Goal: Task Accomplishment & Management: Use online tool/utility

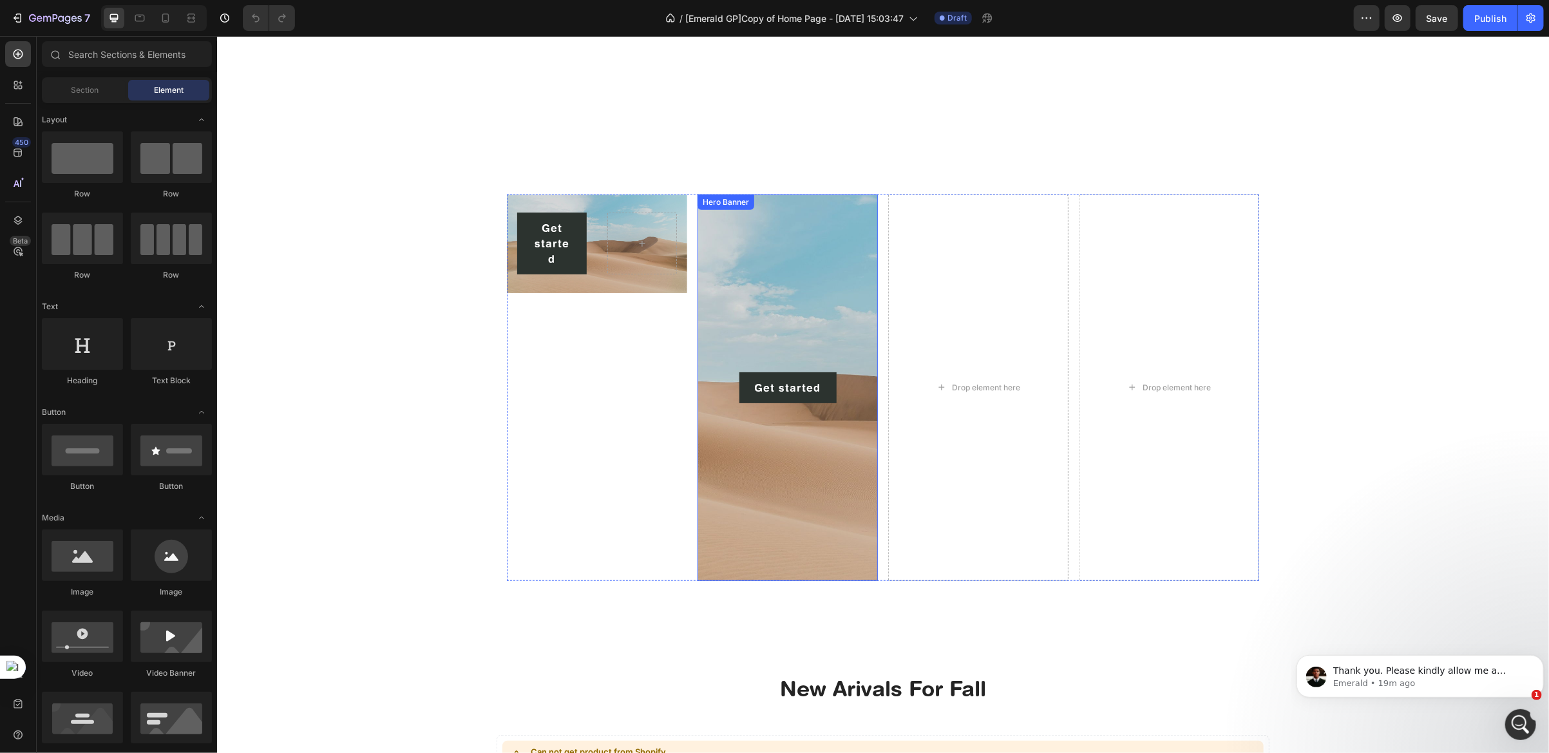
scroll to position [884, 0]
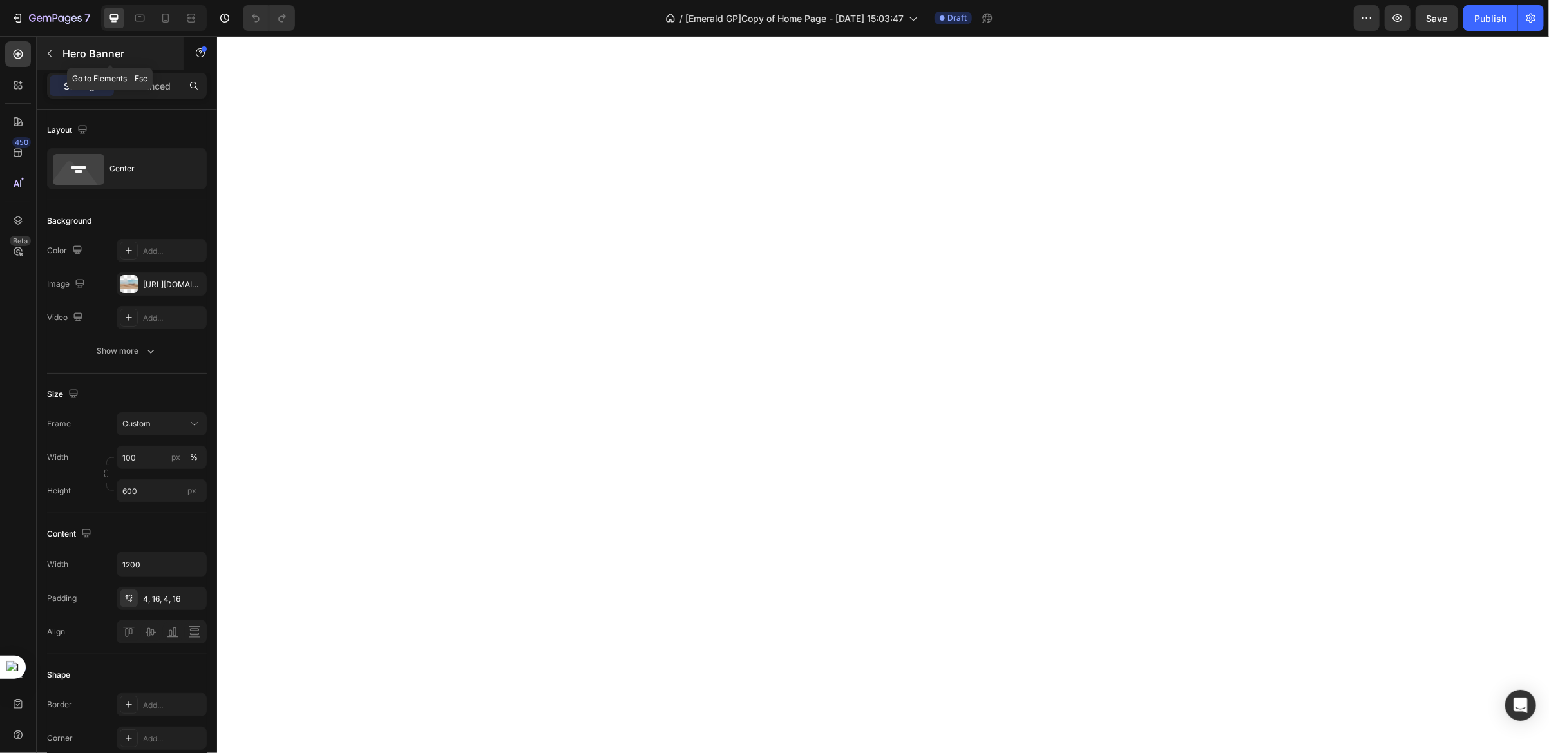
click at [46, 53] on icon "button" at bounding box center [49, 53] width 10 height 10
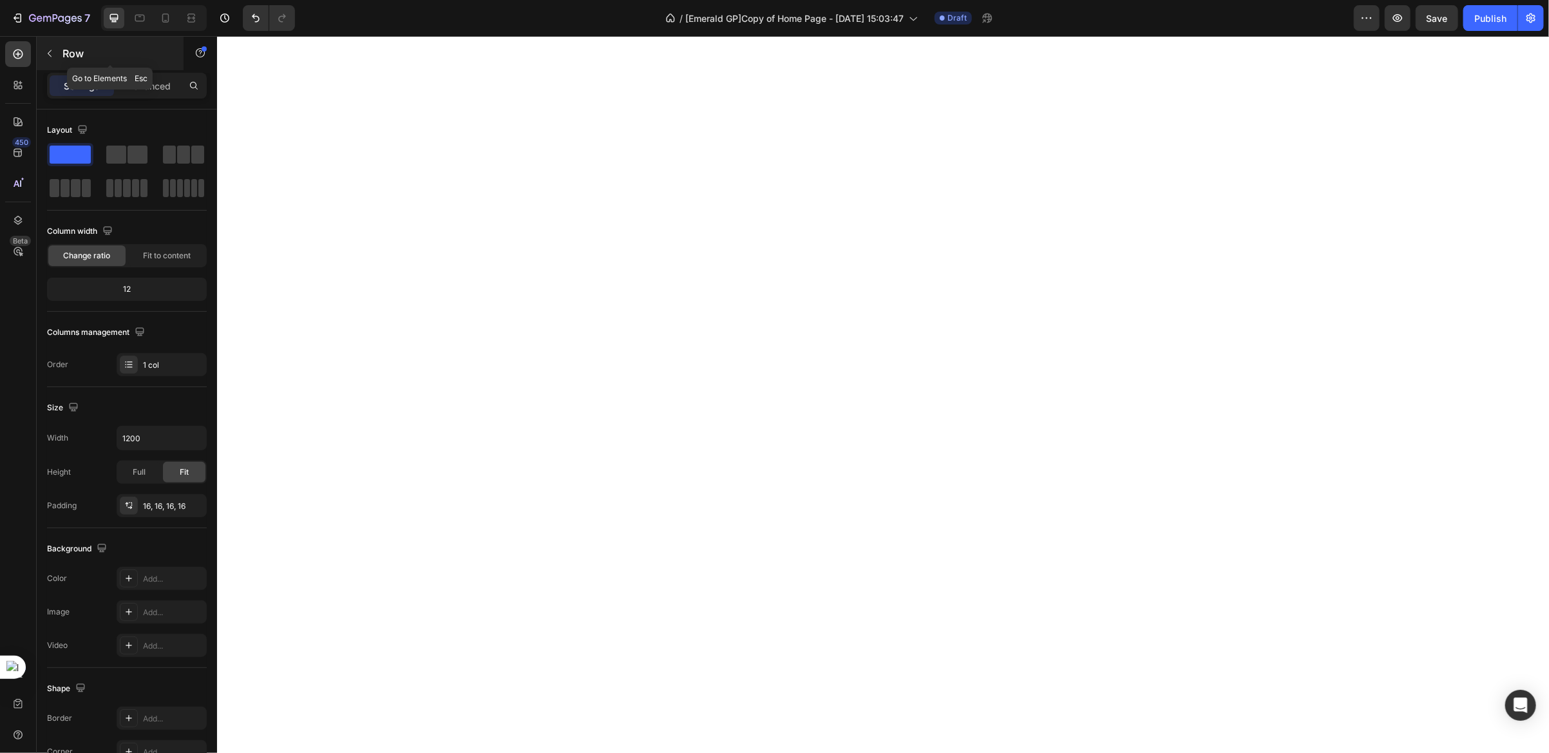
click at [46, 53] on icon "button" at bounding box center [49, 53] width 10 height 10
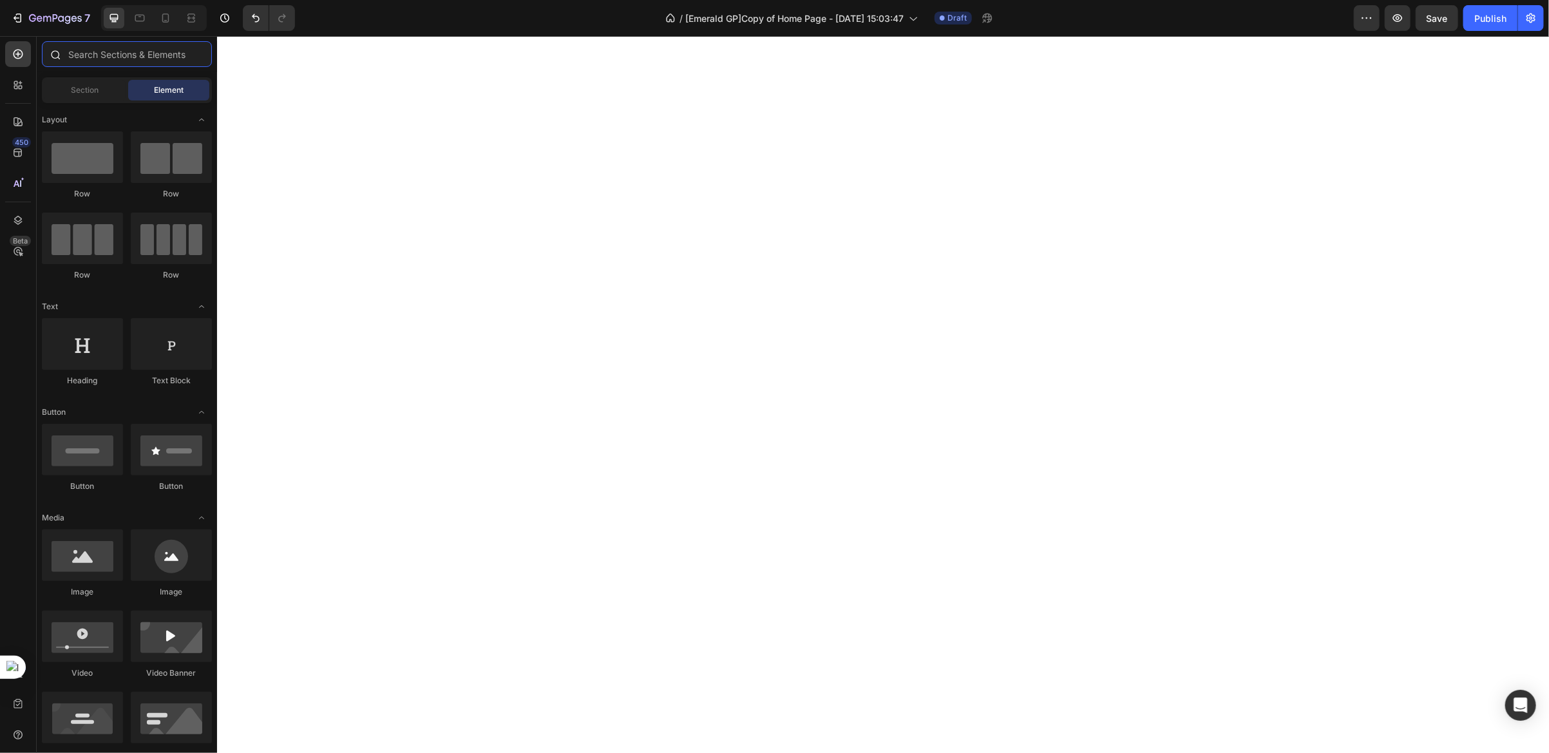
click at [123, 56] on input "text" at bounding box center [127, 54] width 170 height 26
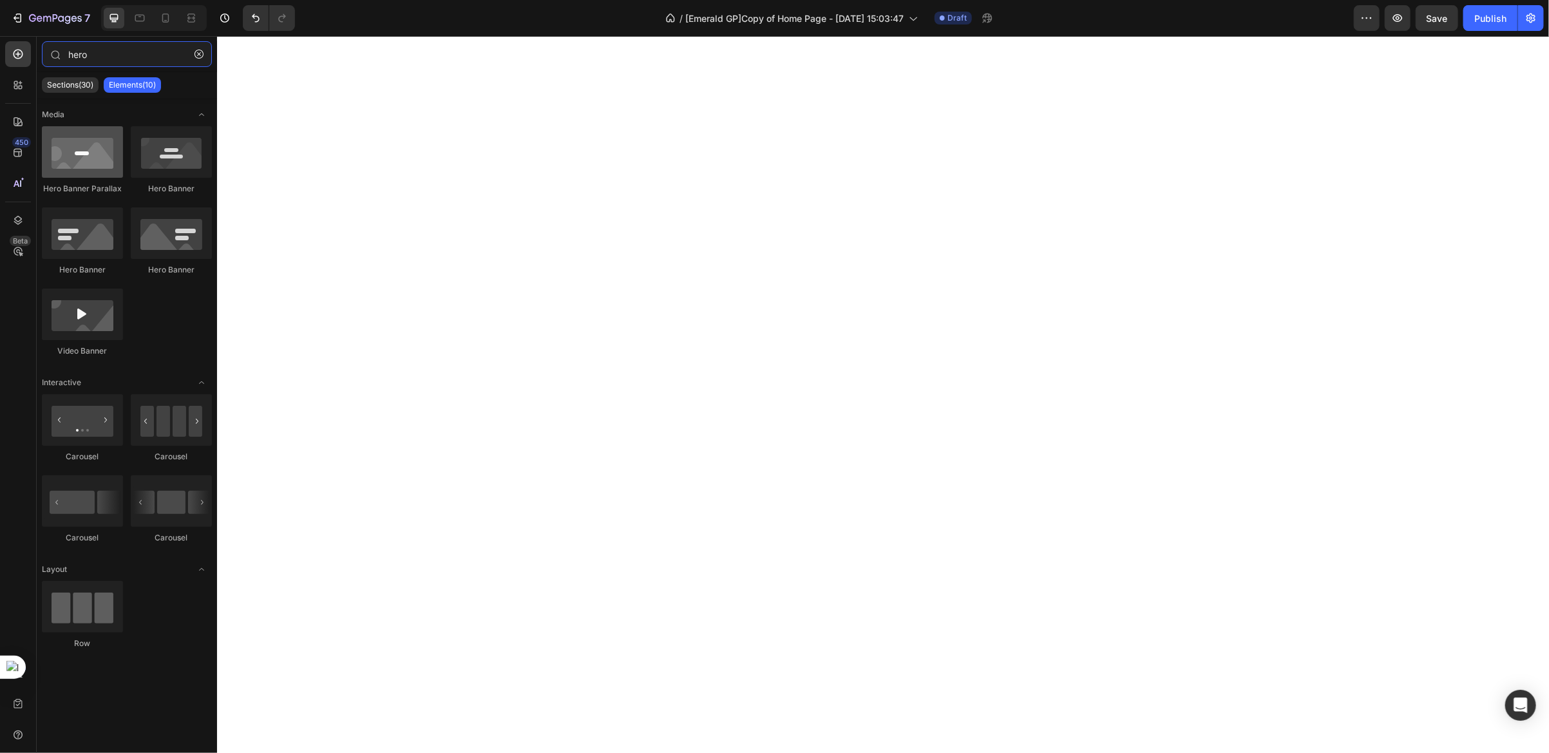
type input "hero"
drag, startPoint x: 88, startPoint y: 164, endPoint x: 0, endPoint y: 146, distance: 89.4
click at [0, 97] on html "7 / [Emerald GP]Copy of Home Page - [DATE] 15:03:47 Draft Preview Publish 450 B…" at bounding box center [774, 48] width 1549 height 97
click at [82, 55] on input "hero" at bounding box center [127, 54] width 170 height 26
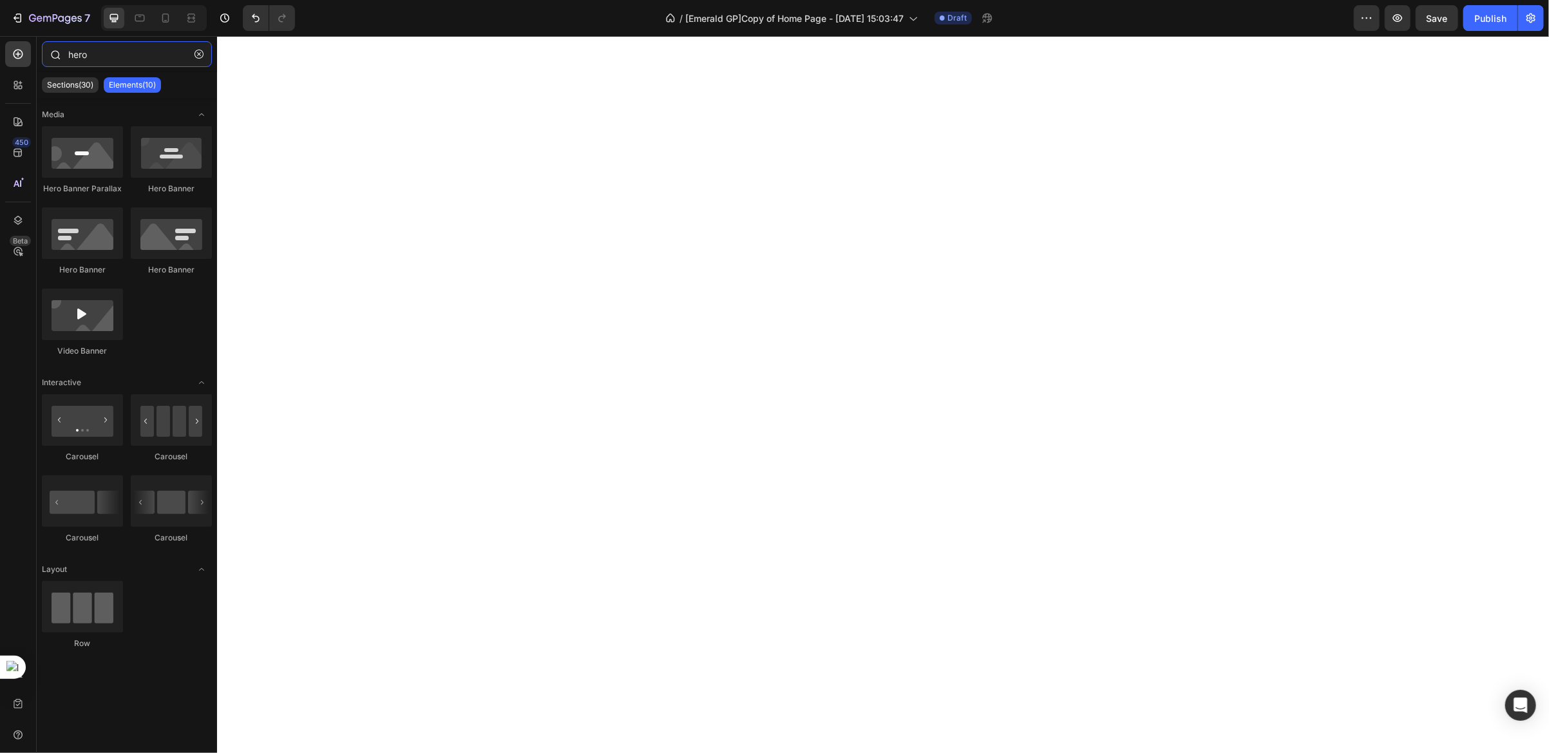
click at [100, 61] on input "hero" at bounding box center [127, 54] width 170 height 26
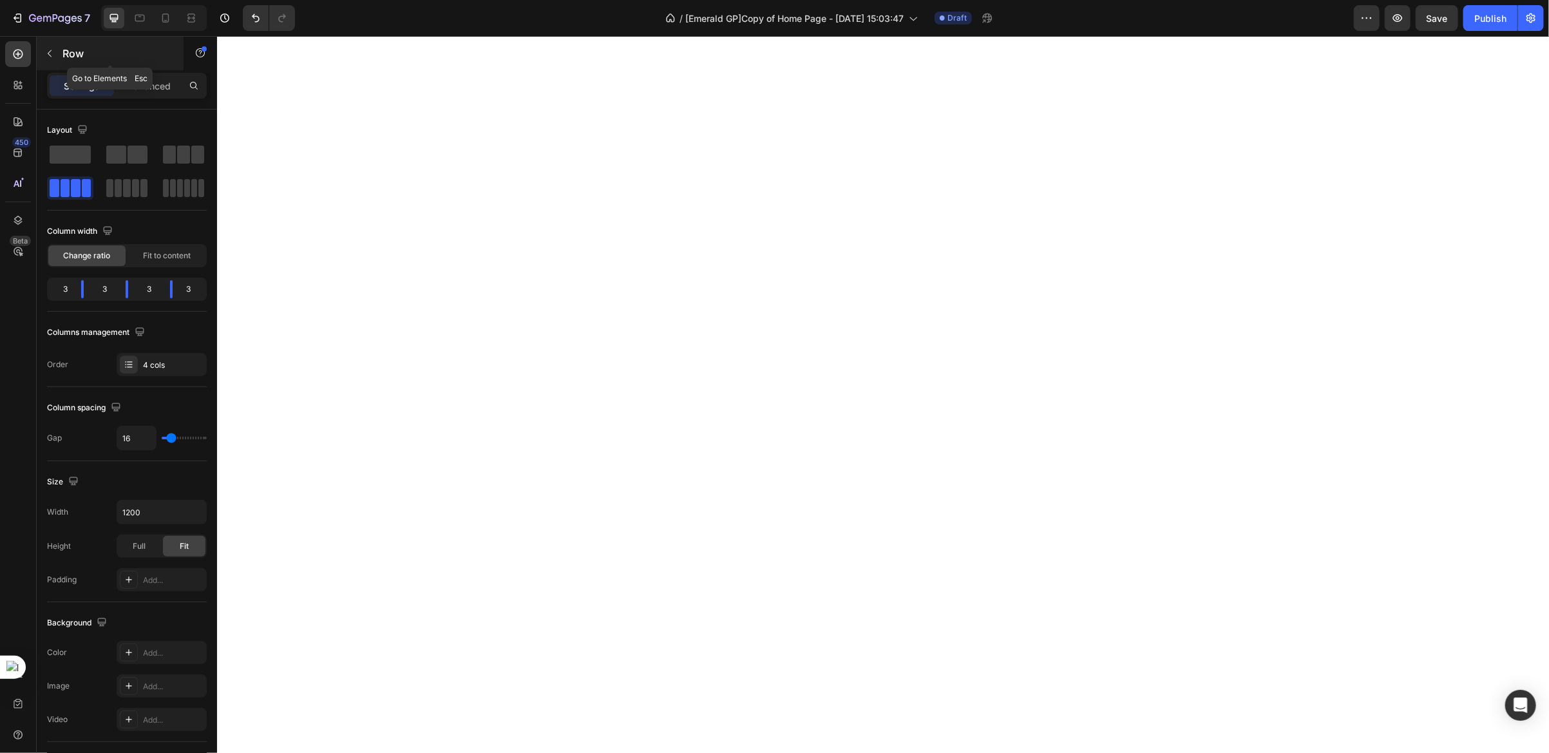
click at [44, 47] on button "button" at bounding box center [49, 53] width 21 height 21
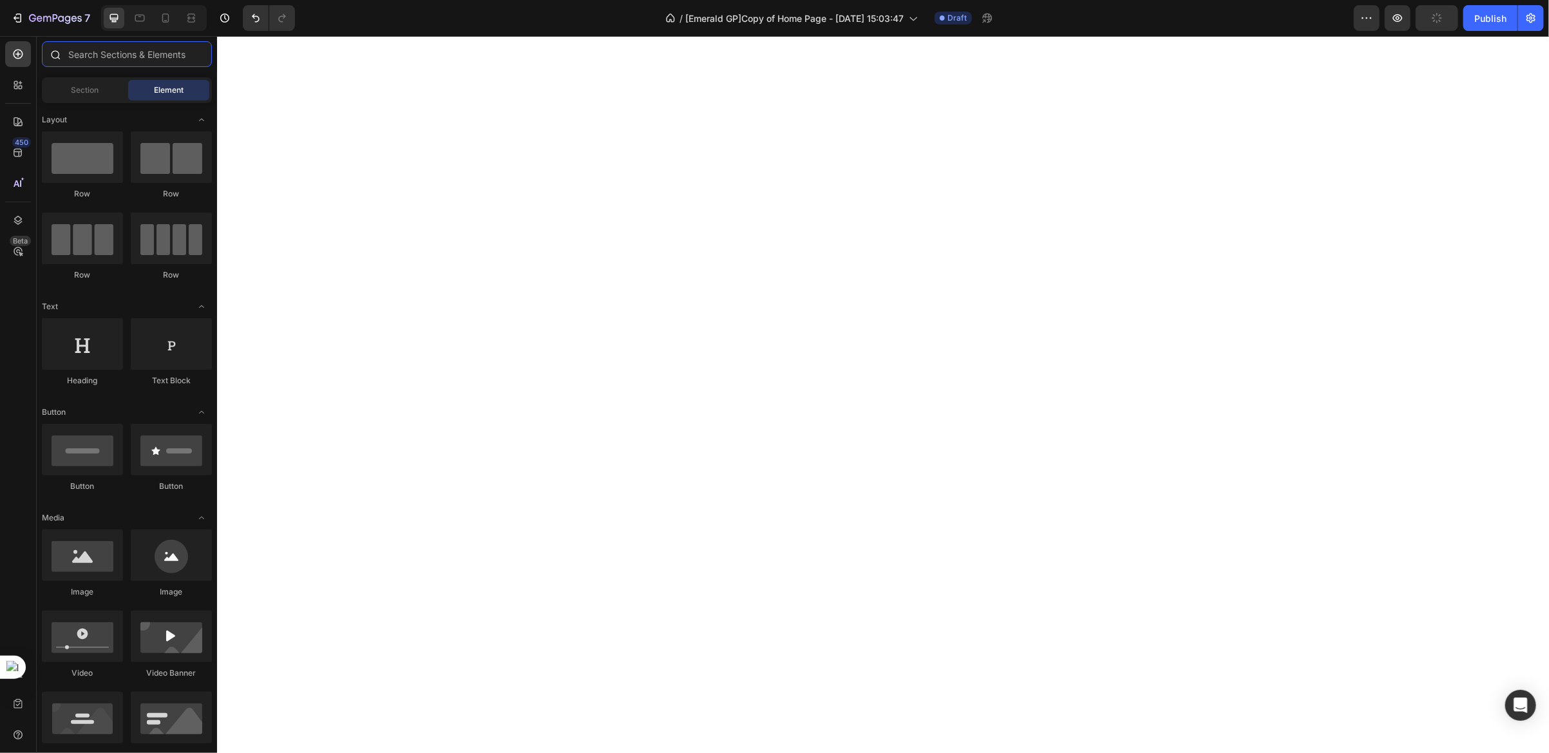
click at [82, 45] on input "text" at bounding box center [127, 54] width 170 height 26
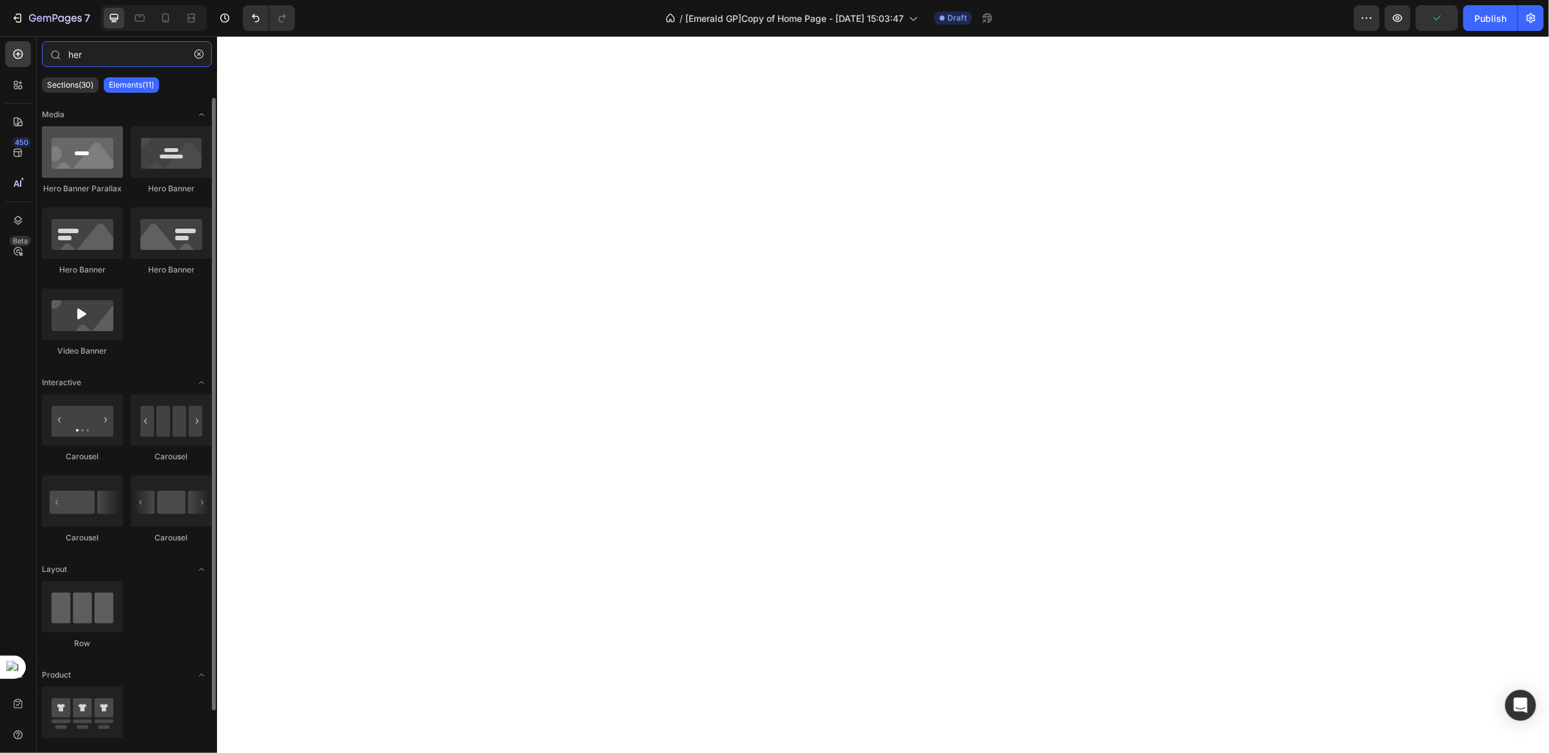
type input "her"
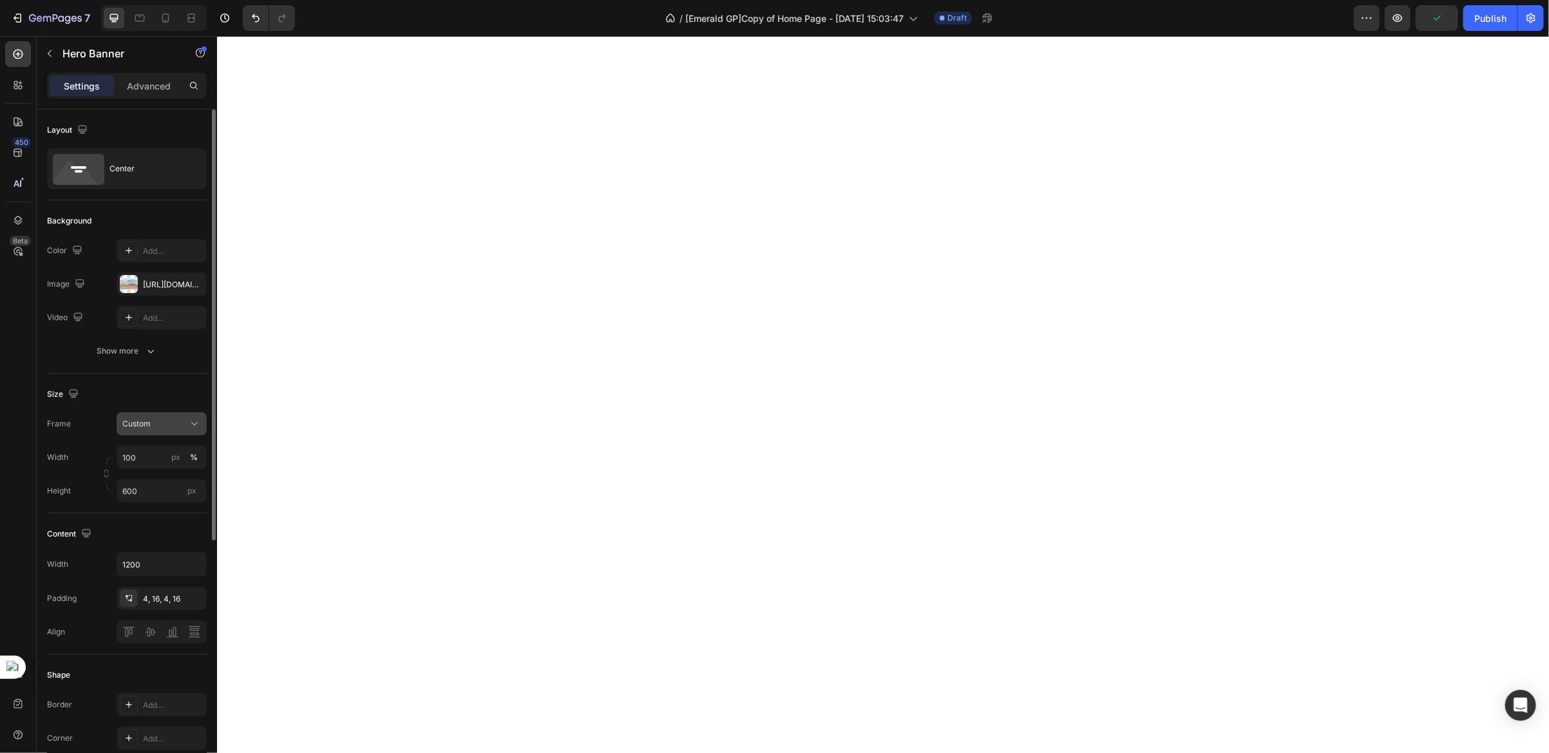
click at [158, 426] on div "Custom" at bounding box center [153, 424] width 63 height 12
click at [158, 458] on span "As banner source" at bounding box center [154, 455] width 64 height 12
click at [139, 453] on input "px %" at bounding box center [162, 457] width 90 height 23
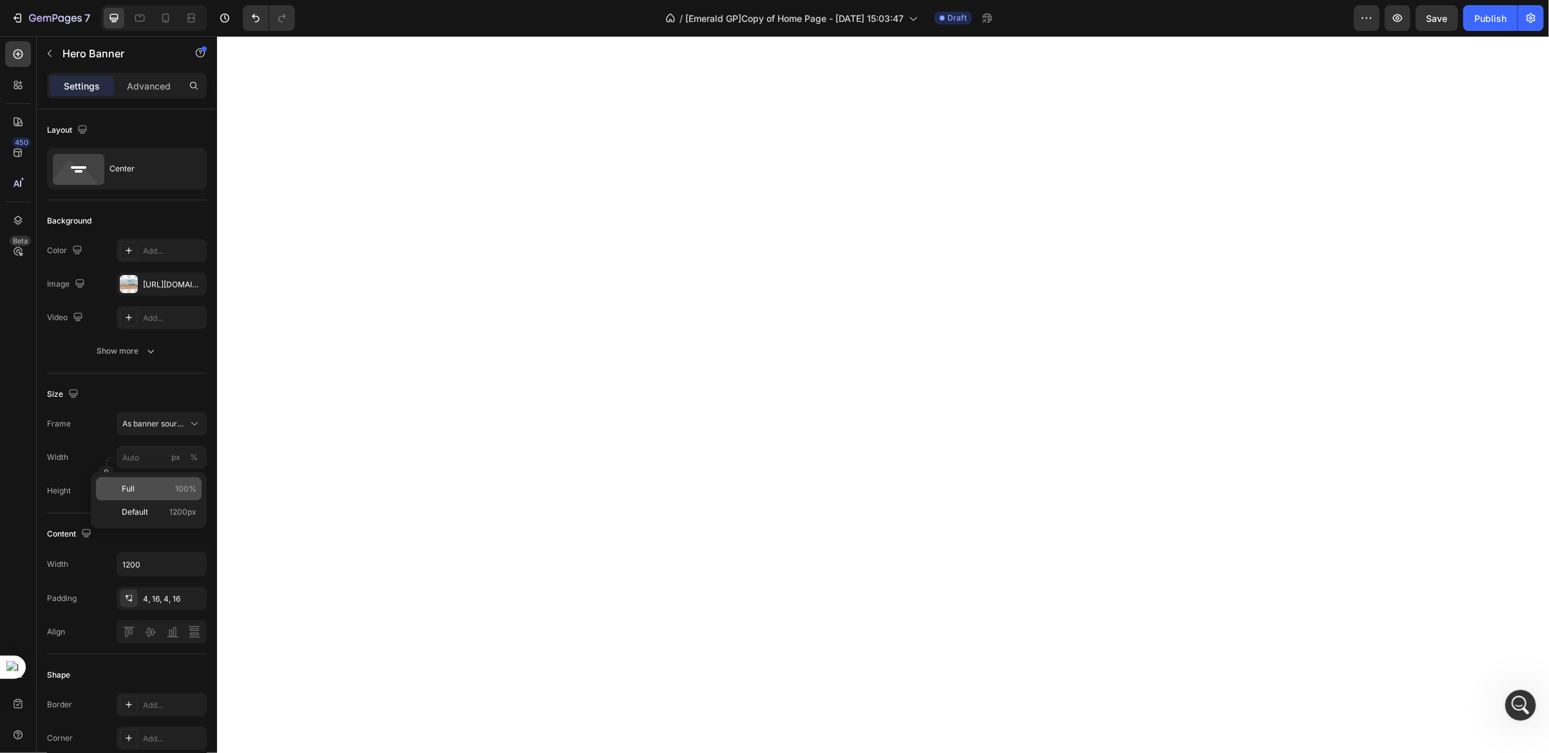
click at [141, 484] on p "Full 100%" at bounding box center [159, 489] width 75 height 12
type input "100"
click at [146, 494] on input "px" at bounding box center [162, 490] width 90 height 23
type input "500"
click at [146, 461] on input "px %" at bounding box center [162, 457] width 90 height 23
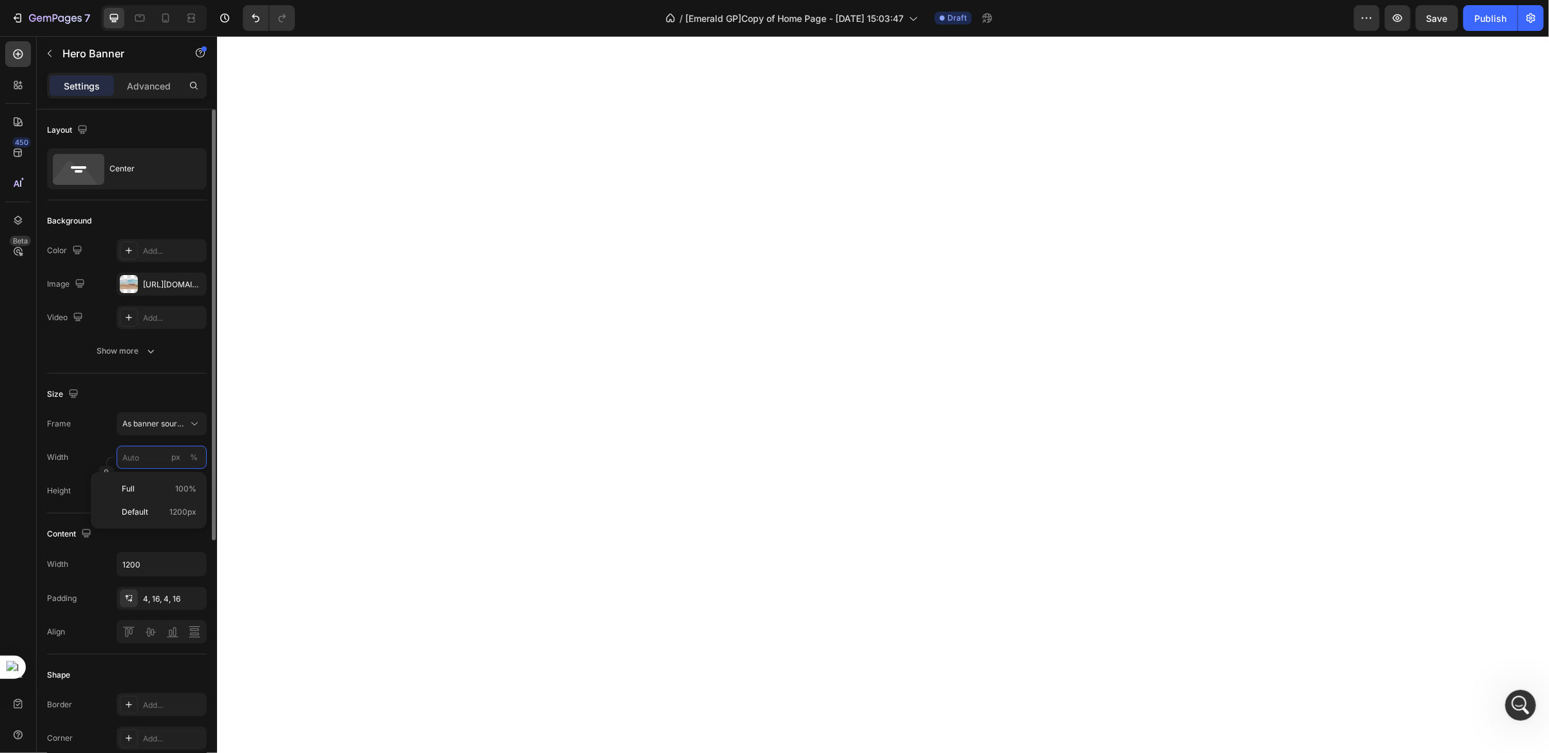
type input "7"
type input "700"
click at [172, 424] on span "As banner source" at bounding box center [153, 424] width 63 height 12
click at [148, 475] on span "Custom" at bounding box center [136, 478] width 28 height 12
click at [141, 493] on input "px" at bounding box center [162, 490] width 90 height 23
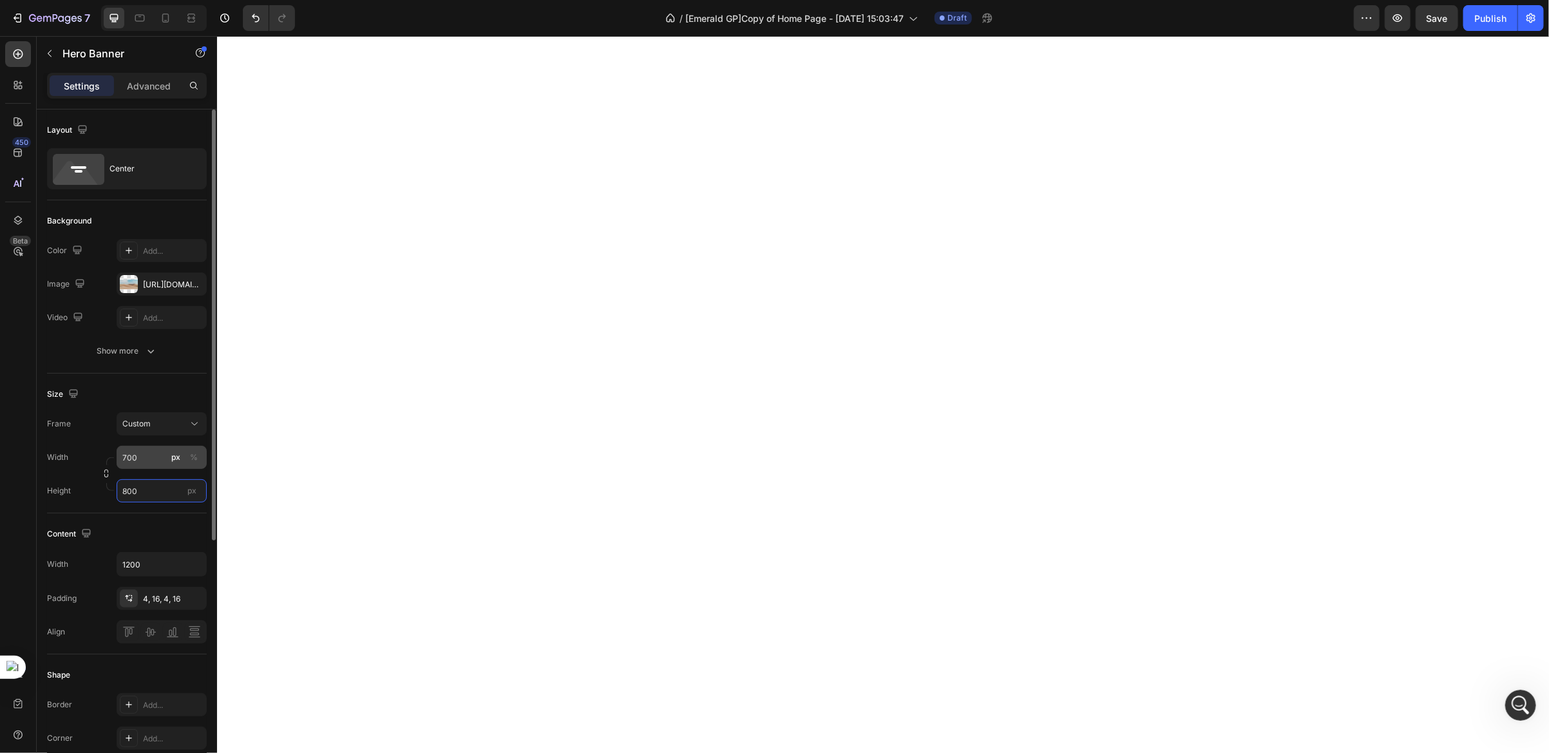
type input "800"
click at [123, 457] on input "700" at bounding box center [162, 457] width 90 height 23
click at [129, 459] on input "700" at bounding box center [162, 457] width 90 height 23
click at [146, 484] on p "Full 100%" at bounding box center [159, 489] width 75 height 12
type input "100"
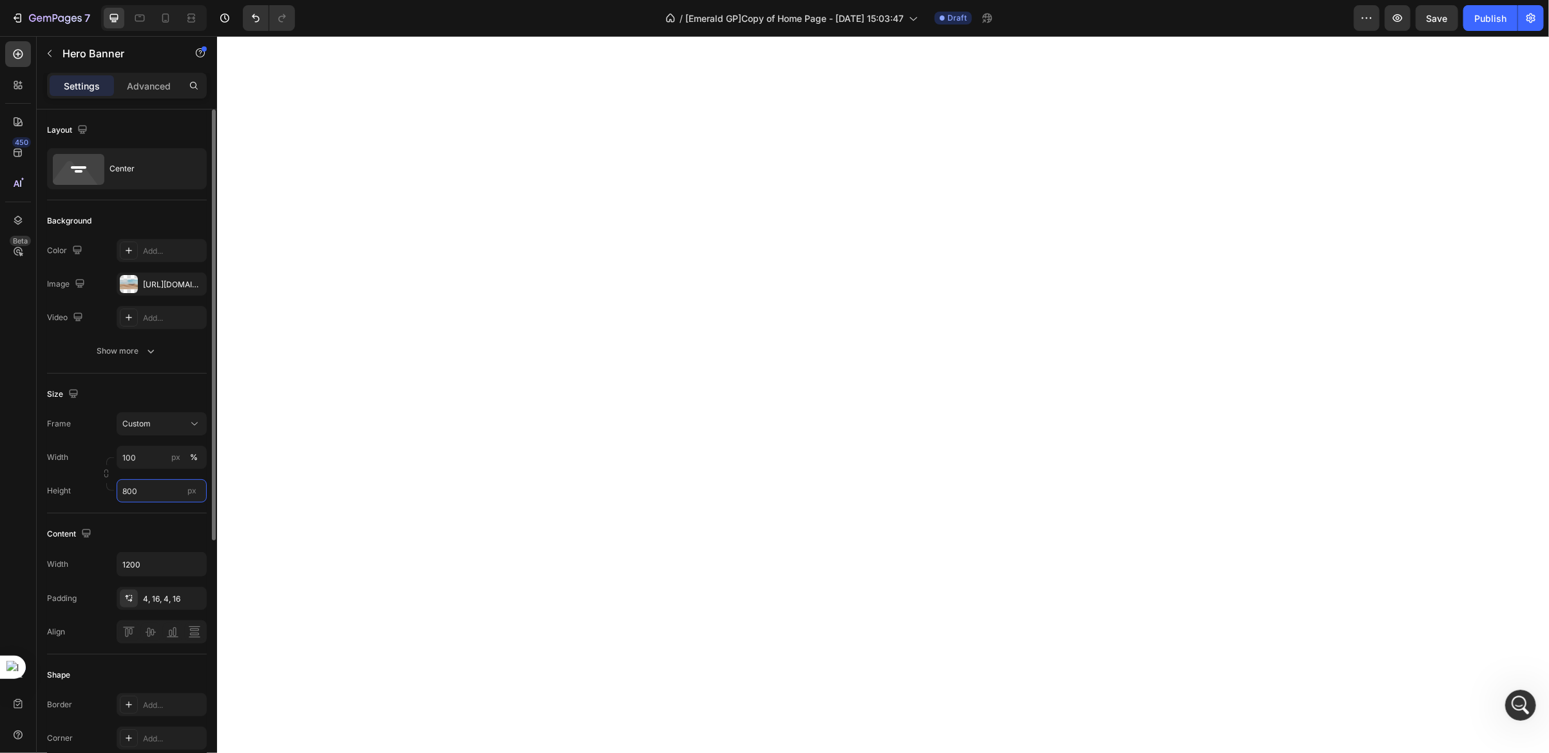
click at [130, 497] on input "800" at bounding box center [162, 490] width 90 height 23
type input "500"
click at [103, 510] on div "Size Frame Custom Width 100 px % Height 500 px" at bounding box center [127, 444] width 160 height 140
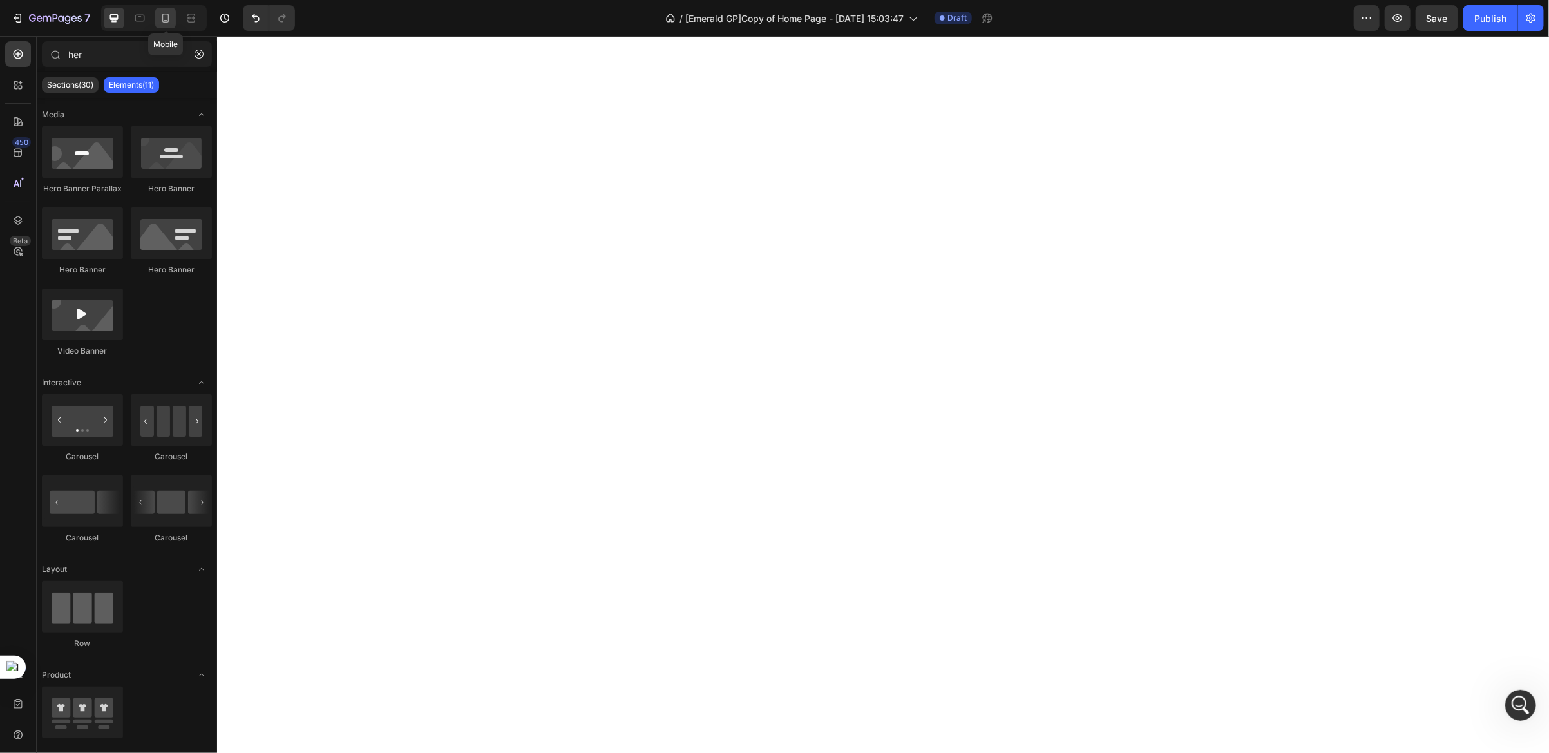
click at [158, 17] on div at bounding box center [165, 18] width 21 height 21
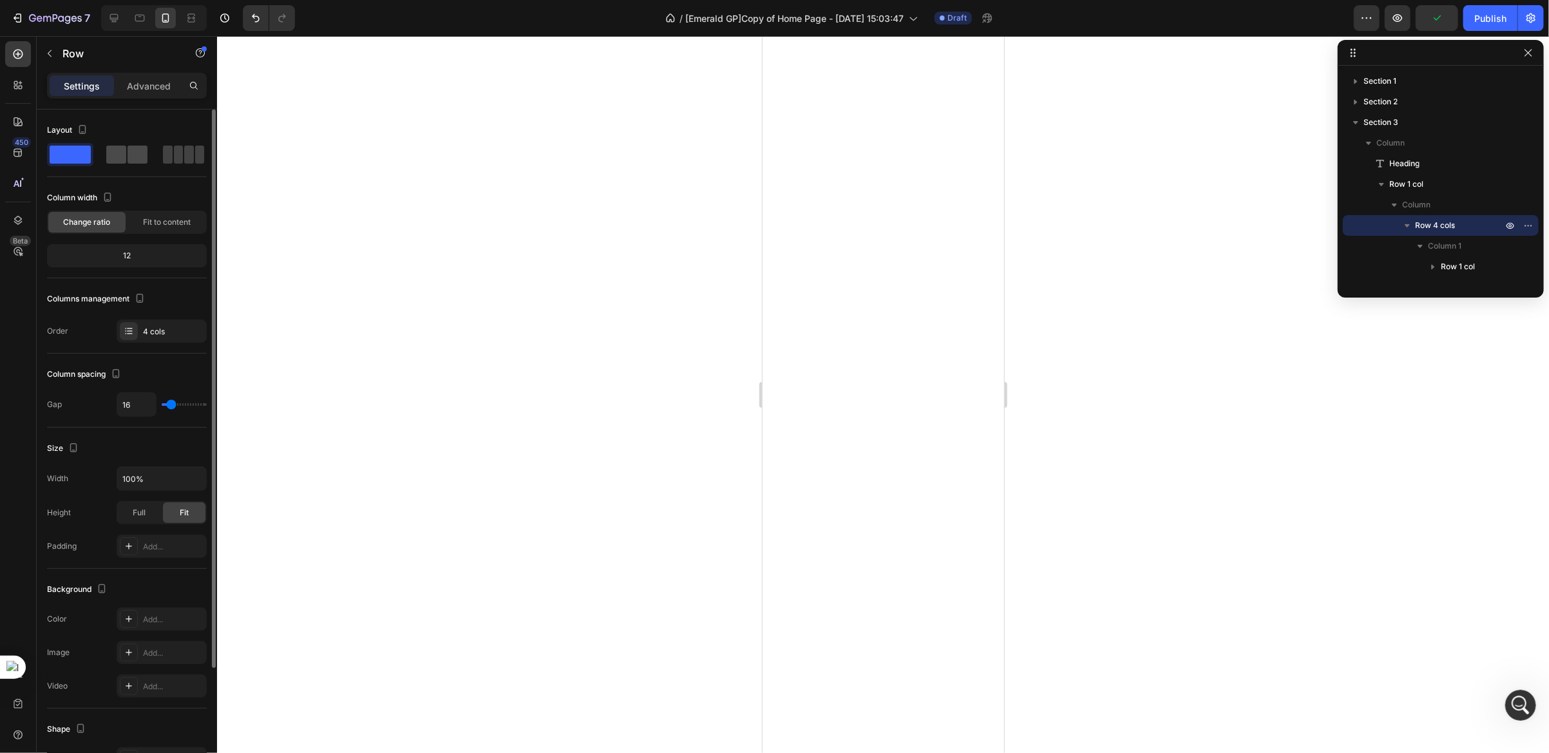
click at [126, 162] on div at bounding box center [126, 155] width 41 height 18
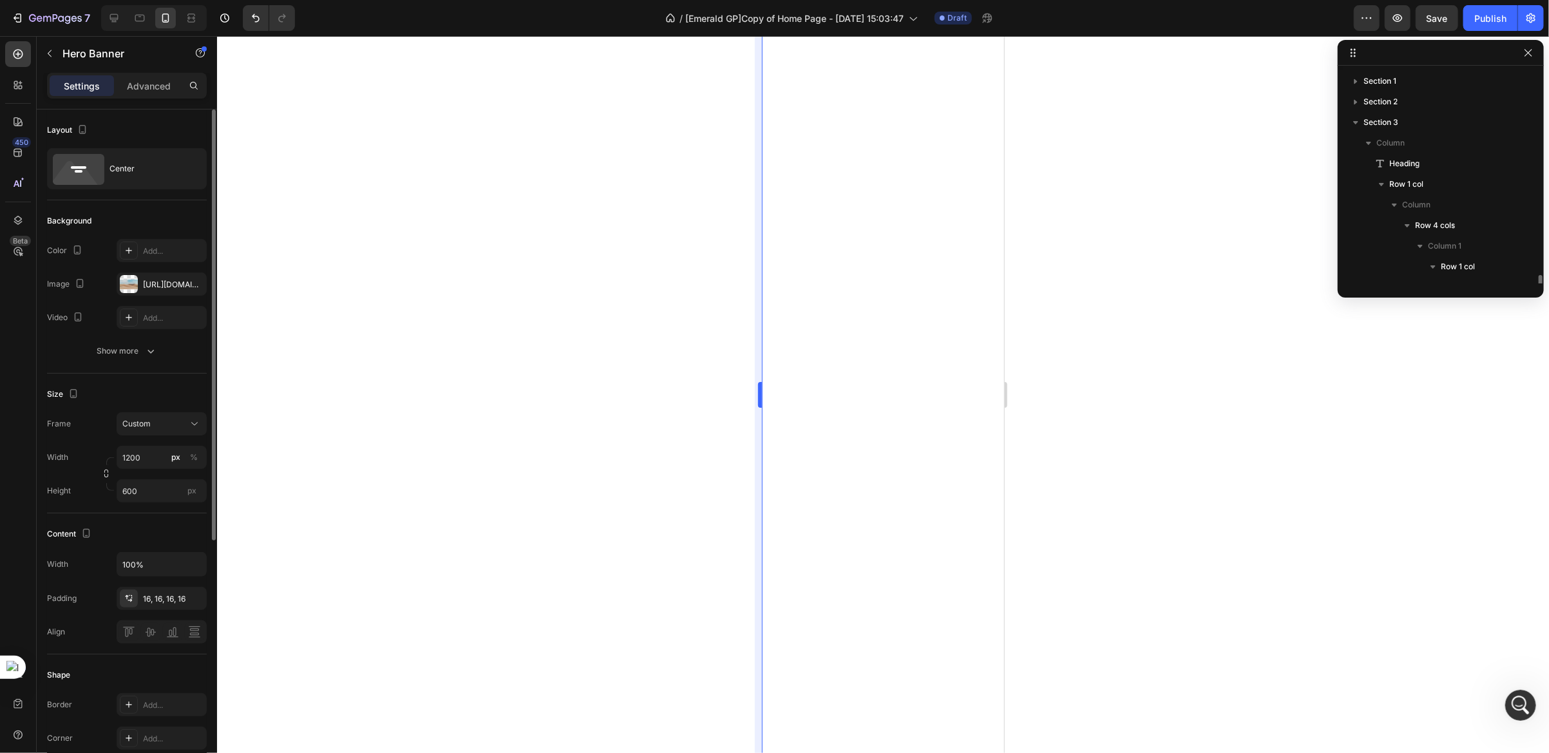
scroll to position [141, 0]
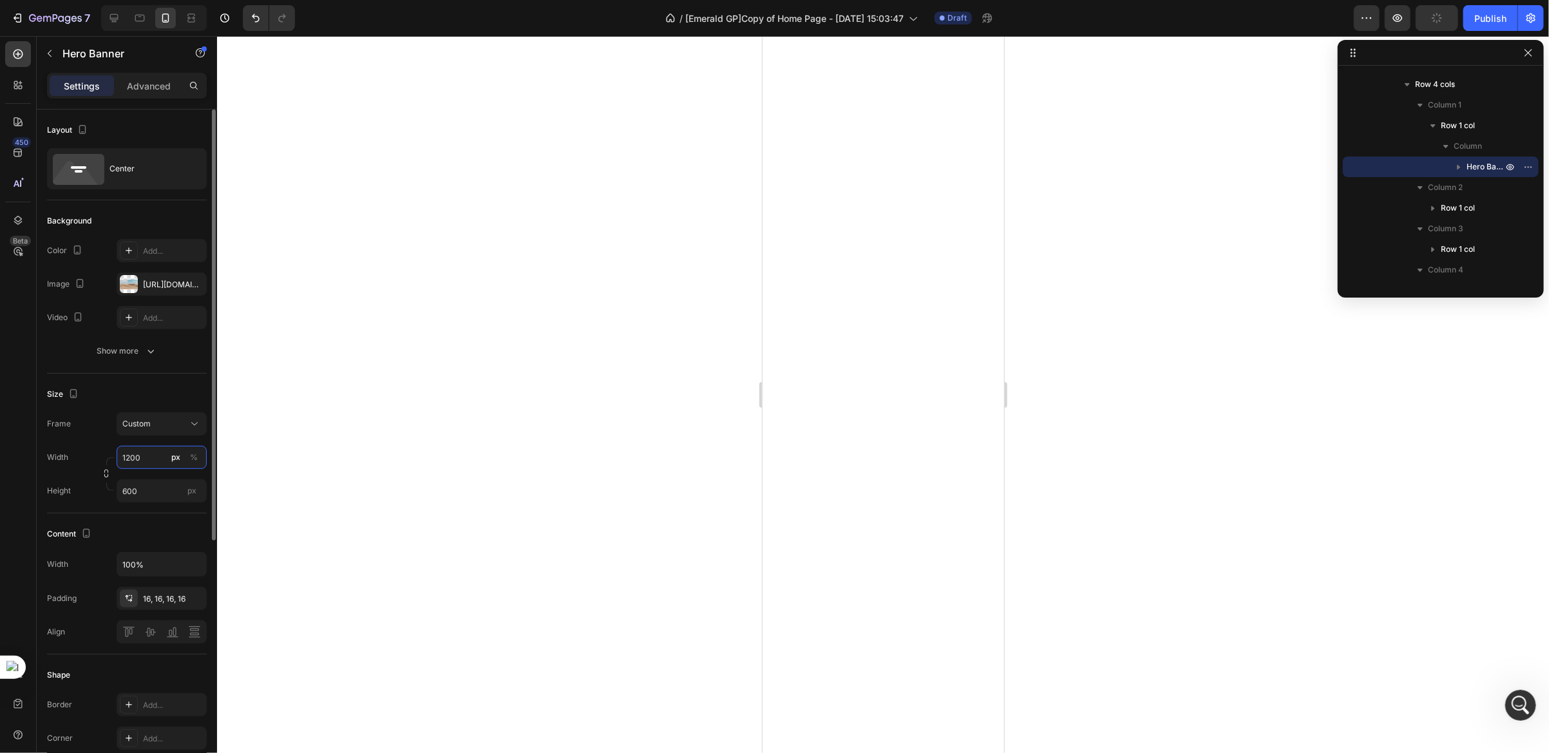
click at [145, 455] on input "1200" at bounding box center [162, 457] width 90 height 23
click at [146, 490] on p "Full 100%" at bounding box center [159, 489] width 75 height 12
type input "100"
click at [143, 457] on input "100" at bounding box center [162, 457] width 90 height 23
click at [97, 437] on div "Frame Custom Width 100 px % Height 600 px" at bounding box center [127, 457] width 160 height 90
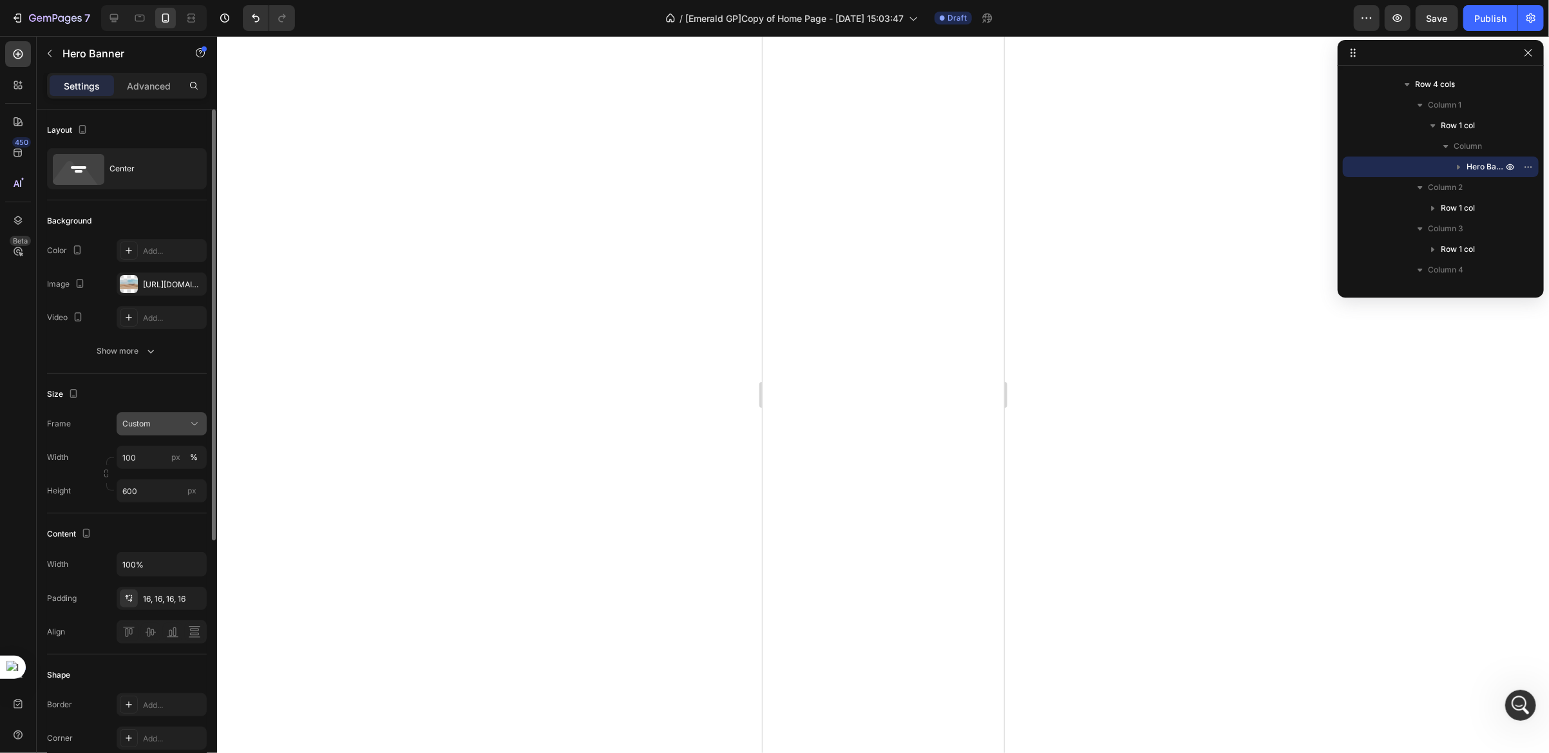
click at [155, 428] on div "Custom" at bounding box center [153, 424] width 63 height 12
click at [148, 451] on span "As banner source" at bounding box center [154, 455] width 64 height 12
click at [149, 459] on input "px %" at bounding box center [162, 457] width 90 height 23
type input "5"
click at [141, 459] on input "50" at bounding box center [162, 457] width 90 height 23
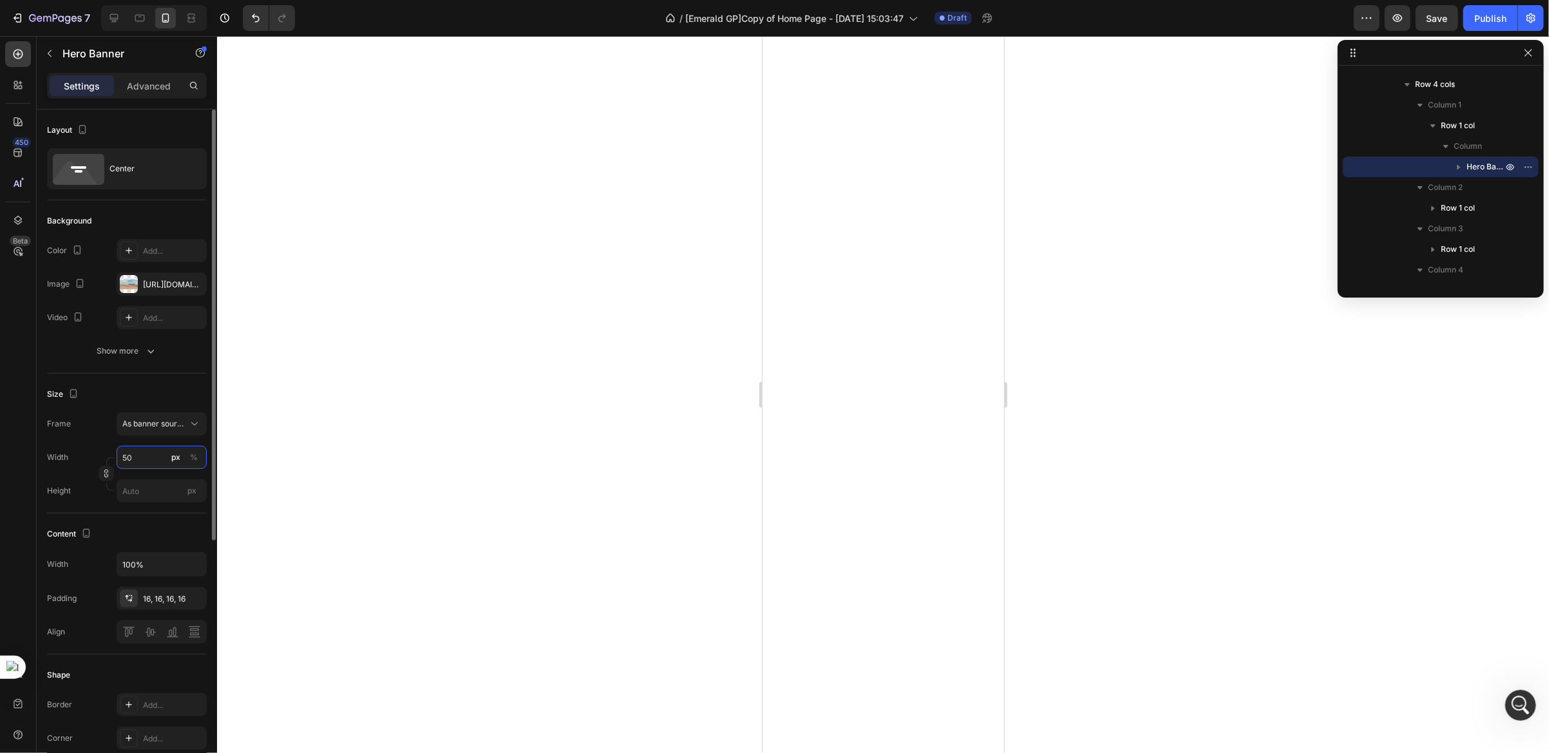
click at [141, 459] on input "50" at bounding box center [162, 457] width 90 height 23
type input "500"
click at [42, 48] on button "button" at bounding box center [49, 53] width 21 height 21
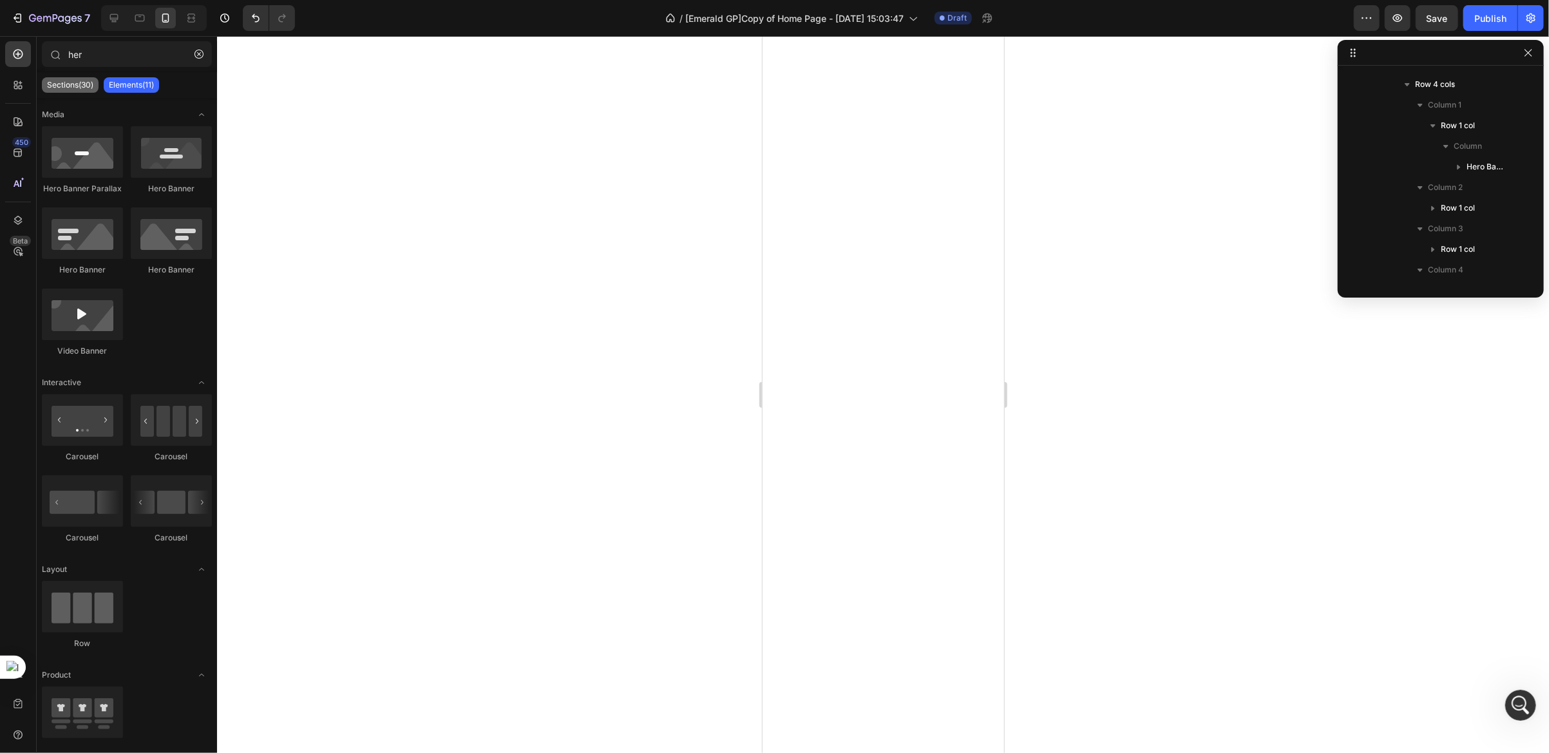
click at [68, 84] on p "Sections(30)" at bounding box center [70, 85] width 46 height 10
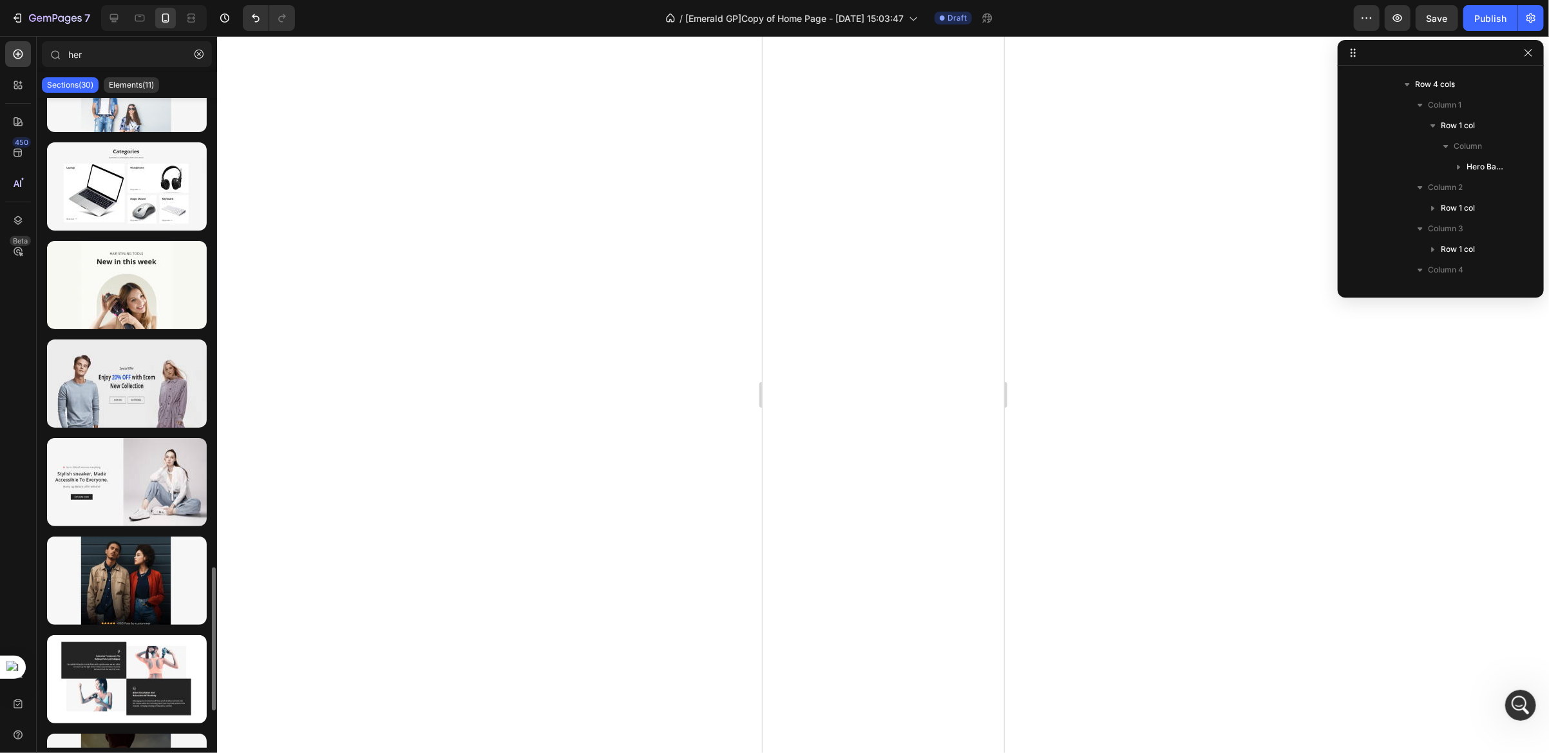
scroll to position [2301, 0]
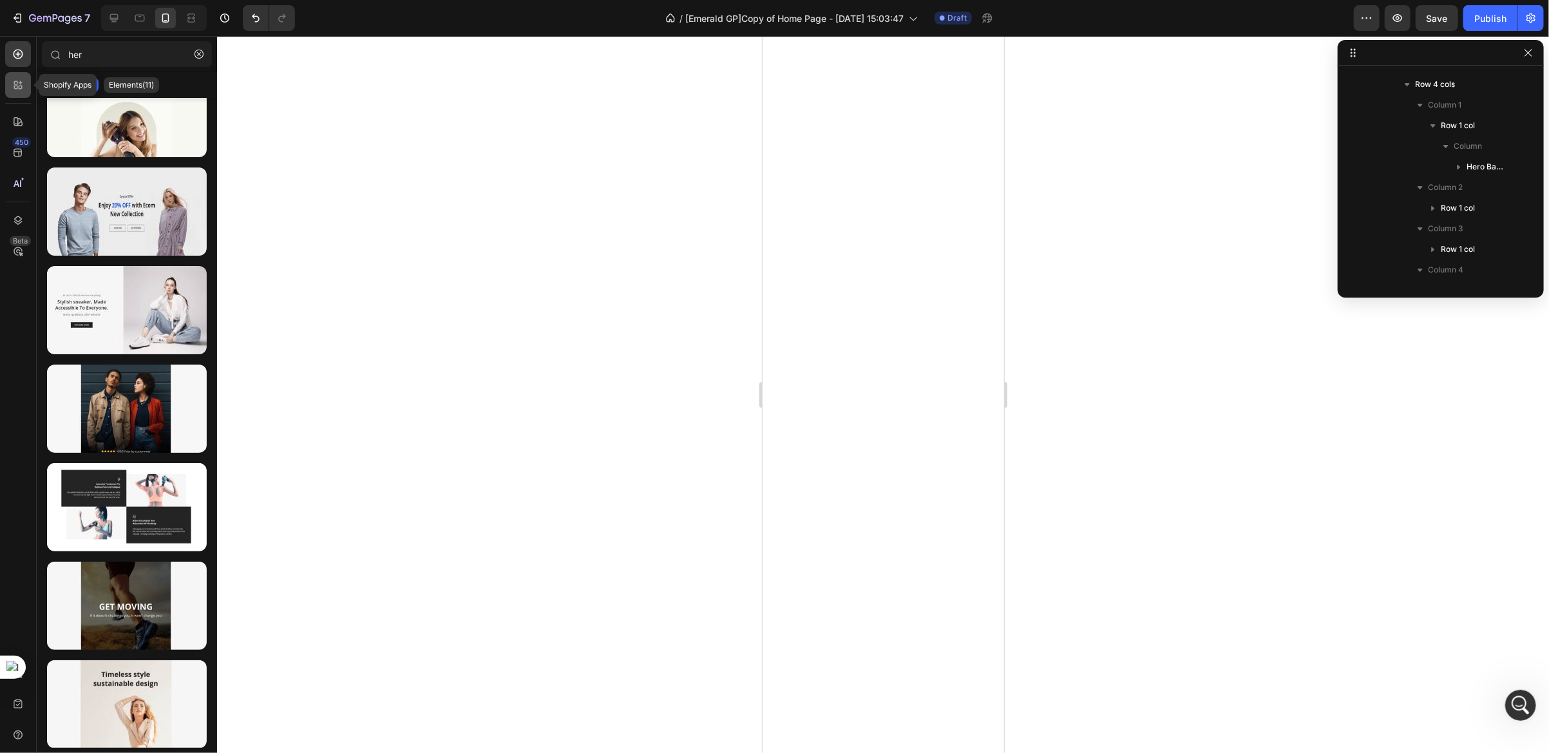
click at [20, 86] on icon at bounding box center [21, 88] width 4 height 4
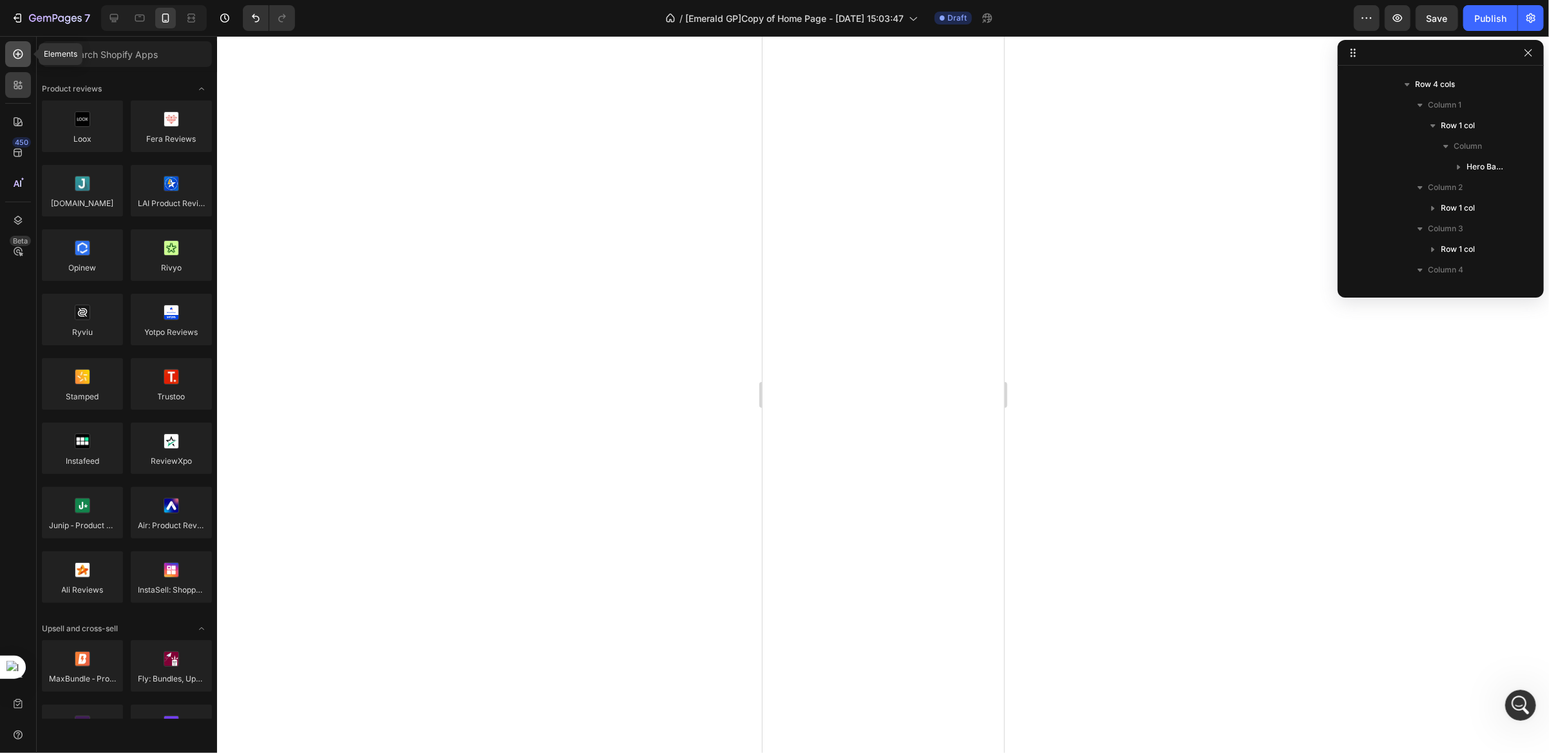
click at [15, 52] on icon at bounding box center [18, 54] width 13 height 13
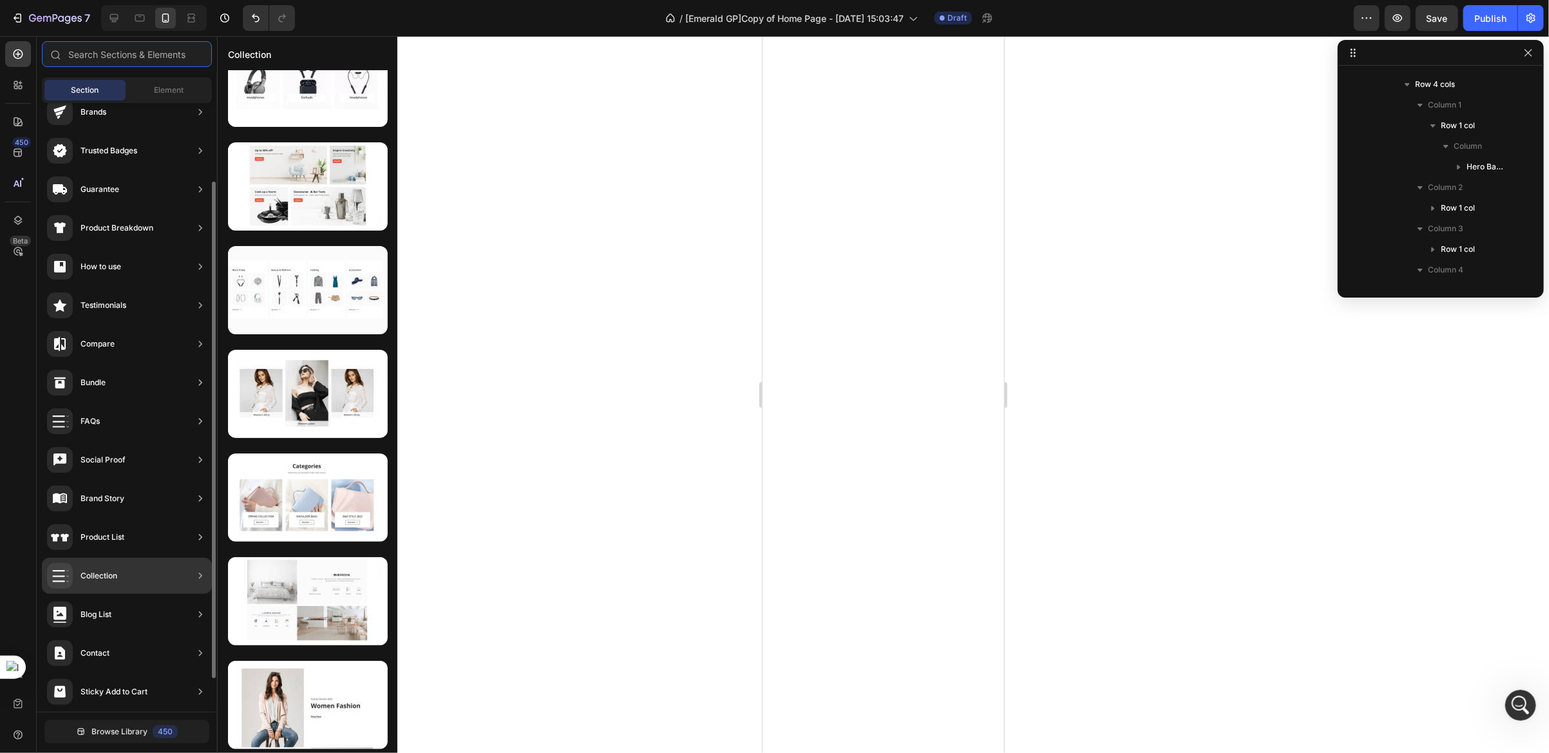
scroll to position [0, 0]
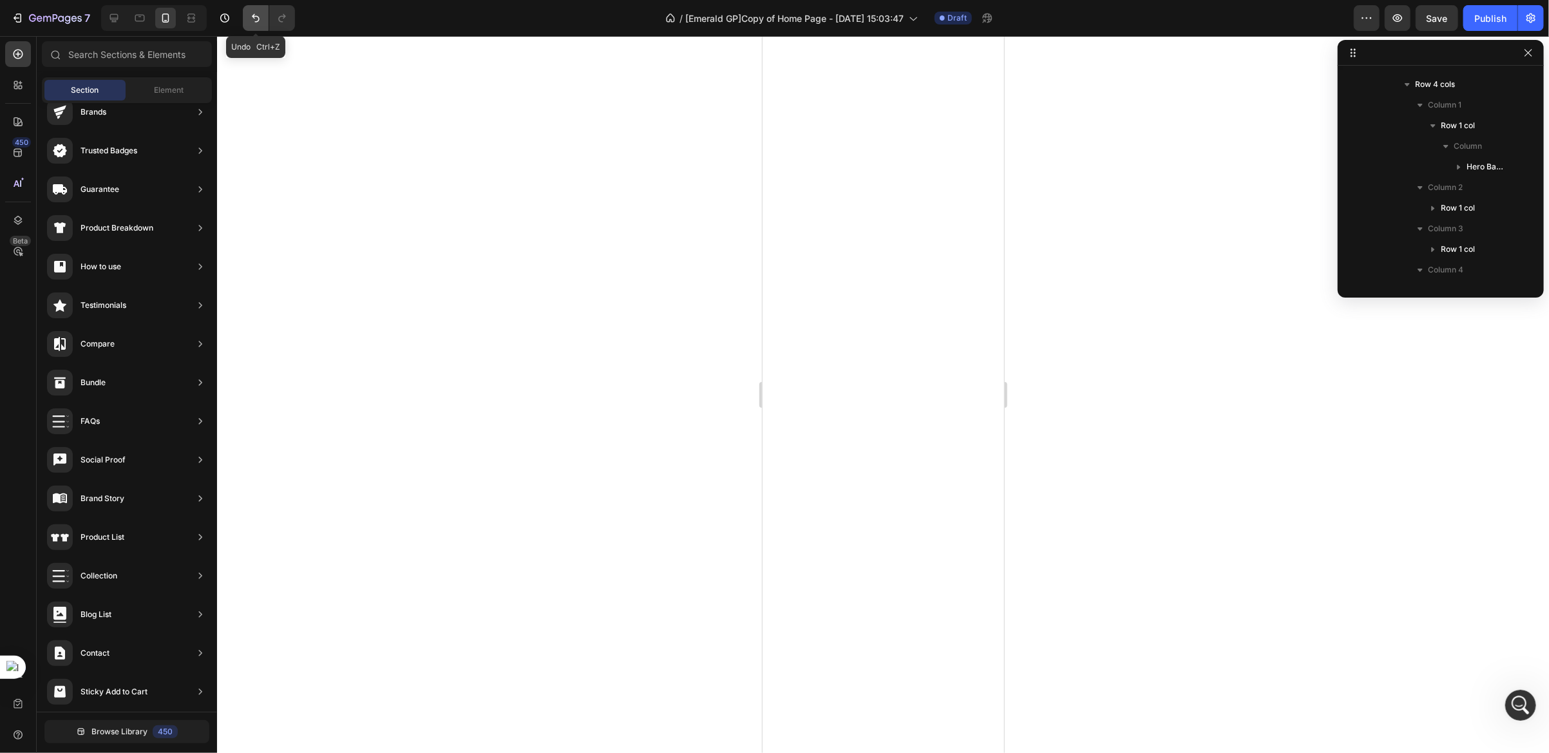
click at [251, 13] on icon "Undo/Redo" at bounding box center [255, 18] width 13 height 13
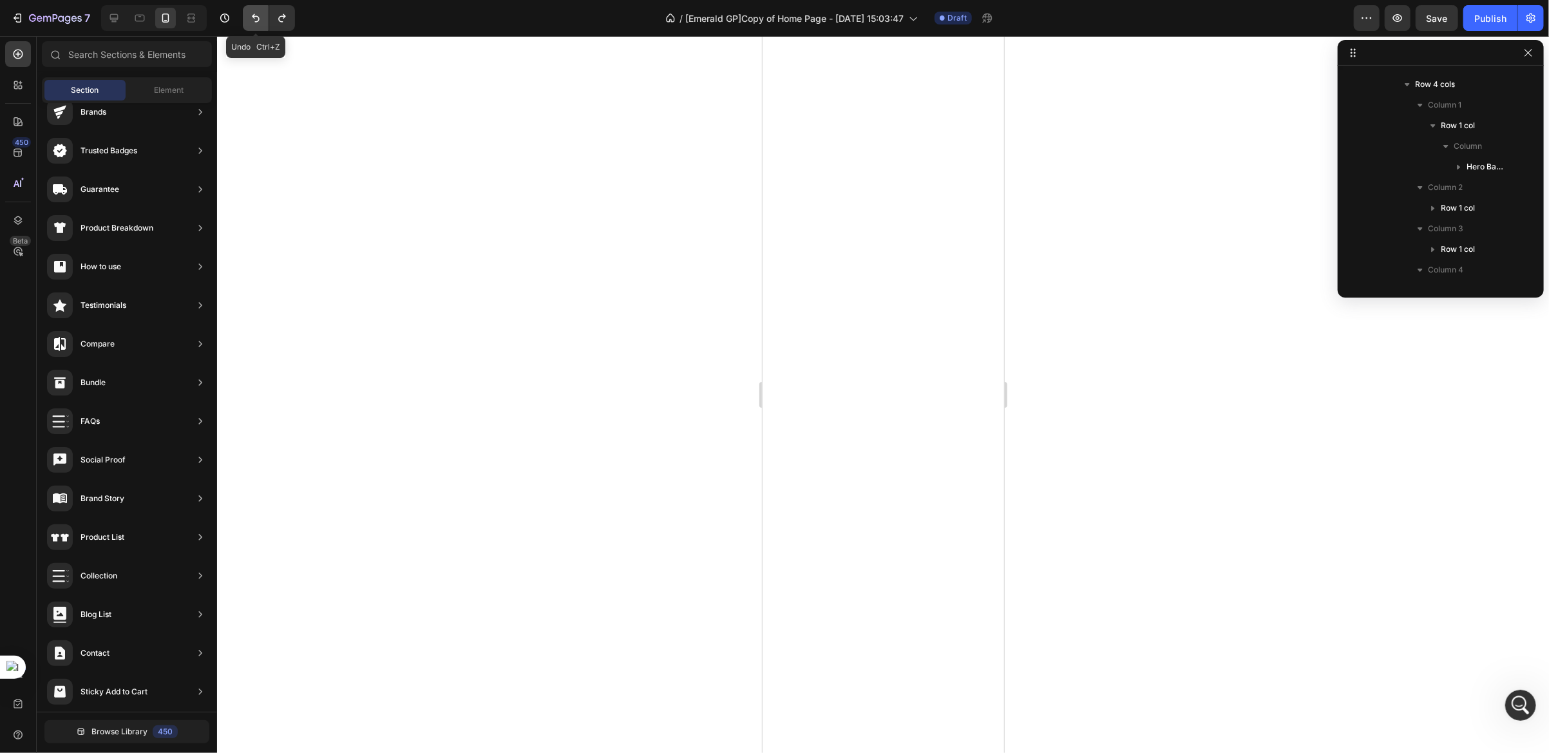
click at [251, 13] on icon "Undo/Redo" at bounding box center [255, 18] width 13 height 13
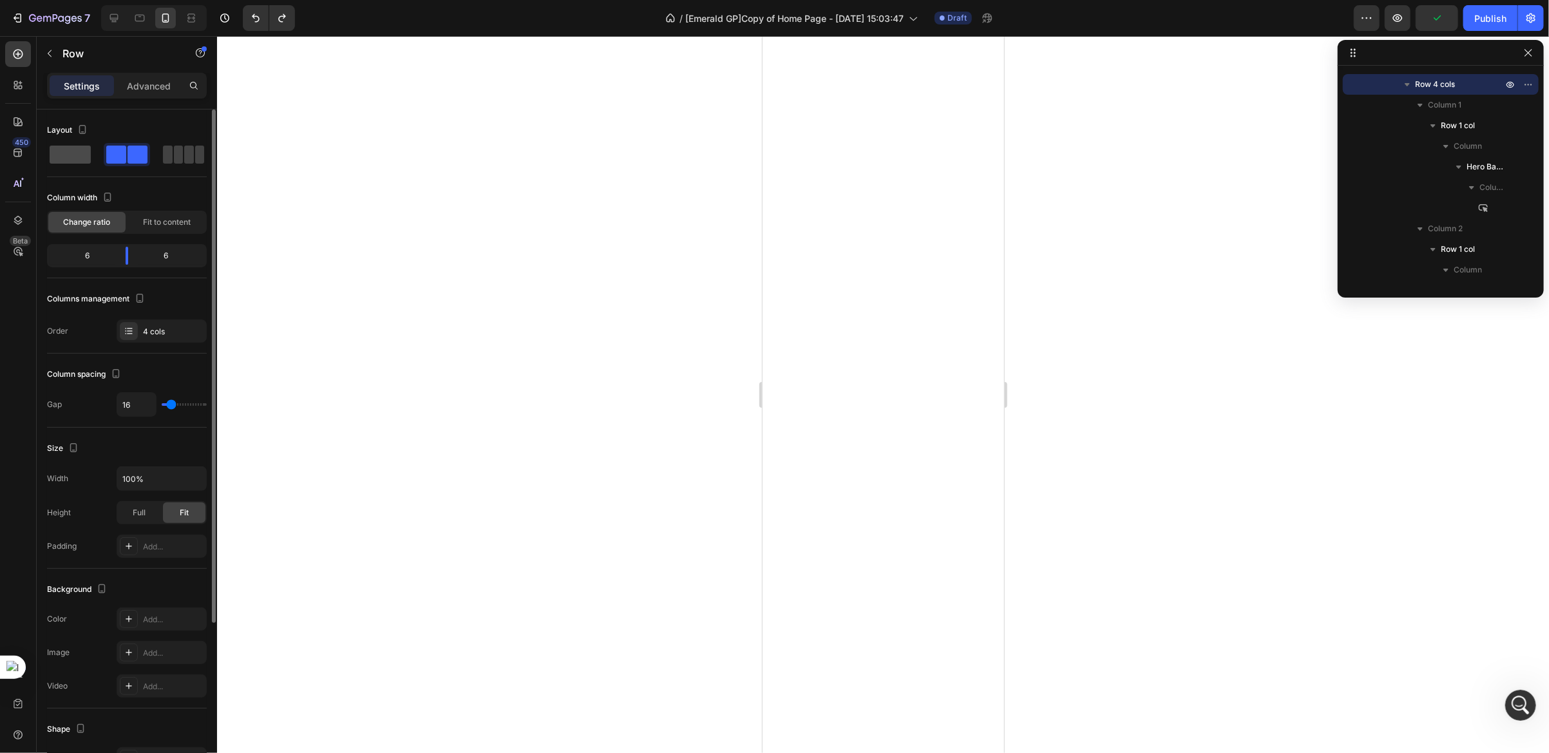
click at [174, 153] on span at bounding box center [179, 155] width 10 height 18
click at [126, 153] on span at bounding box center [116, 155] width 20 height 18
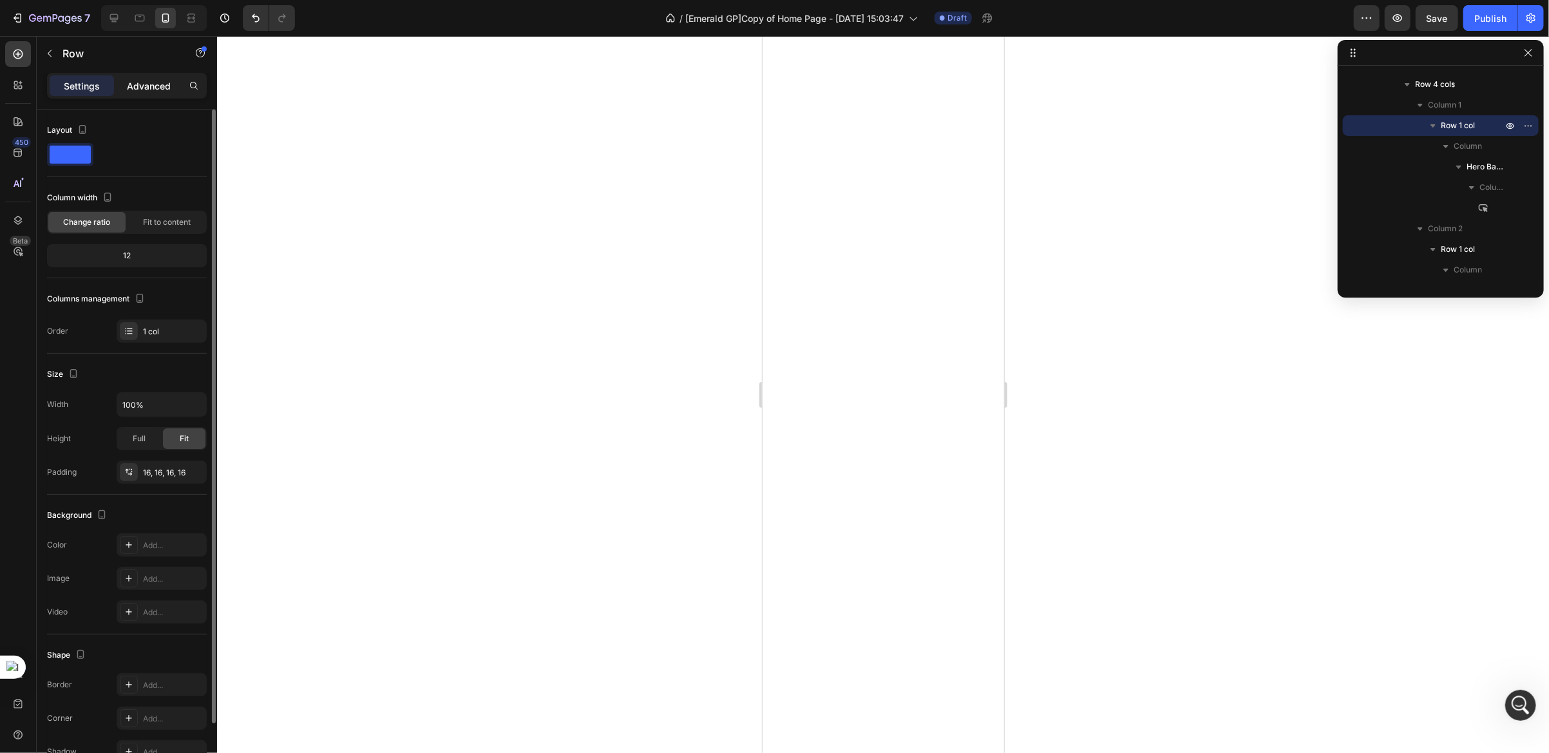
click at [142, 85] on p "Advanced" at bounding box center [149, 86] width 44 height 14
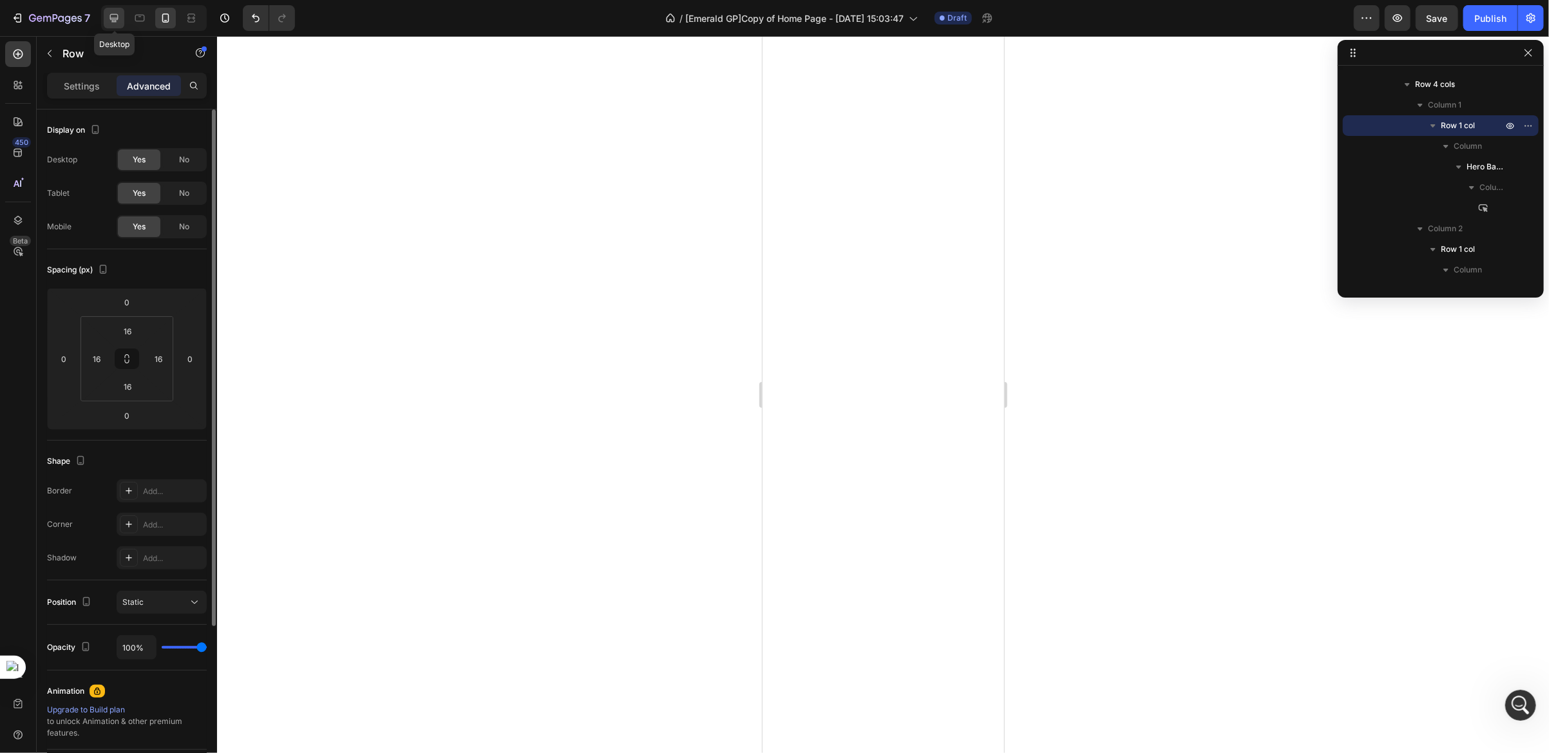
click at [113, 14] on icon at bounding box center [114, 18] width 8 height 8
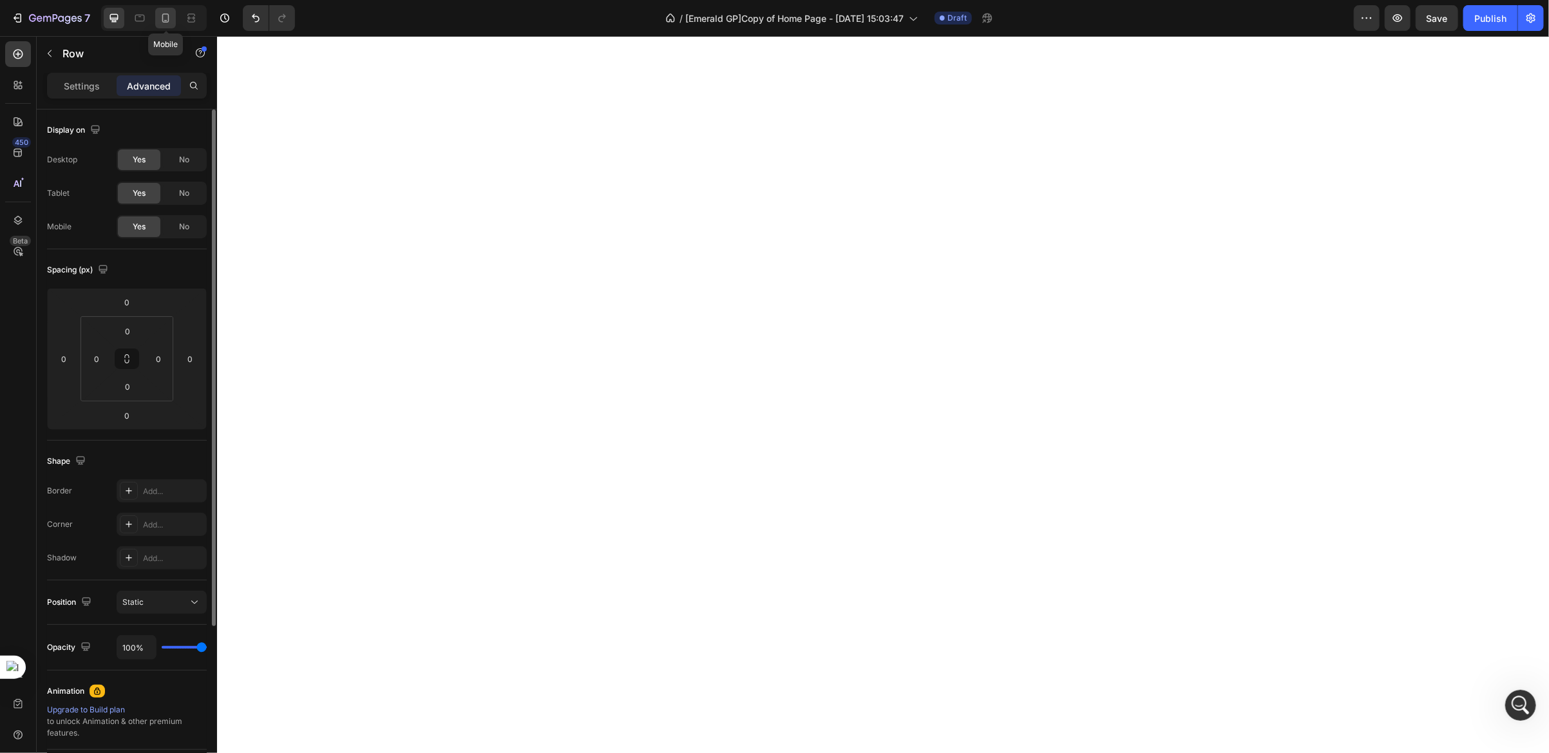
click at [164, 23] on icon at bounding box center [165, 18] width 13 height 13
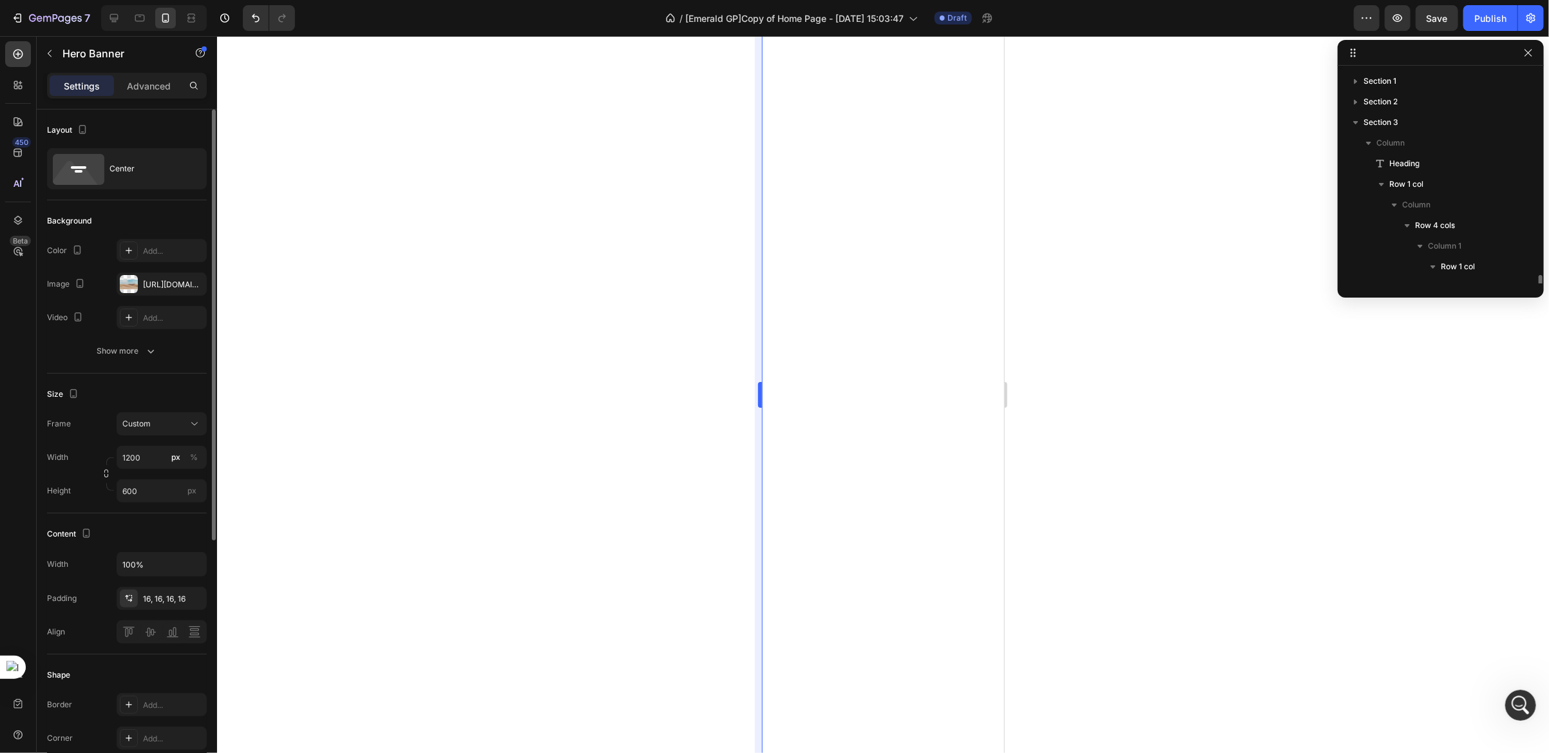
scroll to position [141, 0]
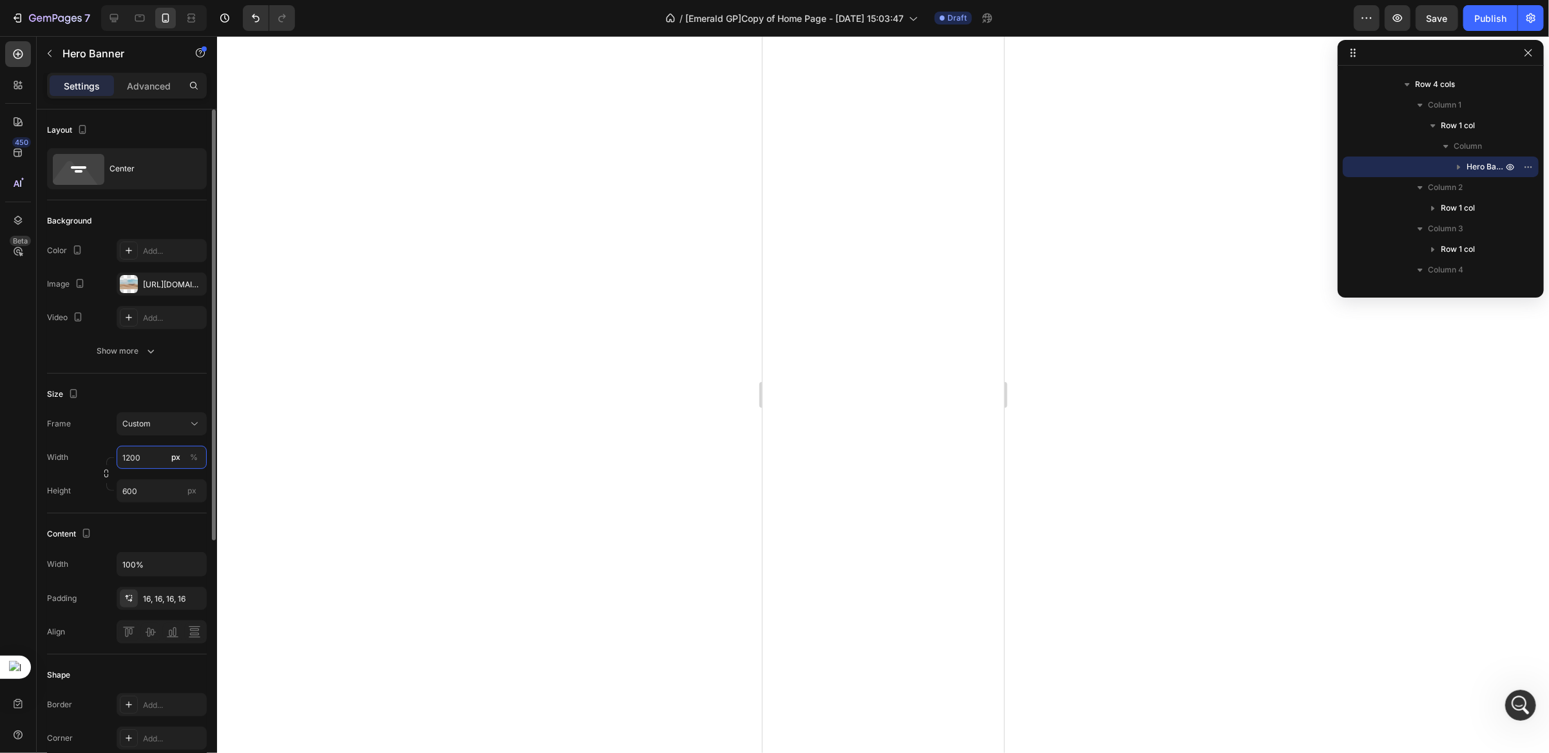
click at [143, 455] on input "1200" at bounding box center [162, 457] width 90 height 23
click at [155, 488] on p "Full 100%" at bounding box center [159, 489] width 75 height 12
type input "100"
click at [145, 567] on input "100%" at bounding box center [161, 564] width 89 height 23
click at [195, 562] on icon "button" at bounding box center [194, 564] width 13 height 13
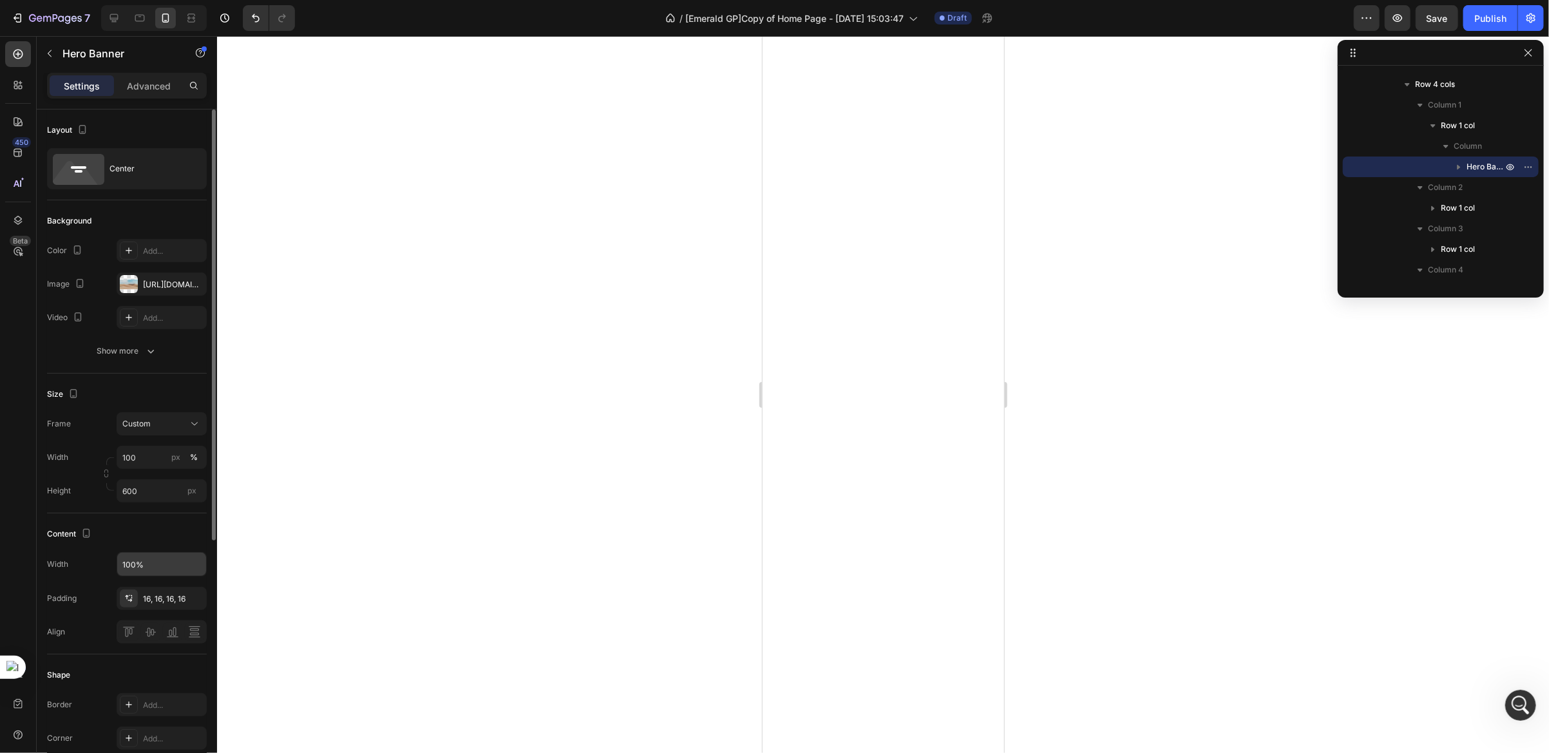
click at [174, 529] on div "Content" at bounding box center [127, 534] width 160 height 21
click at [137, 491] on input "600" at bounding box center [162, 490] width 90 height 23
type input "300"
click at [164, 524] on div "Content" at bounding box center [127, 534] width 160 height 21
click at [181, 423] on div "Custom" at bounding box center [153, 424] width 63 height 12
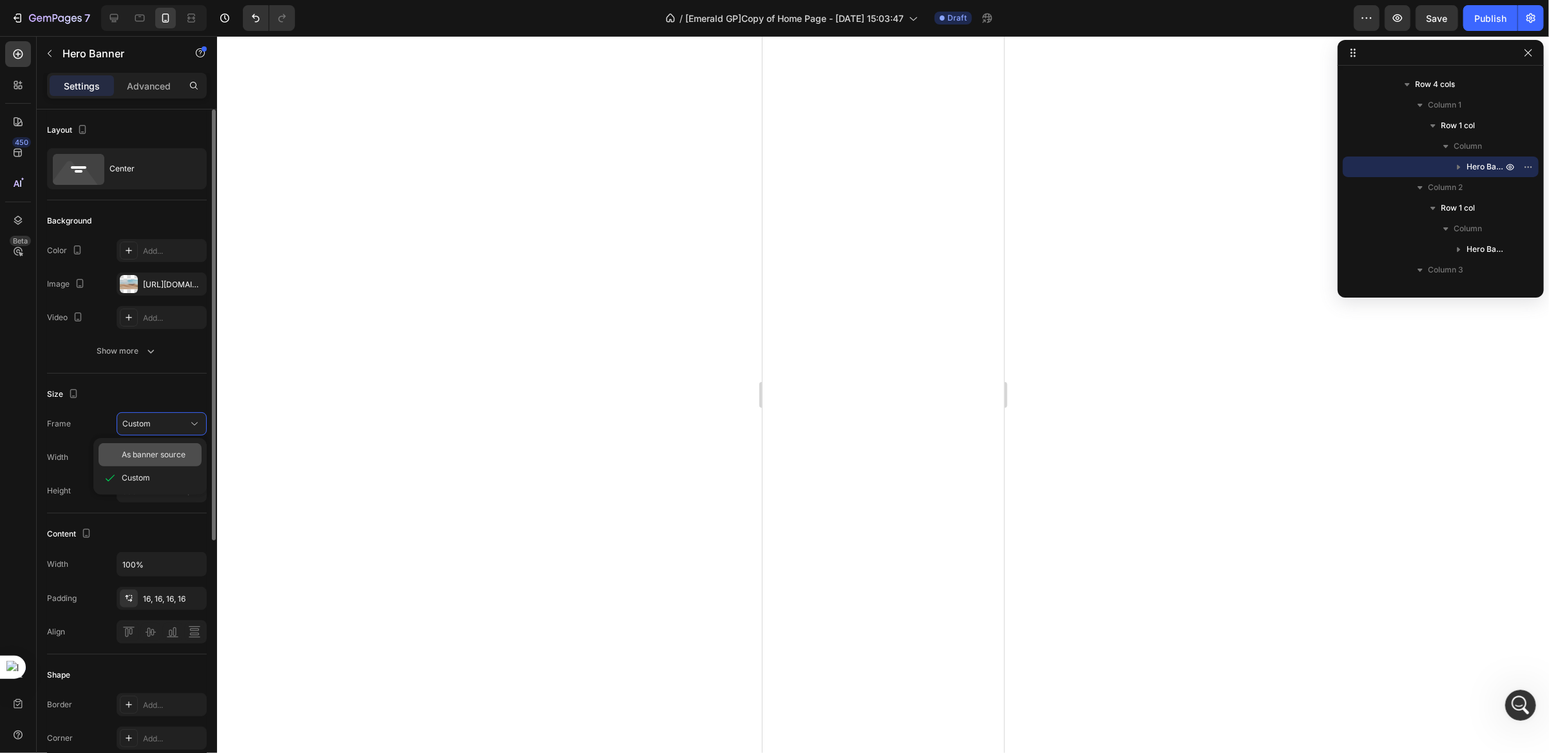
click at [165, 454] on span "As banner source" at bounding box center [154, 455] width 64 height 12
click at [142, 464] on input "px %" at bounding box center [162, 457] width 90 height 23
click at [141, 490] on p "Full 100%" at bounding box center [159, 489] width 75 height 12
type input "100"
click at [146, 497] on input "px" at bounding box center [162, 490] width 90 height 23
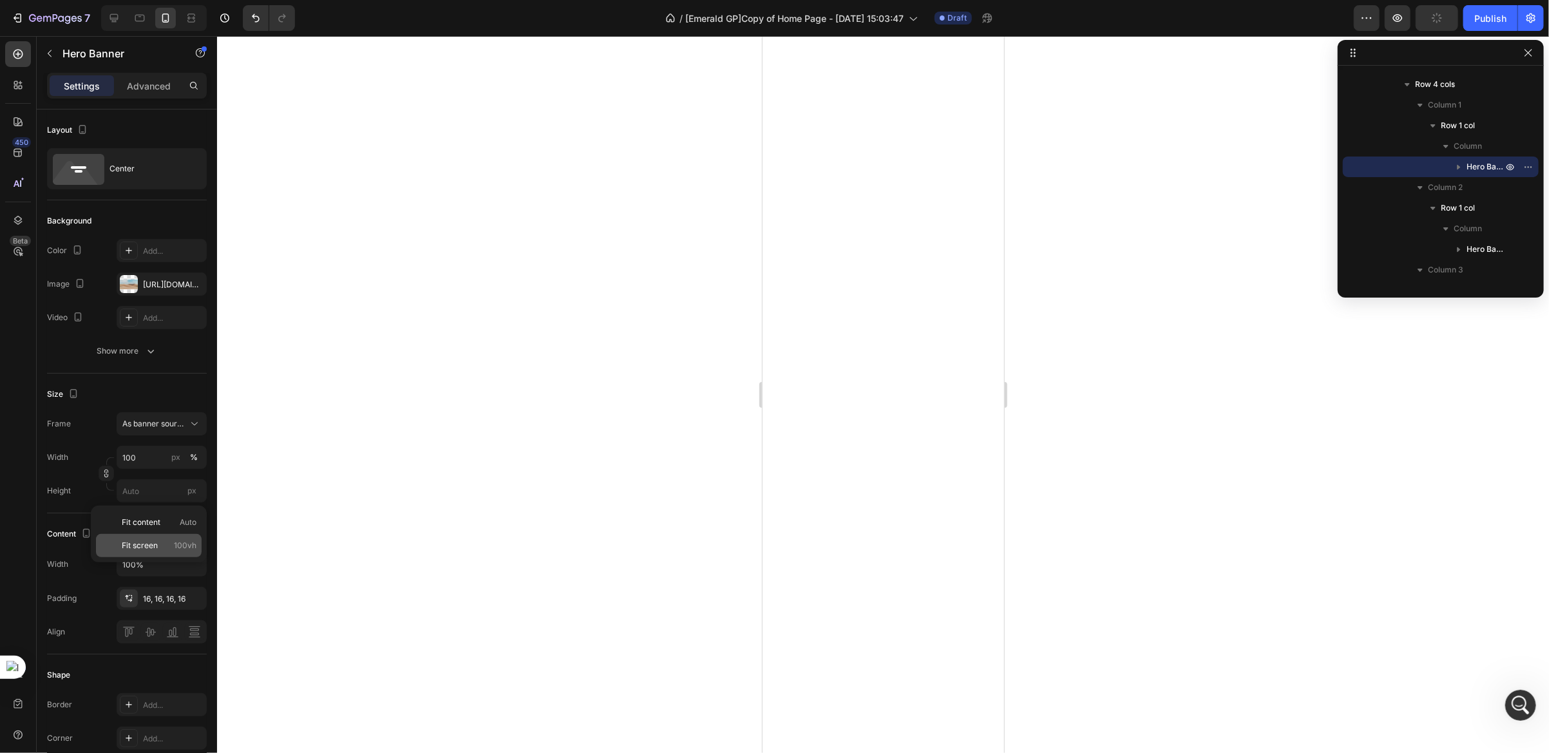
click at [152, 544] on span "Fit screen" at bounding box center [140, 546] width 36 height 12
click at [145, 491] on input "100 vh" at bounding box center [162, 490] width 90 height 23
click at [148, 517] on span "Fit content" at bounding box center [141, 523] width 39 height 12
type input "Auto"
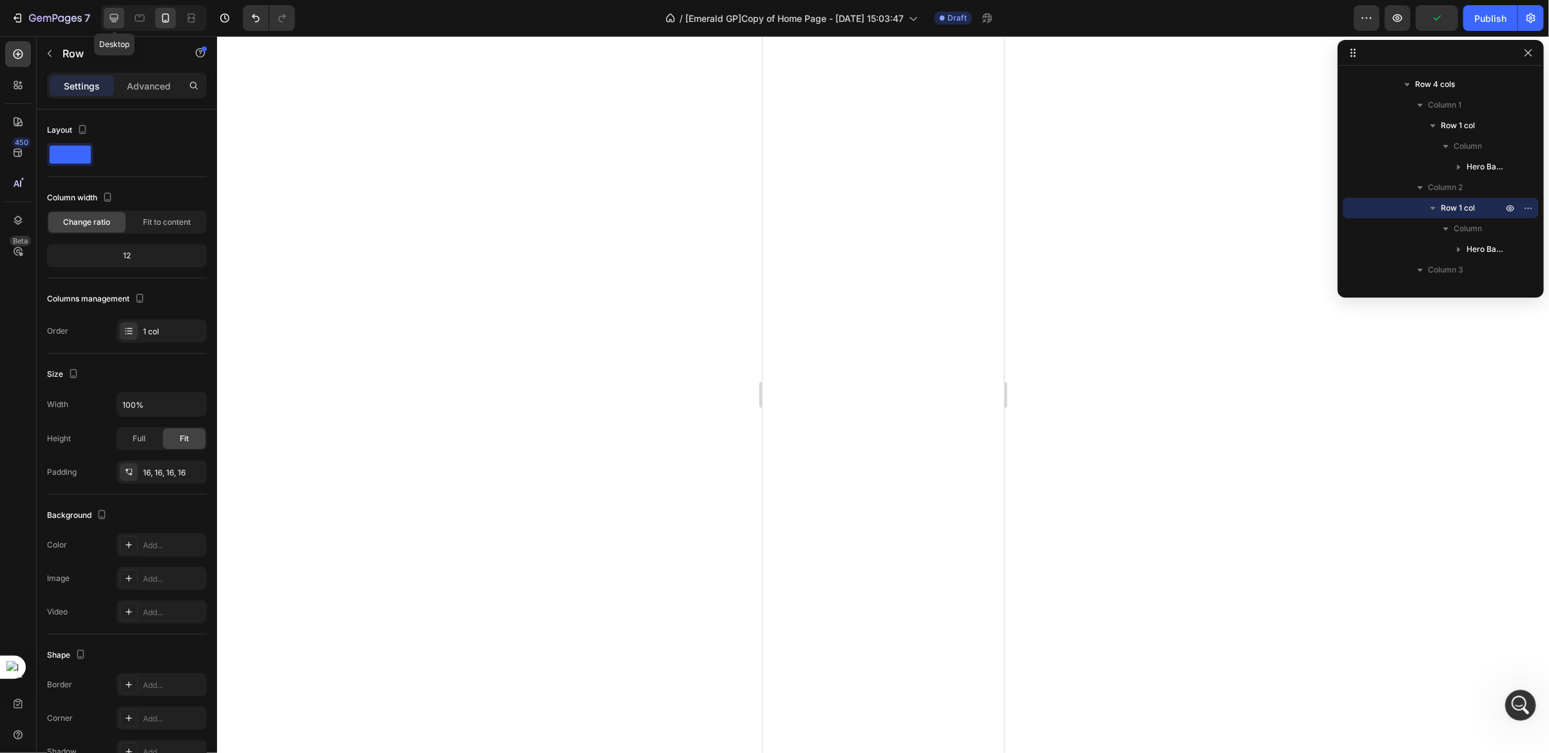
click at [122, 17] on div at bounding box center [114, 18] width 21 height 21
type input "1200"
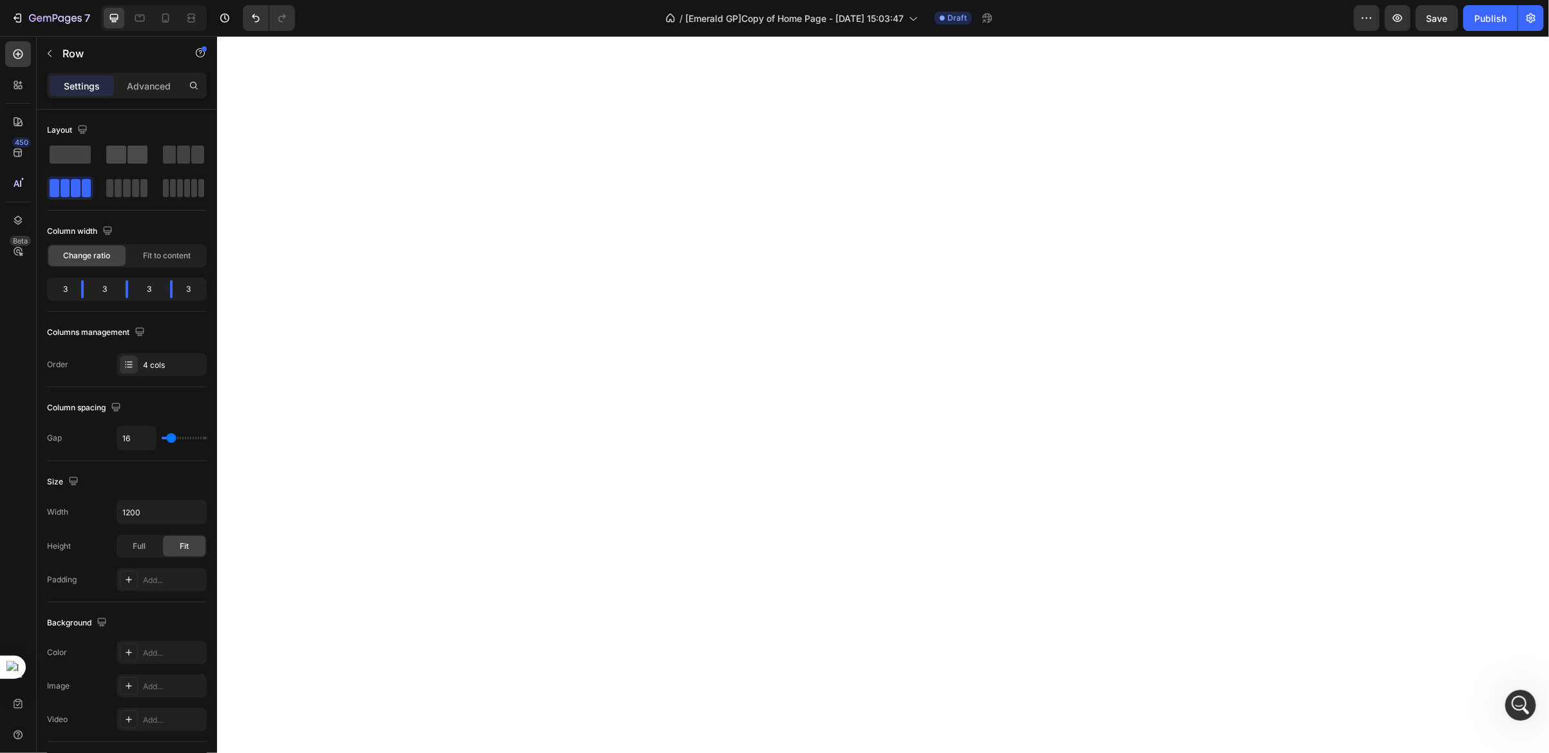
click at [126, 158] on span at bounding box center [116, 155] width 20 height 18
click at [81, 160] on span at bounding box center [70, 155] width 41 height 18
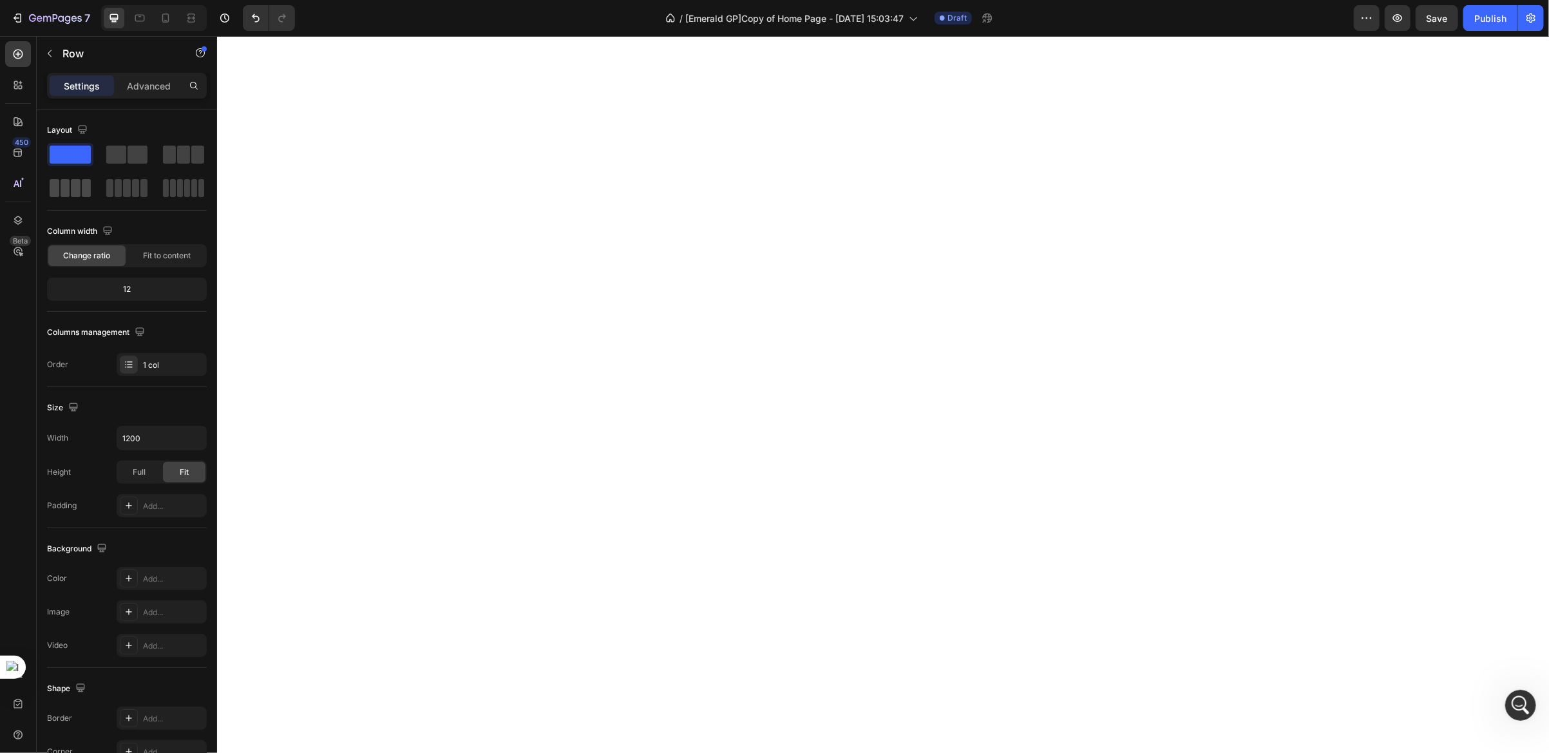
click at [65, 189] on span at bounding box center [66, 188] width 10 height 18
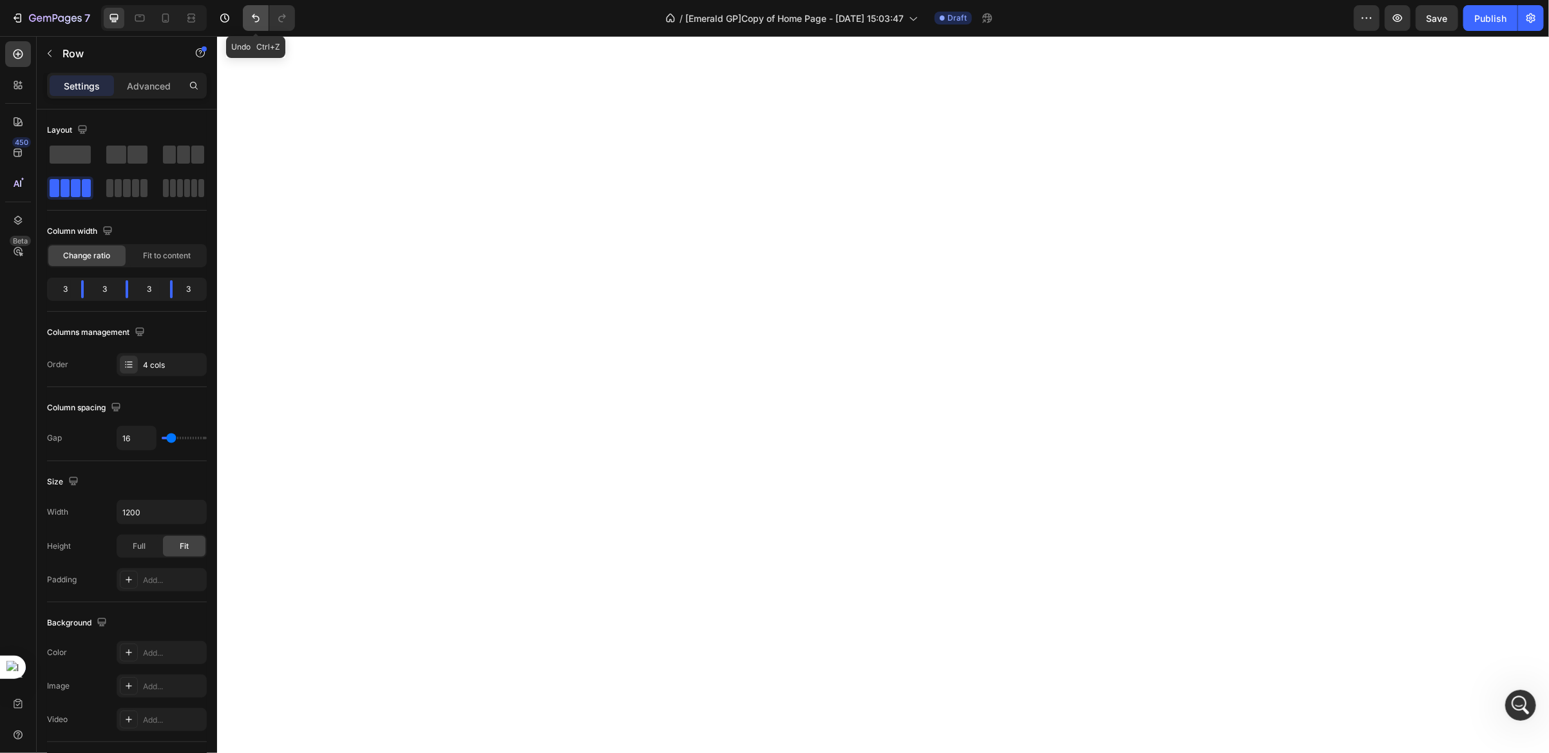
click at [254, 19] on icon "Undo/Redo" at bounding box center [255, 18] width 13 height 13
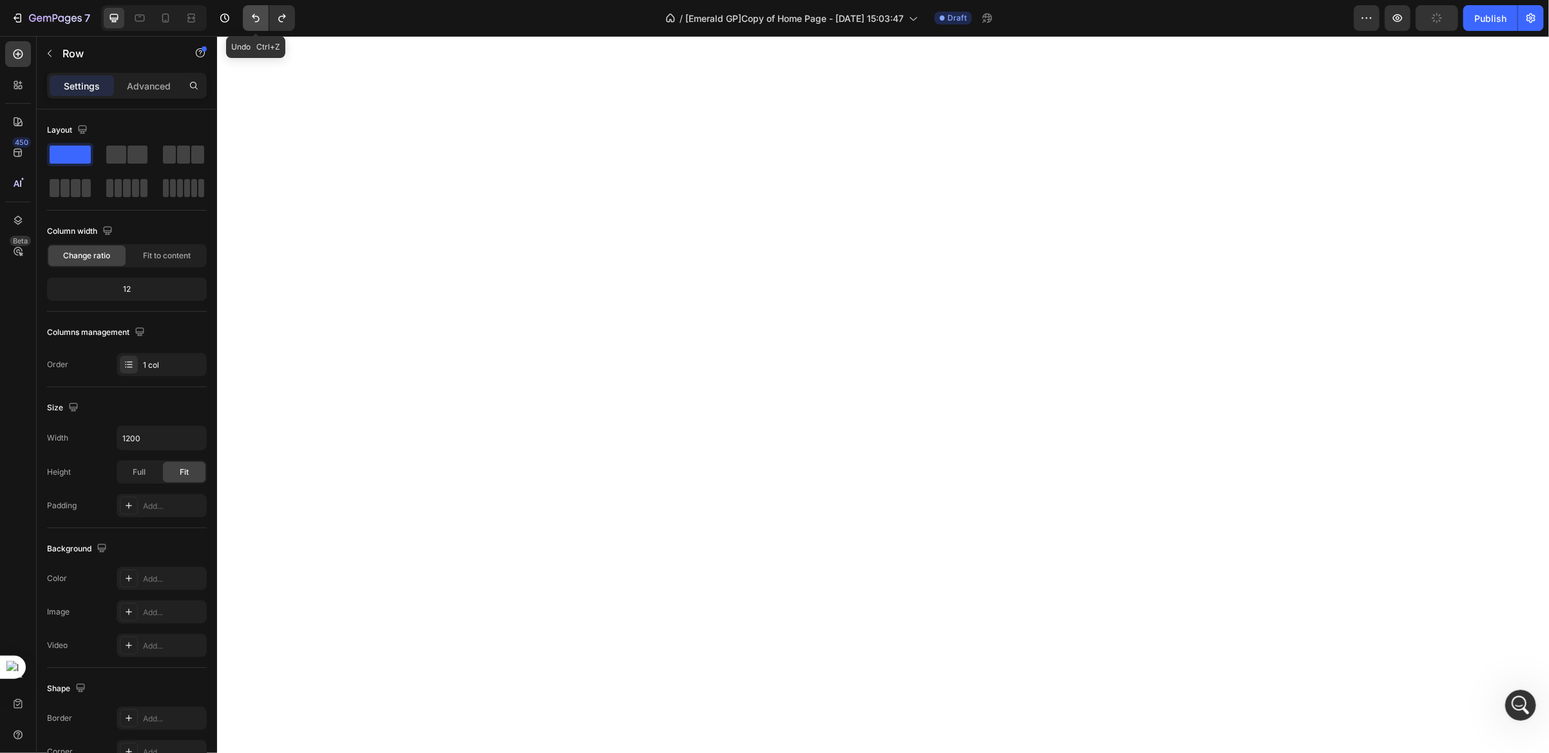
click at [254, 19] on icon "Undo/Redo" at bounding box center [255, 18] width 13 height 13
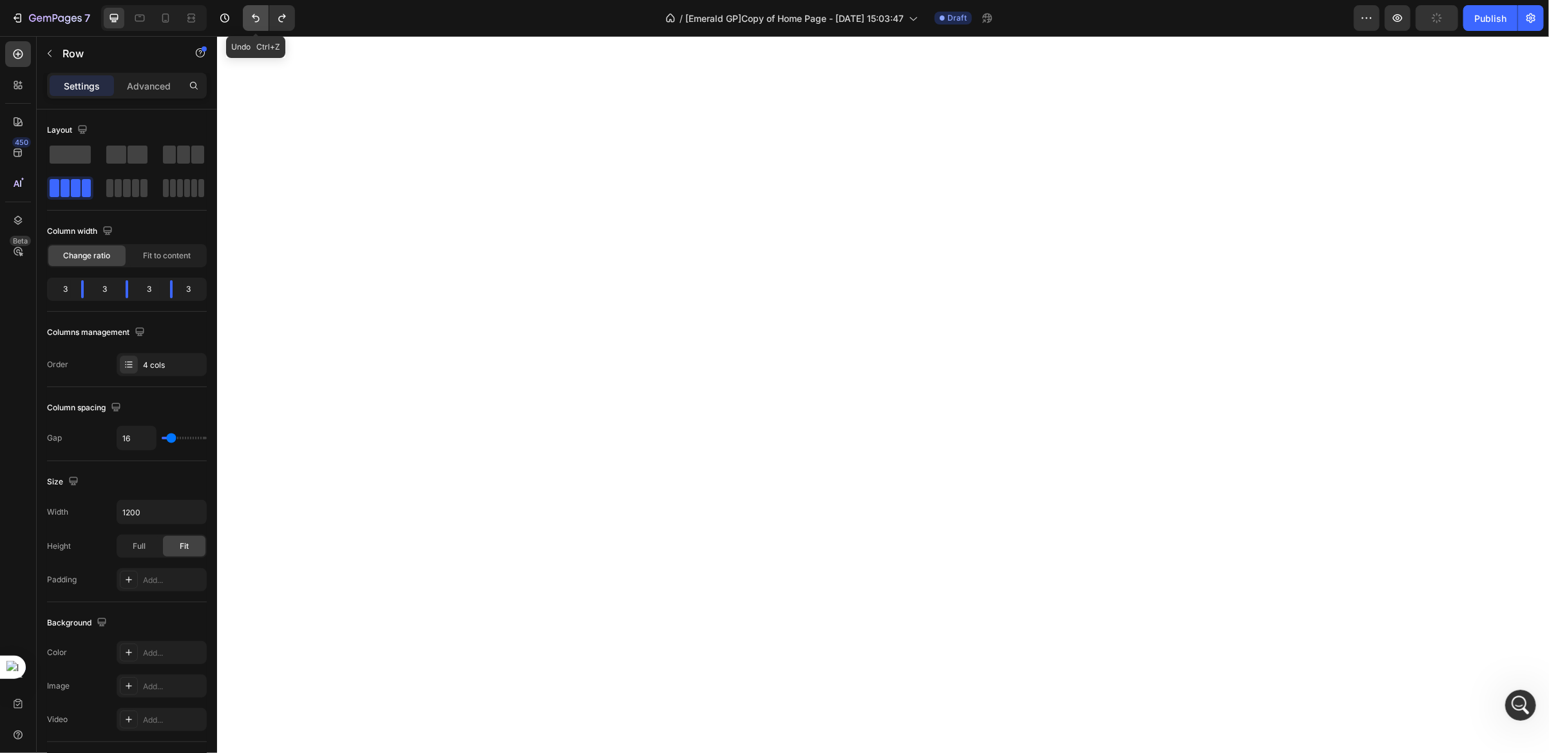
click at [254, 19] on icon "Undo/Redo" at bounding box center [255, 18] width 13 height 13
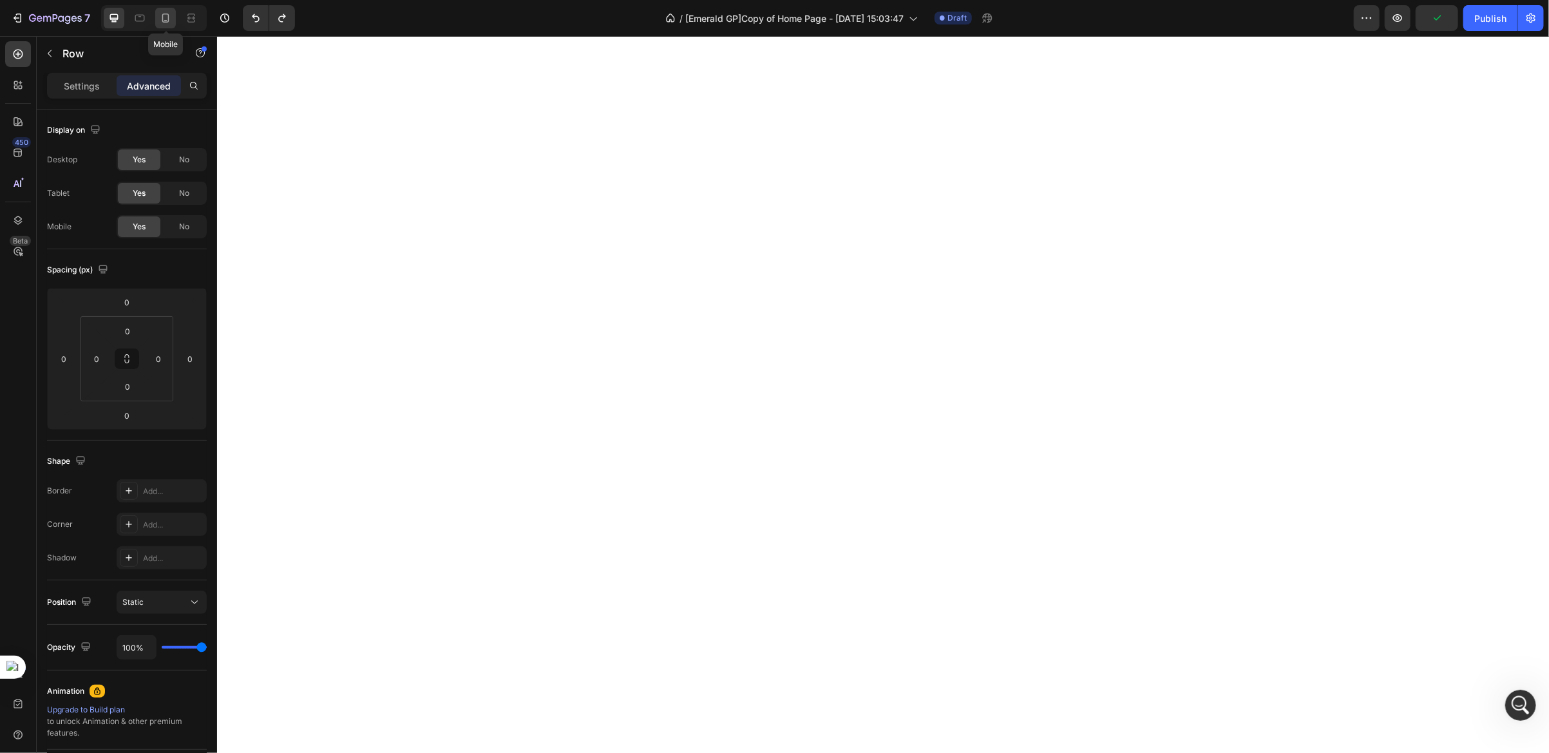
click at [167, 21] on icon at bounding box center [165, 18] width 7 height 9
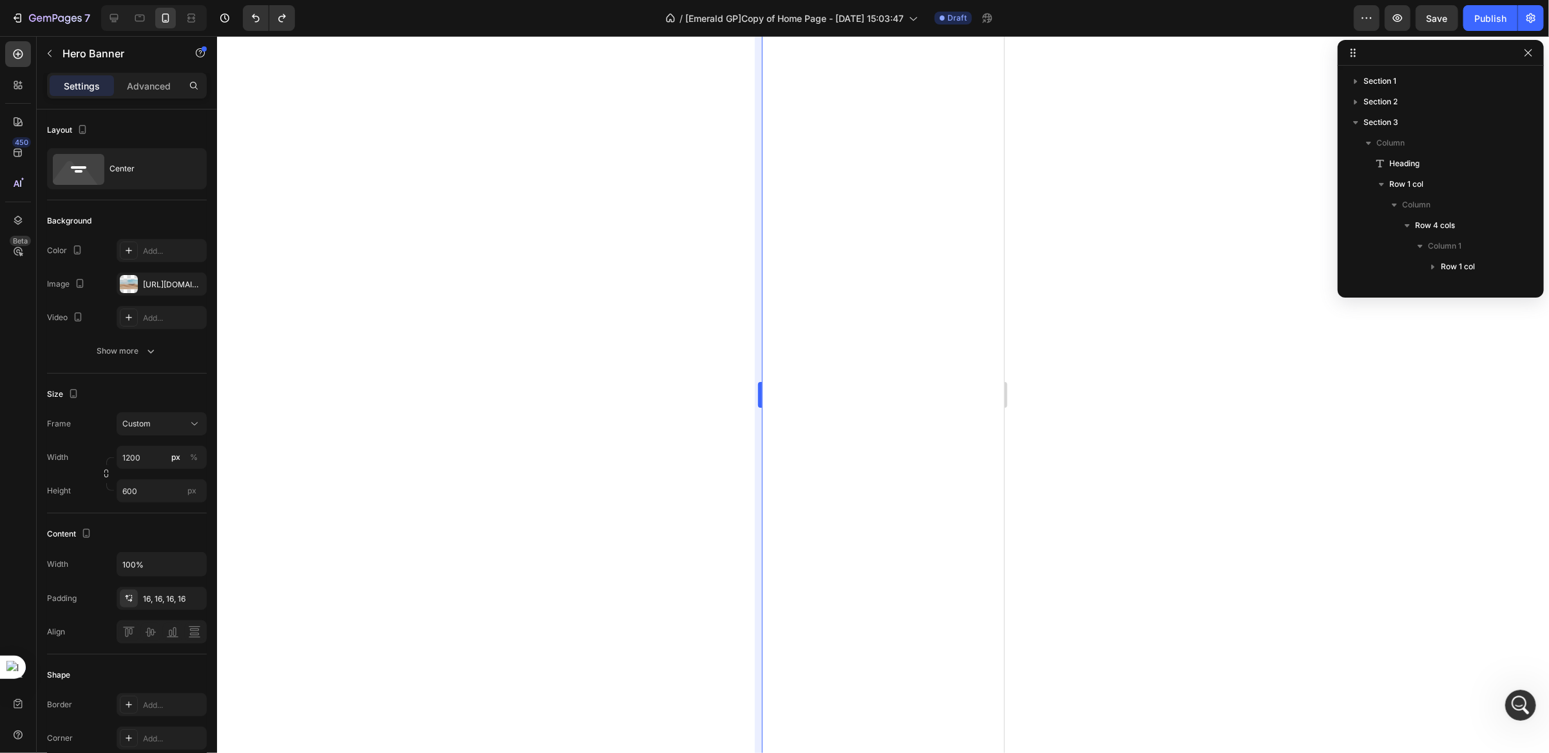
scroll to position [182, 0]
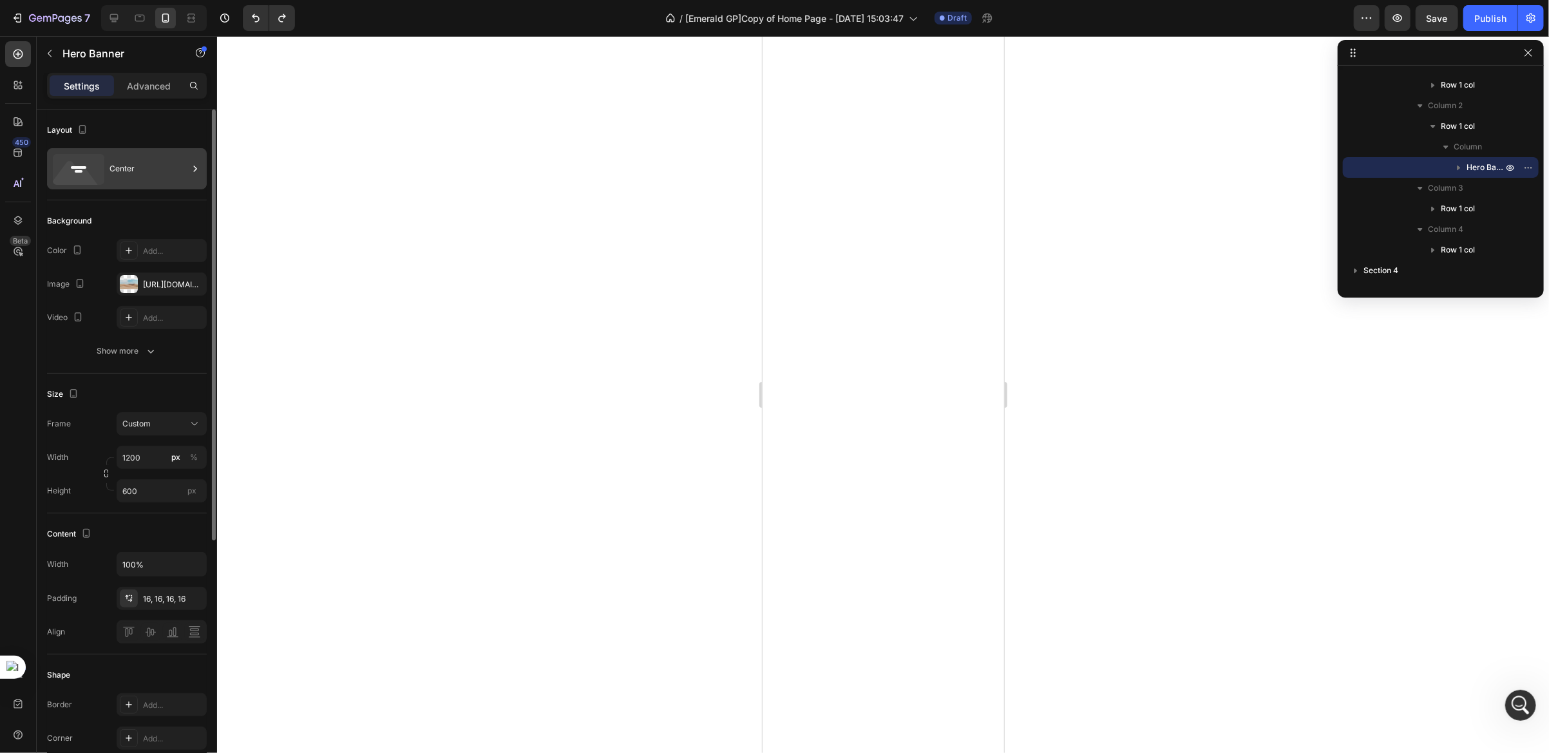
click at [127, 167] on div "Center" at bounding box center [149, 169] width 79 height 30
click at [135, 216] on div "Background" at bounding box center [127, 221] width 160 height 21
click at [154, 428] on div "Custom" at bounding box center [153, 424] width 63 height 12
click at [154, 426] on div "Custom" at bounding box center [153, 424] width 63 height 12
click at [142, 457] on input "1200" at bounding box center [162, 457] width 90 height 23
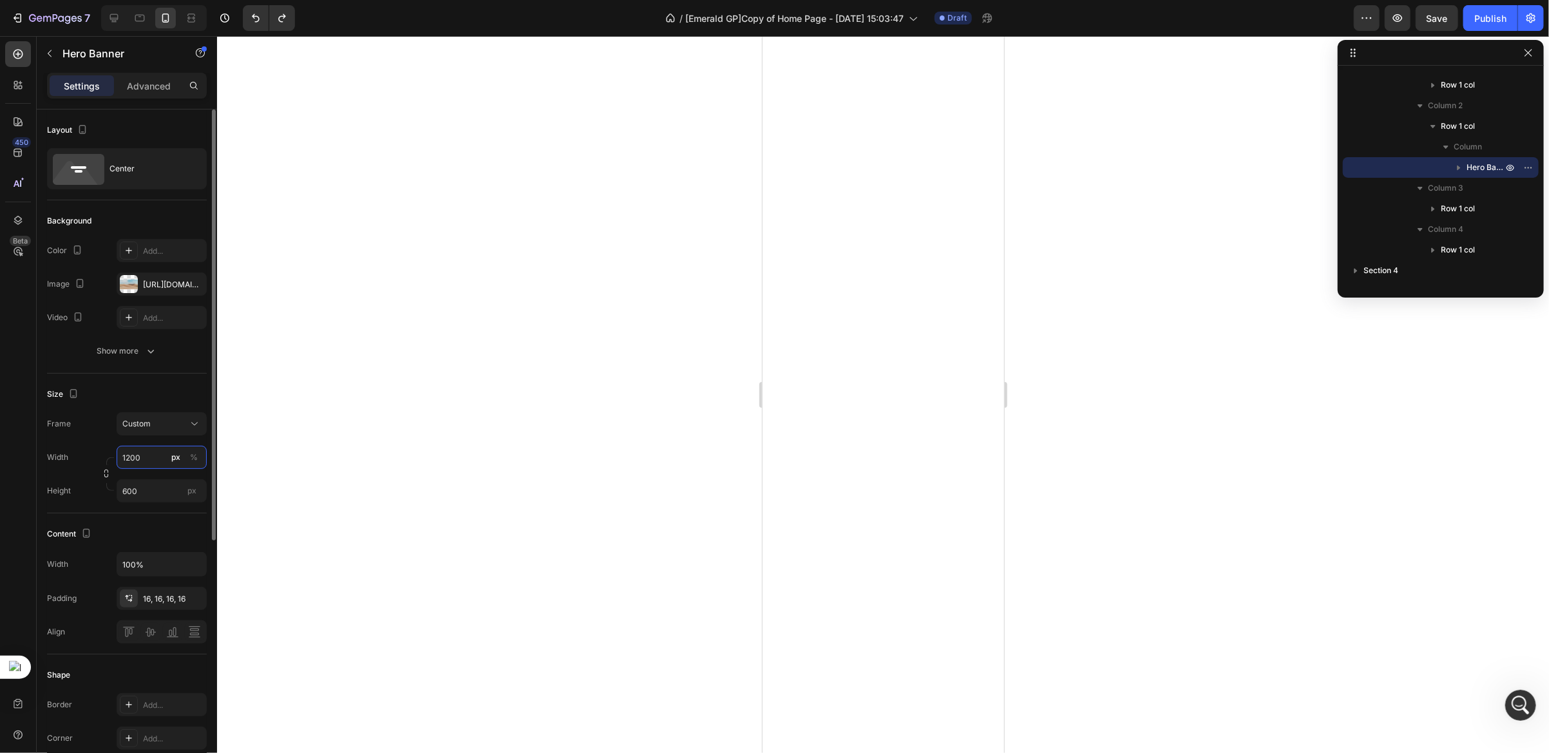
click at [142, 456] on input "1200" at bounding box center [162, 457] width 90 height 23
type input "1"
click at [158, 454] on input "100" at bounding box center [162, 457] width 90 height 23
type input "100"
click at [149, 490] on p "Full 100%" at bounding box center [159, 489] width 75 height 12
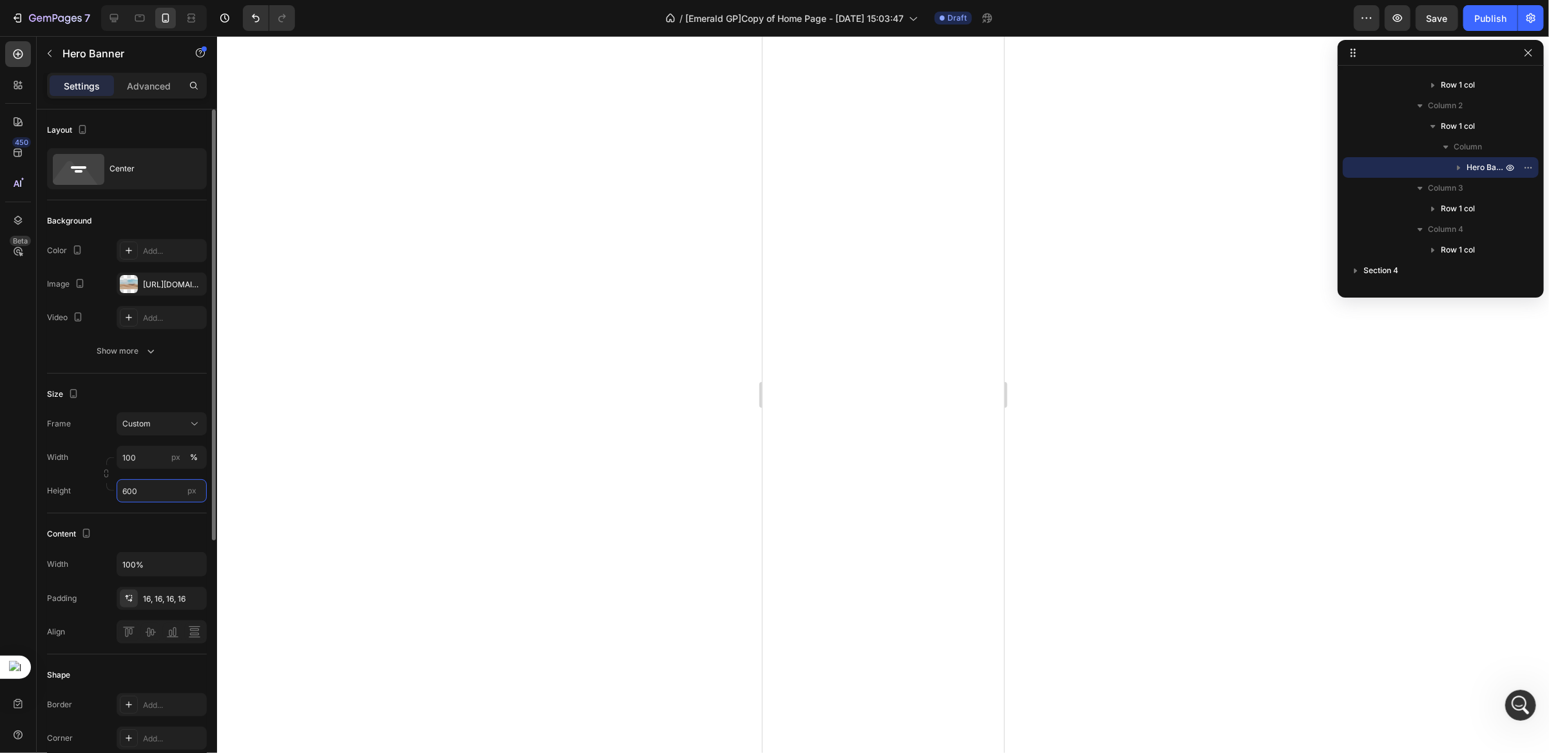
click at [146, 493] on input "600" at bounding box center [162, 490] width 90 height 23
click at [159, 488] on input "600" at bounding box center [162, 490] width 90 height 23
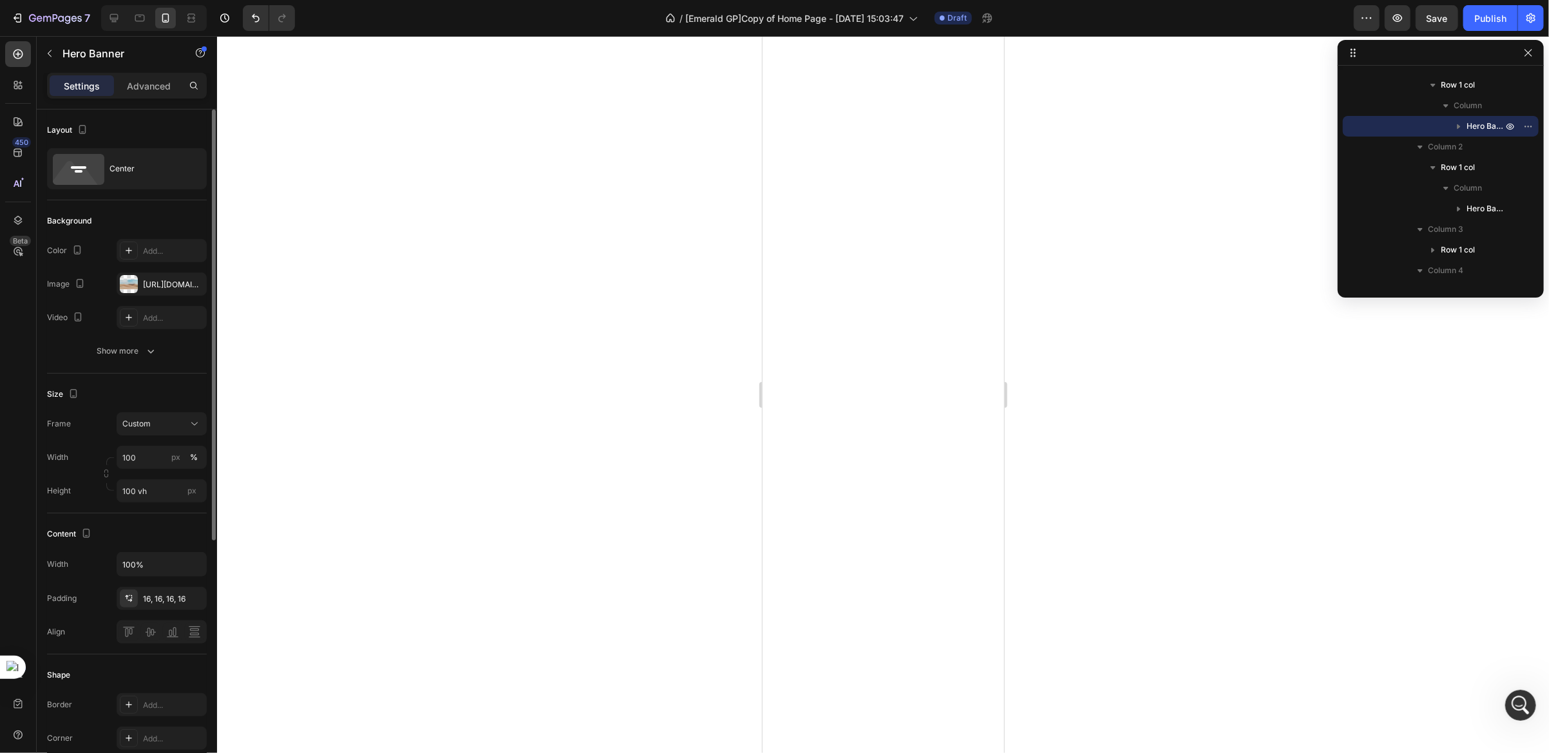
scroll to position [193, 0]
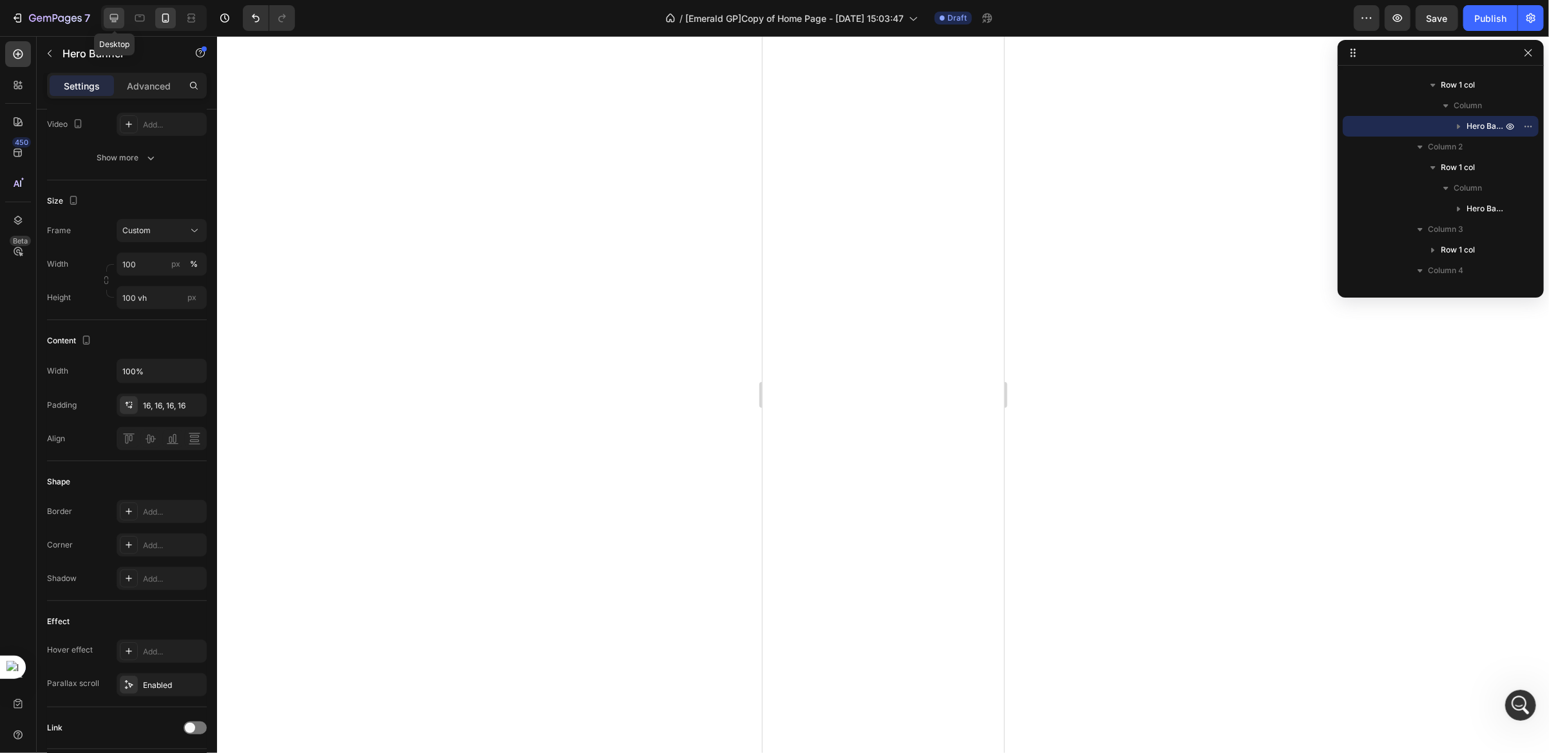
click at [120, 17] on icon at bounding box center [114, 18] width 13 height 13
type input "500"
type input "1200"
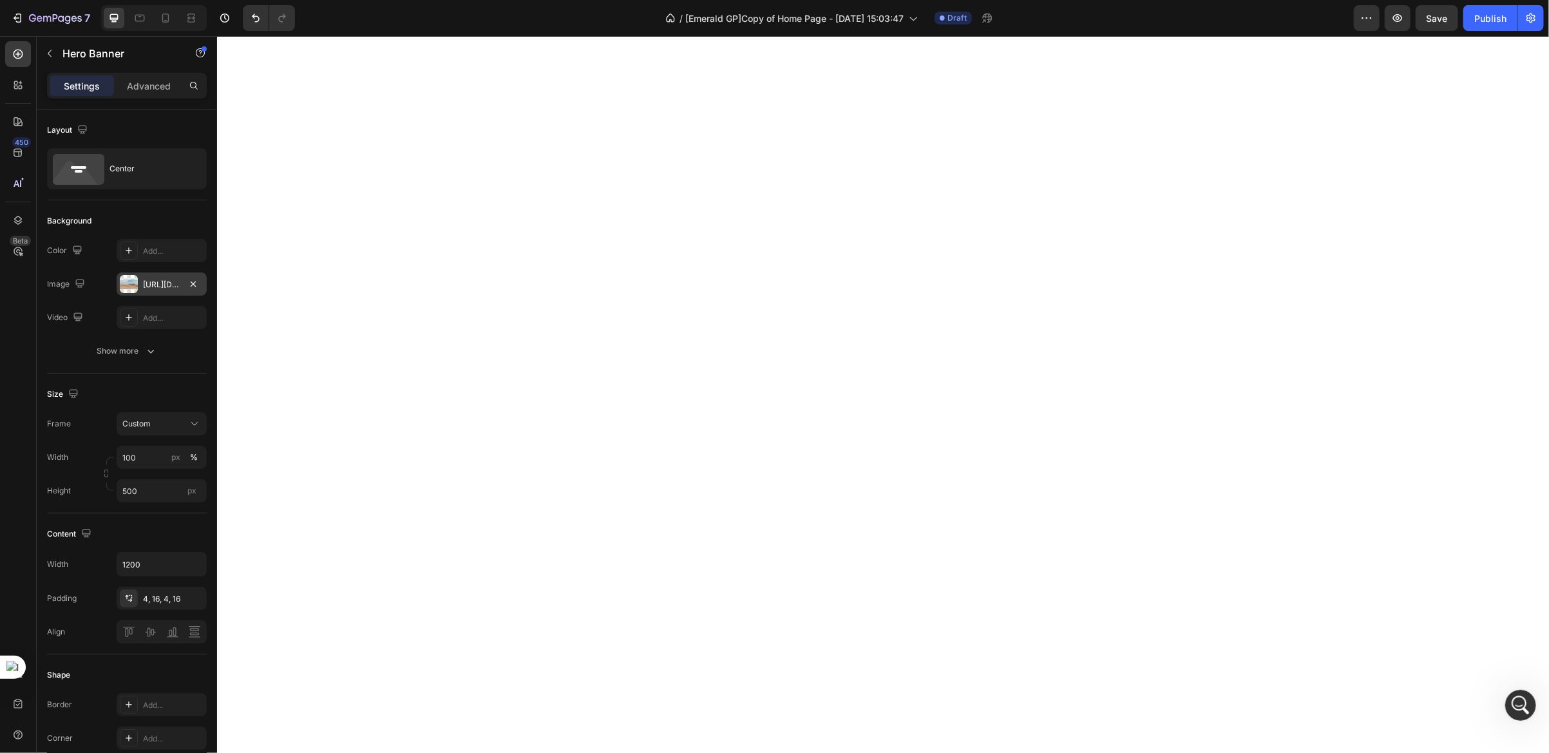
click at [167, 289] on div "[URL][DOMAIN_NAME]" at bounding box center [161, 285] width 37 height 12
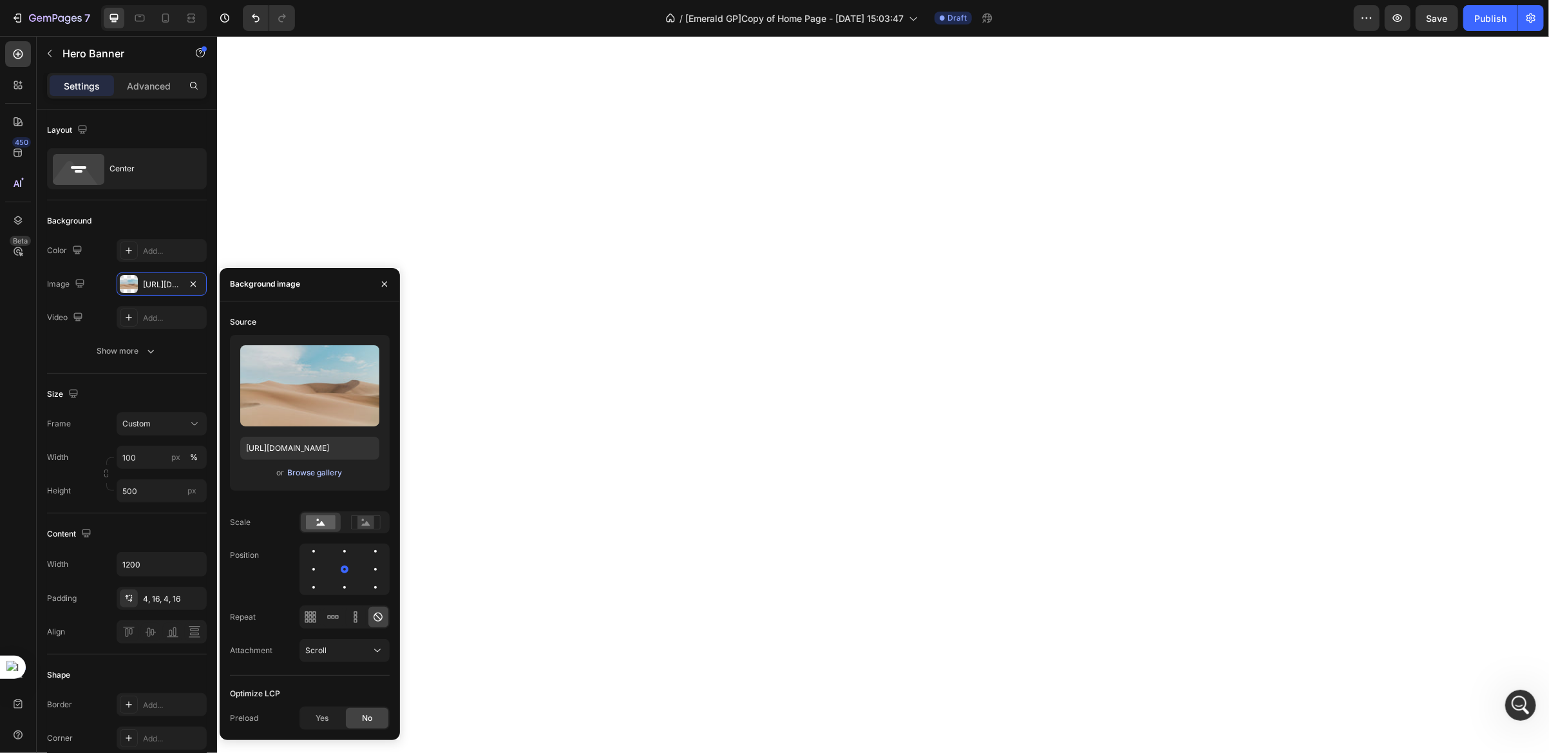
click at [321, 470] on div "Browse gallery" at bounding box center [314, 473] width 55 height 12
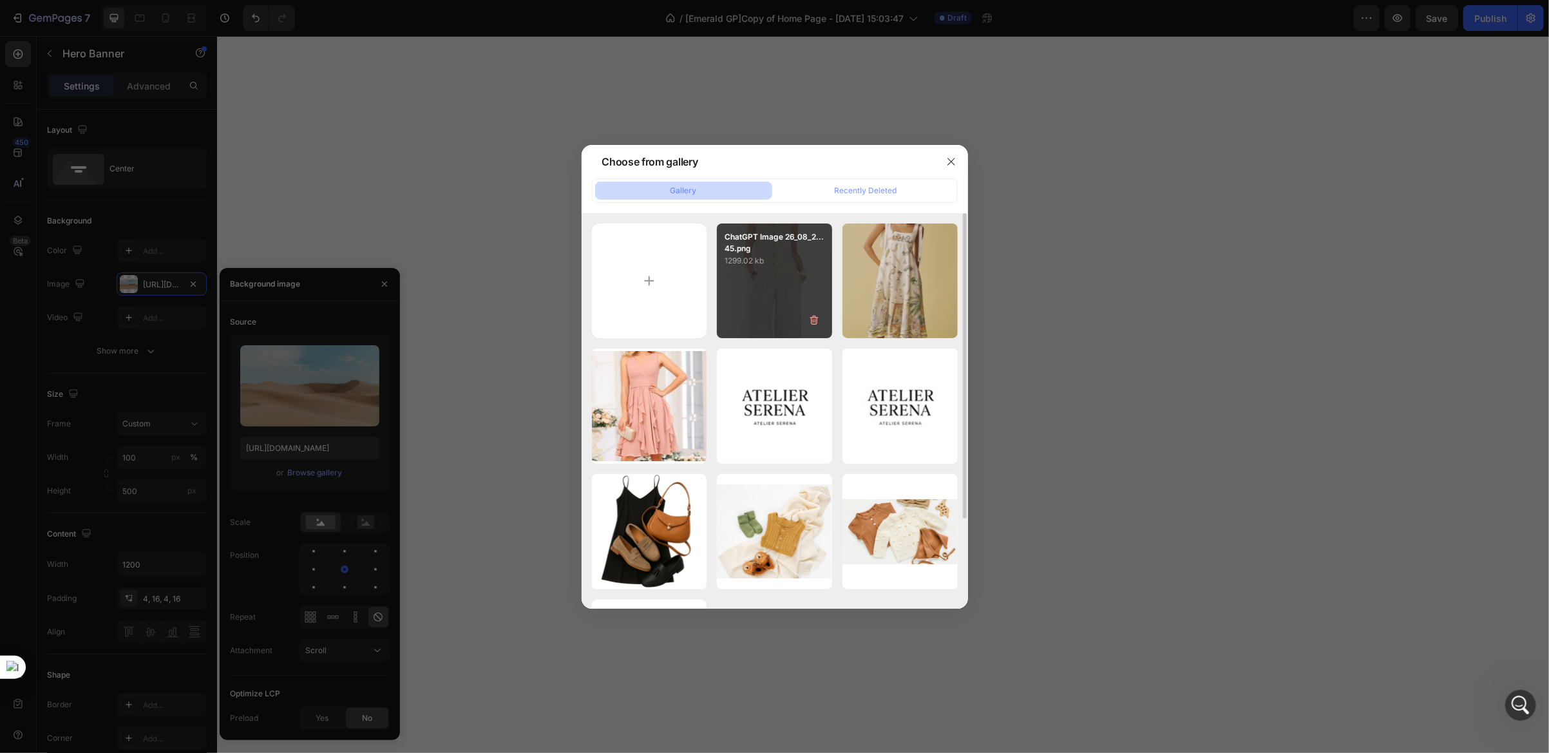
click at [743, 296] on div "ChatGPT Image 26_08_2...45.png 1299.02 kb" at bounding box center [774, 281] width 115 height 115
type input "[URL][DOMAIN_NAME]"
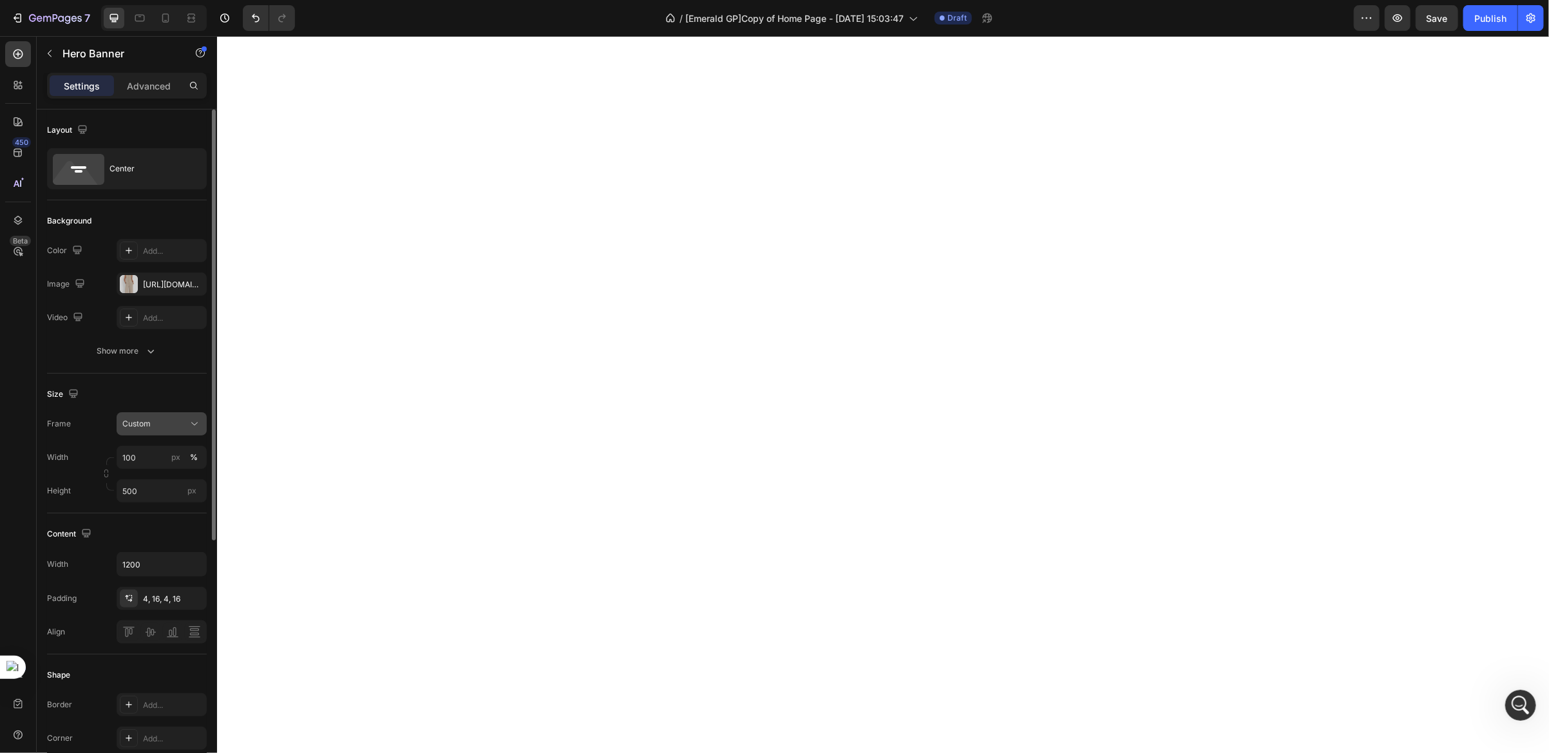
click at [160, 423] on div "Custom" at bounding box center [153, 424] width 63 height 12
click at [162, 448] on div "As banner source" at bounding box center [150, 454] width 103 height 23
click at [162, 19] on icon at bounding box center [165, 18] width 7 height 9
type input "100"
type input "100 vh"
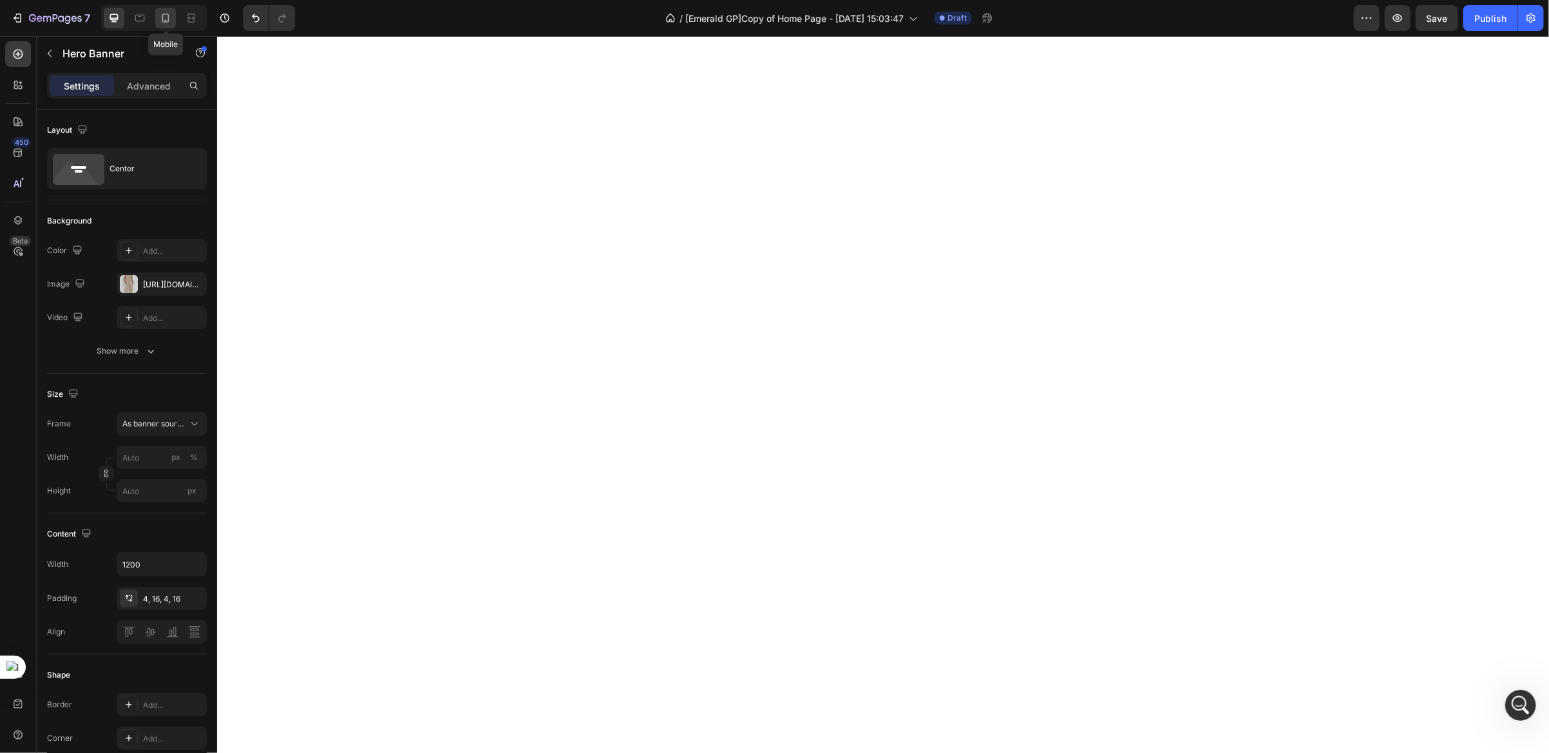
type input "100%"
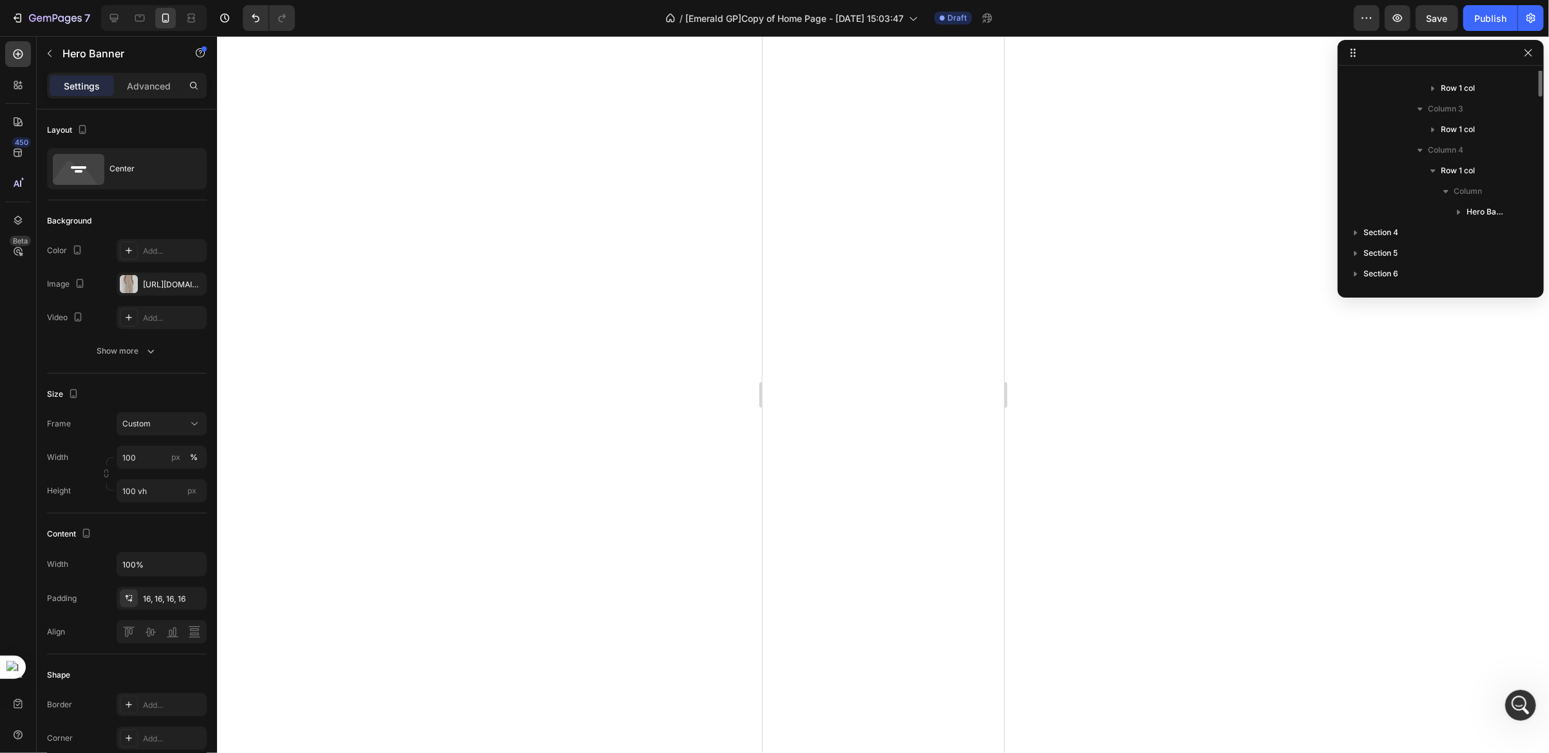
scroll to position [141, 0]
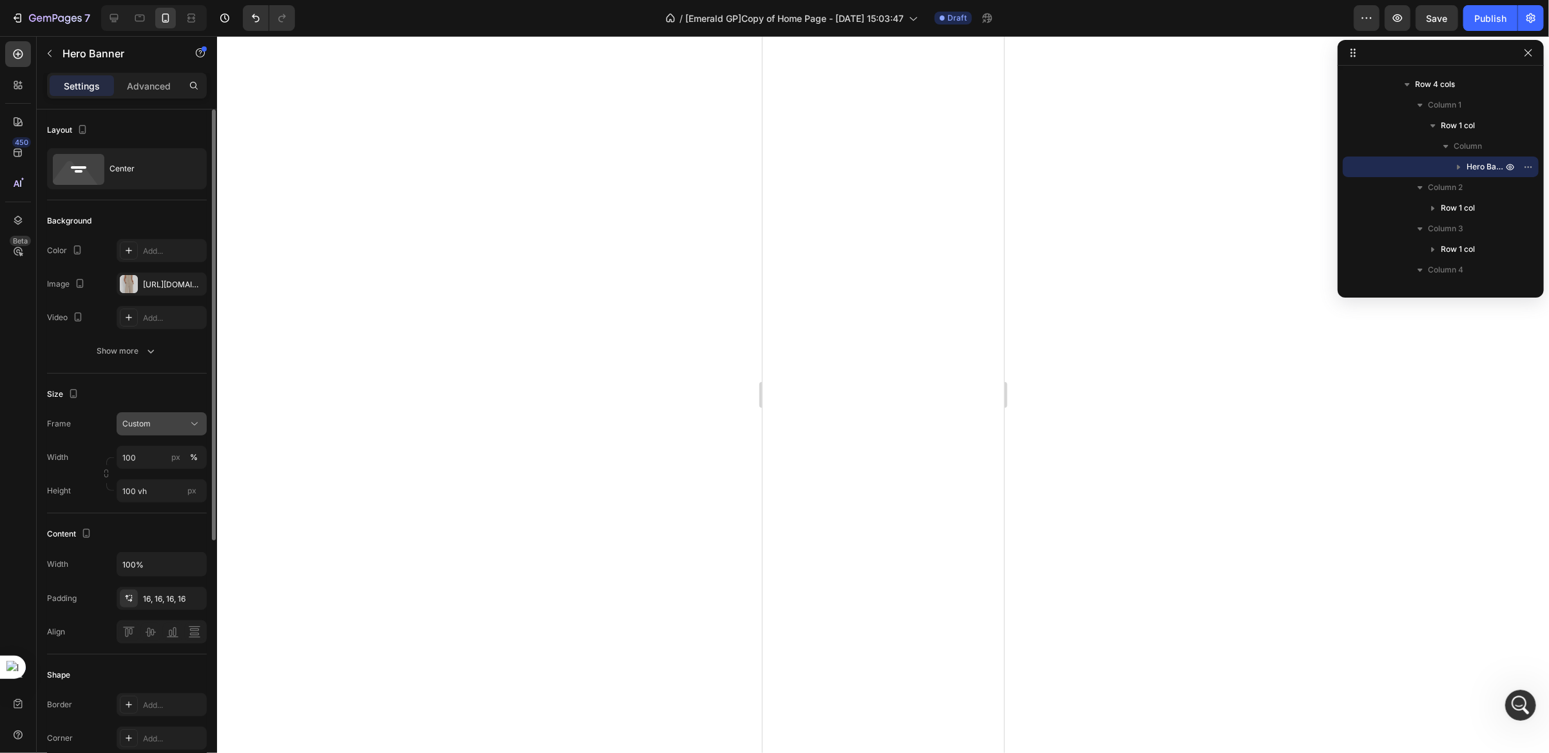
click at [146, 428] on span "Custom" at bounding box center [136, 424] width 28 height 12
click at [149, 452] on span "As banner source" at bounding box center [154, 455] width 64 height 12
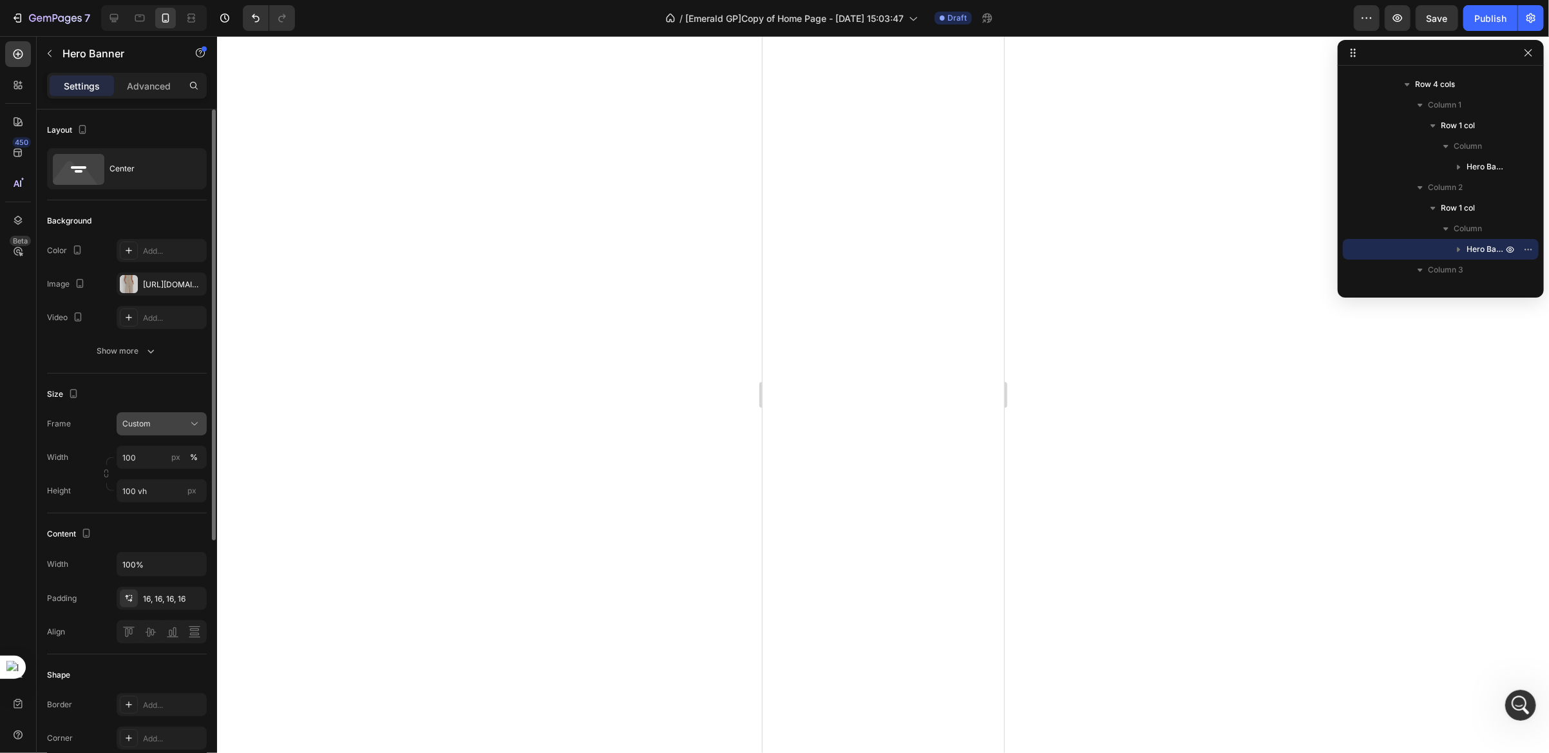
click at [158, 426] on div "Custom" at bounding box center [153, 424] width 63 height 12
click at [161, 452] on span "As banner source" at bounding box center [154, 455] width 64 height 12
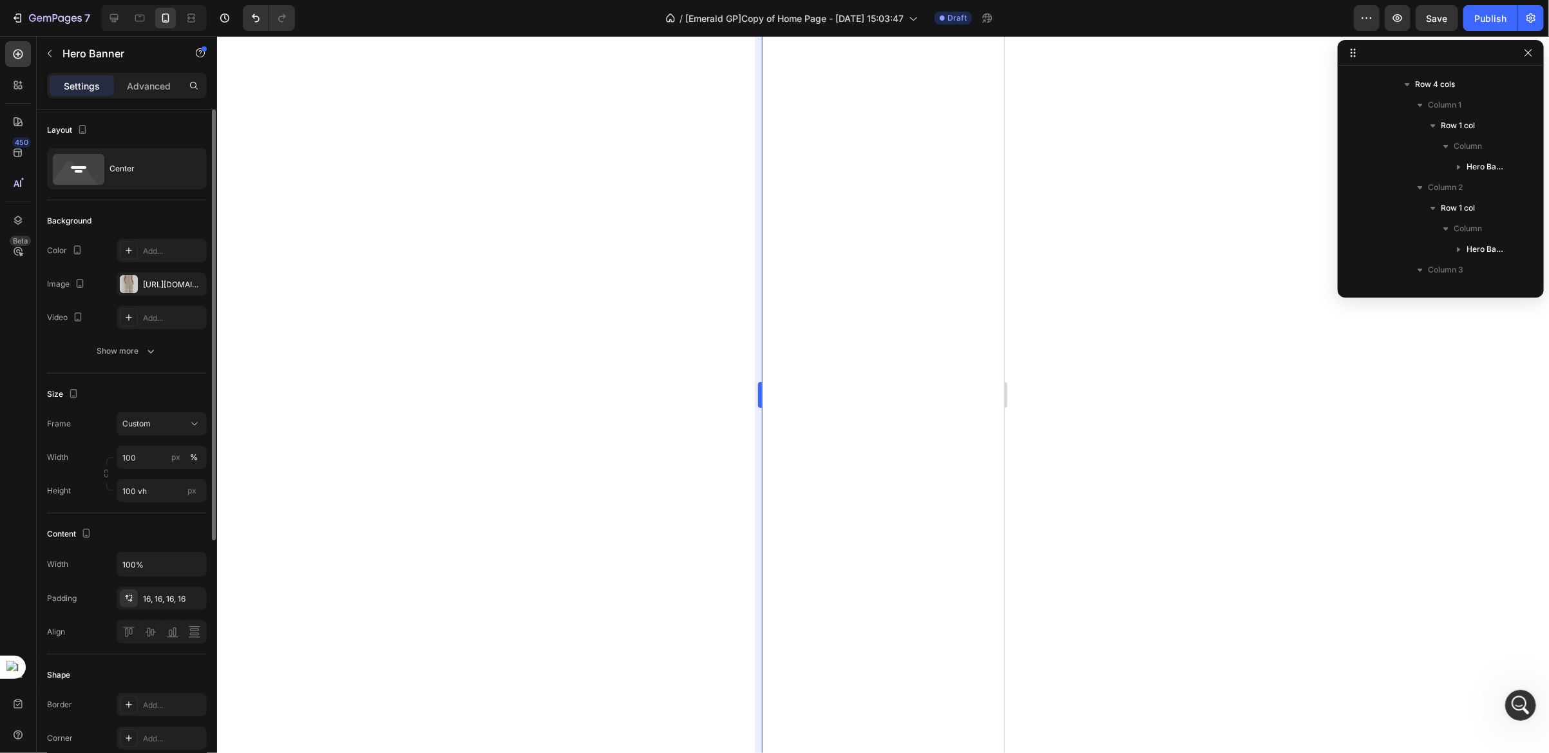
scroll to position [305, 0]
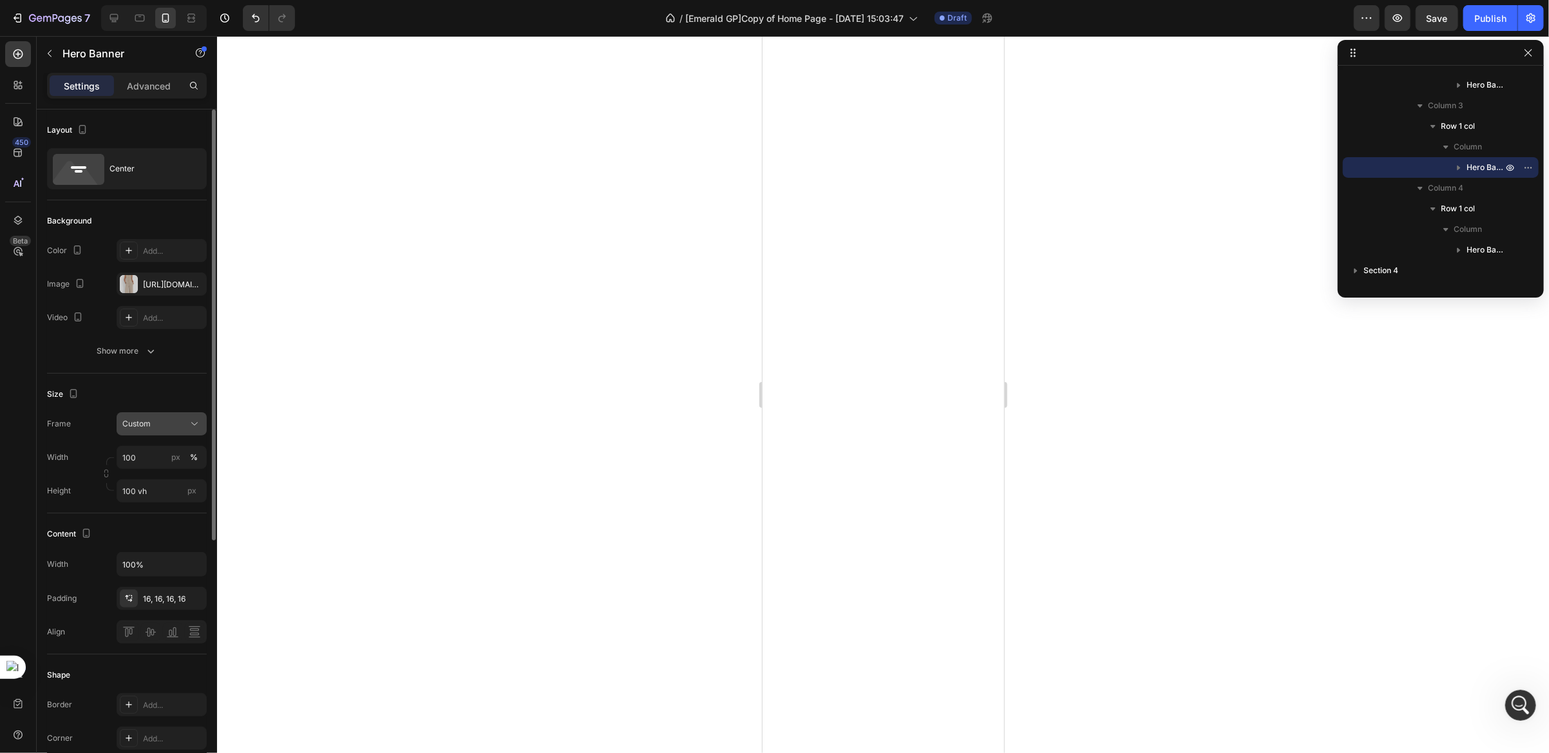
click at [151, 423] on div "Custom" at bounding box center [153, 424] width 63 height 12
click at [154, 450] on span "As banner source" at bounding box center [154, 455] width 64 height 12
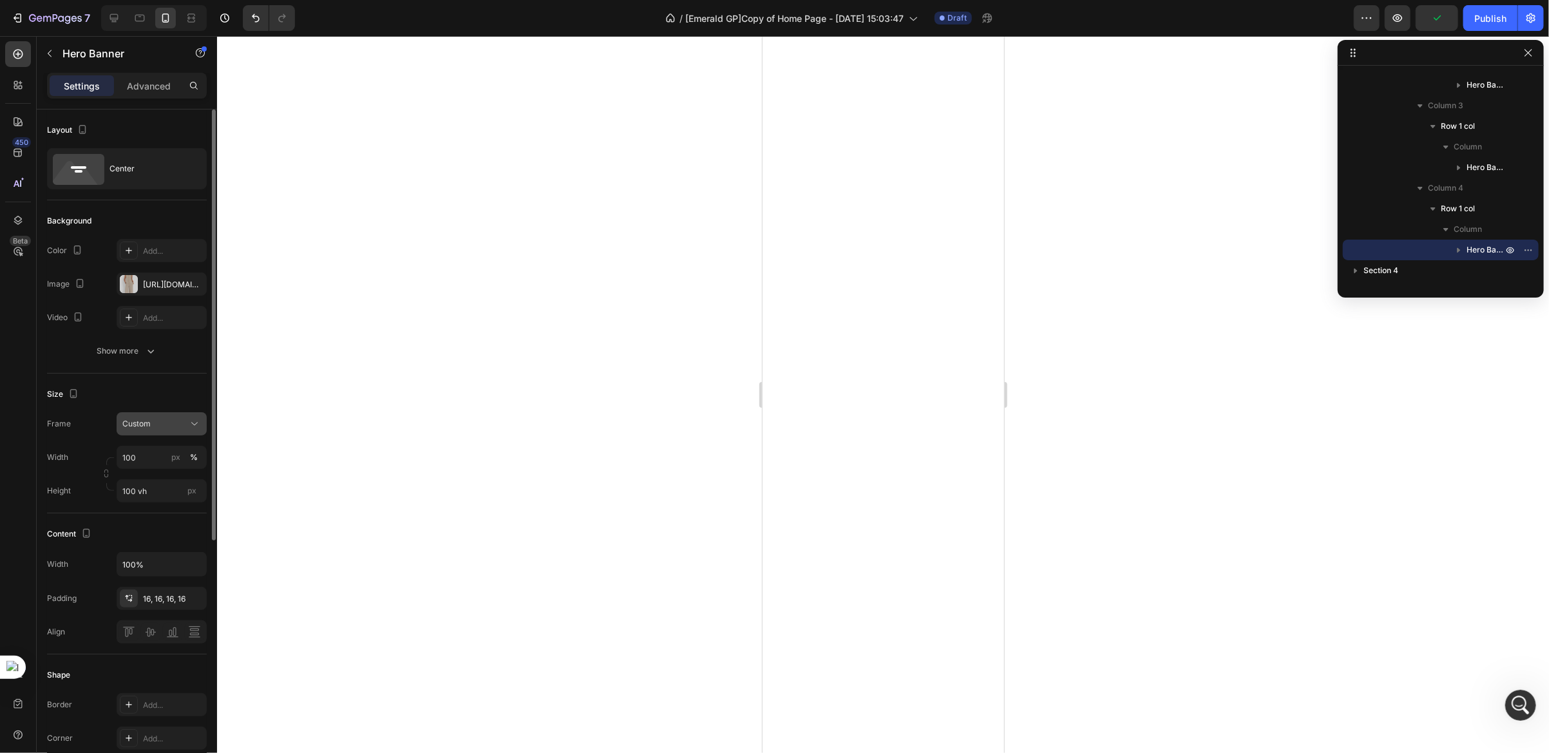
click at [164, 428] on div "Custom" at bounding box center [153, 424] width 63 height 12
click at [159, 455] on span "As banner source" at bounding box center [154, 455] width 64 height 12
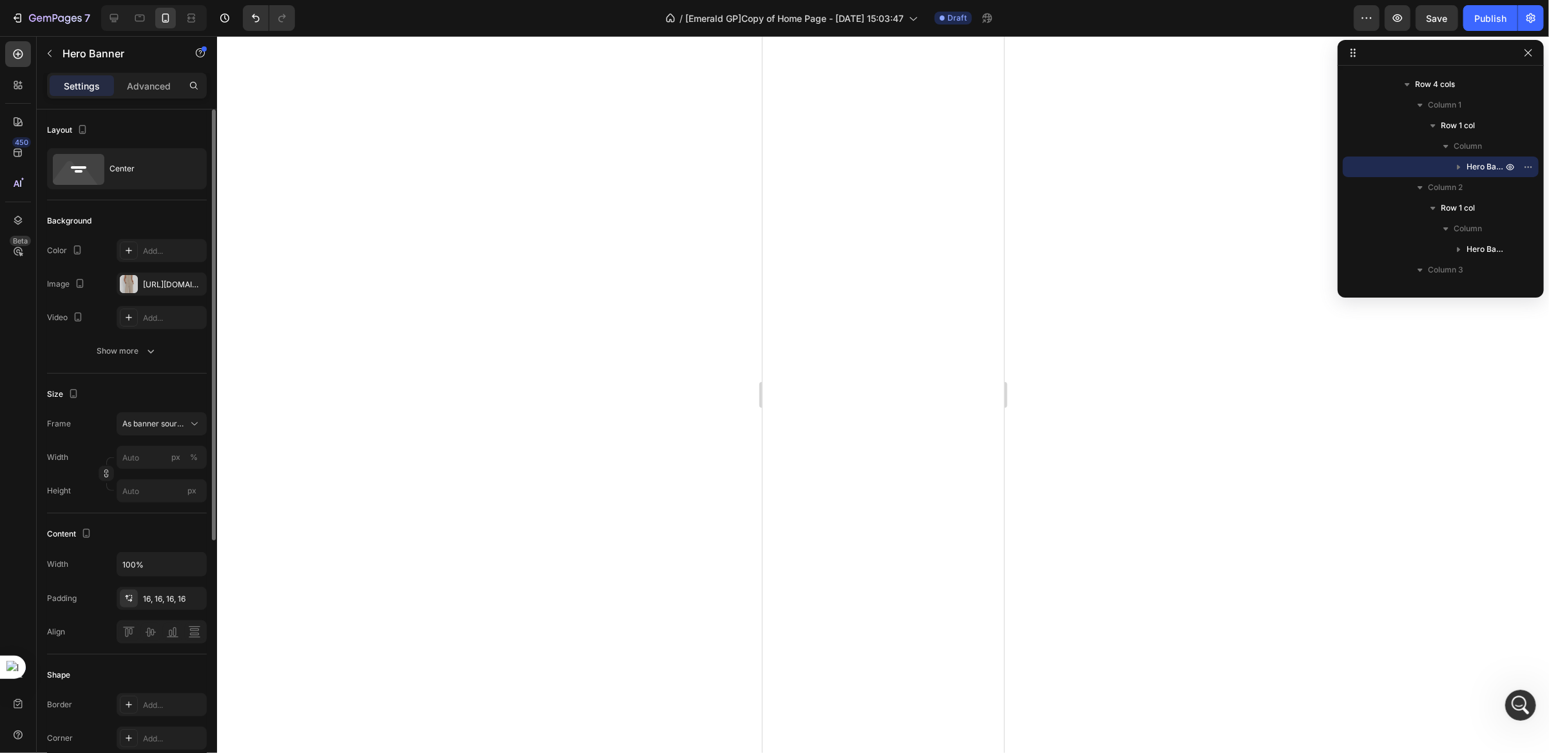
scroll to position [193, 0]
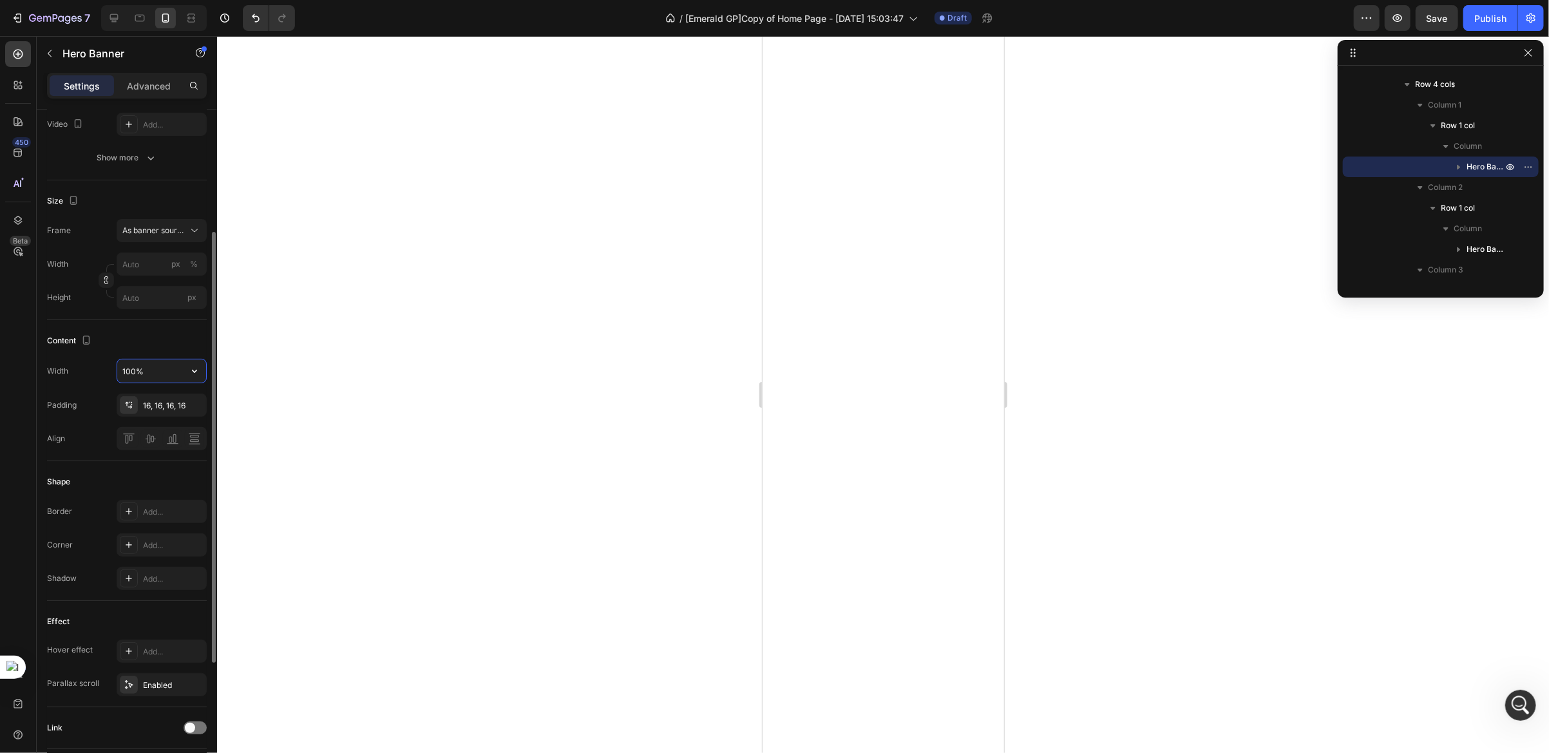
click at [154, 371] on input "100%" at bounding box center [161, 370] width 89 height 23
click at [191, 376] on icon "button" at bounding box center [194, 371] width 13 height 13
click at [156, 88] on p "Advanced" at bounding box center [149, 86] width 44 height 14
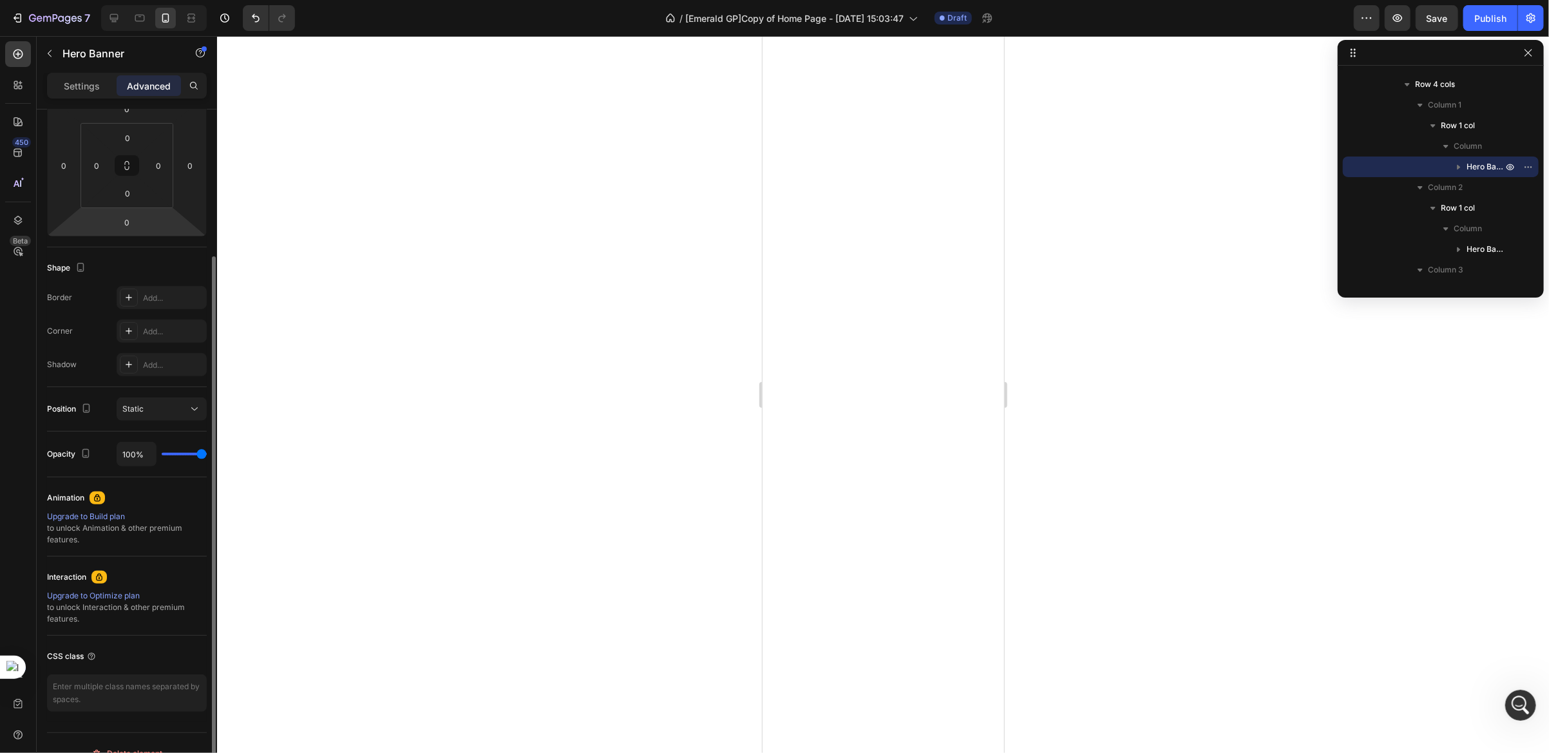
scroll to position [0, 0]
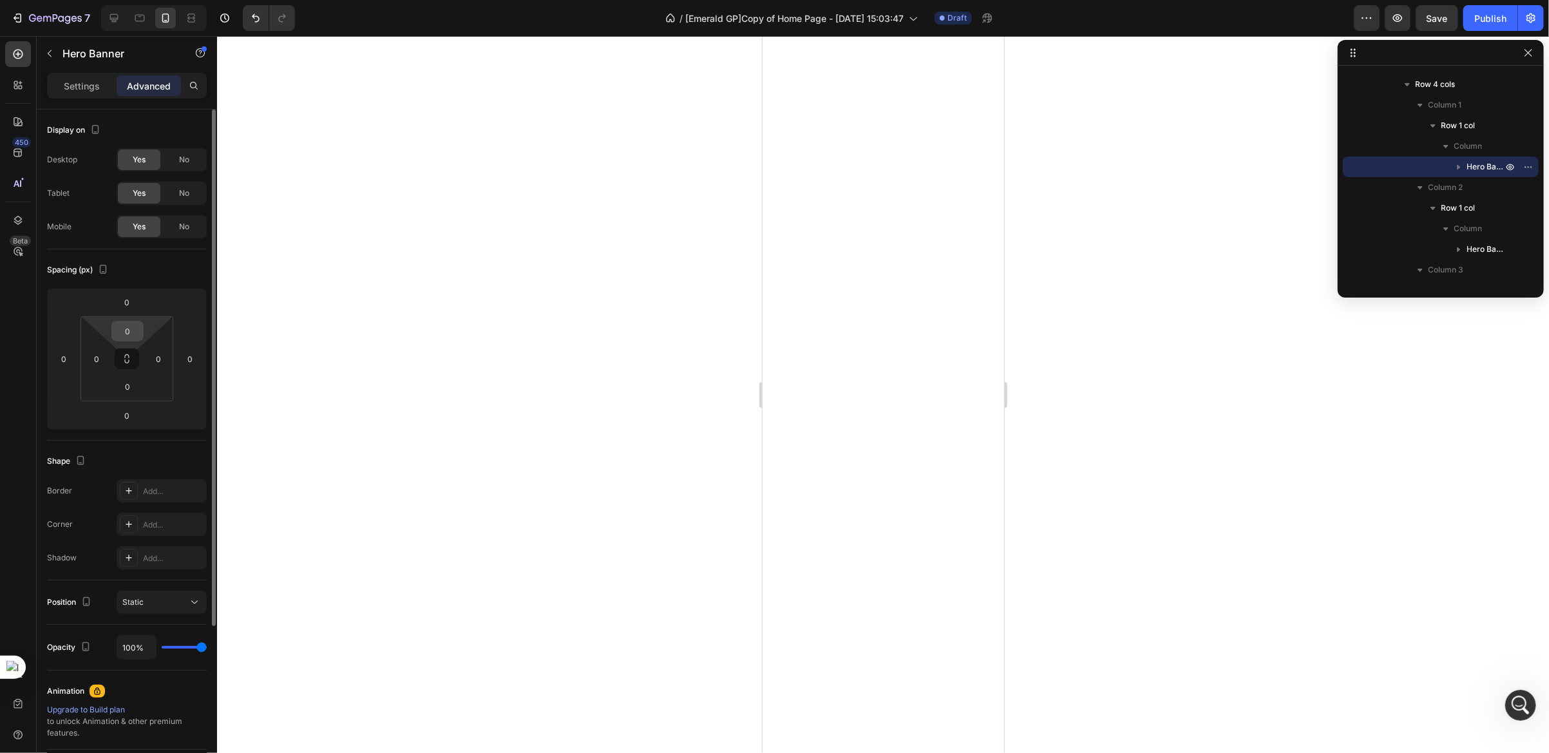
click at [130, 334] on input "0" at bounding box center [128, 330] width 26 height 19
type input "1"
click at [111, 17] on icon at bounding box center [114, 18] width 13 height 13
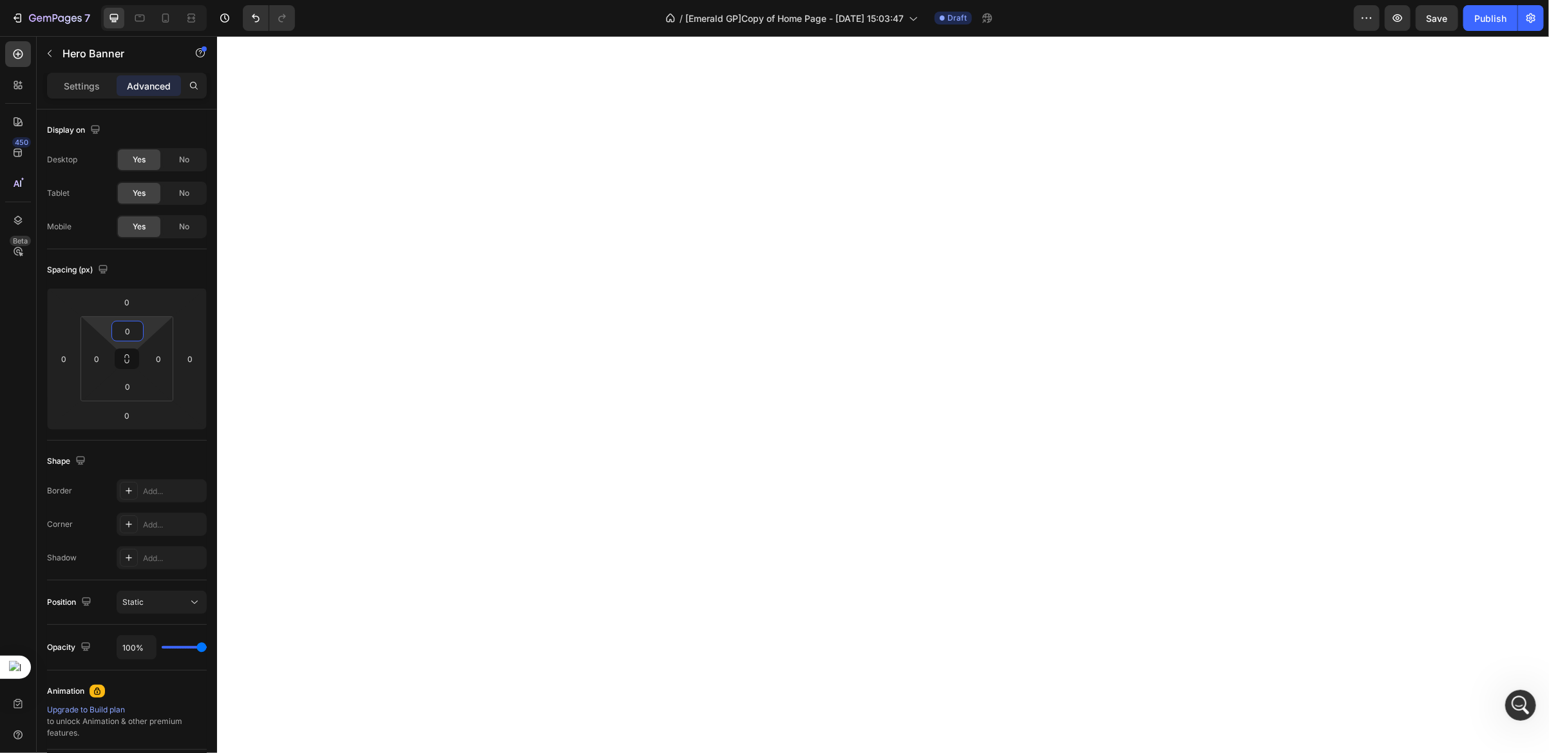
click at [129, 336] on input "0" at bounding box center [128, 330] width 26 height 19
type input "2"
type input "0"
click at [79, 84] on p "Settings" at bounding box center [82, 86] width 36 height 14
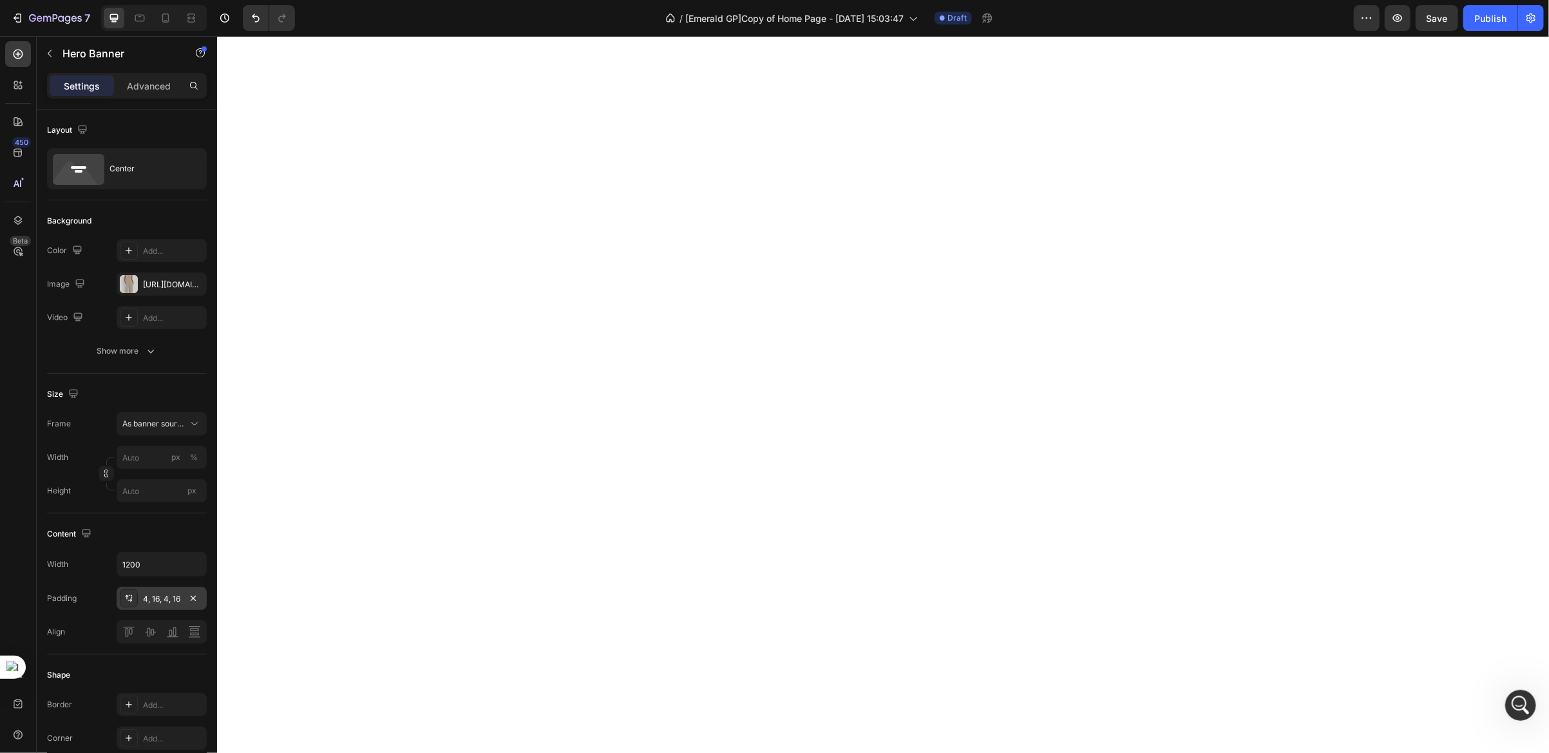
scroll to position [97, 0]
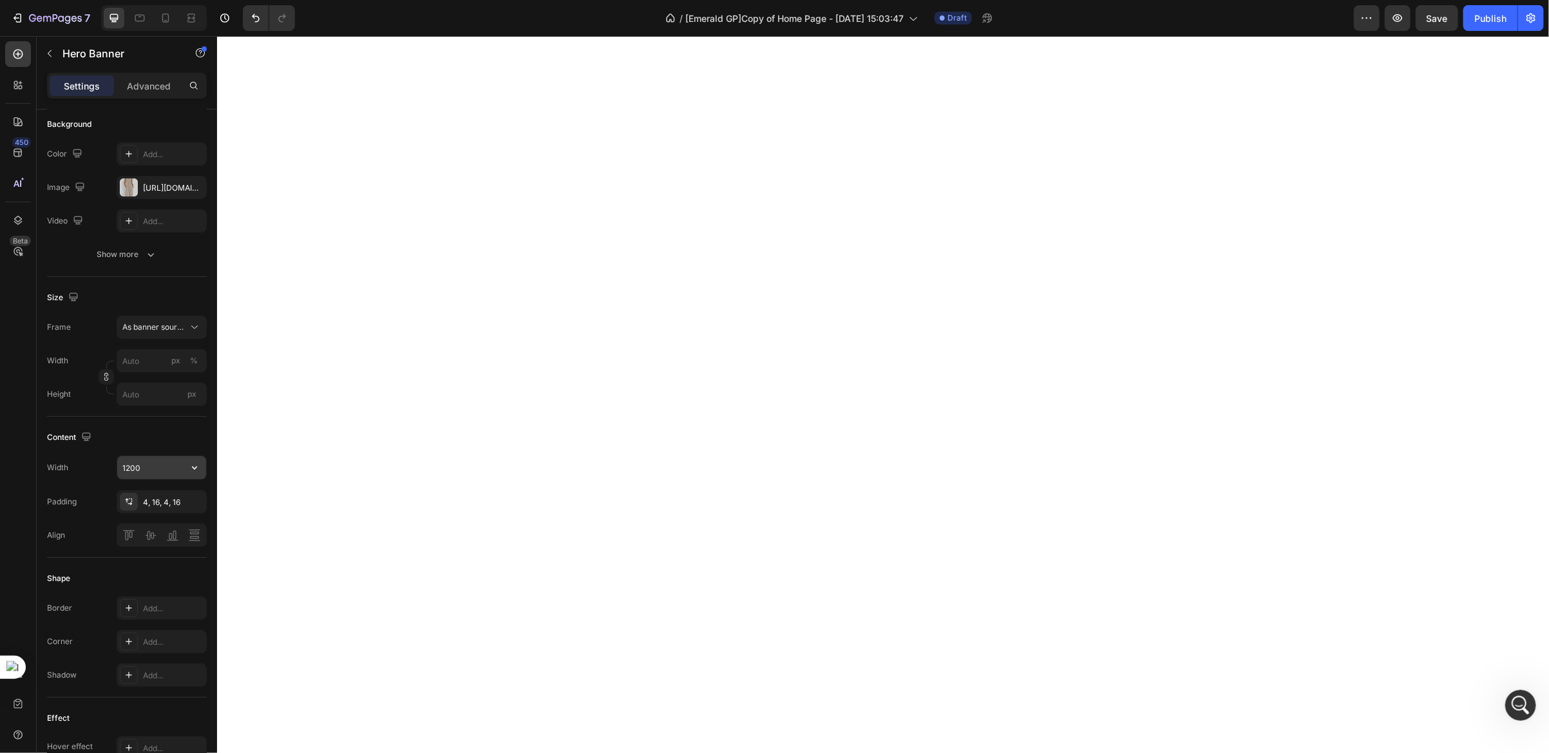
click at [138, 464] on input "1200" at bounding box center [161, 467] width 89 height 23
click at [155, 502] on div "4, 16, 4, 16" at bounding box center [161, 503] width 37 height 12
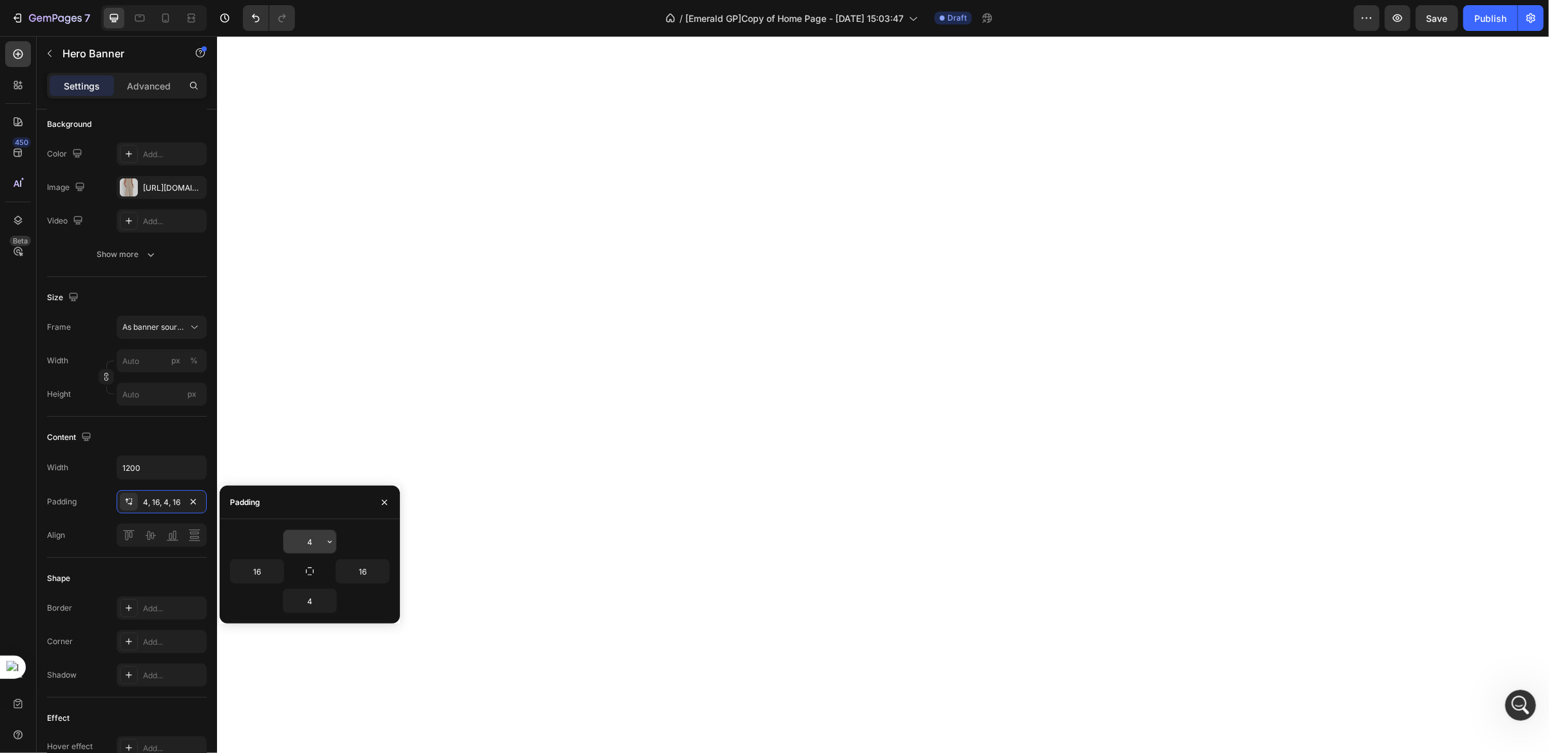
click at [310, 544] on input "4" at bounding box center [309, 541] width 53 height 23
type input "4"
click at [166, 424] on div "Content Width 1200 Padding 4, 16, 4, 16 Align" at bounding box center [127, 487] width 160 height 141
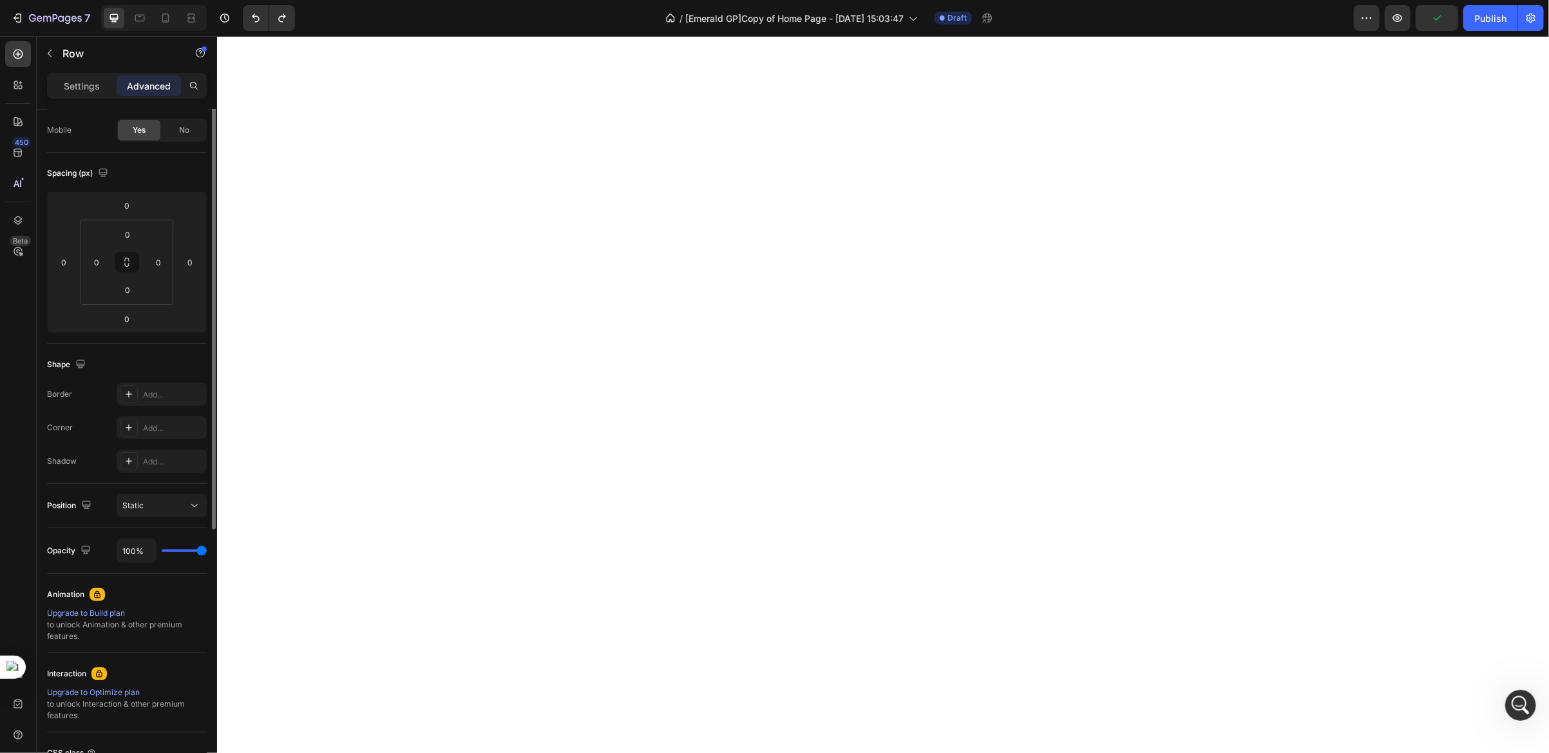
scroll to position [0, 0]
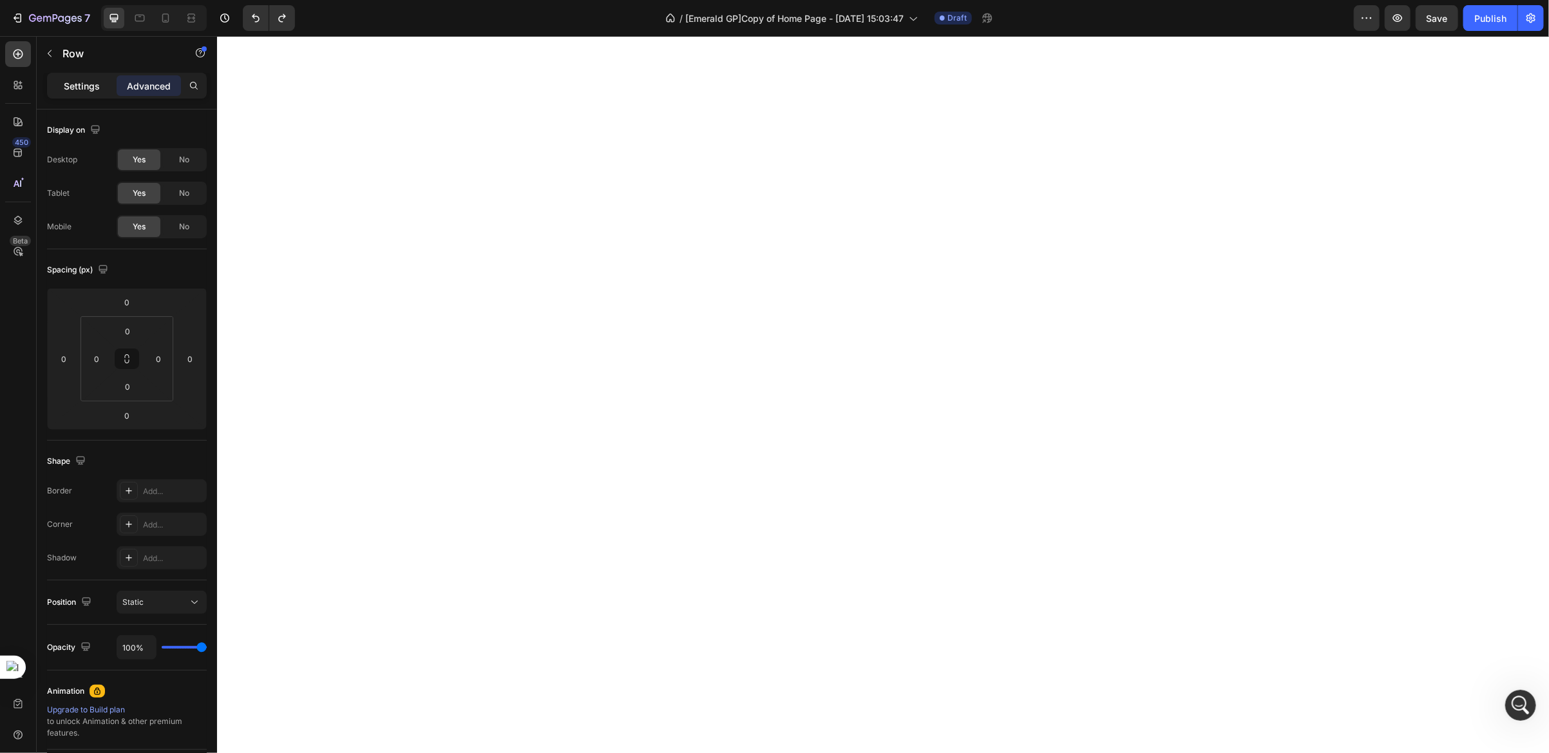
click at [79, 84] on p "Settings" at bounding box center [82, 86] width 36 height 14
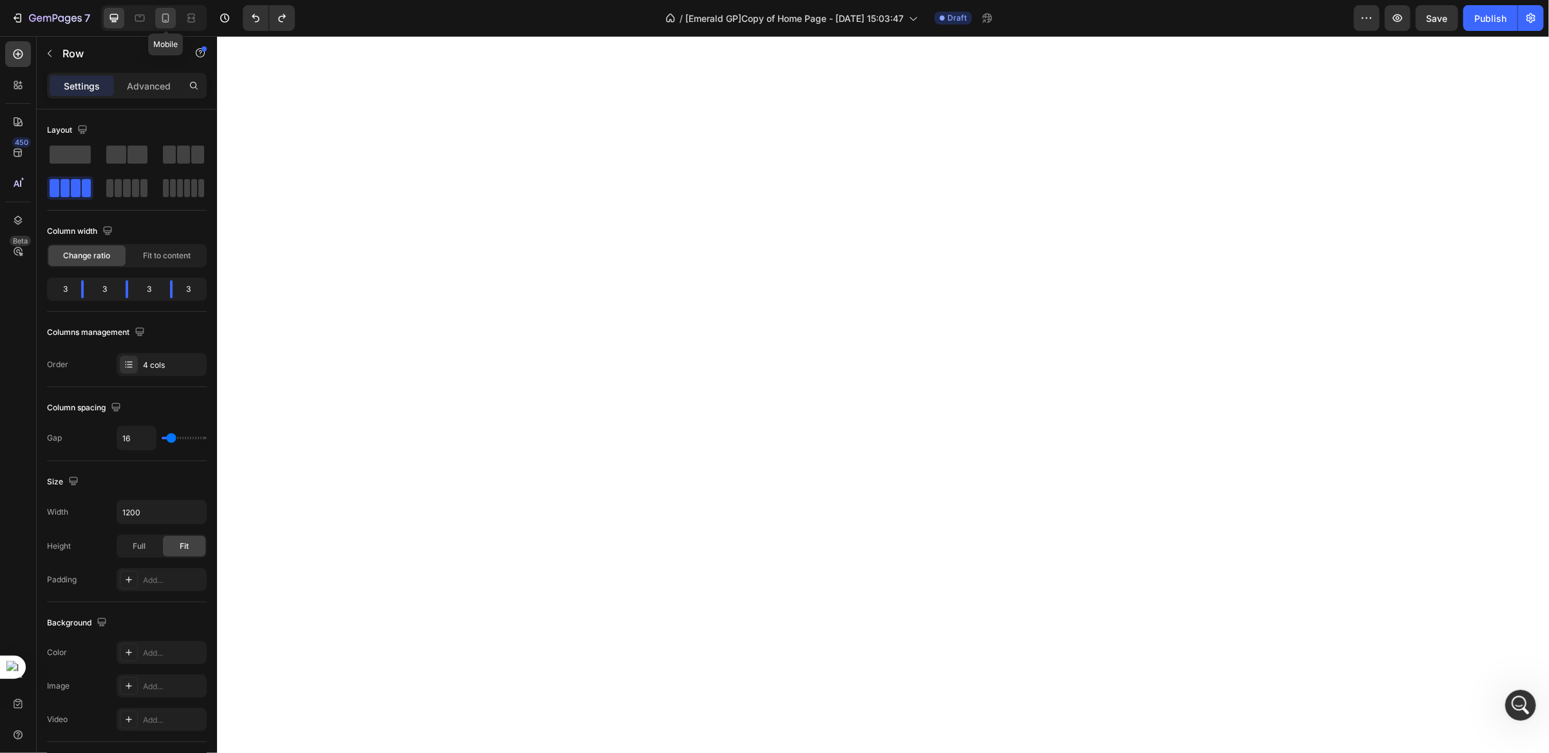
click at [169, 21] on icon at bounding box center [165, 18] width 13 height 13
type input "100%"
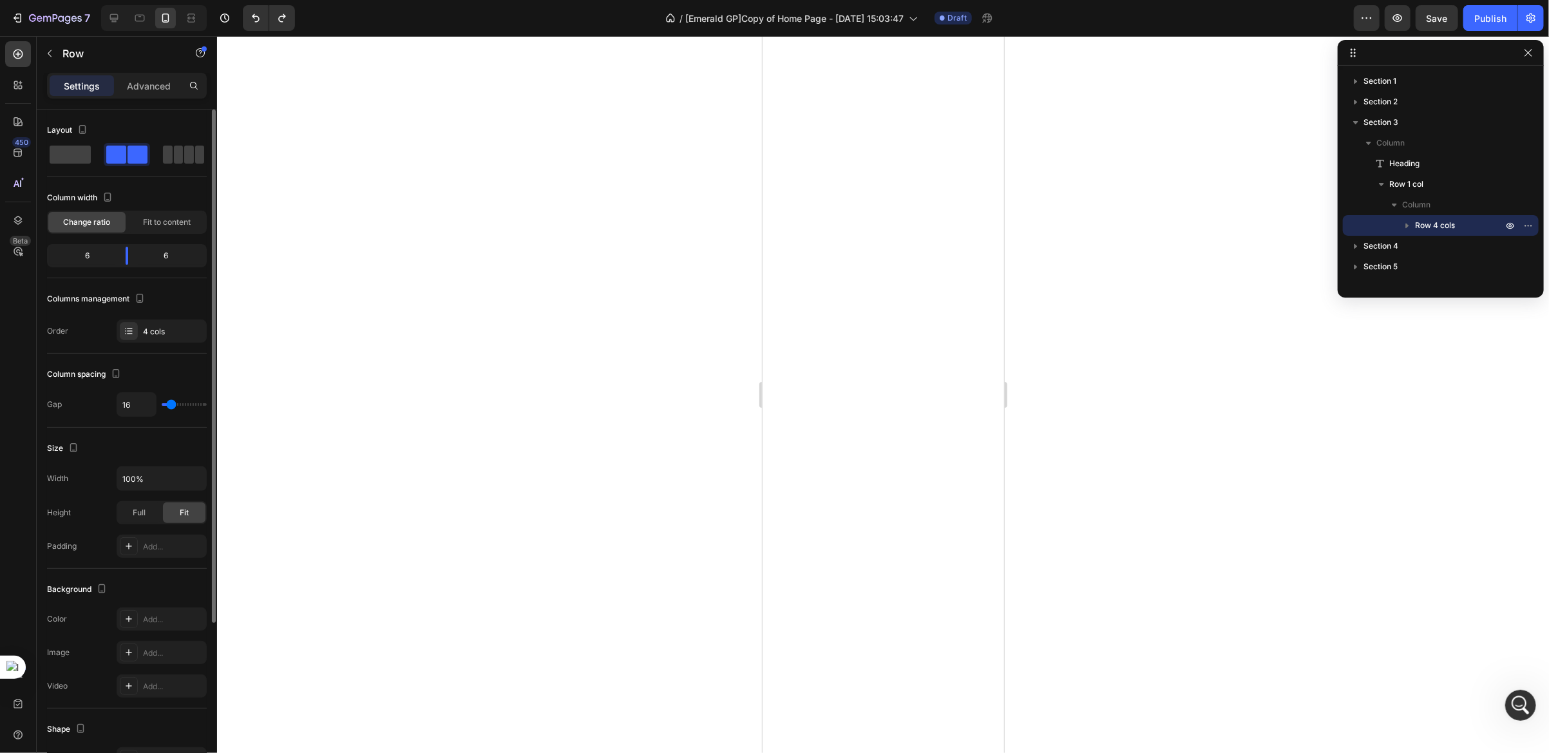
type input "0"
drag, startPoint x: 167, startPoint y: 405, endPoint x: 141, endPoint y: 399, distance: 26.6
type input "0"
click at [162, 403] on input "range" at bounding box center [184, 404] width 45 height 3
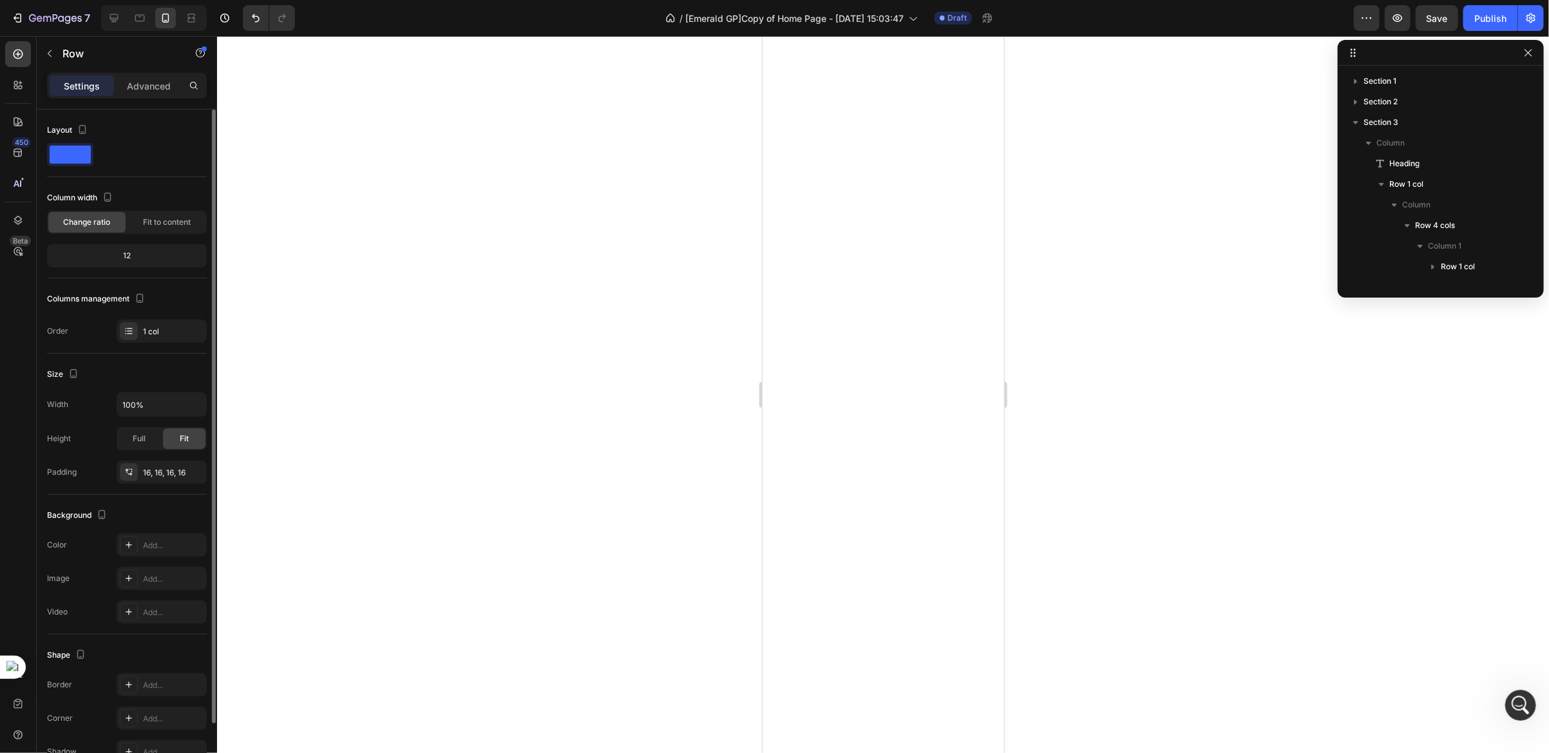
scroll to position [182, 0]
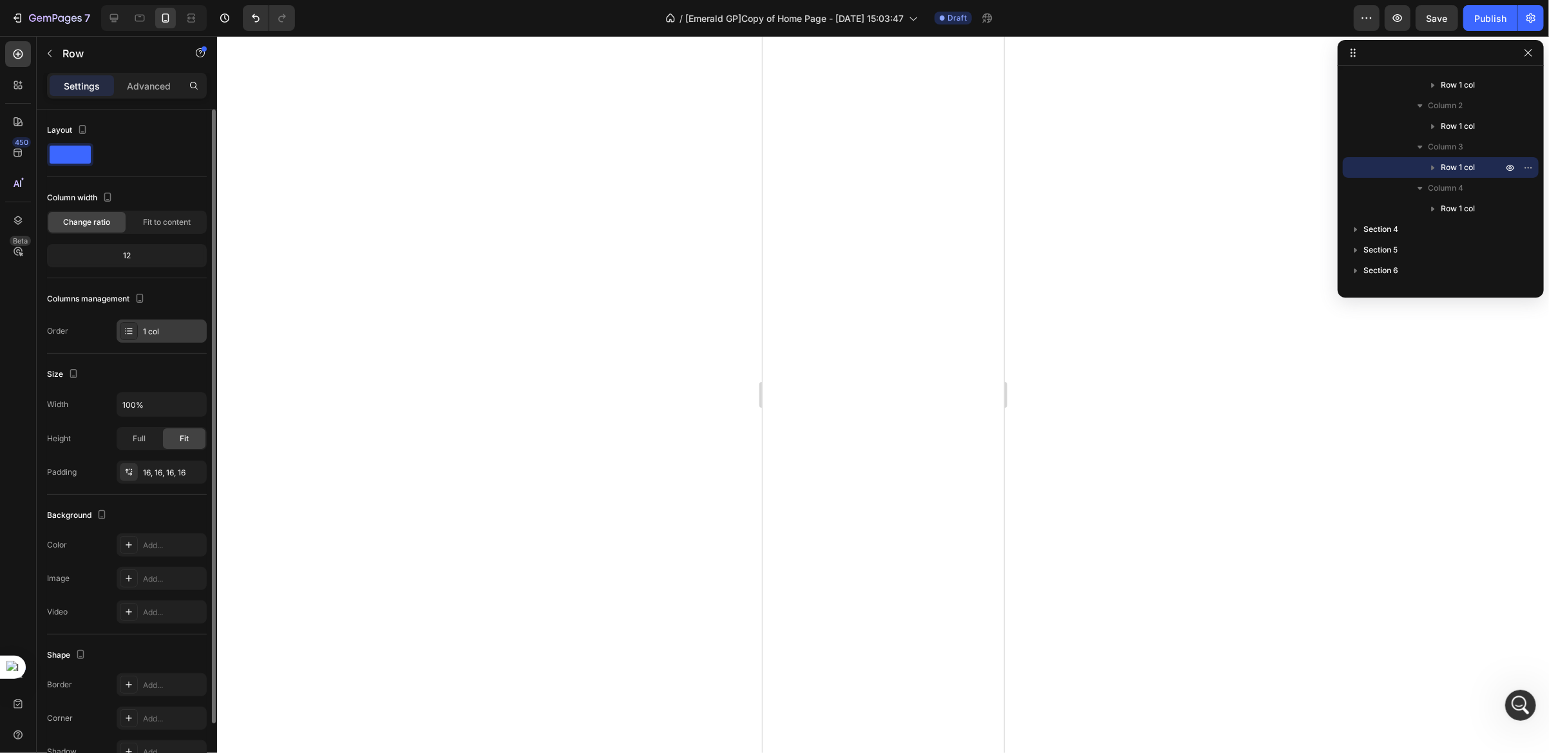
click at [164, 338] on div "1 col" at bounding box center [162, 330] width 90 height 23
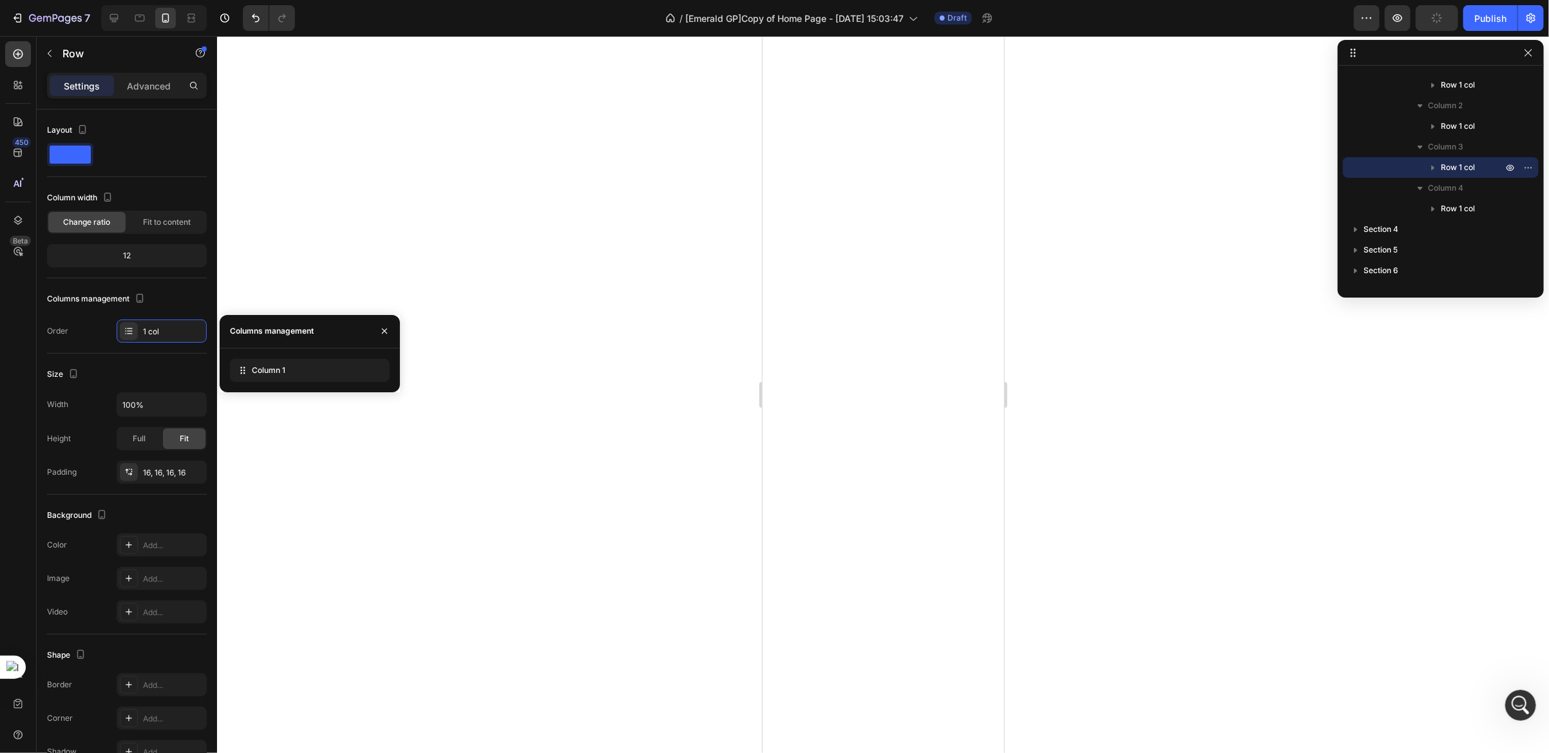
click at [164, 373] on div "Size" at bounding box center [127, 374] width 160 height 21
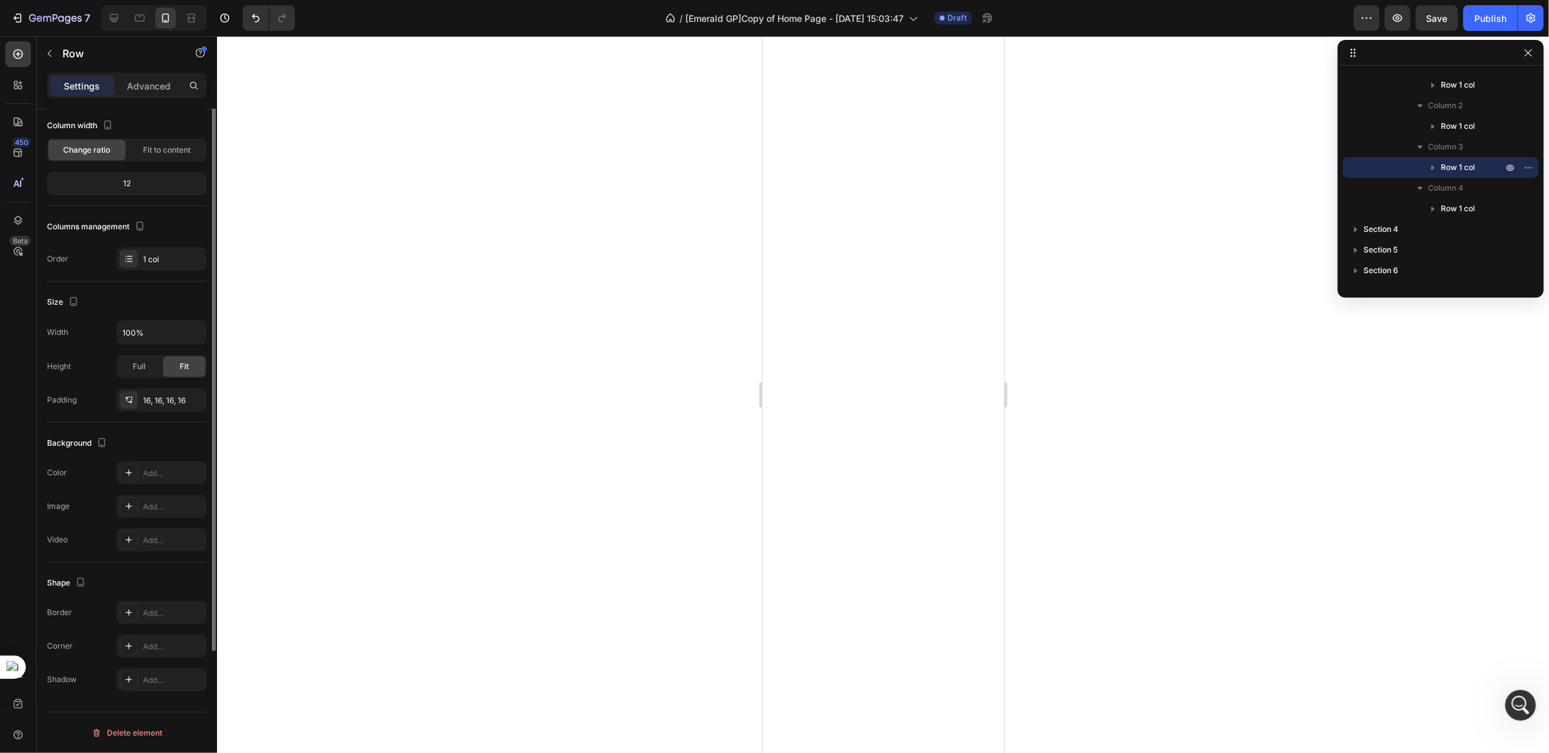
scroll to position [0, 0]
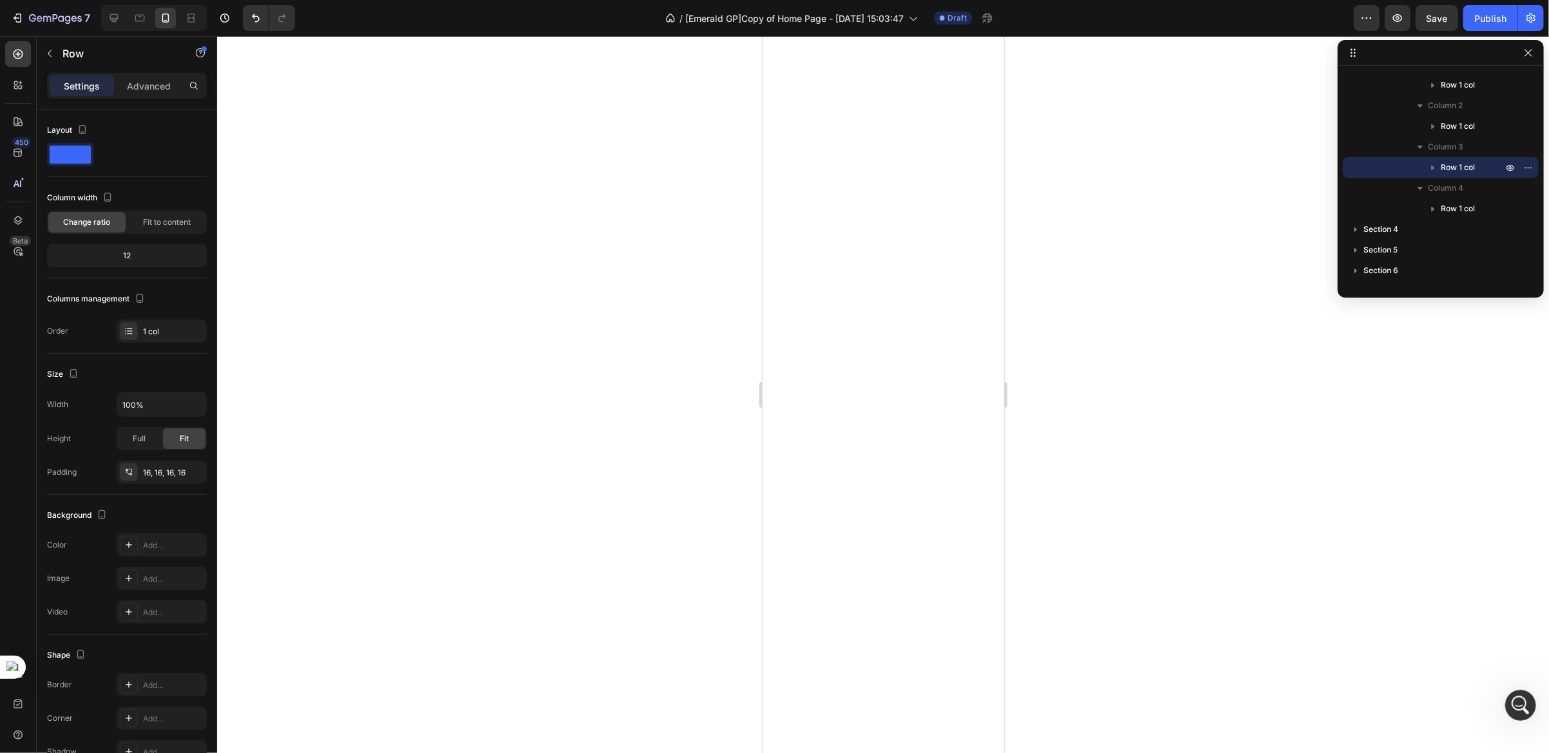
click at [158, 155] on div at bounding box center [127, 154] width 160 height 23
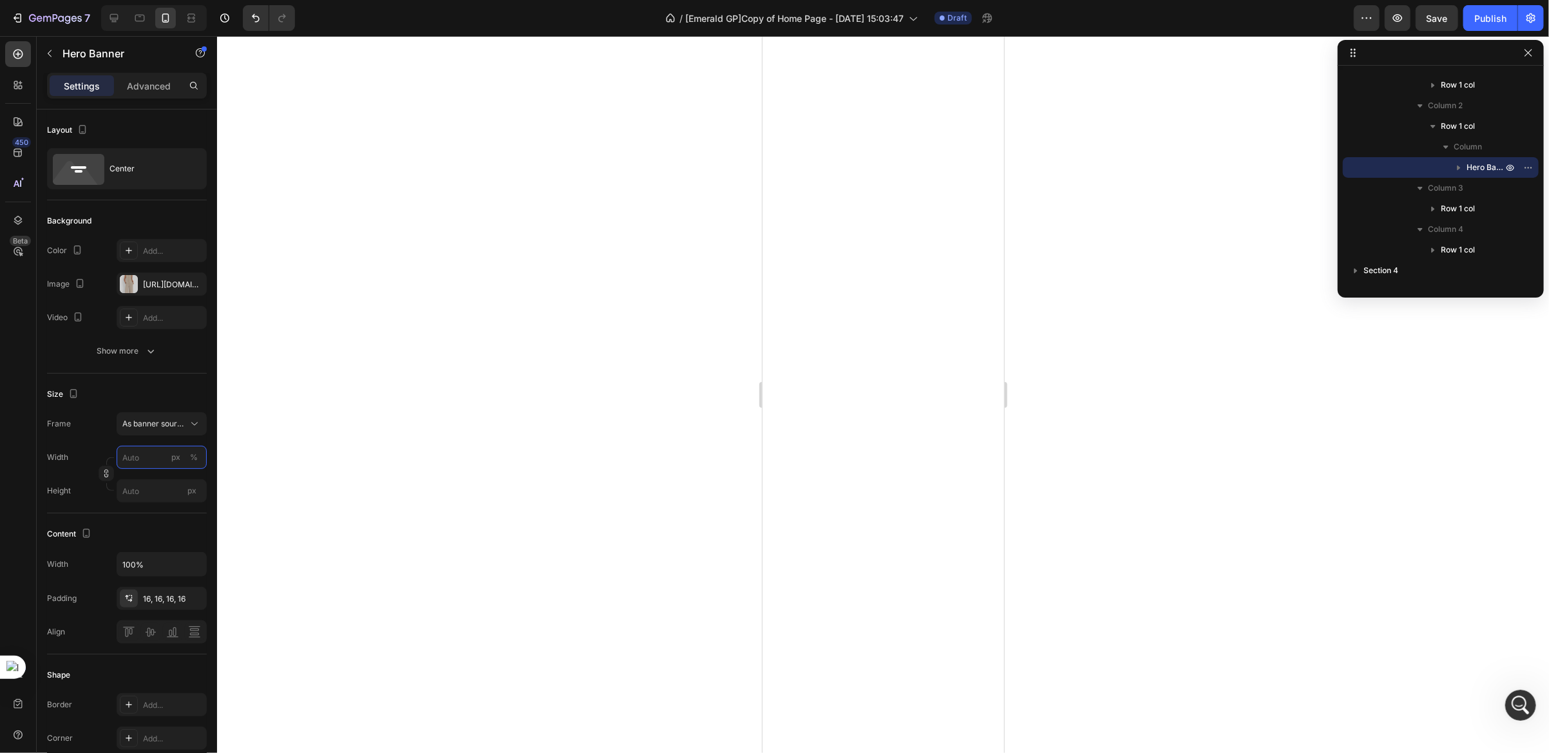
click at [141, 461] on input "px %" at bounding box center [162, 457] width 90 height 23
click at [153, 495] on div "Full 100%" at bounding box center [149, 488] width 106 height 23
type input "100"
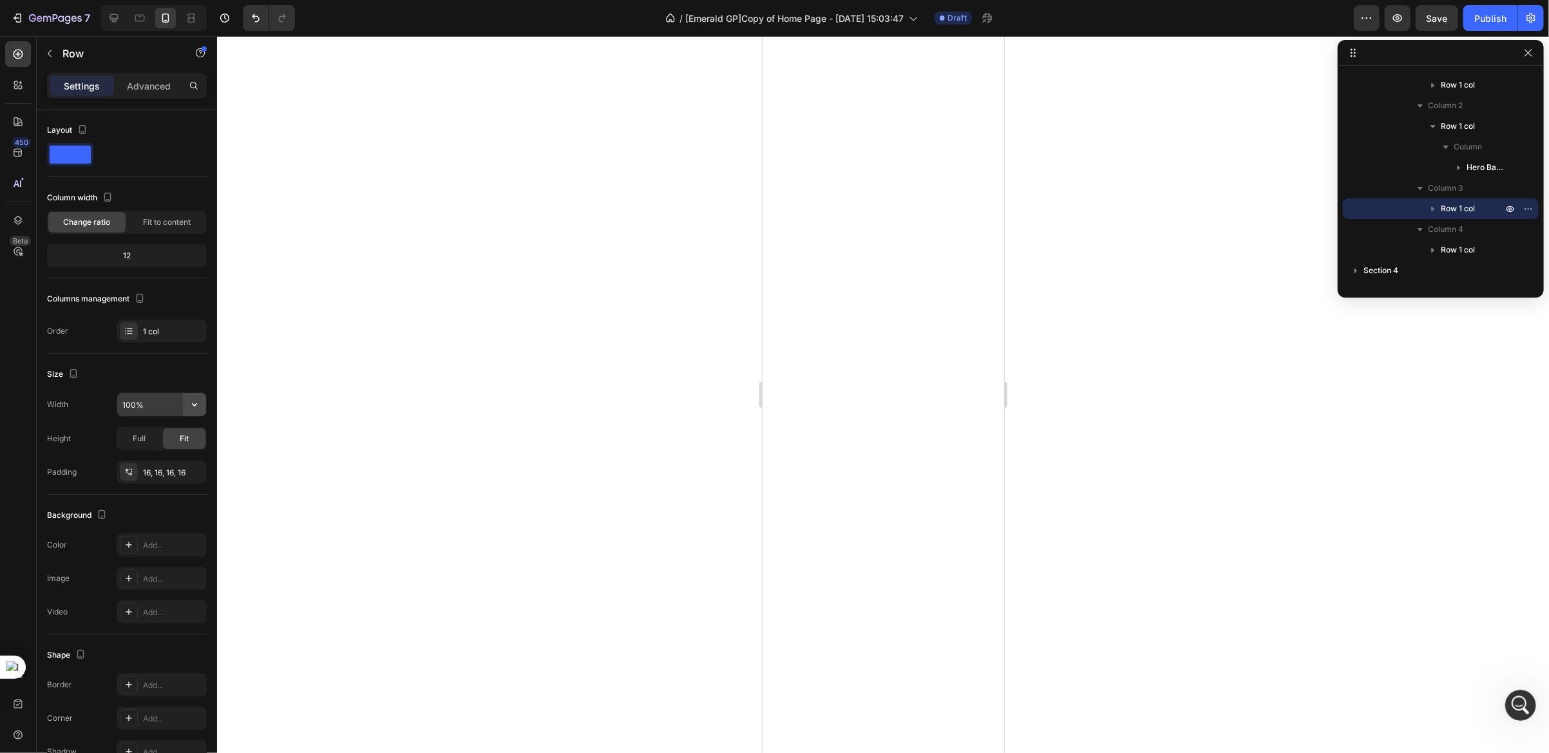
click at [196, 400] on icon "button" at bounding box center [194, 404] width 13 height 13
click at [76, 392] on div "Width 100%" at bounding box center [127, 404] width 160 height 24
click at [153, 222] on span "Fit to content" at bounding box center [167, 222] width 48 height 12
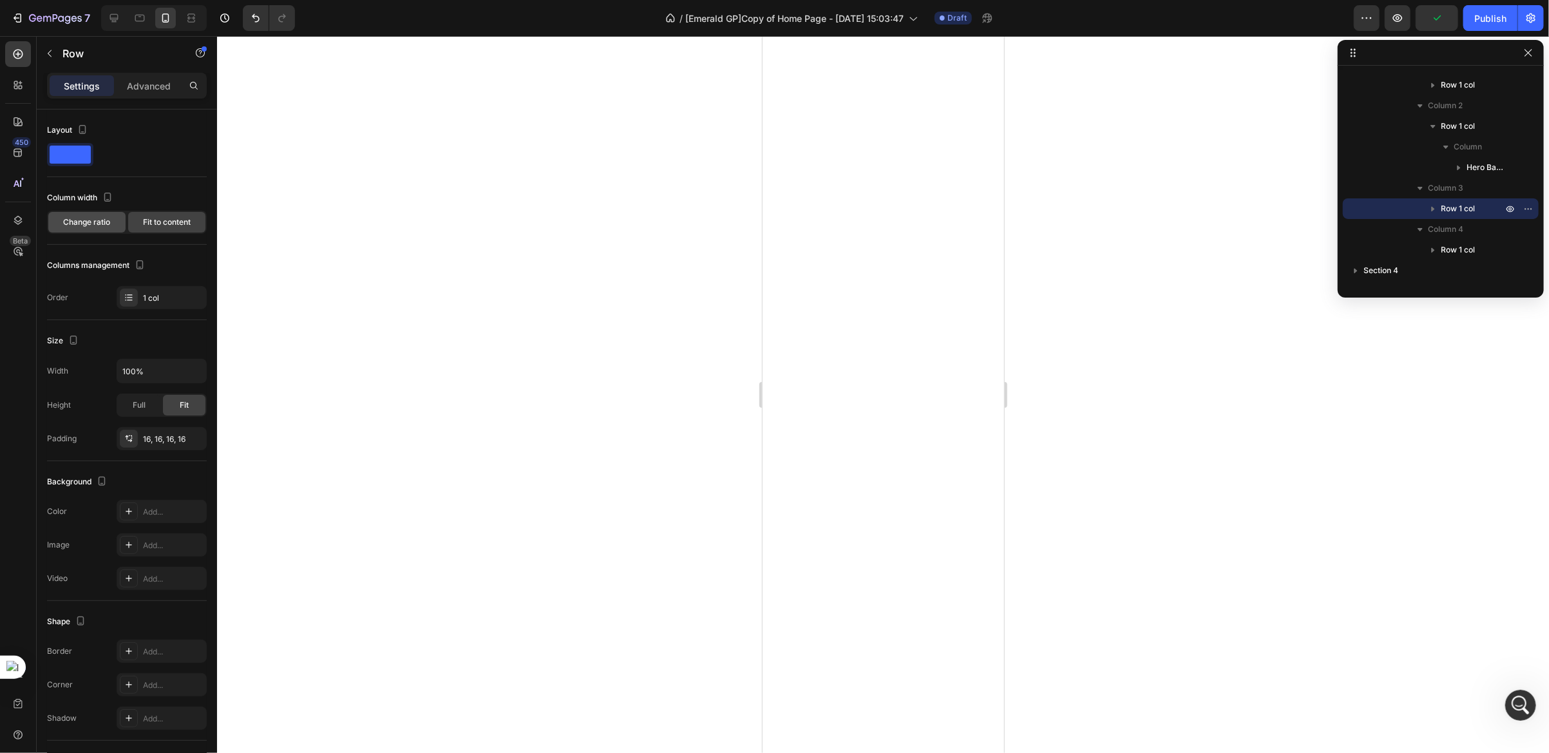
click at [81, 224] on span "Change ratio" at bounding box center [87, 222] width 47 height 12
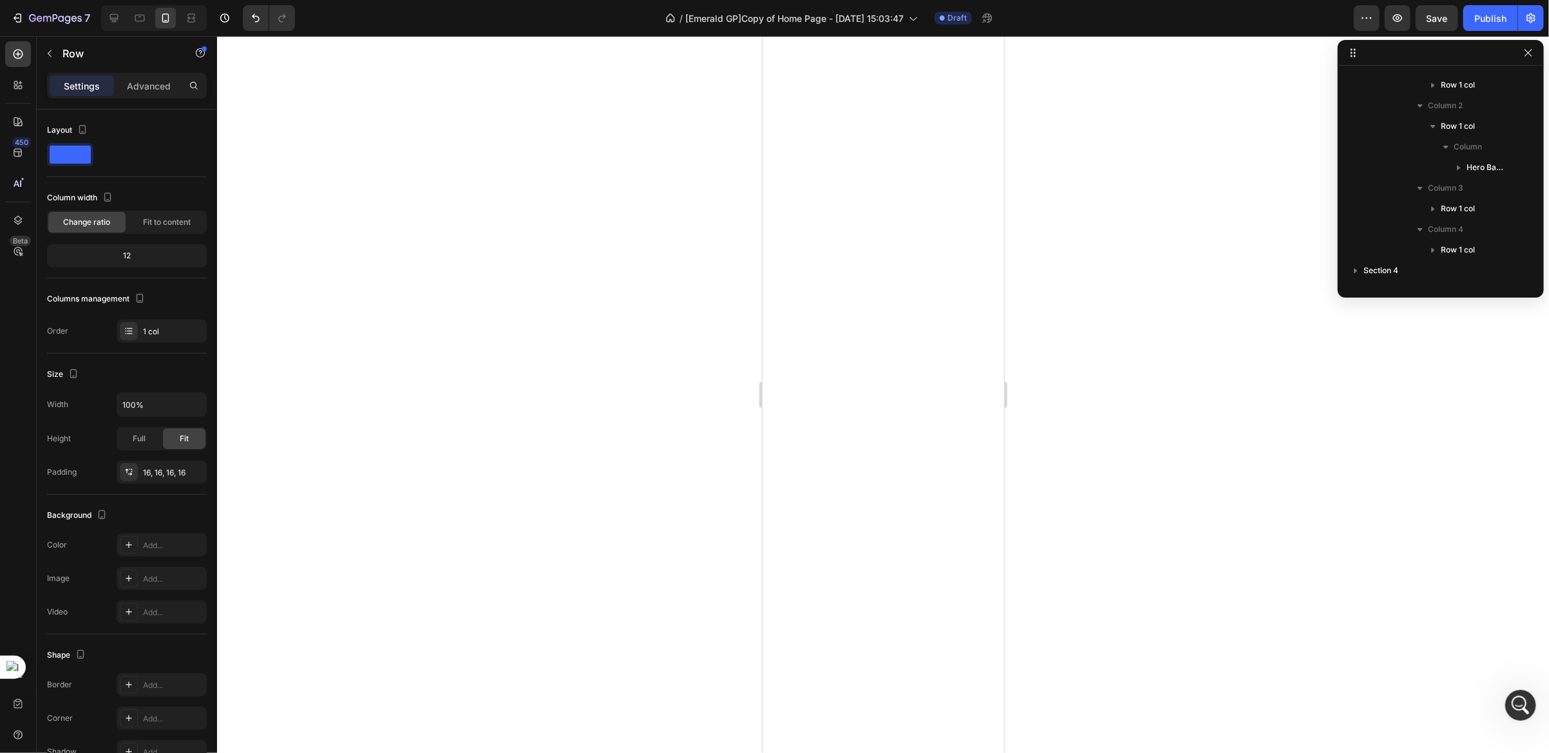
scroll to position [17, 0]
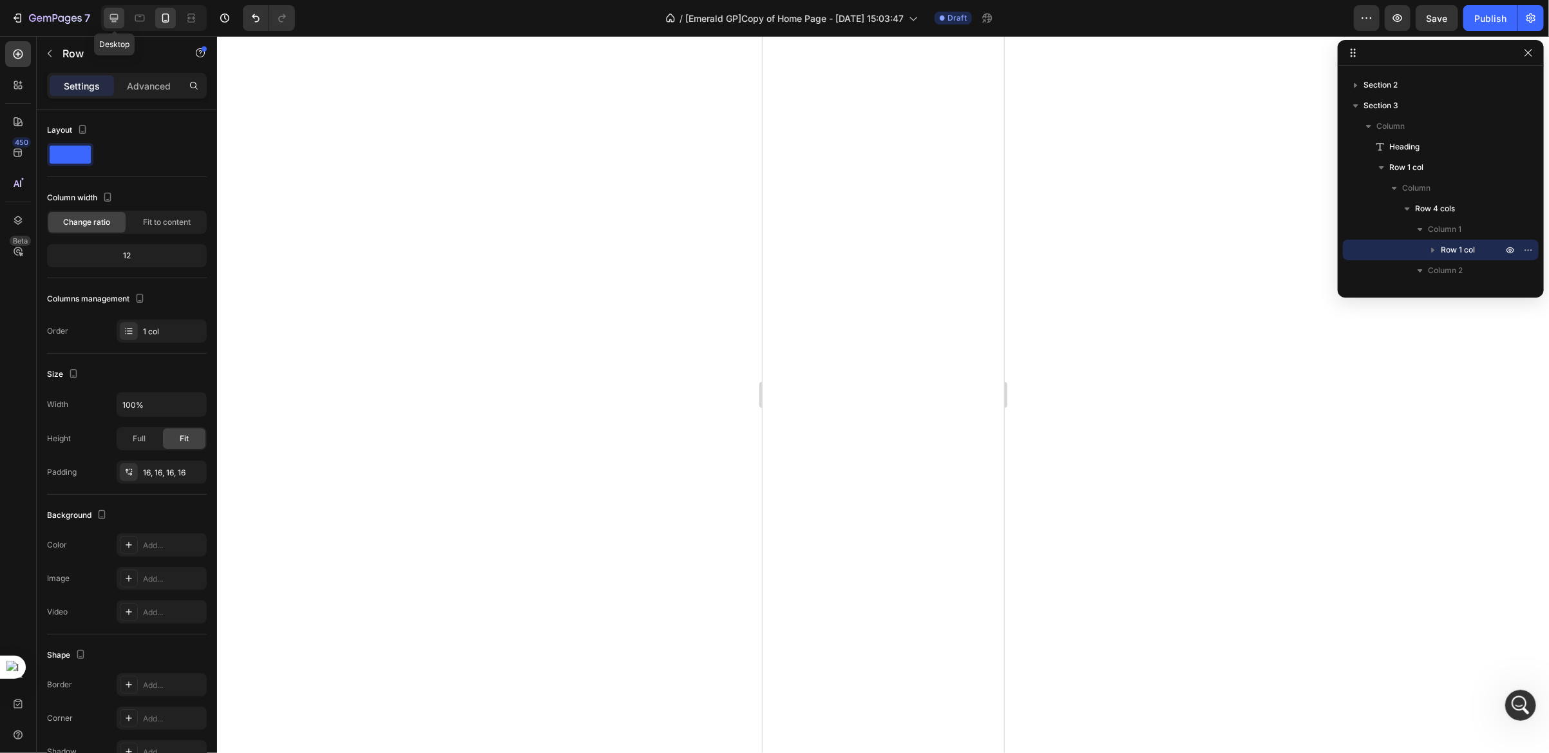
click at [117, 24] on icon at bounding box center [114, 18] width 13 height 13
type input "1200"
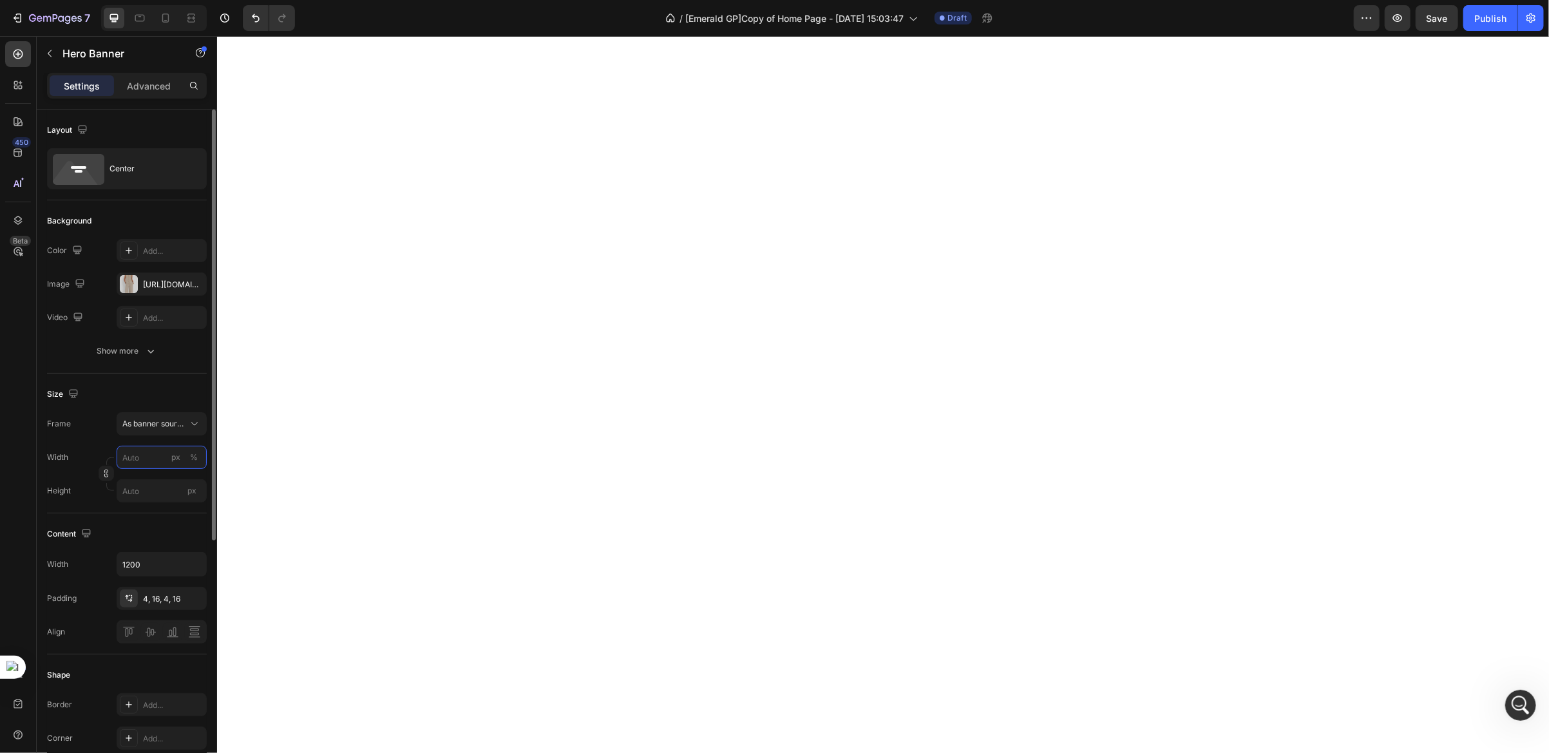
click at [149, 461] on input "px %" at bounding box center [162, 457] width 90 height 23
click at [149, 486] on p "Full 100%" at bounding box center [159, 489] width 75 height 12
type input "100"
click at [159, 500] on input "px" at bounding box center [162, 490] width 90 height 23
click at [178, 497] on input "100" at bounding box center [162, 490] width 90 height 23
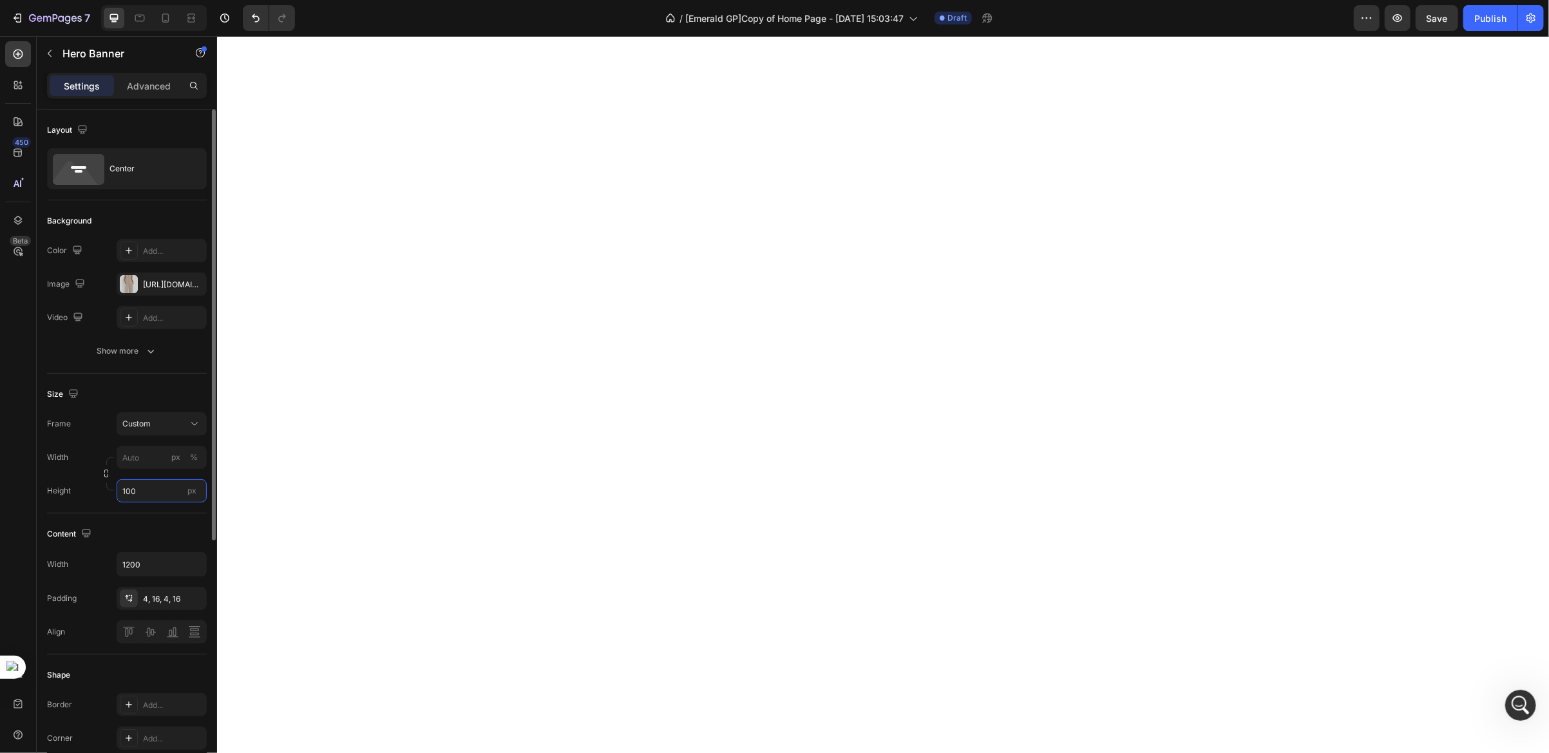
click at [178, 497] on input "100" at bounding box center [162, 490] width 90 height 23
type input "100"
click at [143, 446] on input "px %" at bounding box center [162, 457] width 90 height 23
click at [167, 494] on p "Full 100%" at bounding box center [159, 489] width 75 height 12
type input "100"
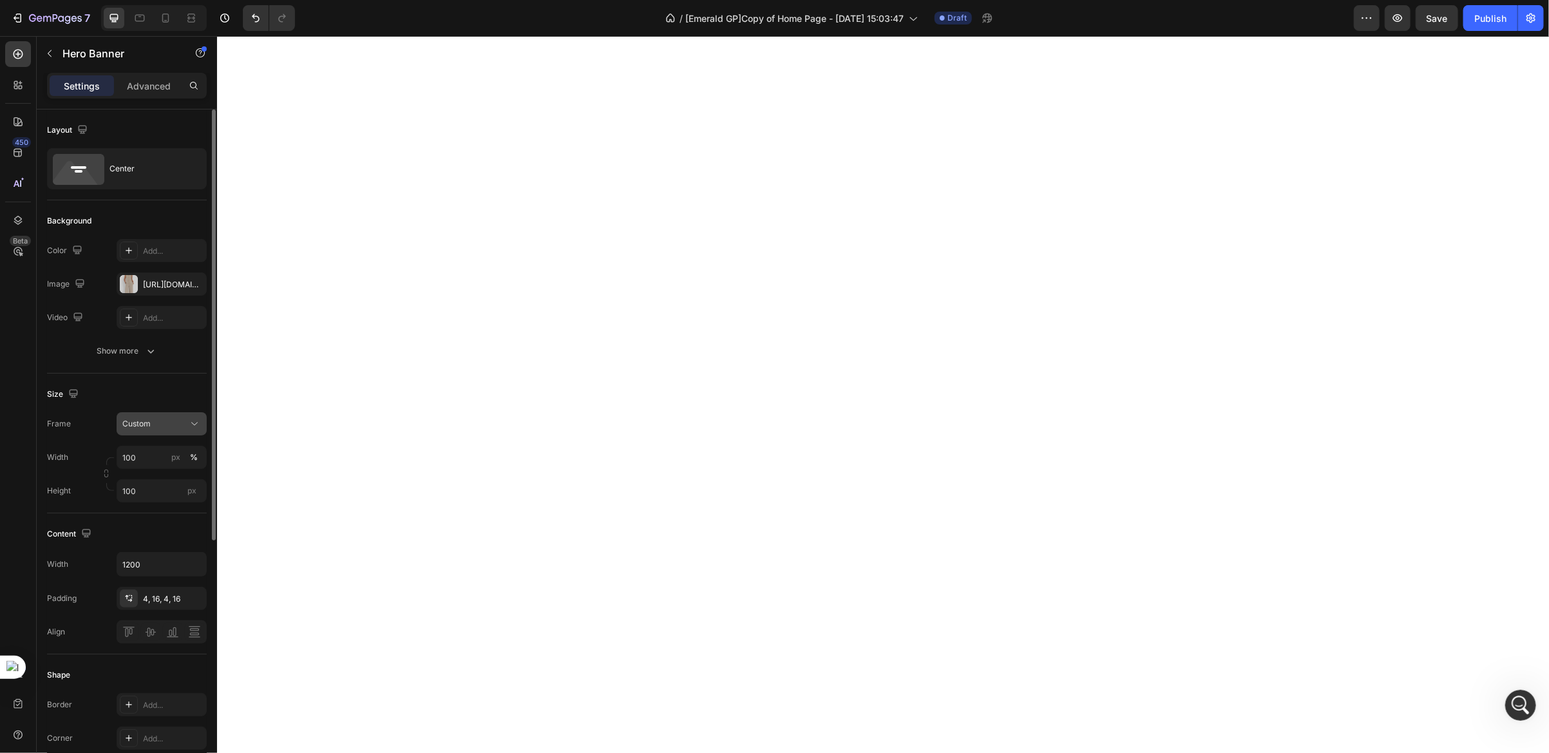
click at [149, 417] on button "Custom" at bounding box center [162, 423] width 90 height 23
click at [155, 451] on span "As banner source" at bounding box center [154, 455] width 64 height 12
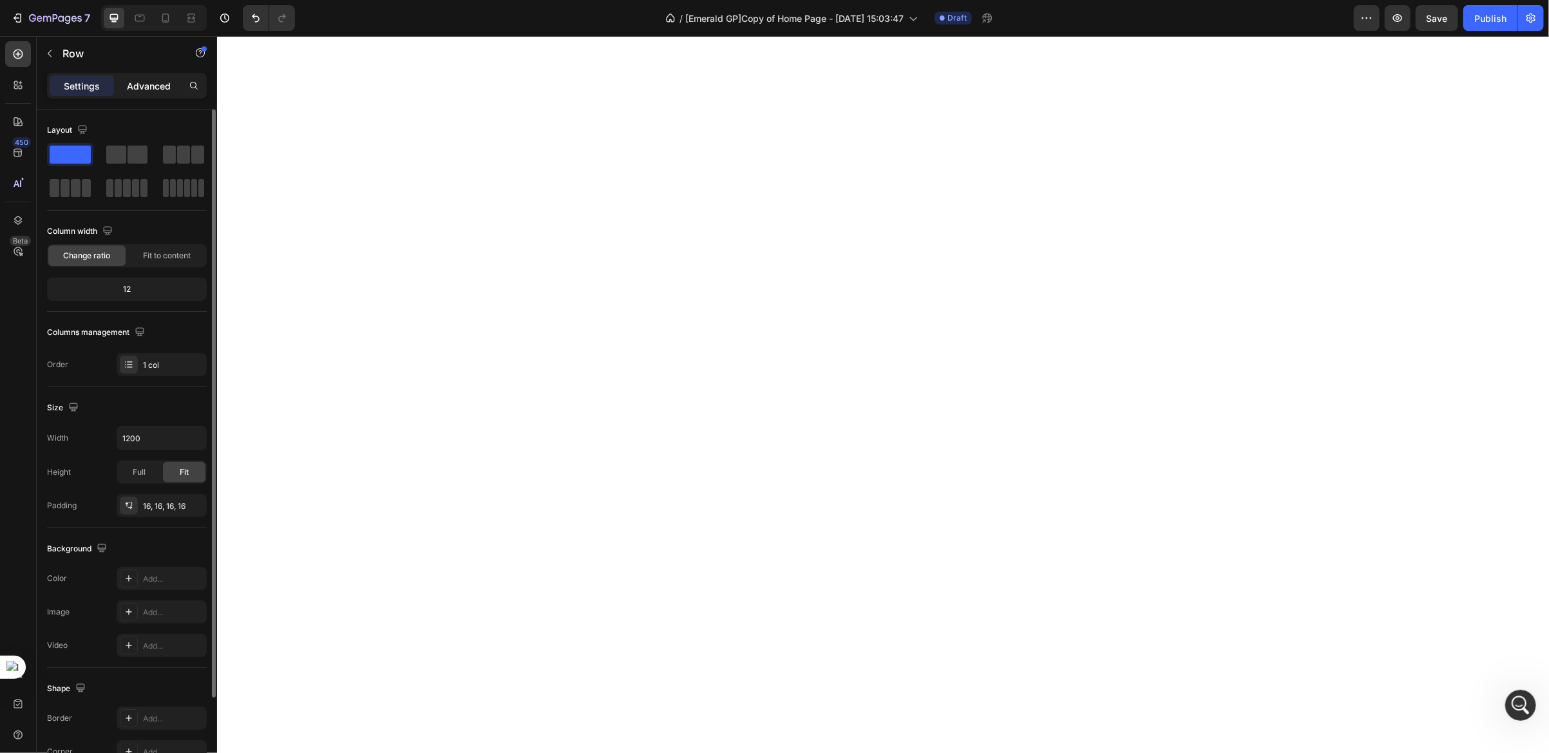
click at [136, 84] on p "Advanced" at bounding box center [149, 86] width 44 height 14
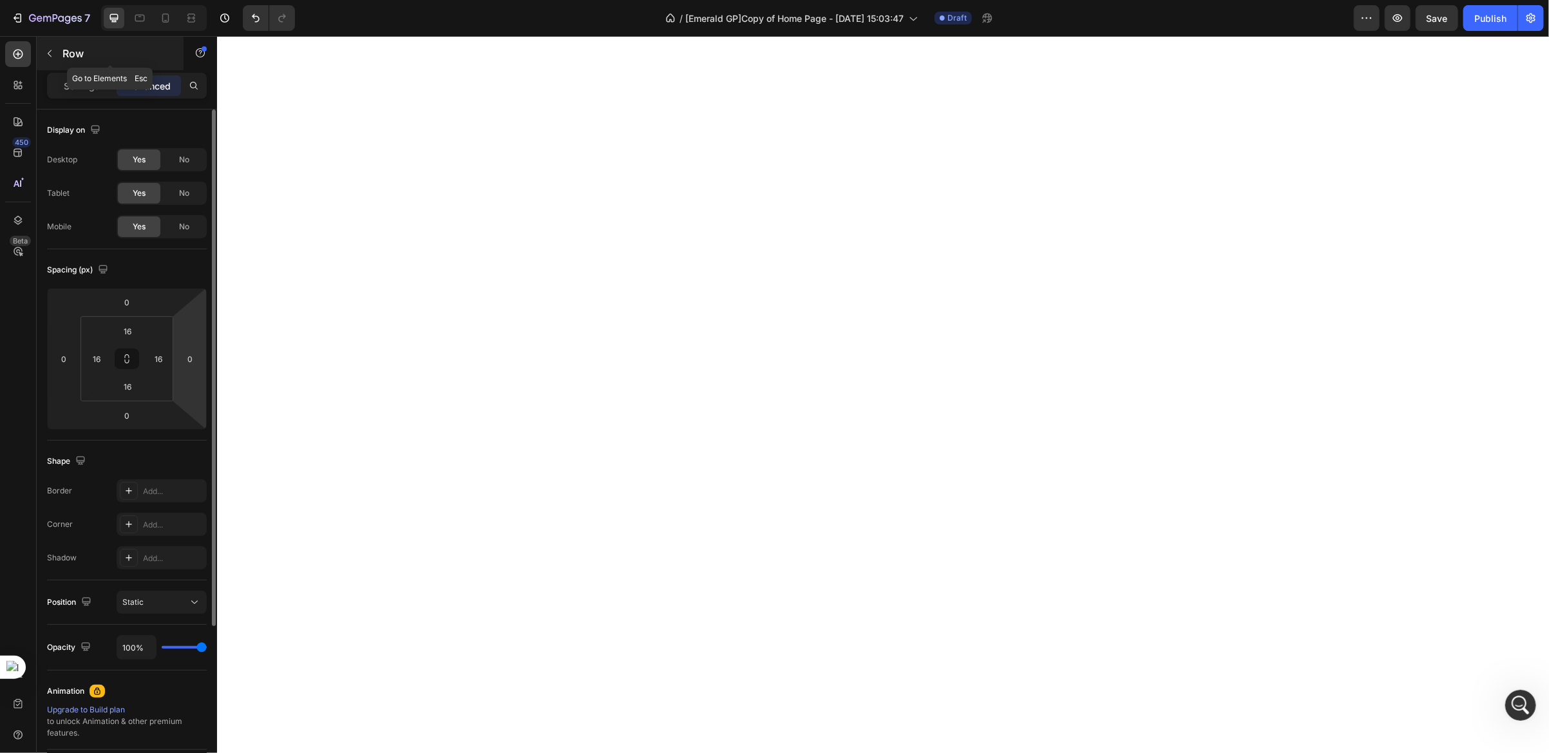
click at [44, 52] on icon "button" at bounding box center [49, 53] width 10 height 10
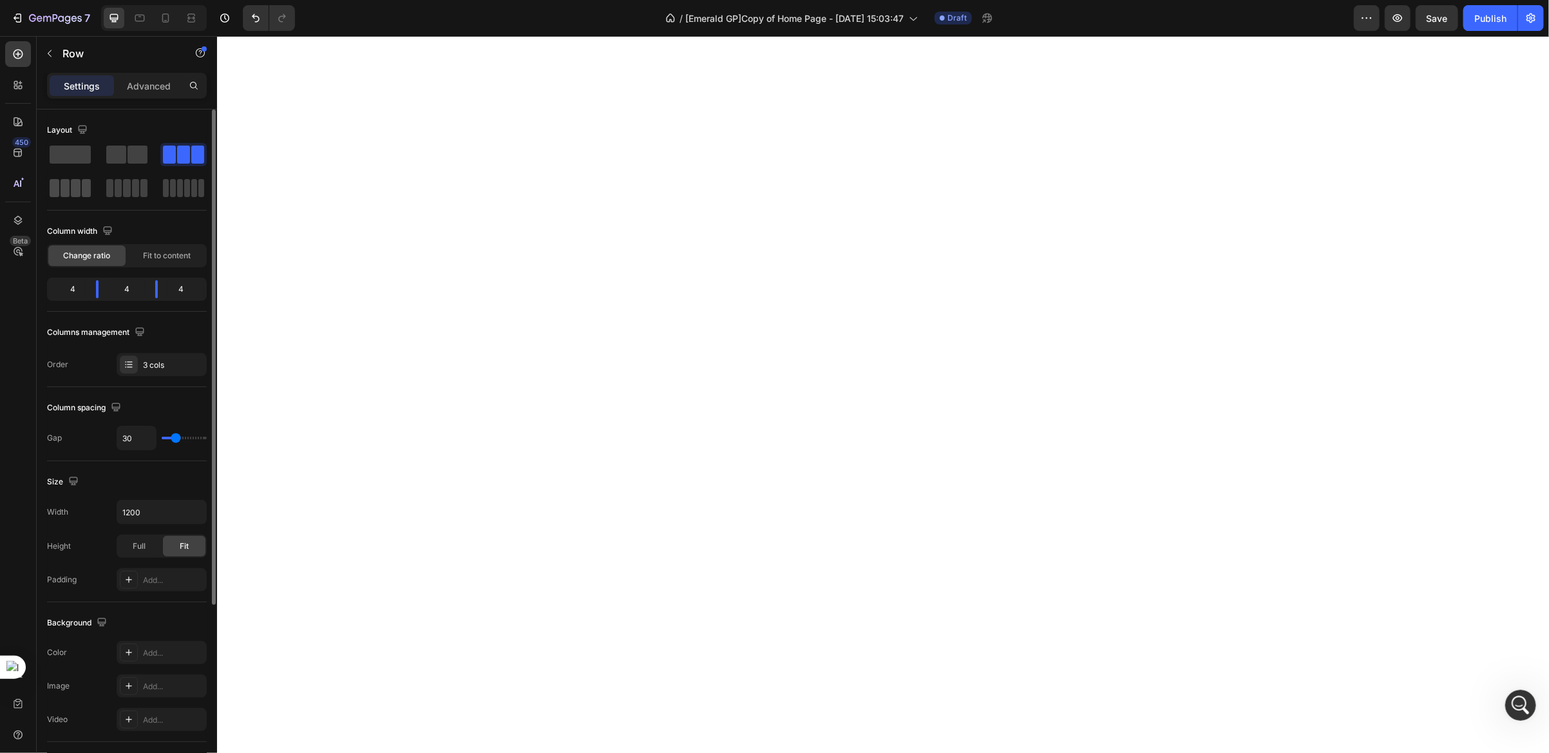
click at [73, 193] on span at bounding box center [76, 188] width 10 height 18
click at [173, 16] on div at bounding box center [165, 18] width 21 height 21
type input "0"
type input "100%"
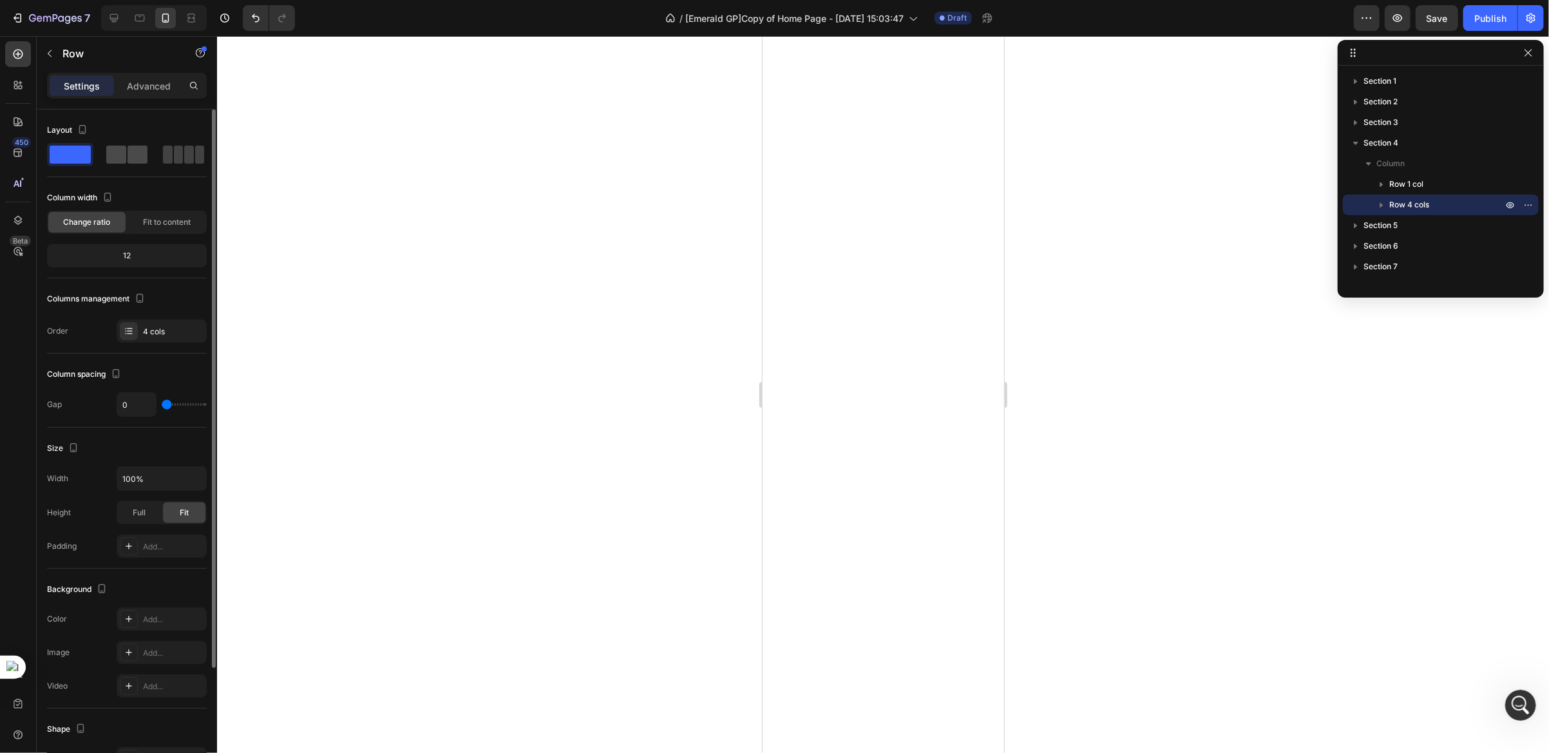
click at [184, 158] on span at bounding box center [189, 155] width 10 height 18
type input "30"
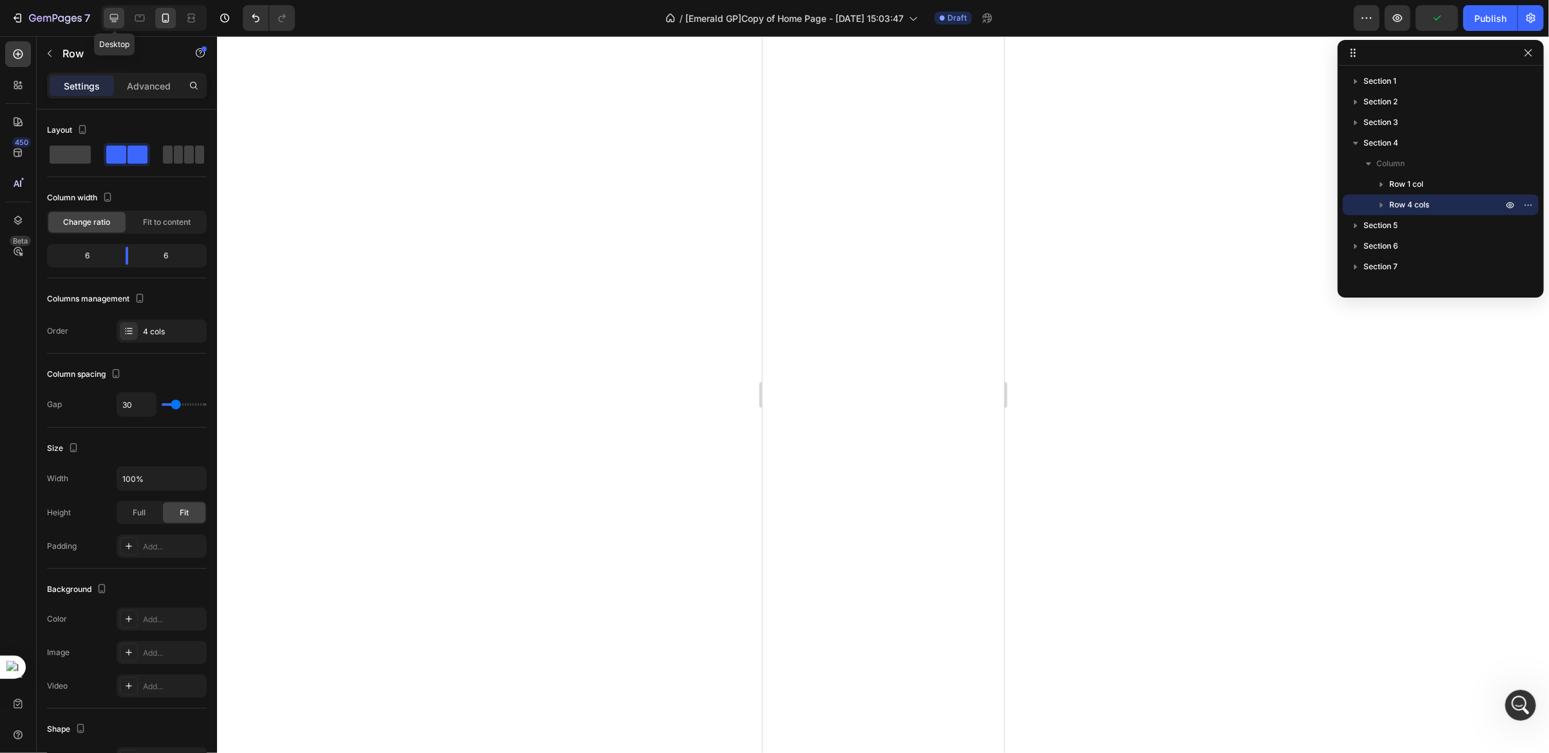
click at [117, 24] on icon at bounding box center [114, 18] width 13 height 13
type input "1200"
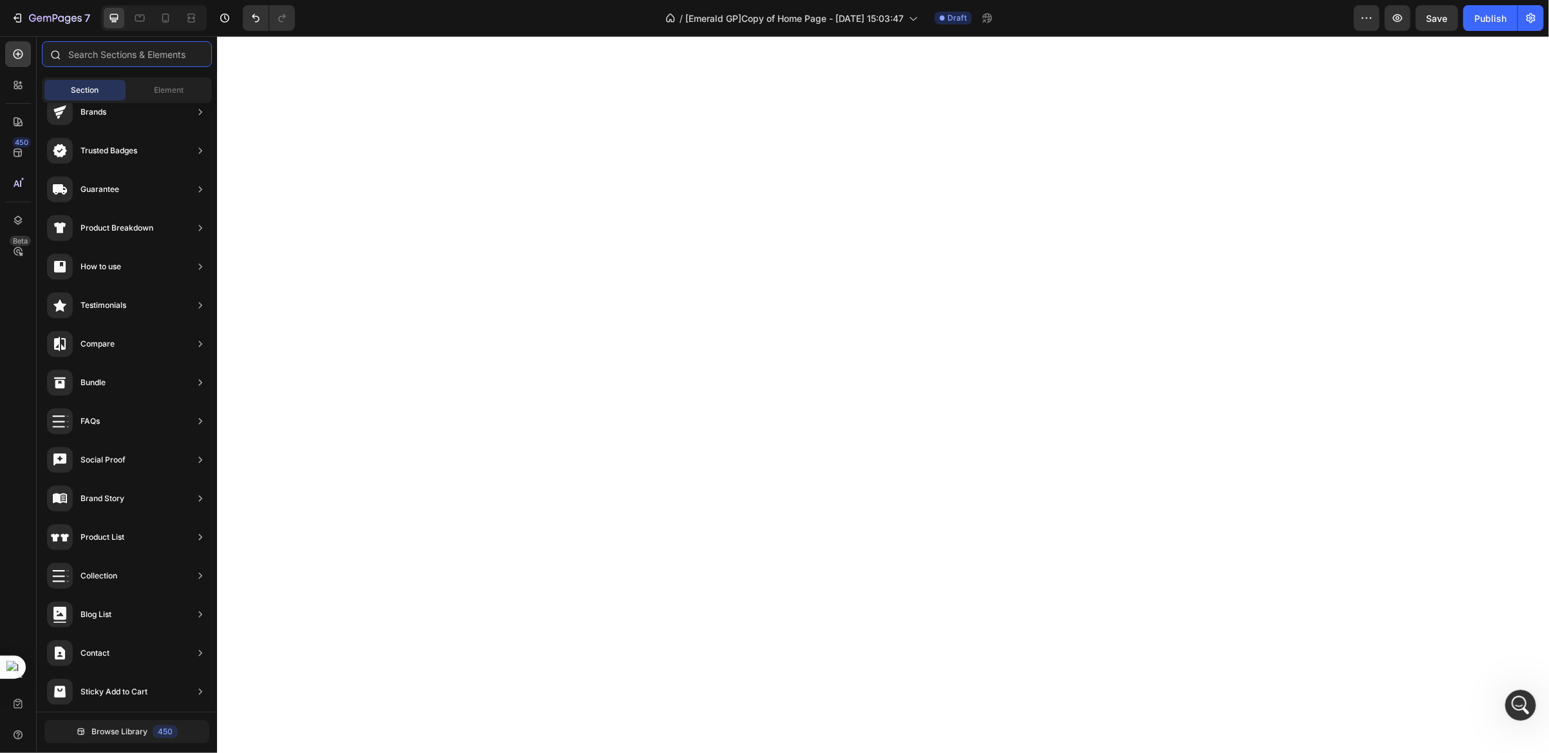
click at [119, 53] on input "text" at bounding box center [127, 54] width 170 height 26
click at [72, 58] on input "text" at bounding box center [127, 54] width 170 height 26
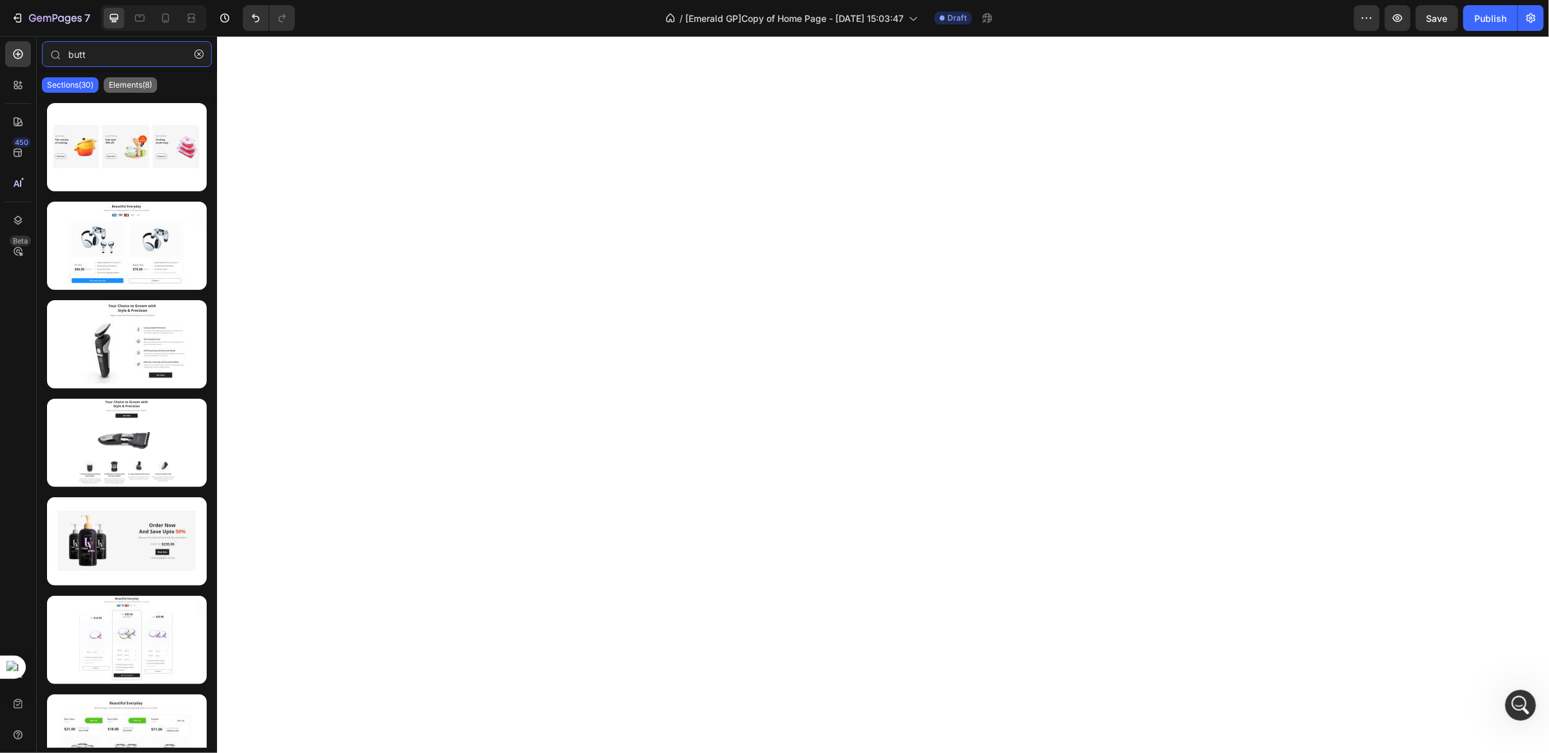
type input "butt"
click at [131, 82] on p "Elements(8)" at bounding box center [130, 85] width 43 height 10
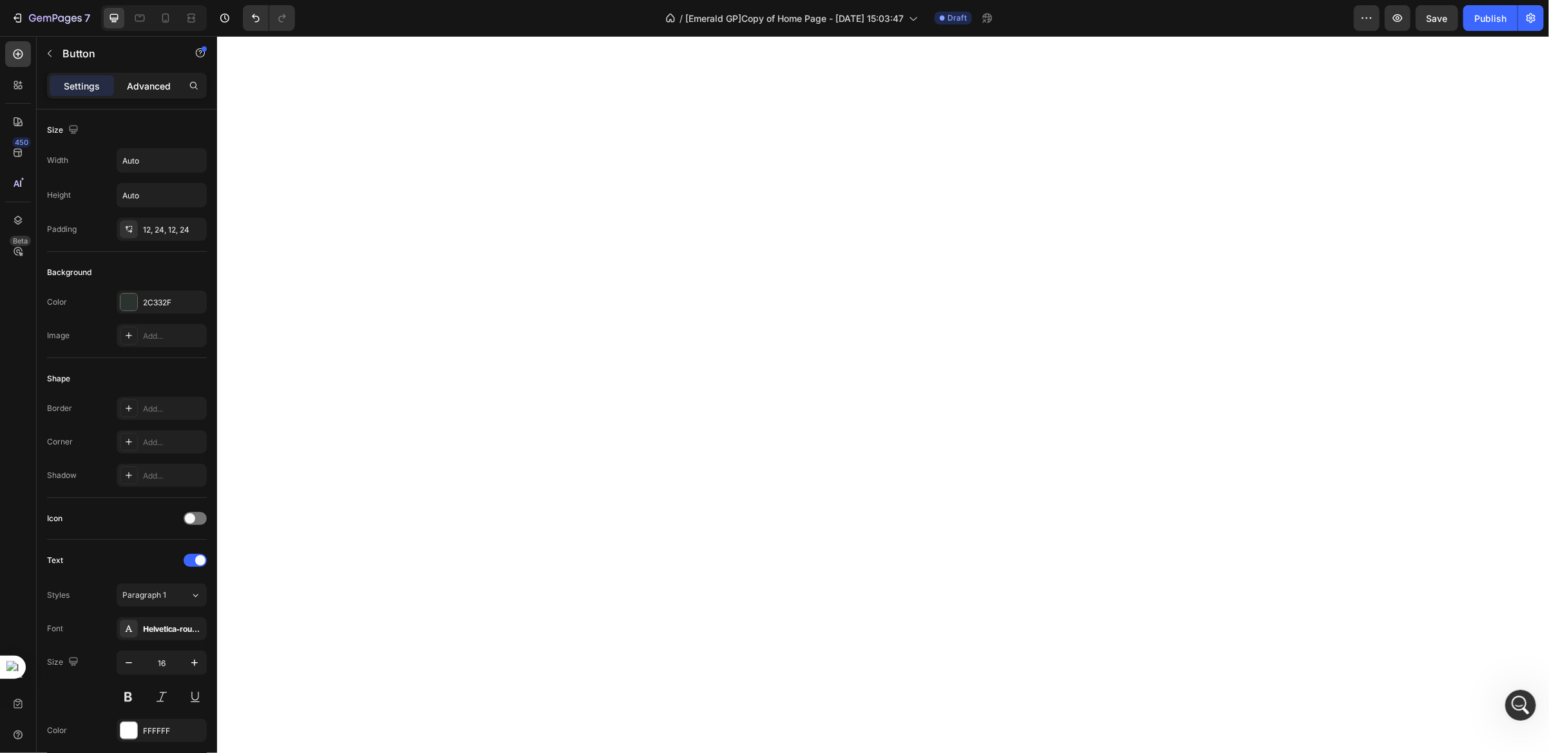
click at [148, 90] on p "Advanced" at bounding box center [149, 86] width 44 height 14
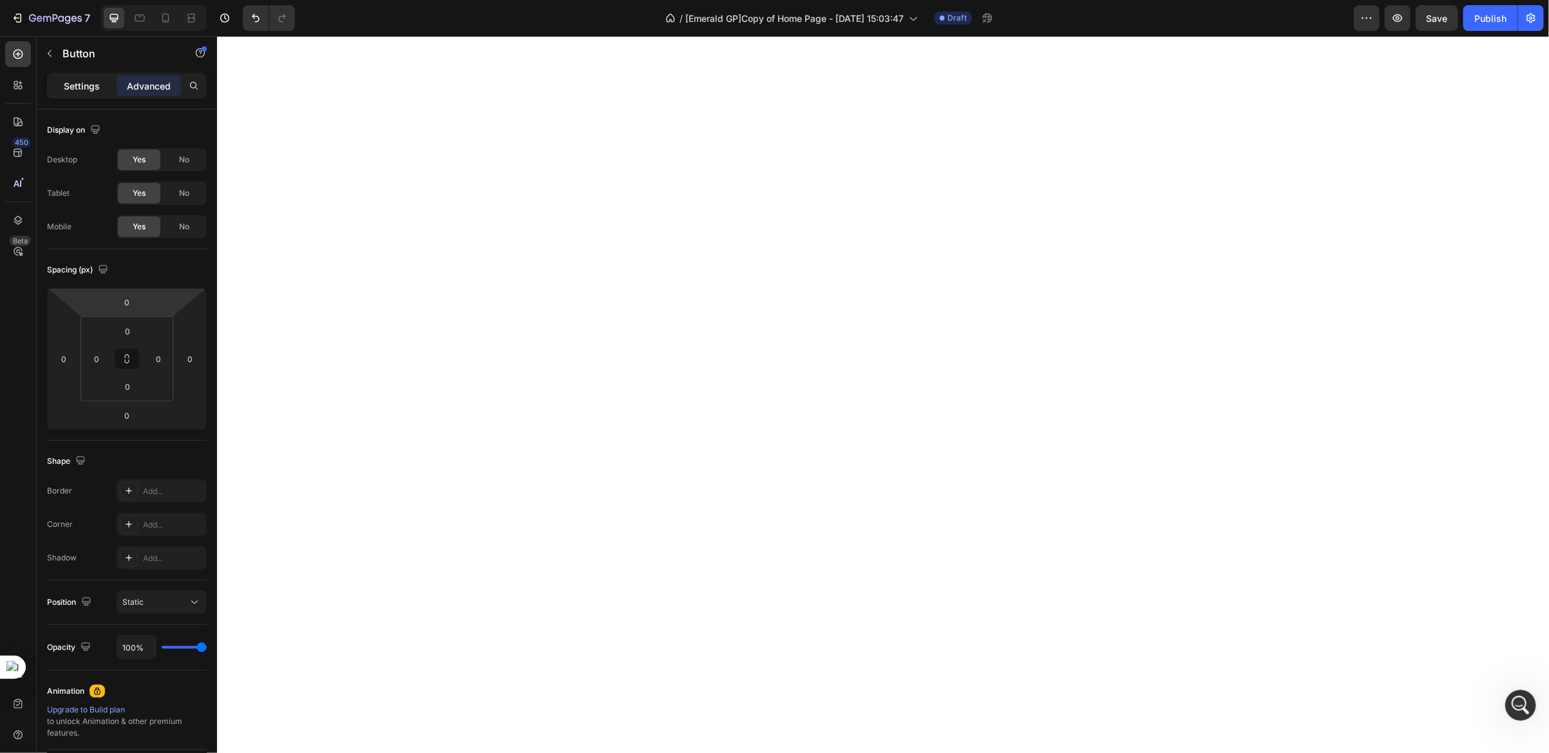
click at [74, 84] on p "Settings" at bounding box center [82, 86] width 36 height 14
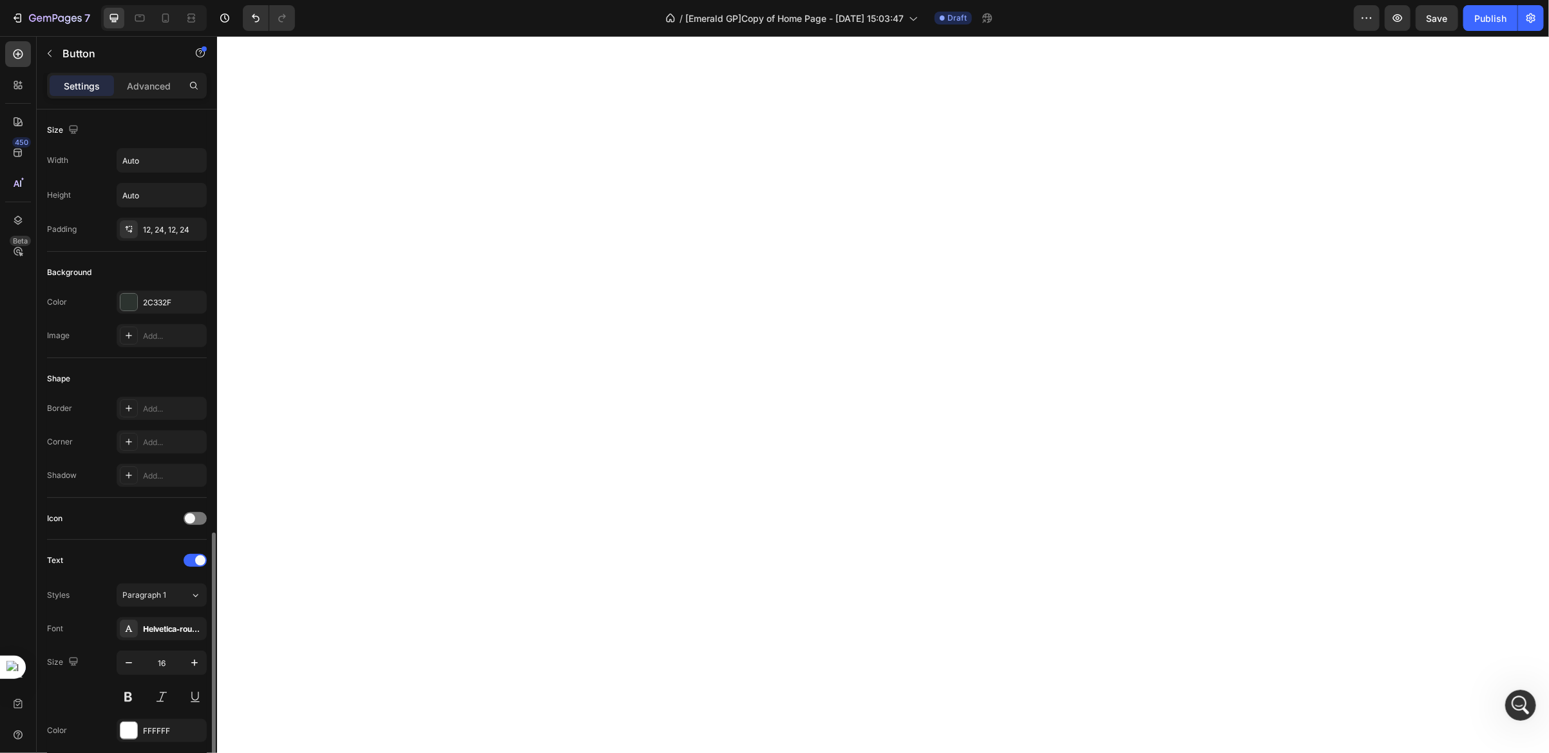
scroll to position [244, 0]
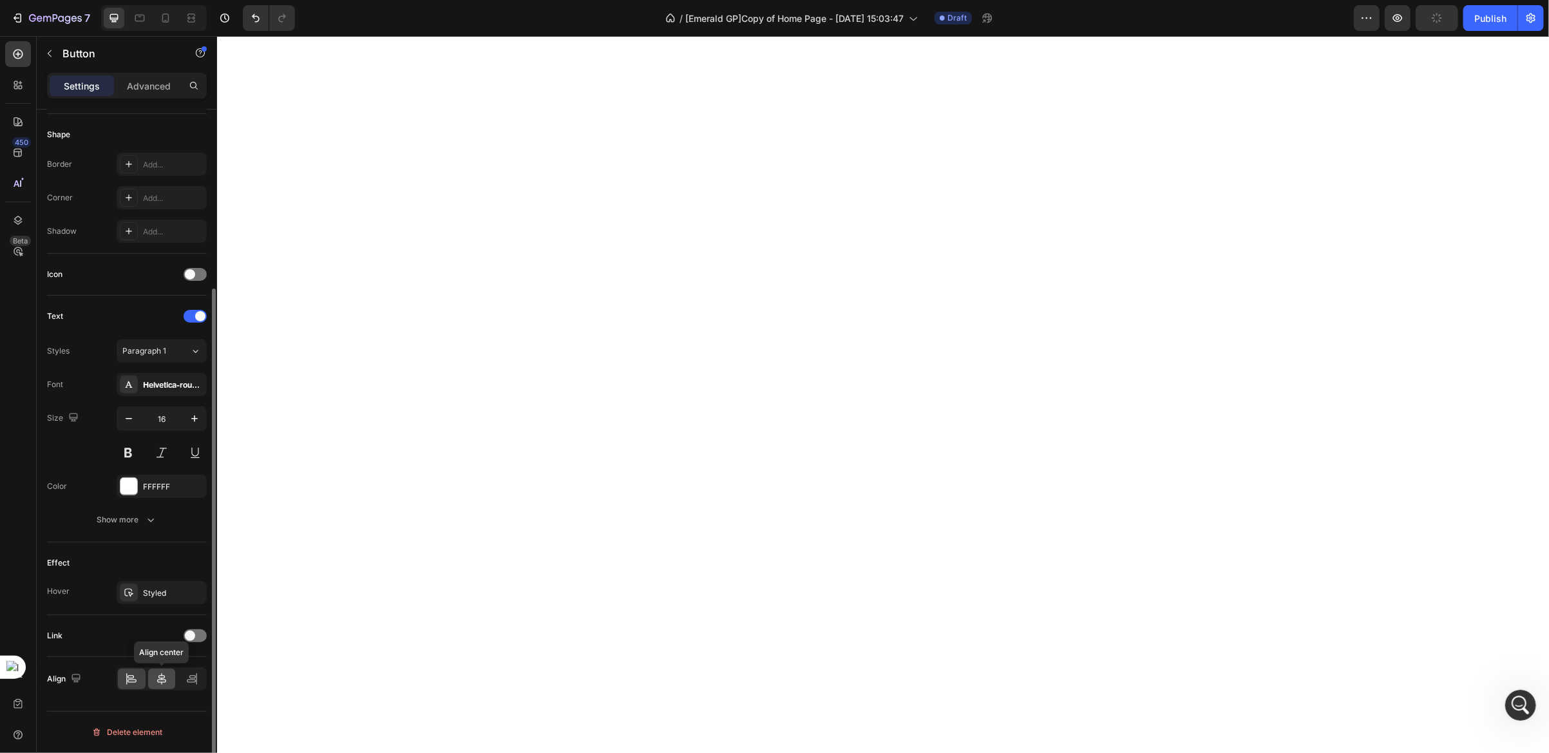
click at [162, 683] on icon at bounding box center [161, 679] width 9 height 12
click at [159, 679] on icon at bounding box center [161, 678] width 13 height 13
click at [167, 680] on icon at bounding box center [161, 678] width 13 height 13
click at [160, 676] on icon at bounding box center [161, 678] width 13 height 13
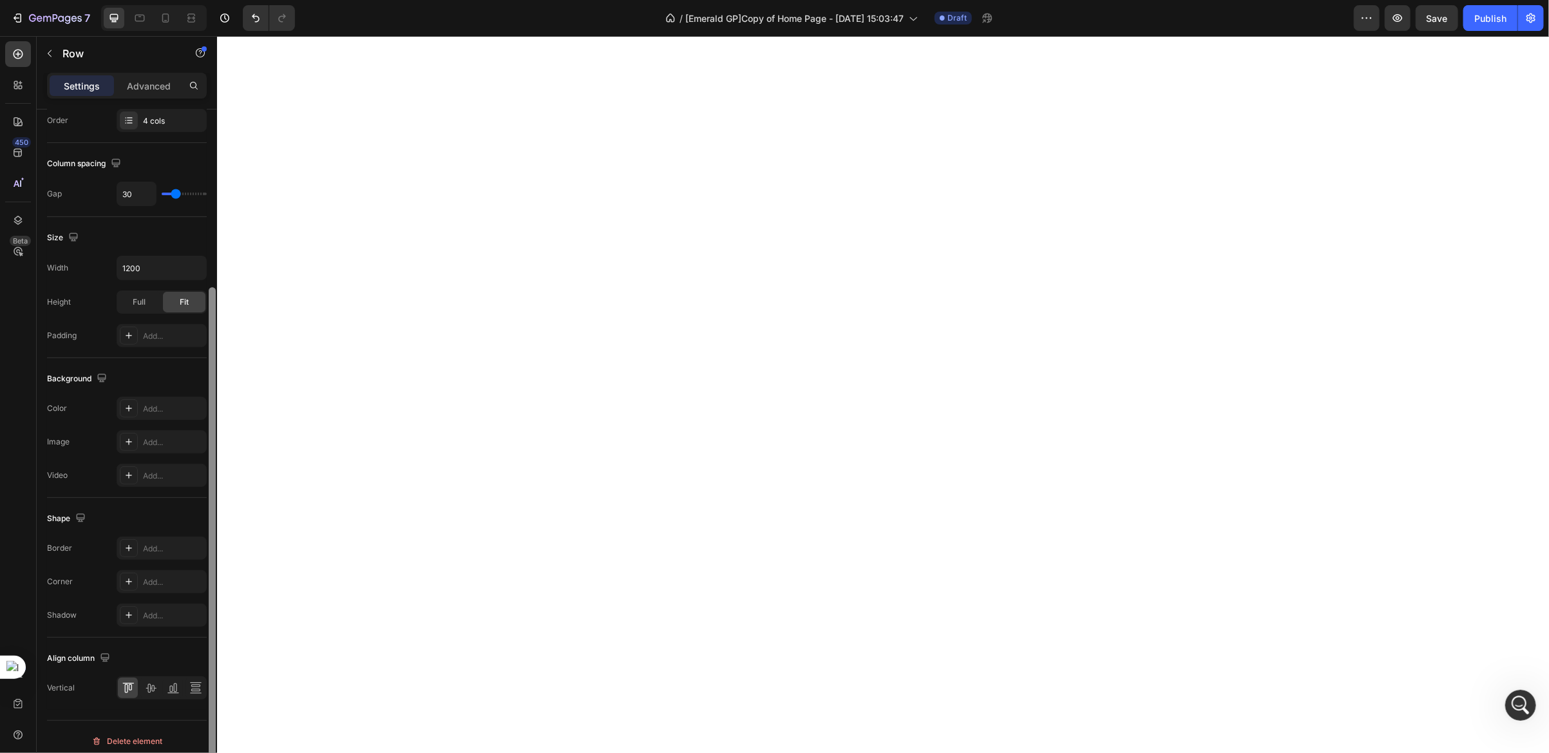
scroll to position [0, 0]
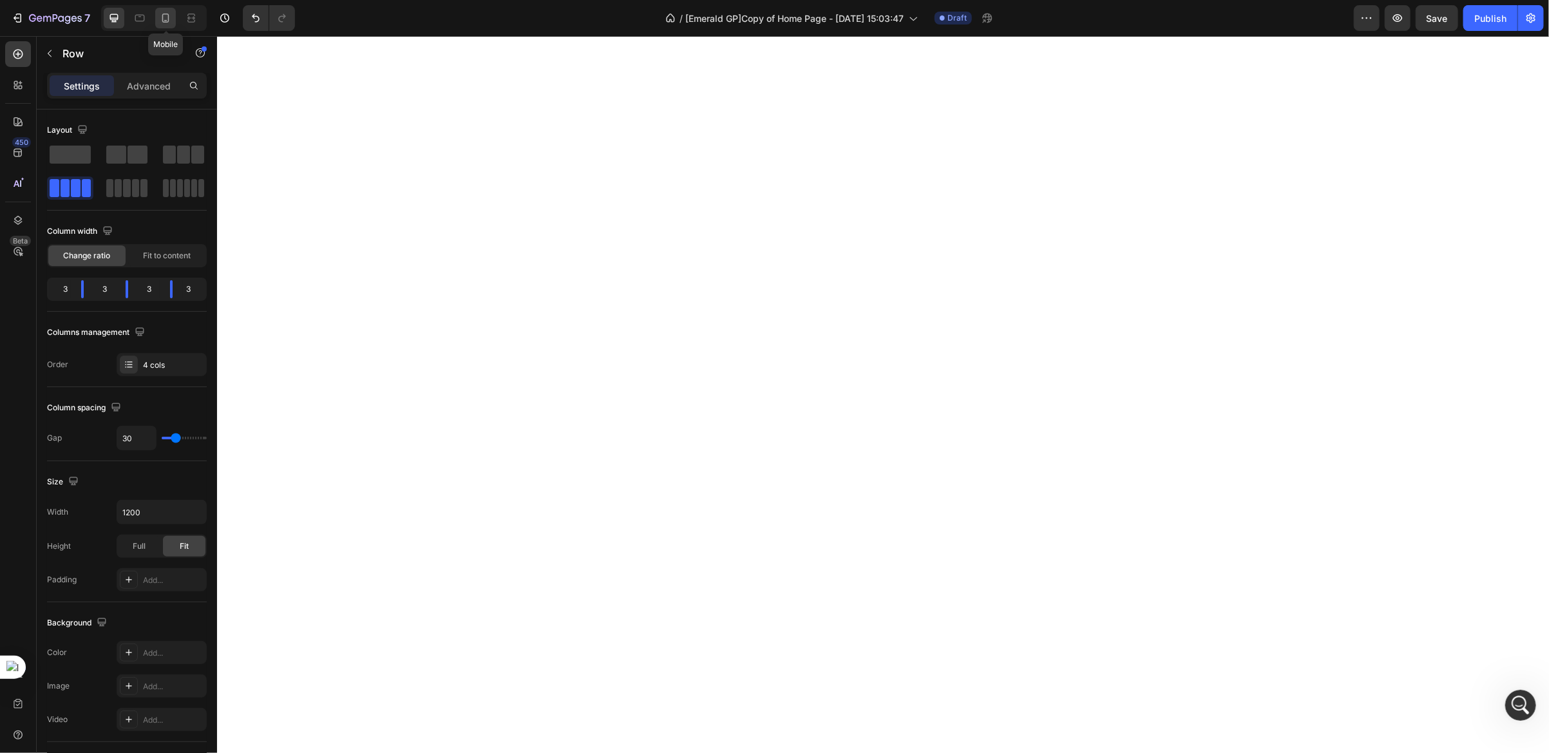
click at [162, 20] on icon at bounding box center [165, 18] width 13 height 13
type input "100%"
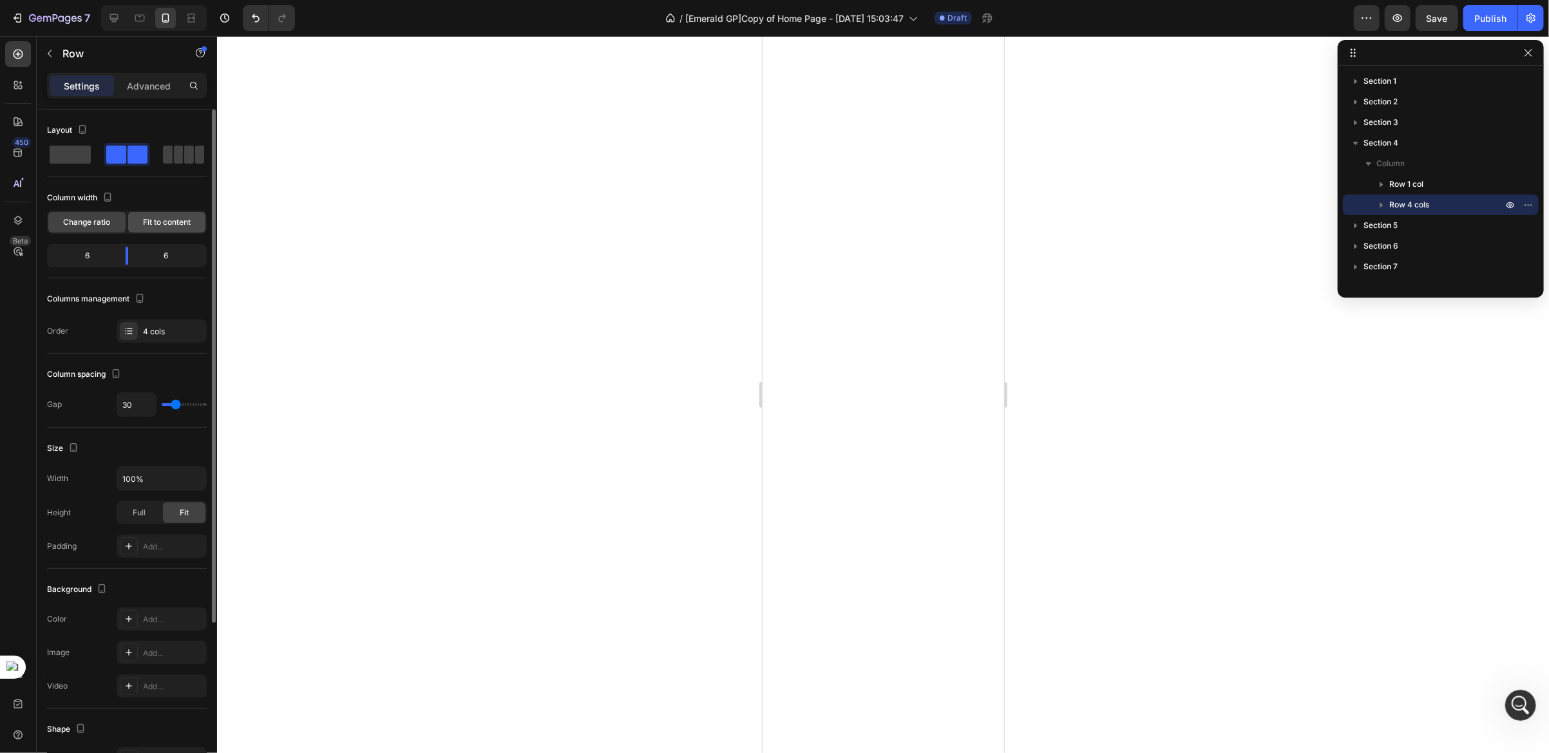
click at [154, 218] on span "Fit to content" at bounding box center [167, 222] width 48 height 12
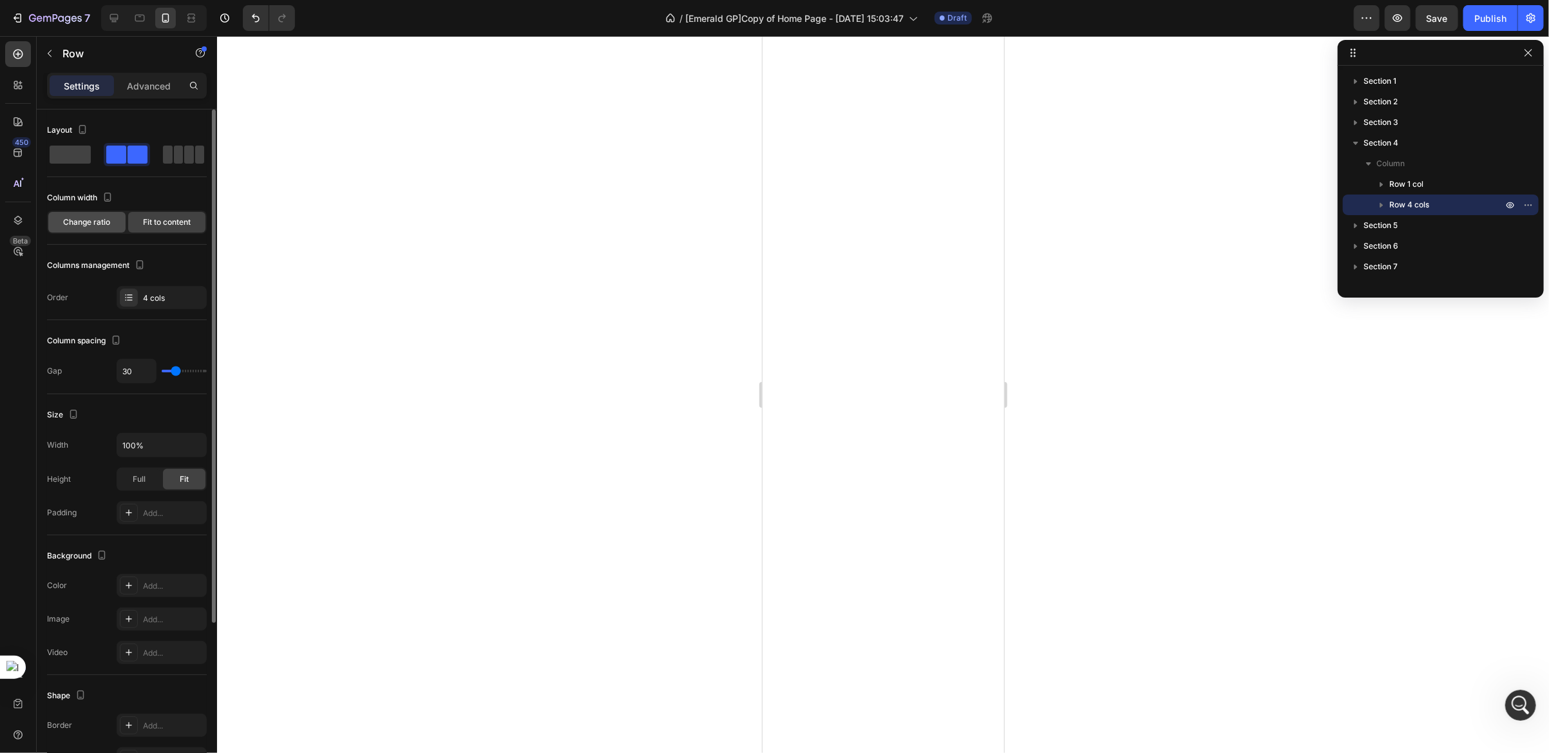
click at [97, 218] on span "Change ratio" at bounding box center [87, 222] width 47 height 12
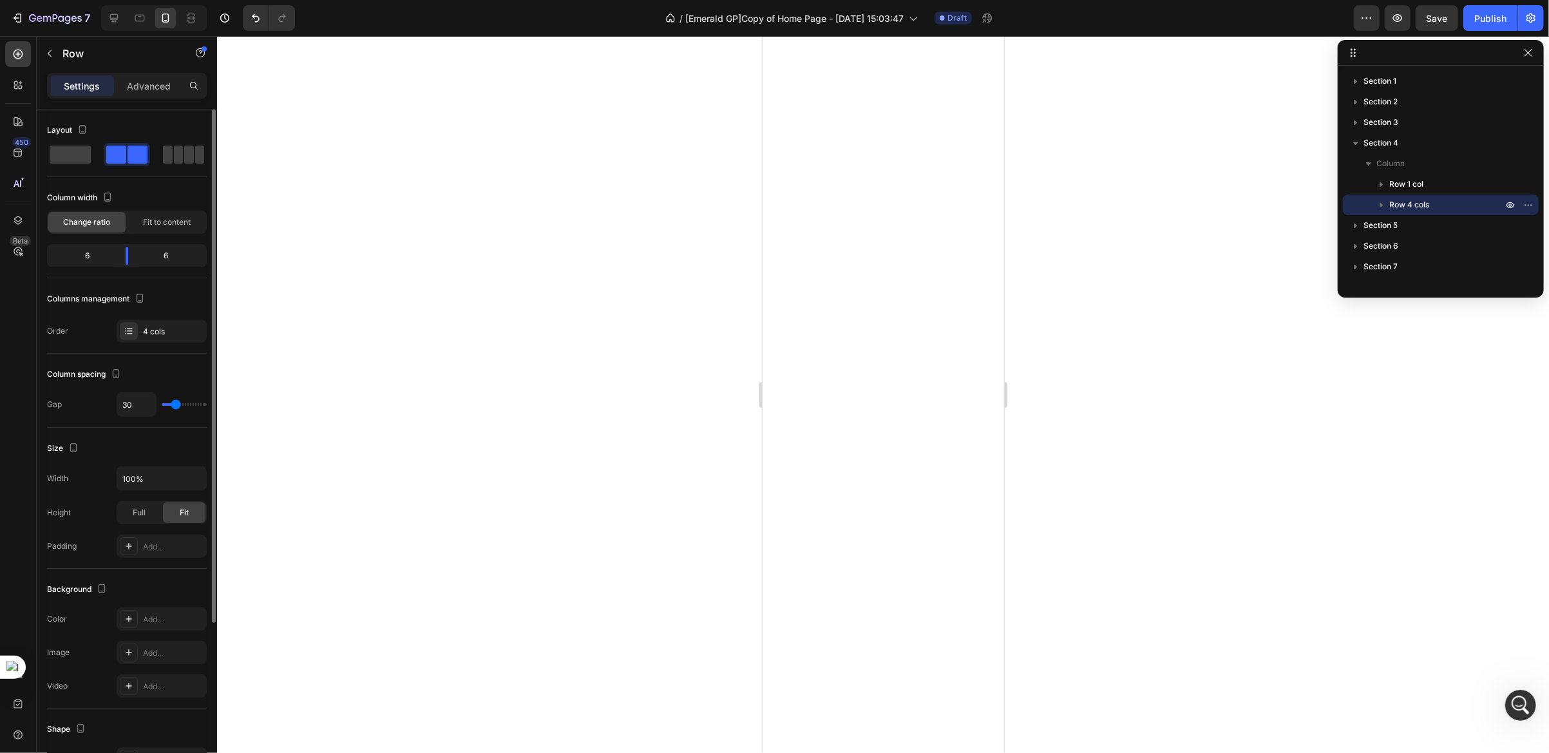
type input "31"
type input "0"
type input "9"
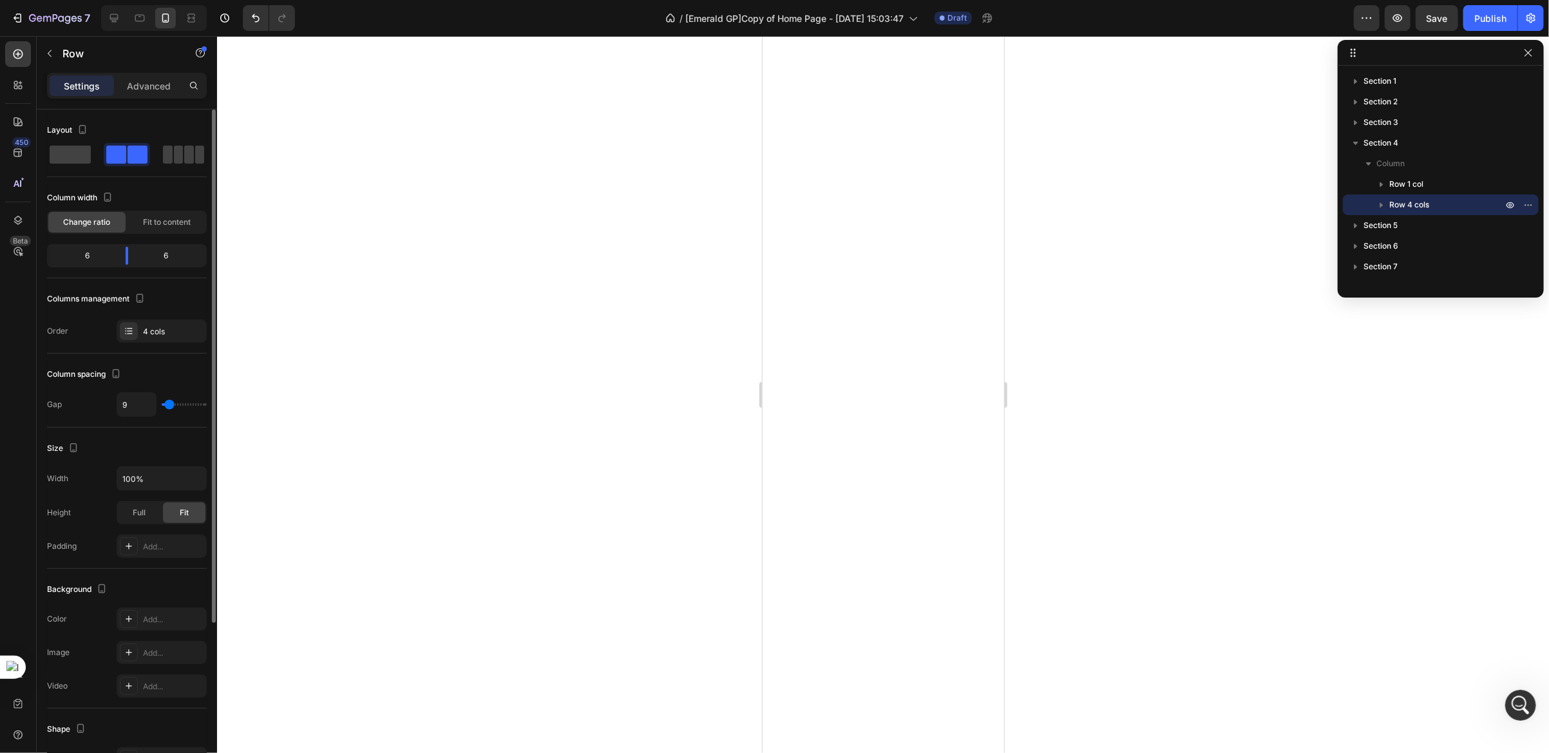
drag, startPoint x: 175, startPoint y: 407, endPoint x: 169, endPoint y: 400, distance: 9.2
type input "9"
click at [169, 403] on input "range" at bounding box center [184, 404] width 45 height 3
click at [154, 88] on p "Advanced" at bounding box center [149, 86] width 44 height 14
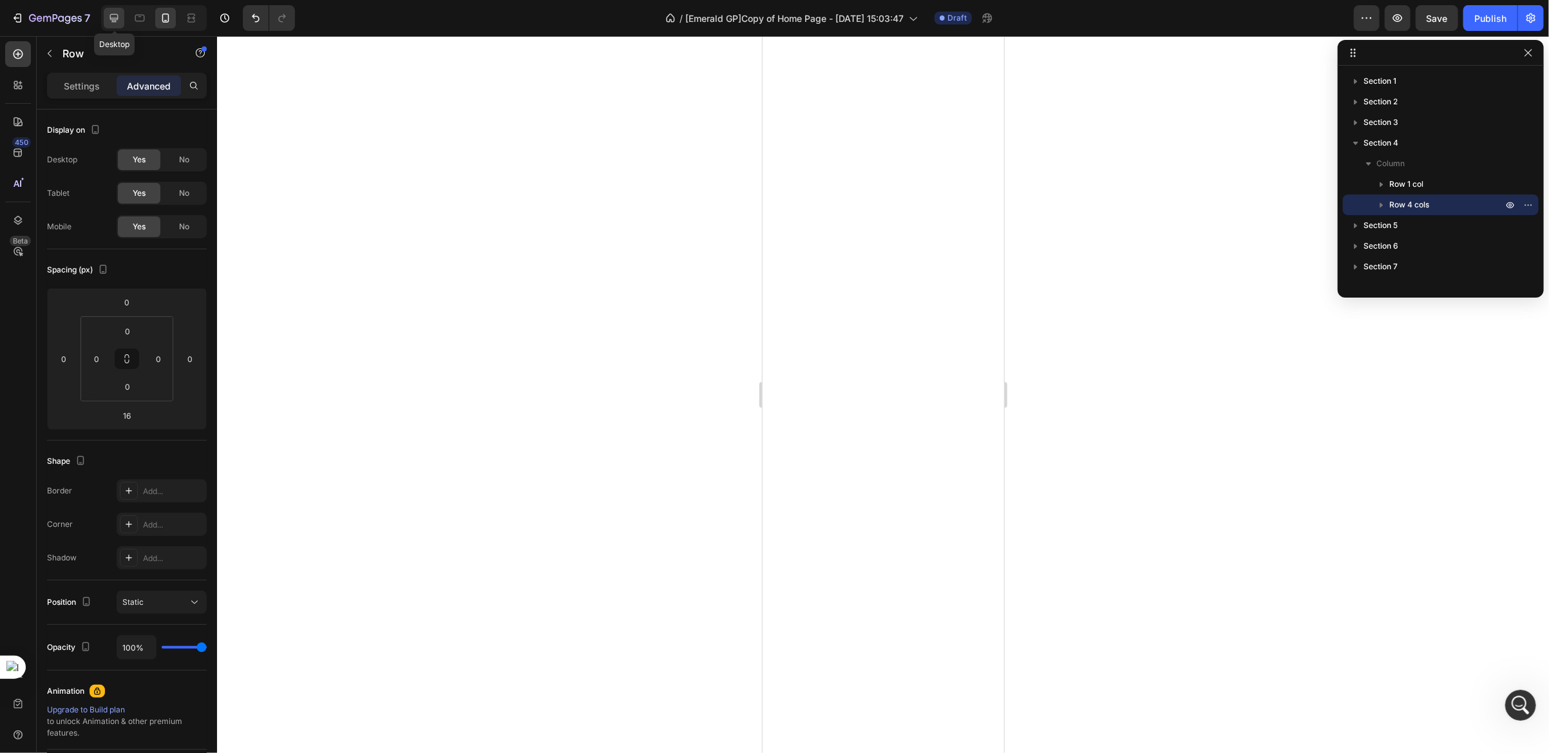
click at [120, 21] on div at bounding box center [114, 18] width 21 height 21
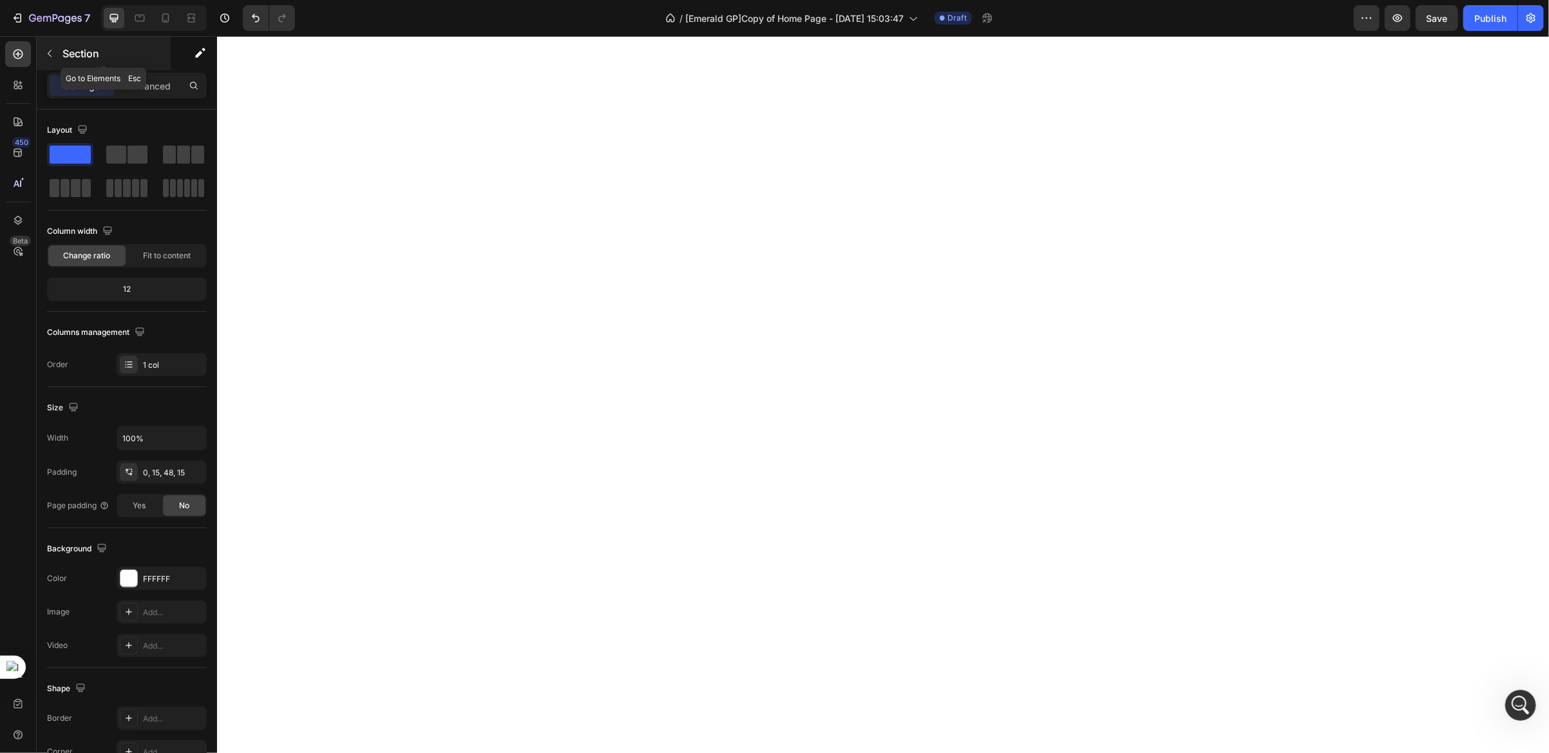
click at [52, 55] on icon "button" at bounding box center [49, 53] width 10 height 10
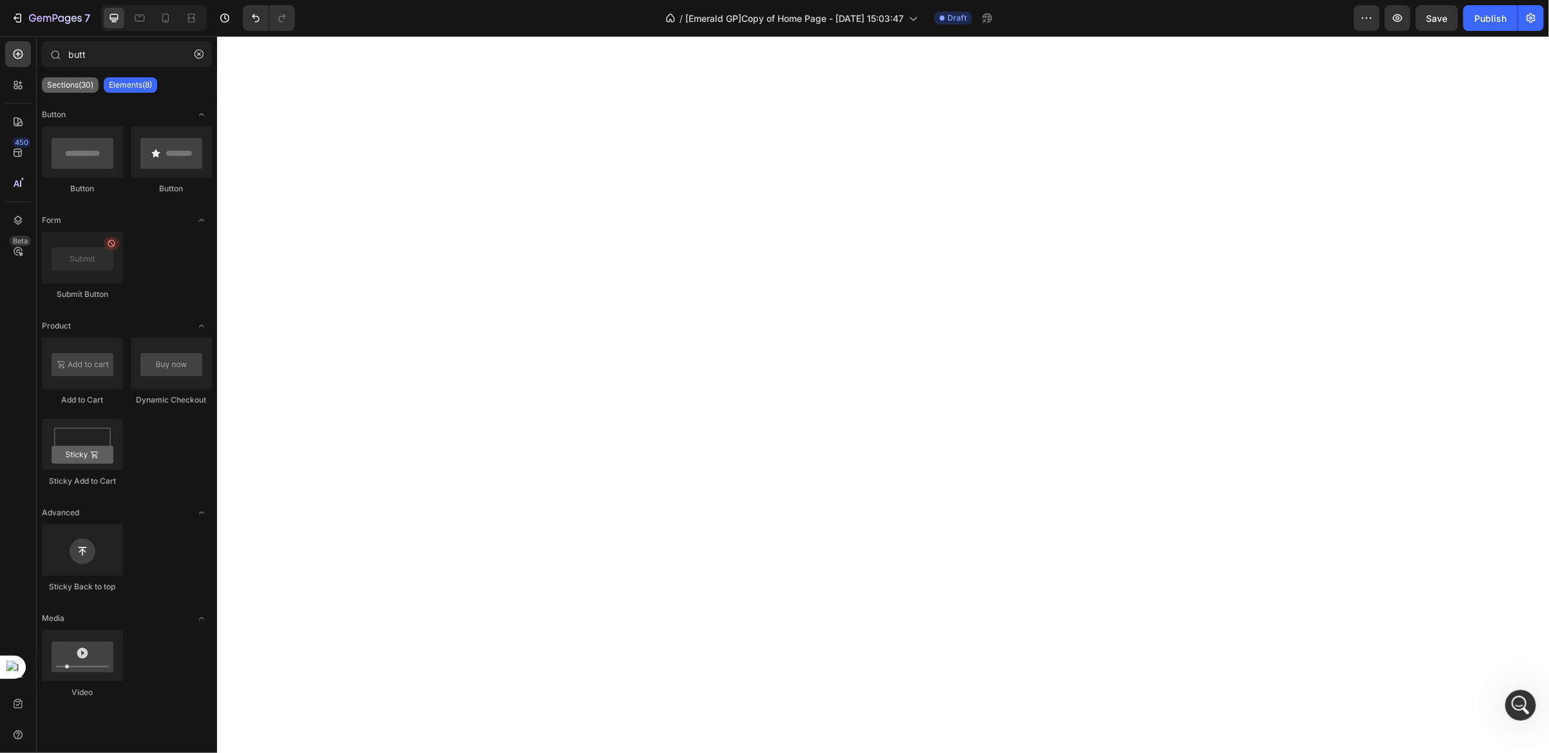
click at [72, 80] on p "Sections(30)" at bounding box center [70, 85] width 46 height 10
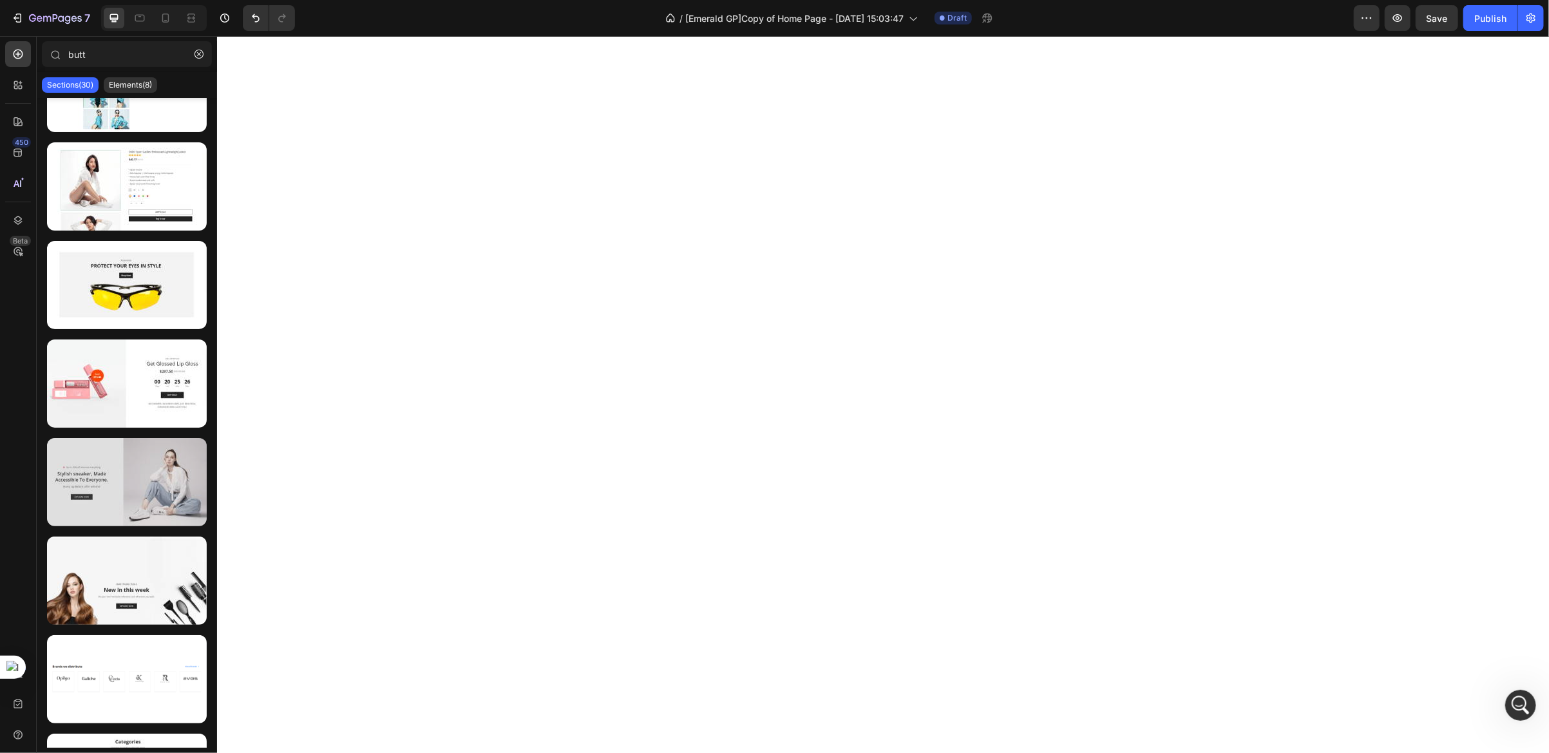
scroll to position [2301, 0]
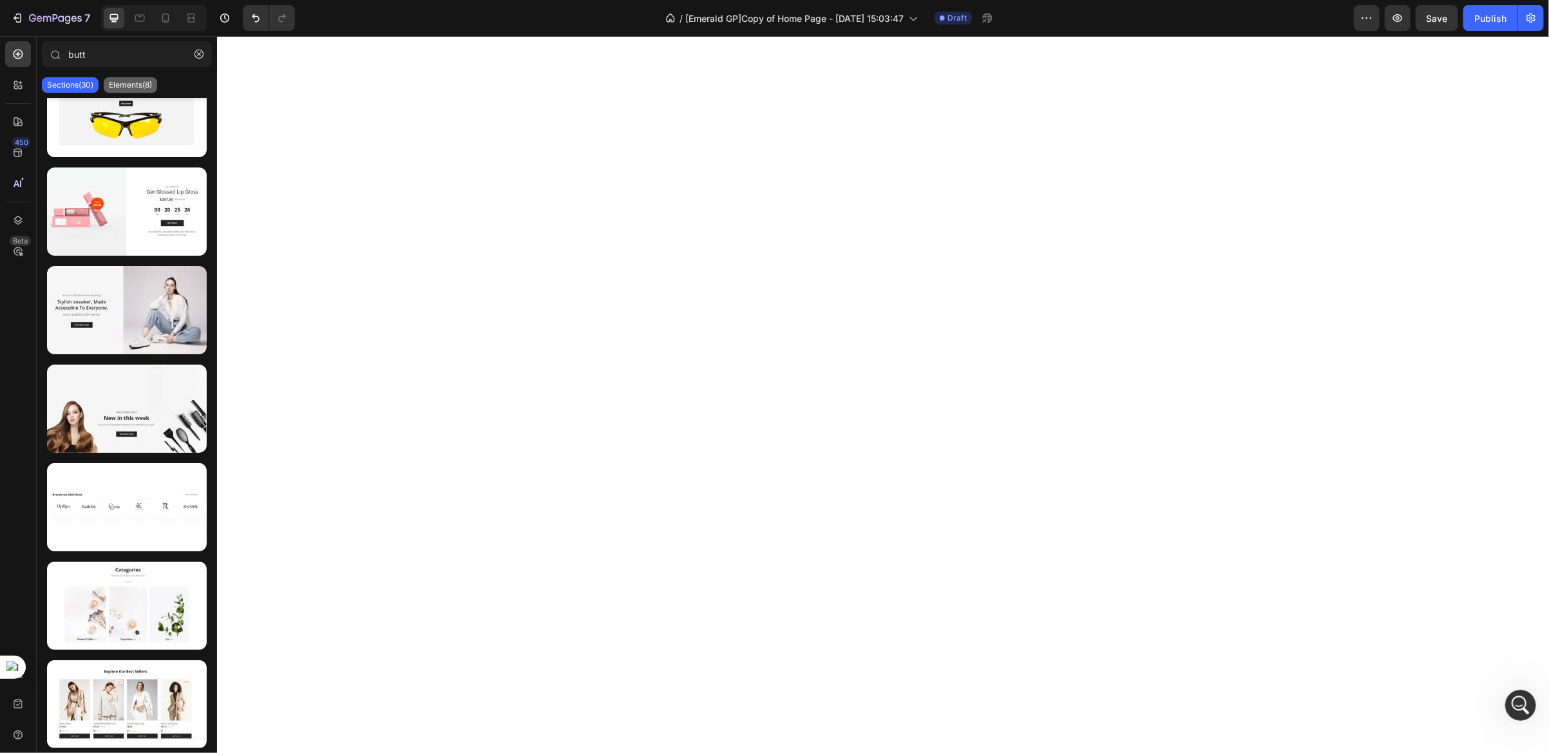
click at [138, 84] on p "Elements(8)" at bounding box center [130, 85] width 43 height 10
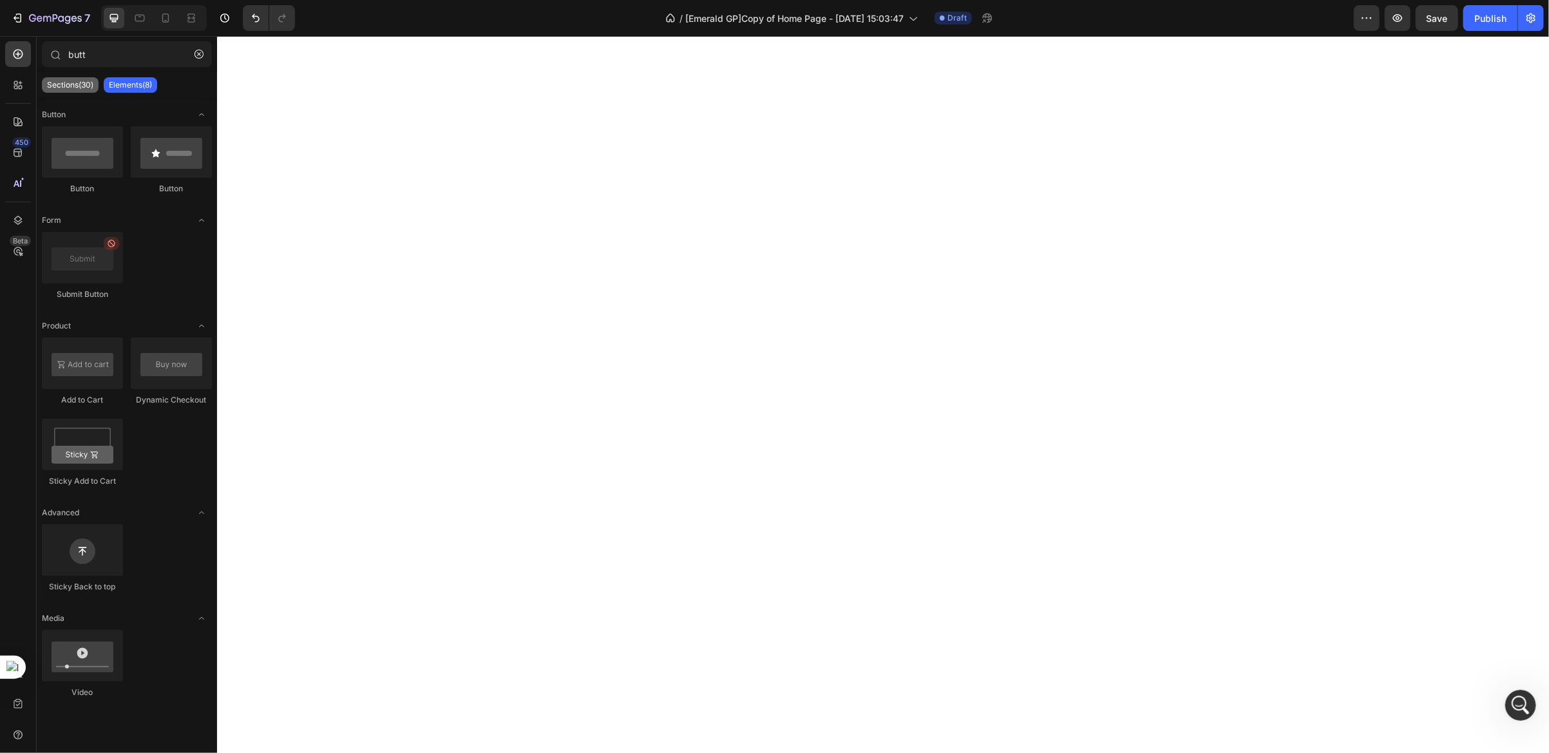
click at [60, 86] on p "Sections(30)" at bounding box center [70, 85] width 46 height 10
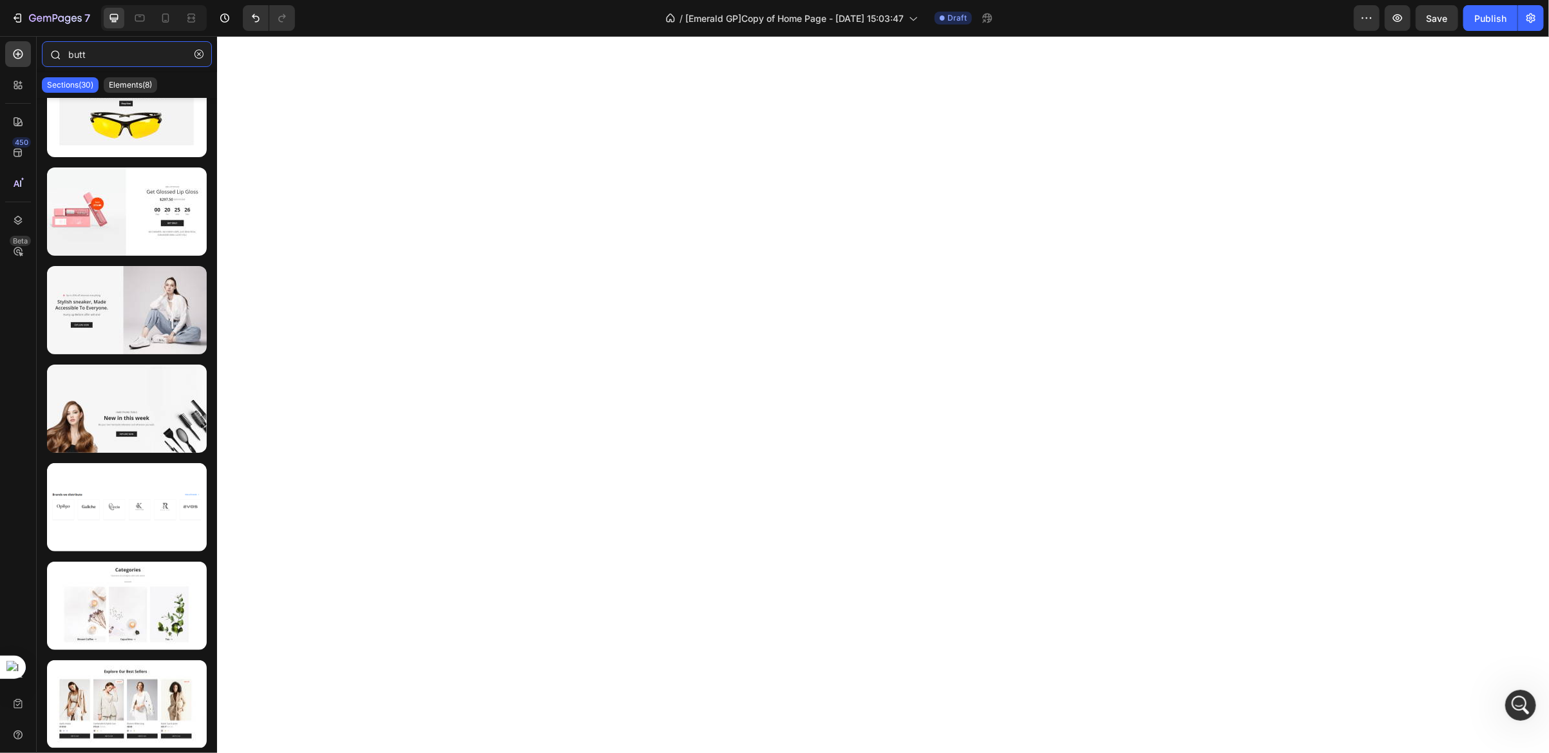
click at [76, 56] on input "butt" at bounding box center [127, 54] width 170 height 26
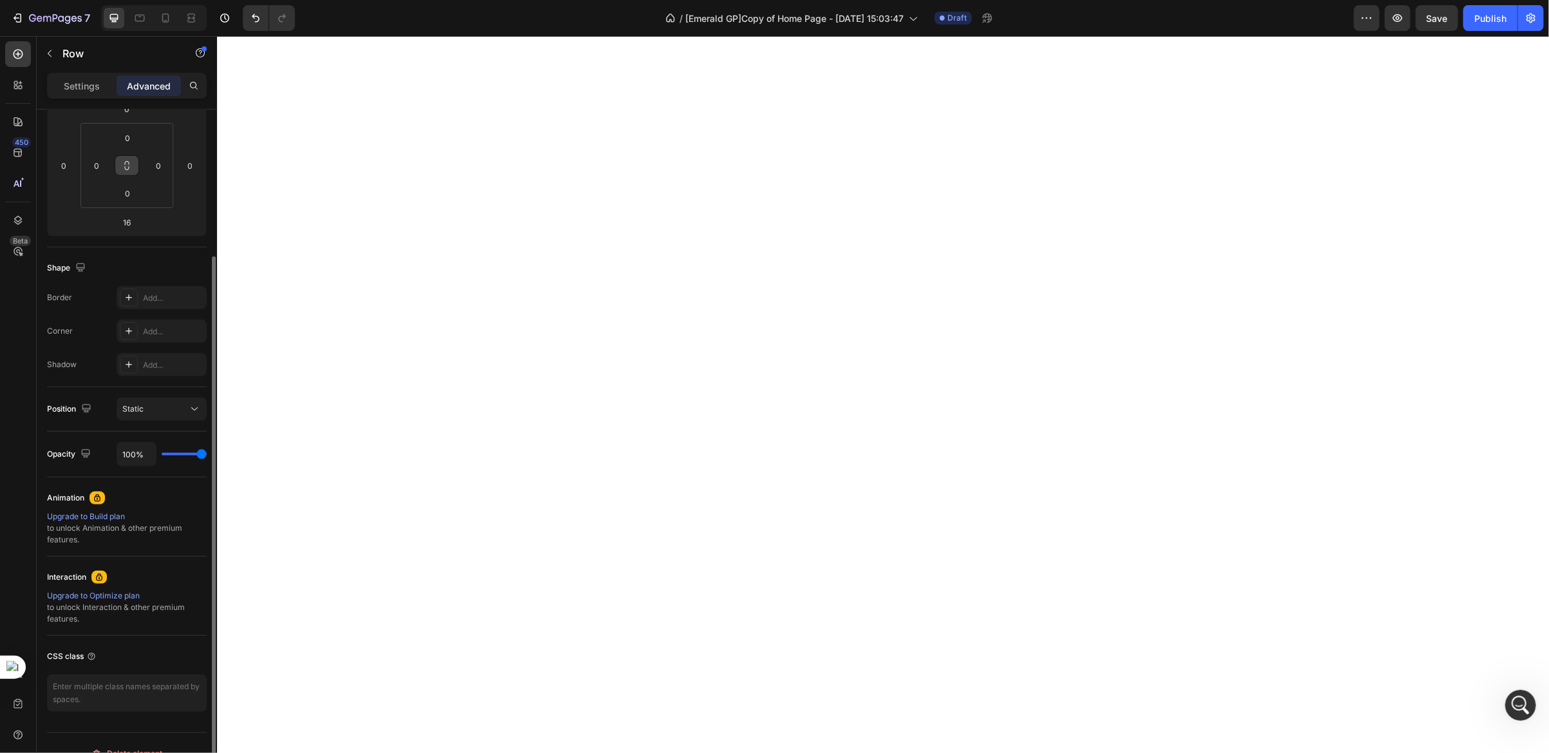
scroll to position [0, 0]
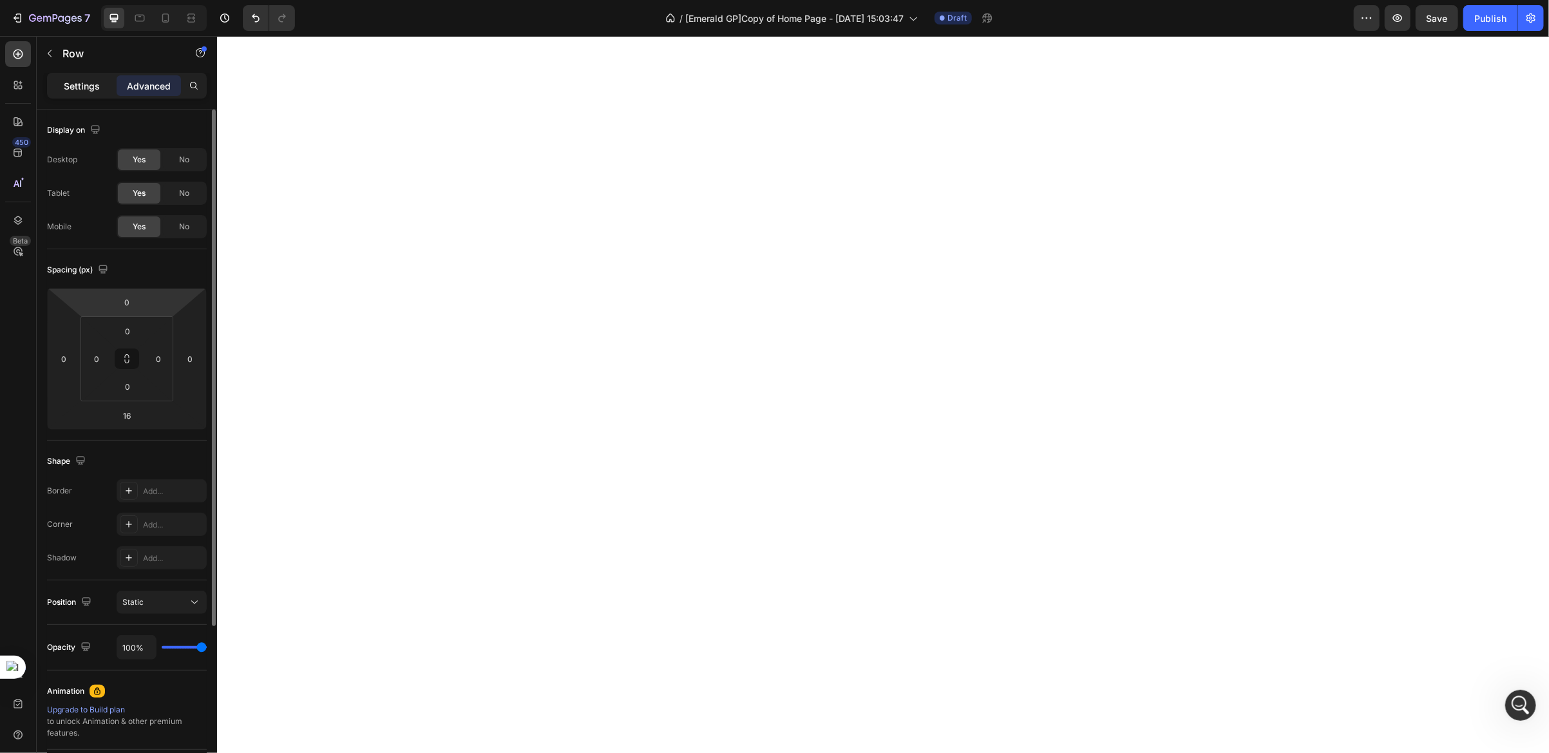
click at [81, 88] on p "Settings" at bounding box center [82, 86] width 36 height 14
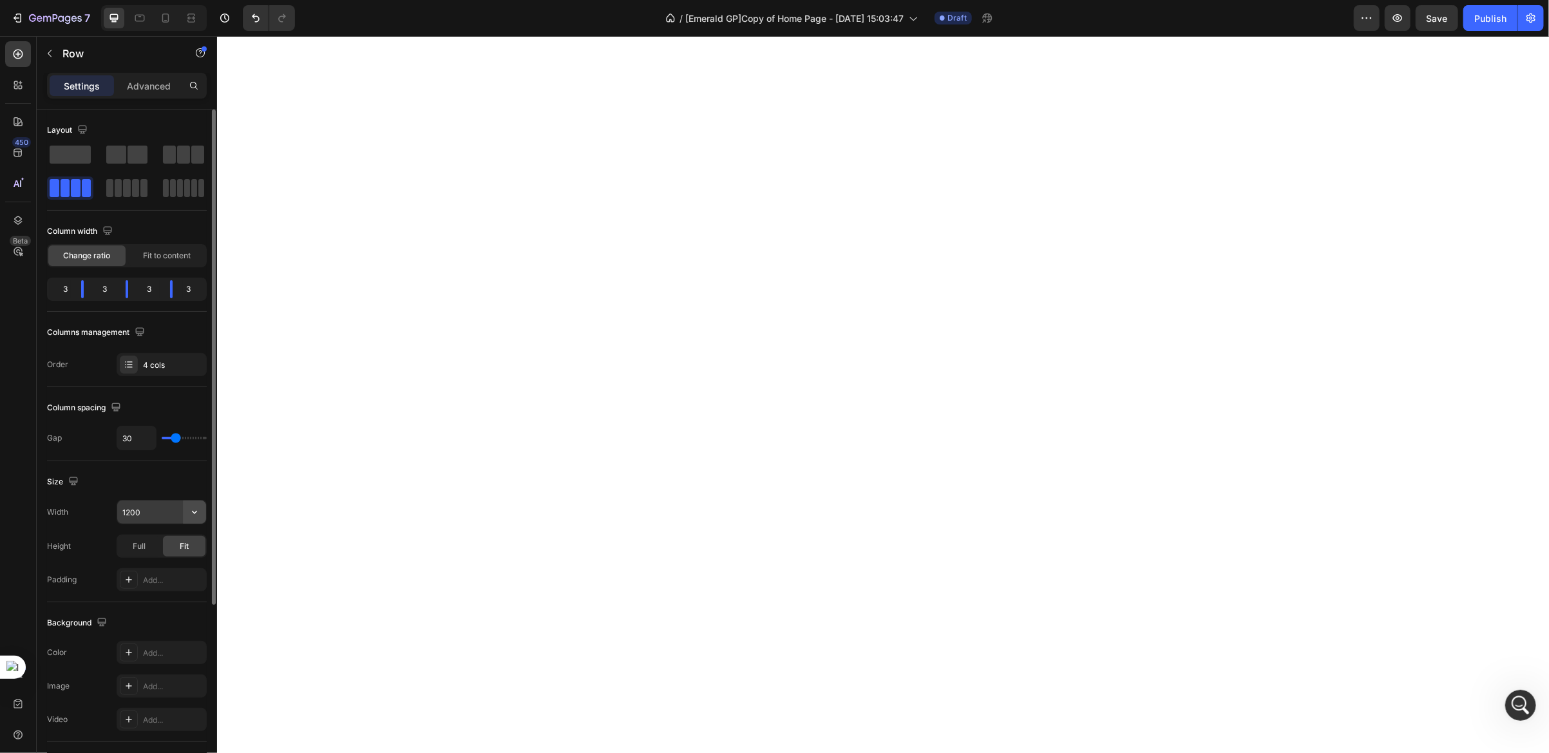
click at [191, 522] on button "button" at bounding box center [194, 512] width 23 height 23
click at [126, 563] on div "Full 100%" at bounding box center [148, 570] width 106 height 24
type input "100%"
click at [164, 20] on icon at bounding box center [165, 18] width 7 height 9
type input "9"
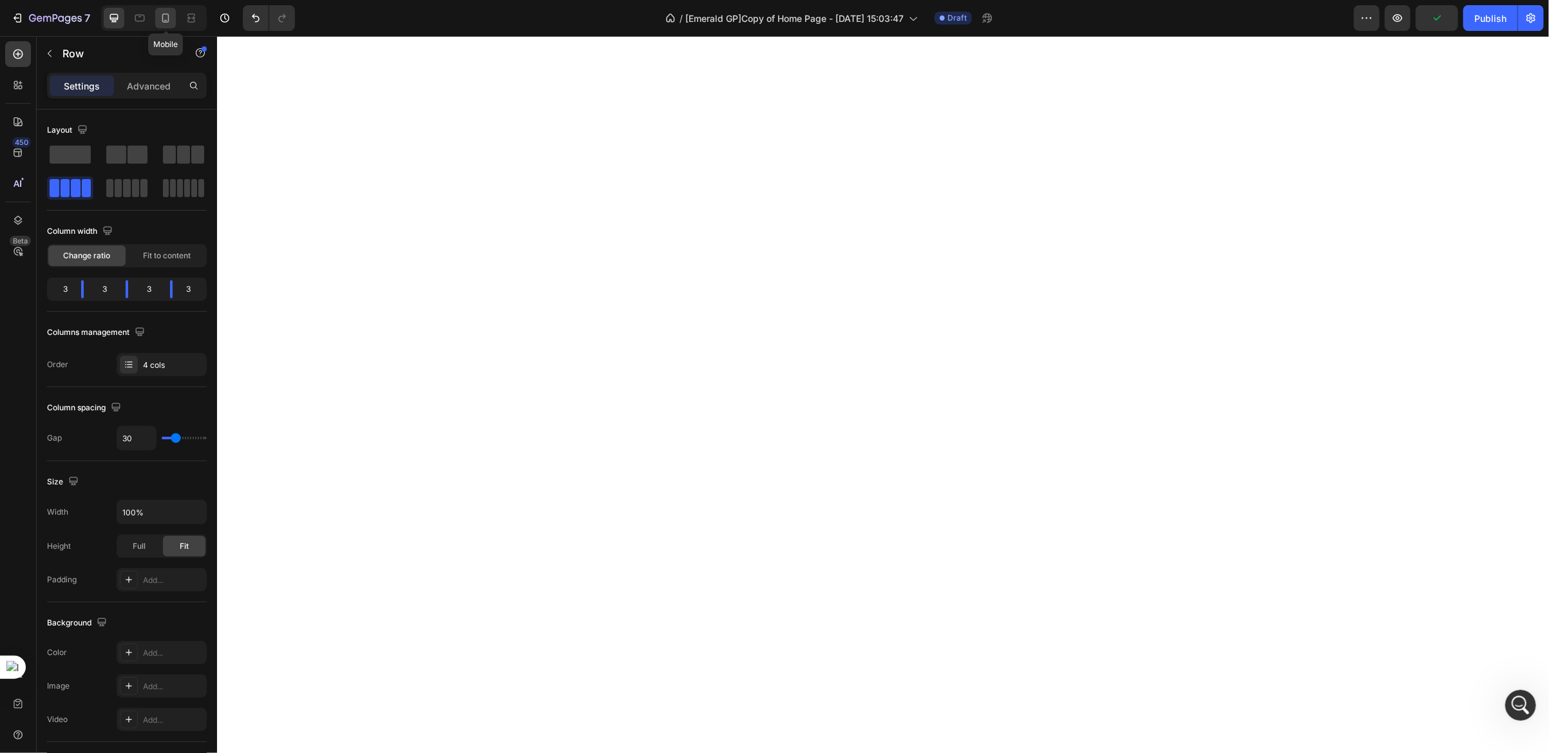
type input "9"
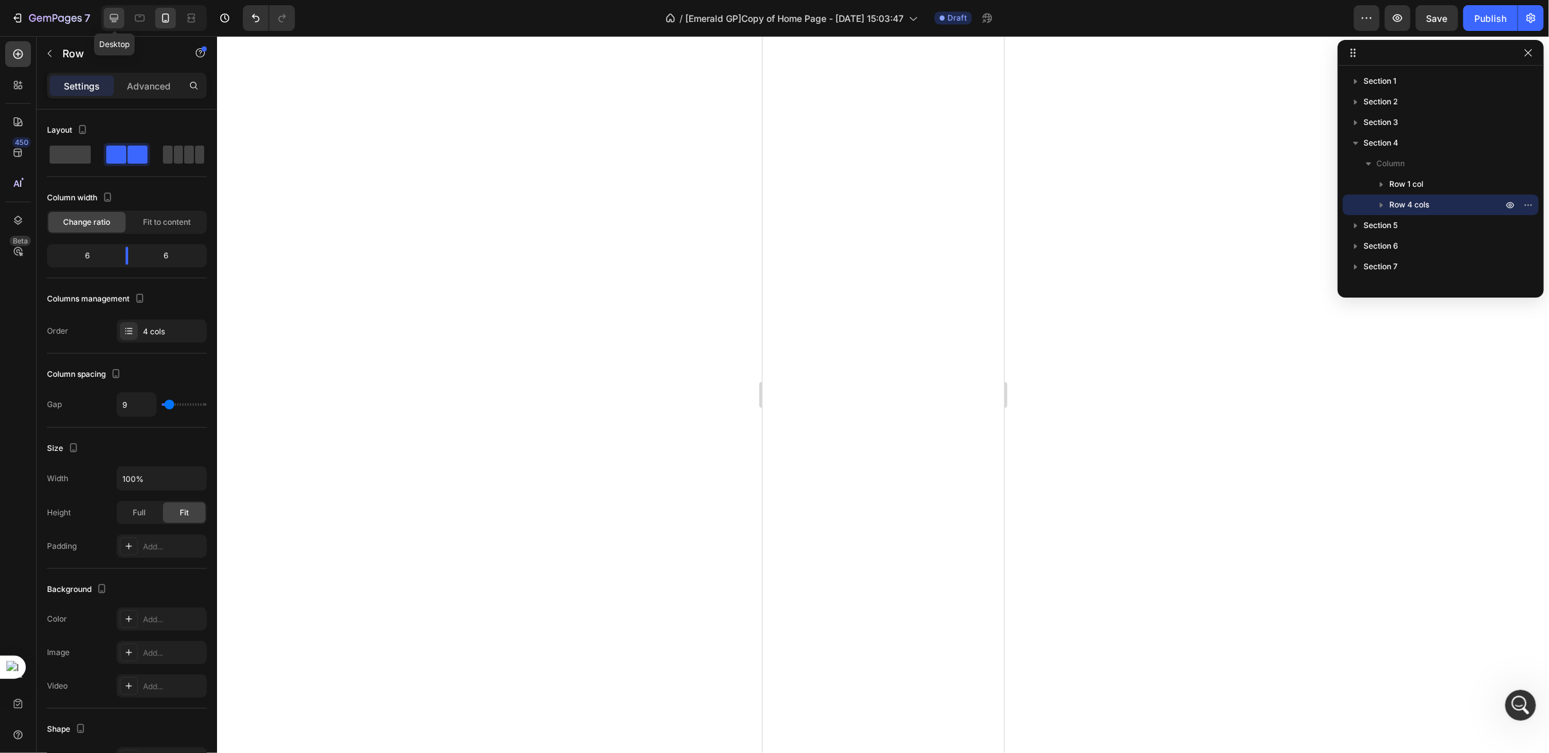
click at [108, 21] on icon at bounding box center [114, 18] width 13 height 13
type input "30"
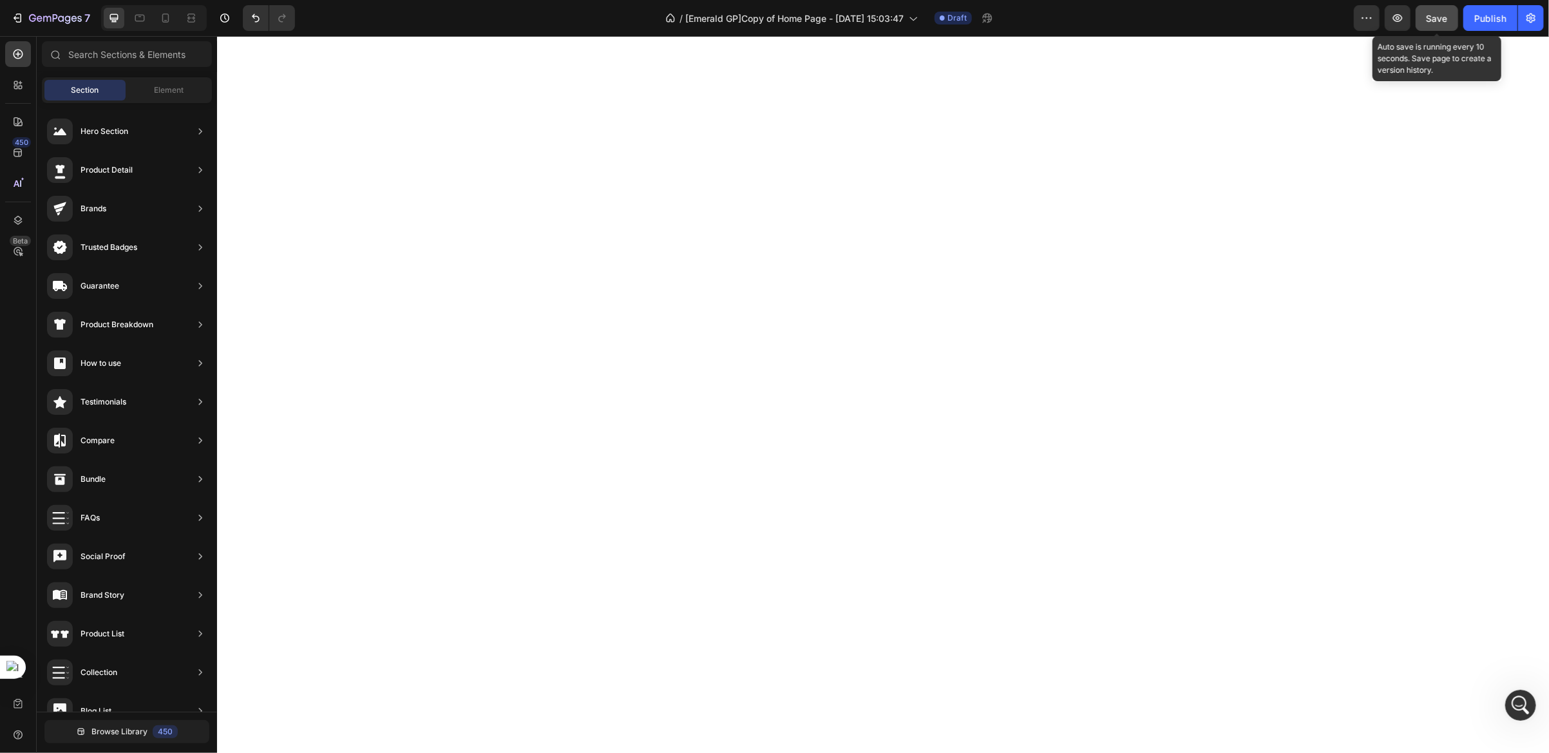
click at [1441, 20] on span "Save" at bounding box center [1437, 18] width 21 height 11
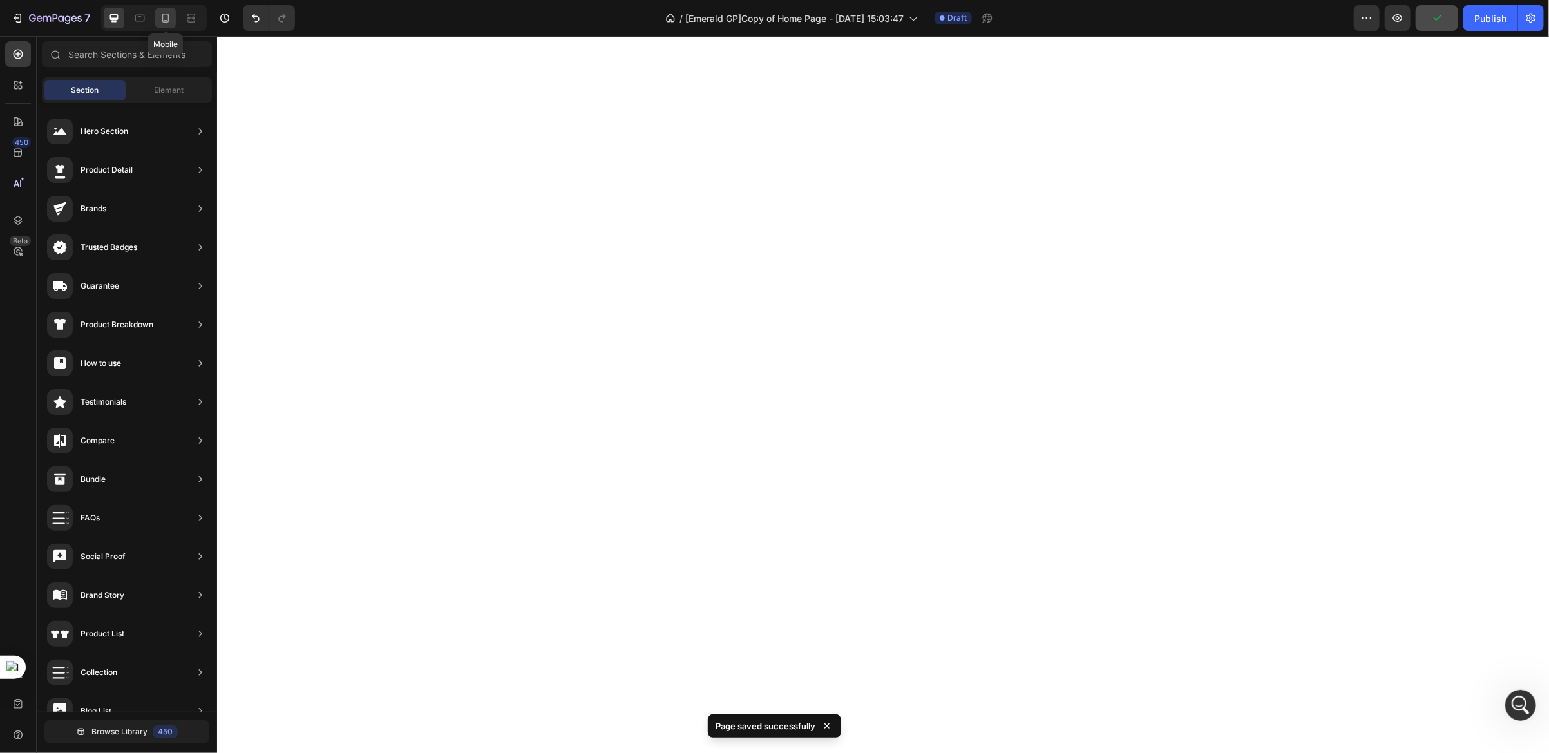
click at [168, 23] on icon at bounding box center [165, 18] width 13 height 13
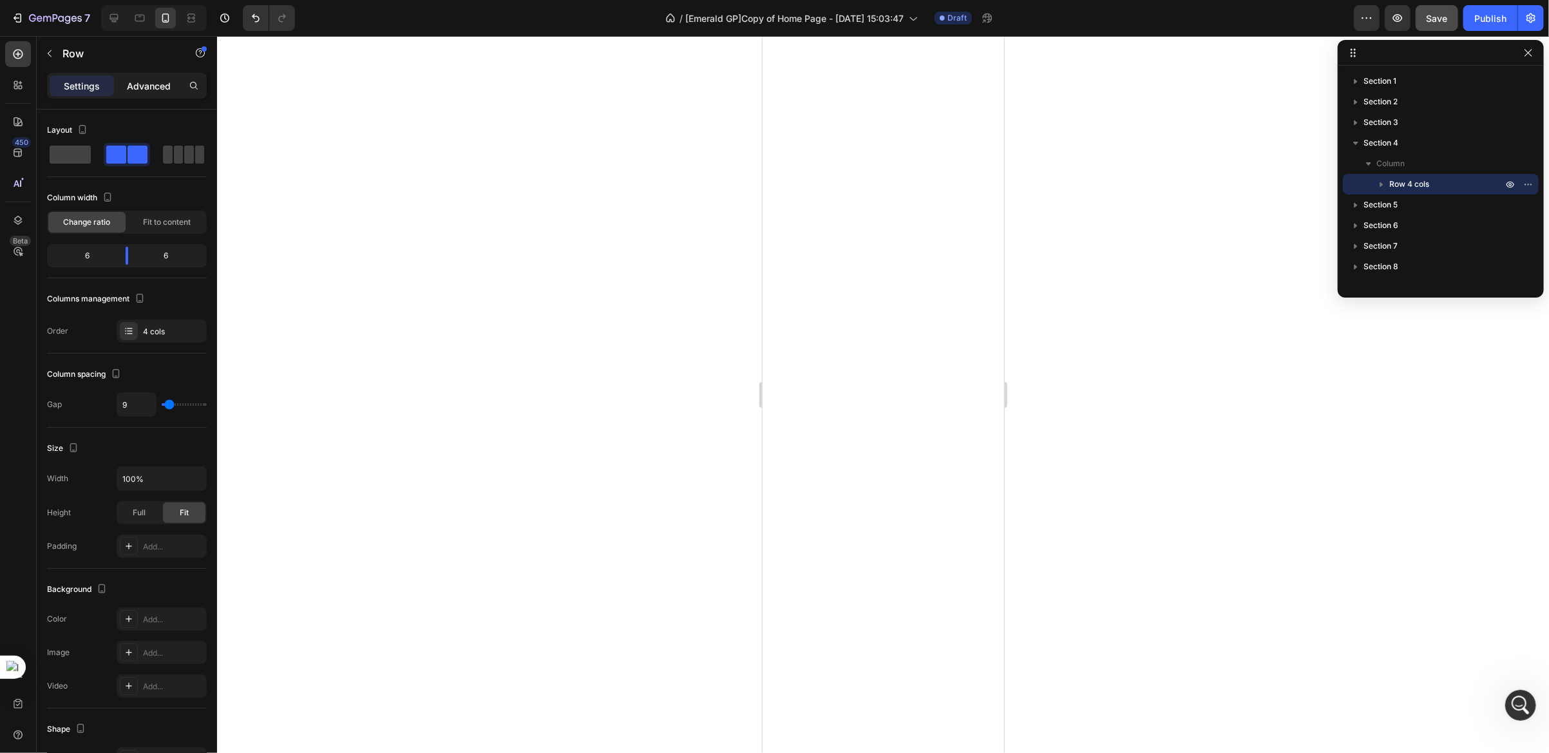
click at [153, 86] on p "Advanced" at bounding box center [149, 86] width 44 height 14
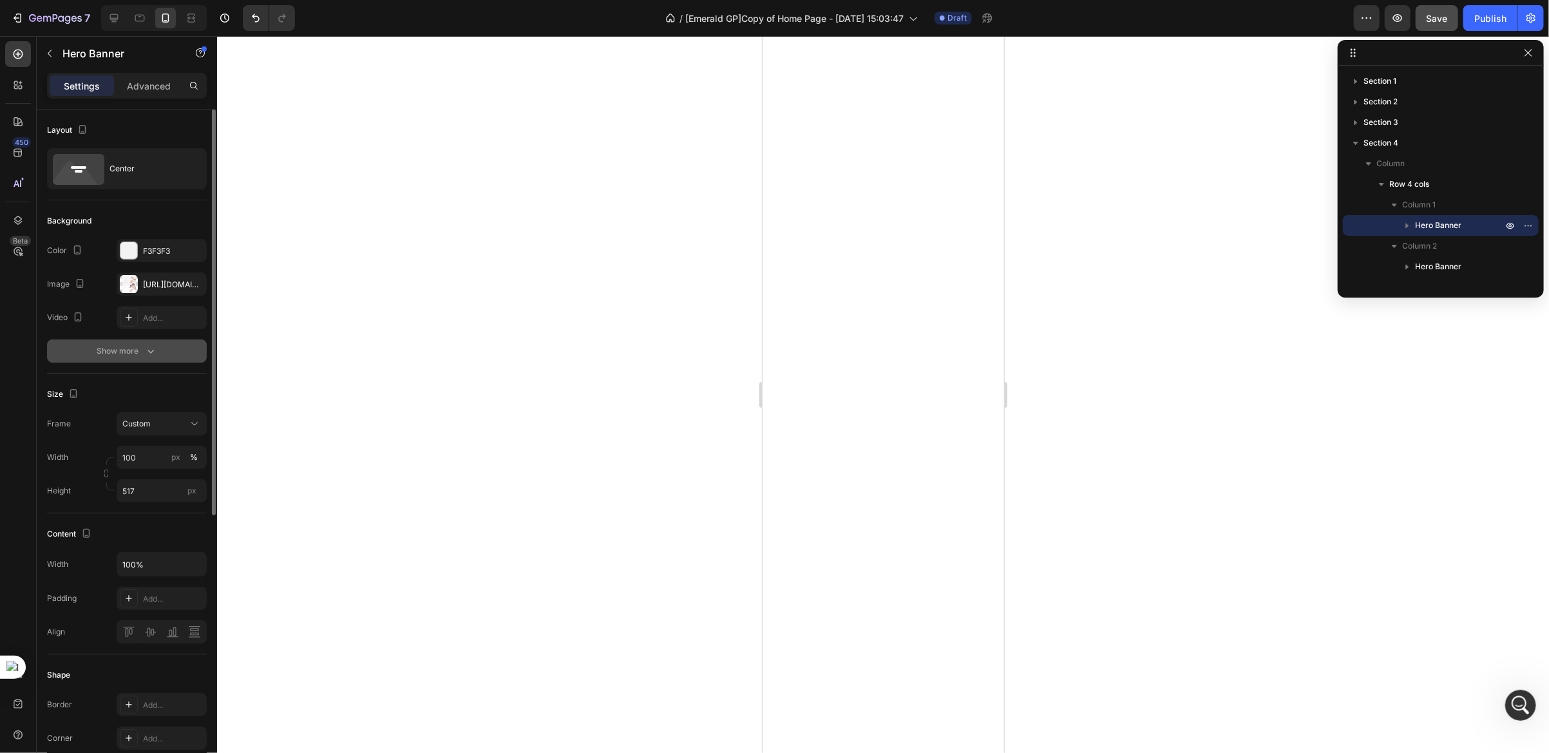
click at [144, 348] on icon "button" at bounding box center [150, 351] width 13 height 13
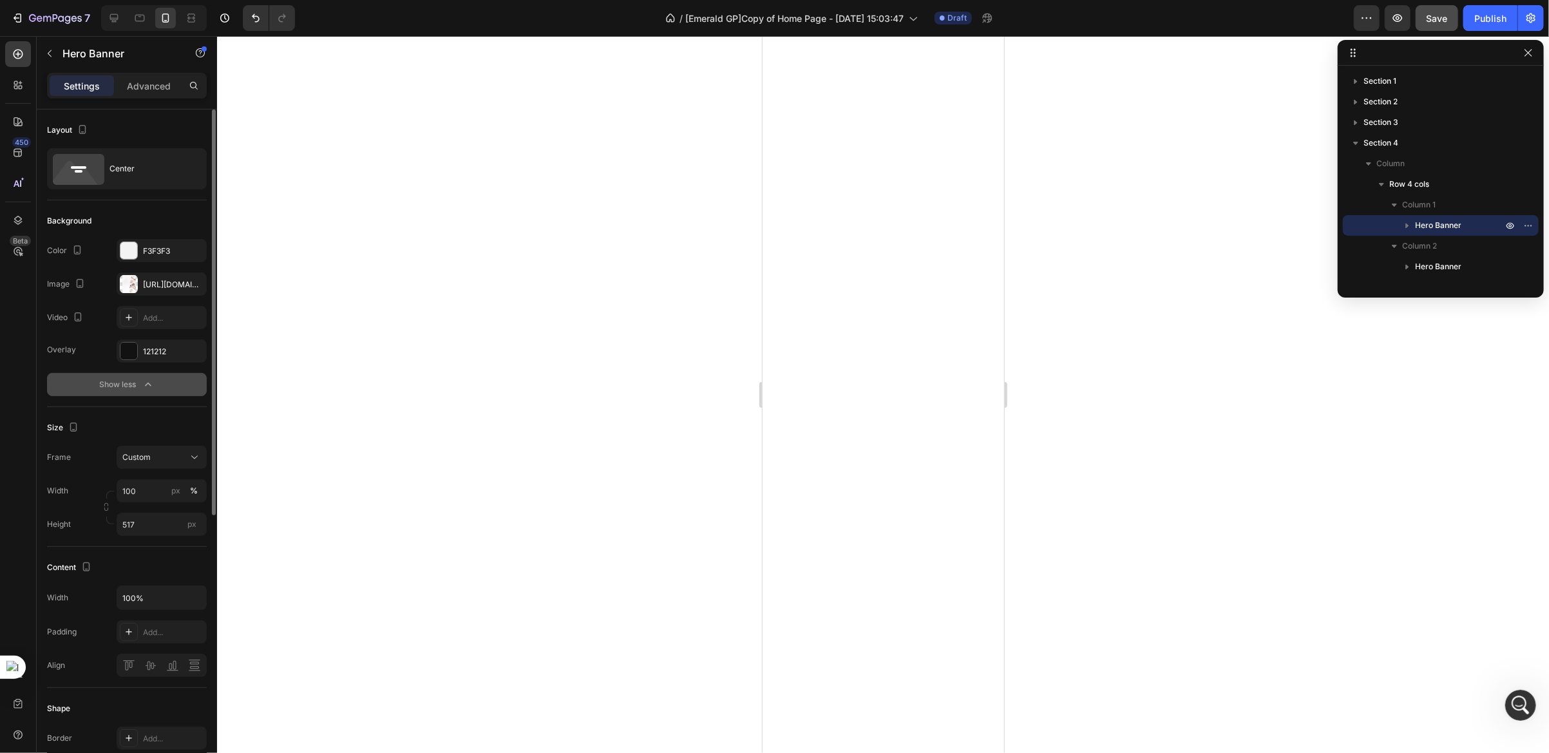
click at [142, 386] on icon "button" at bounding box center [148, 384] width 13 height 13
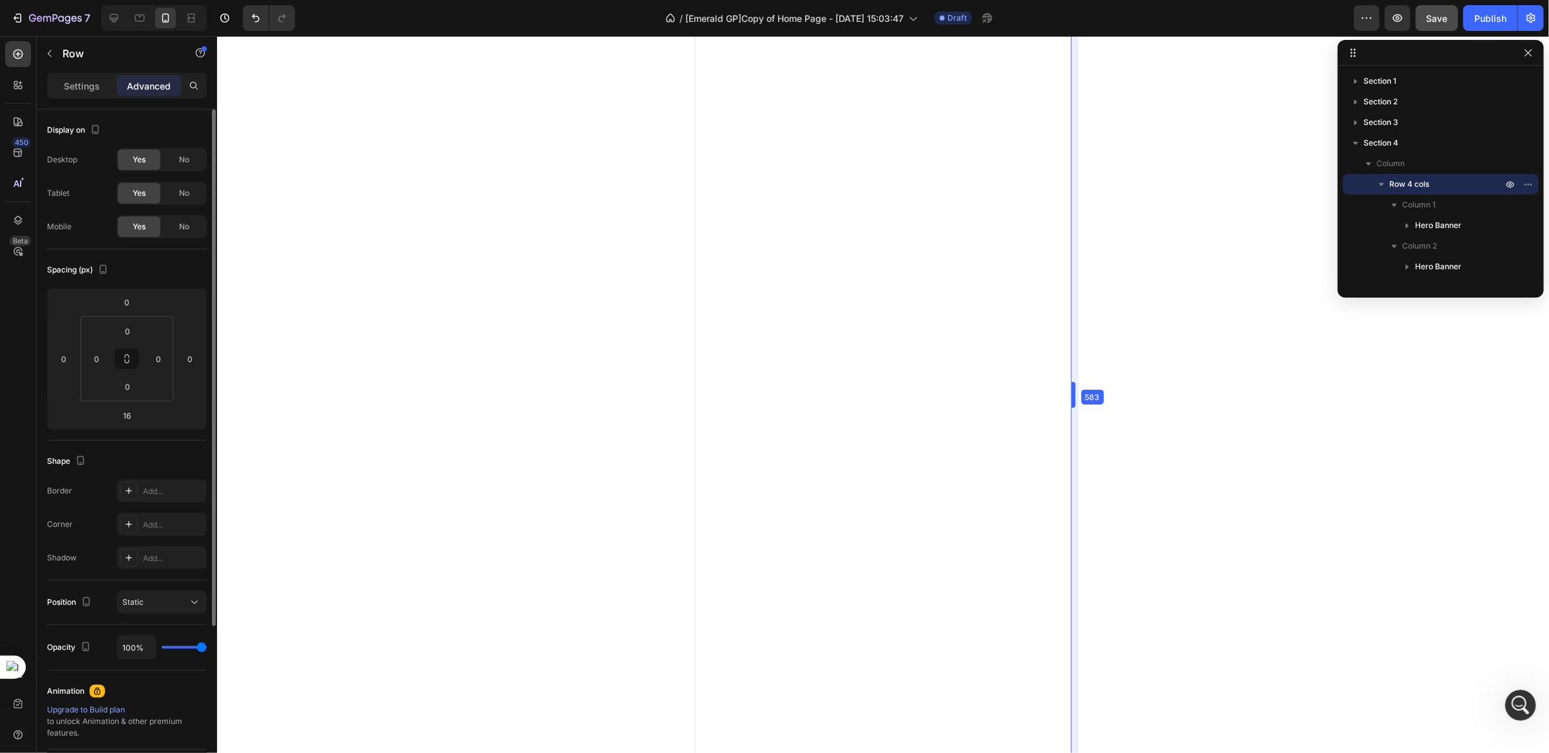
drag, startPoint x: 1009, startPoint y: 344, endPoint x: 1144, endPoint y: 357, distance: 135.9
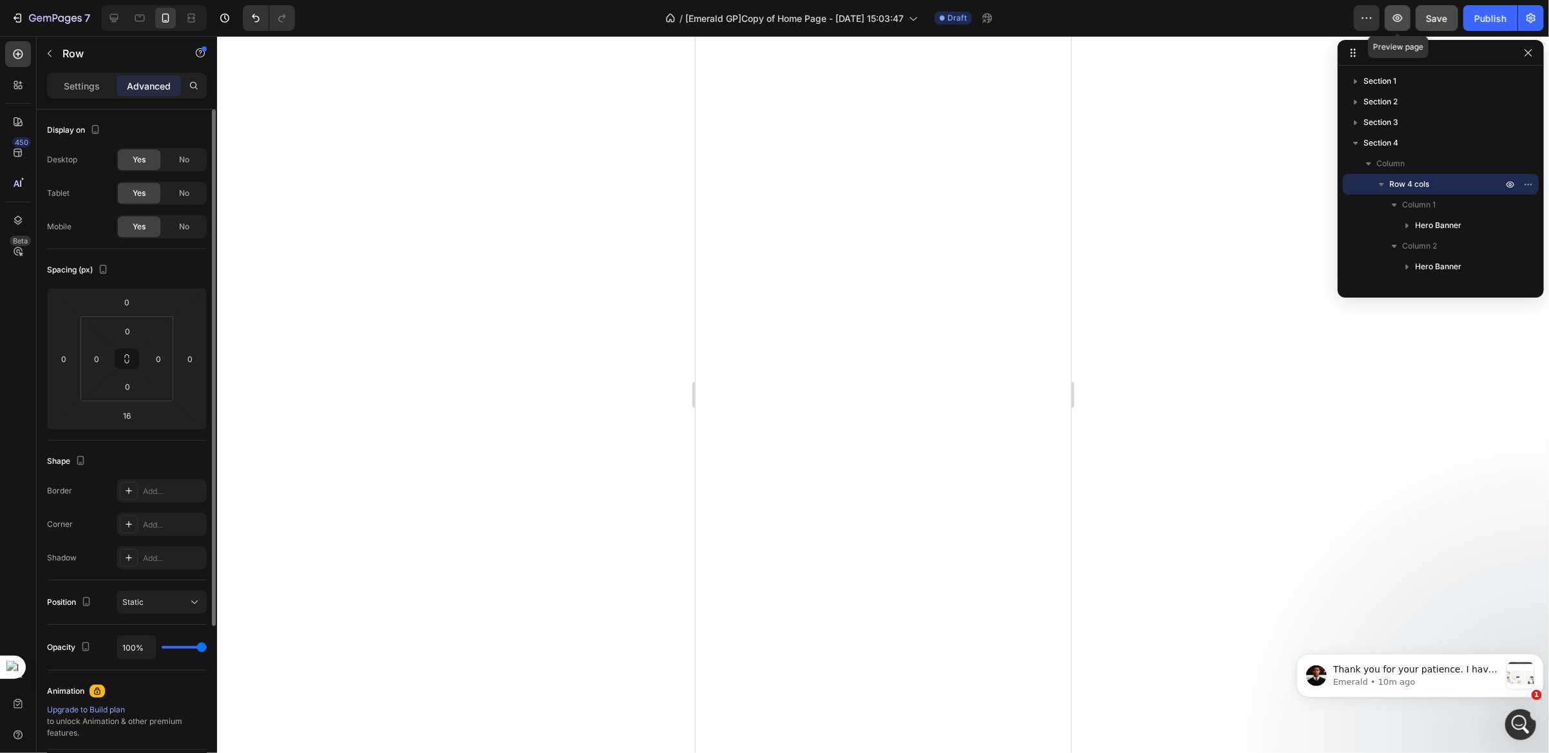
click at [1398, 13] on icon "button" at bounding box center [1397, 18] width 13 height 13
